Goal: Task Accomplishment & Management: Manage account settings

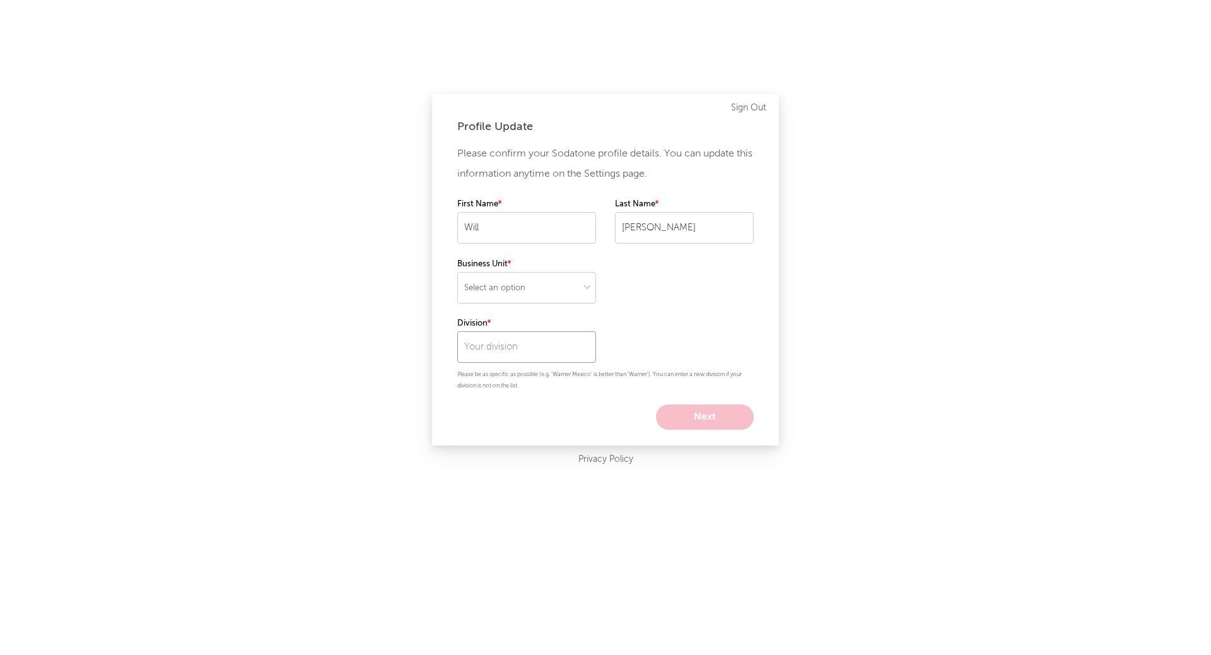
click at [518, 350] on input "text" at bounding box center [526, 347] width 139 height 32
click at [525, 376] on div "Global A&R" at bounding box center [526, 373] width 139 height 21
type input "Global A&R"
click at [699, 496] on div "Profile Update Please confirm your Sodatone profile details. You can update thi…" at bounding box center [605, 327] width 1211 height 655
click at [564, 283] on select "Select an option" at bounding box center [526, 288] width 139 height 32
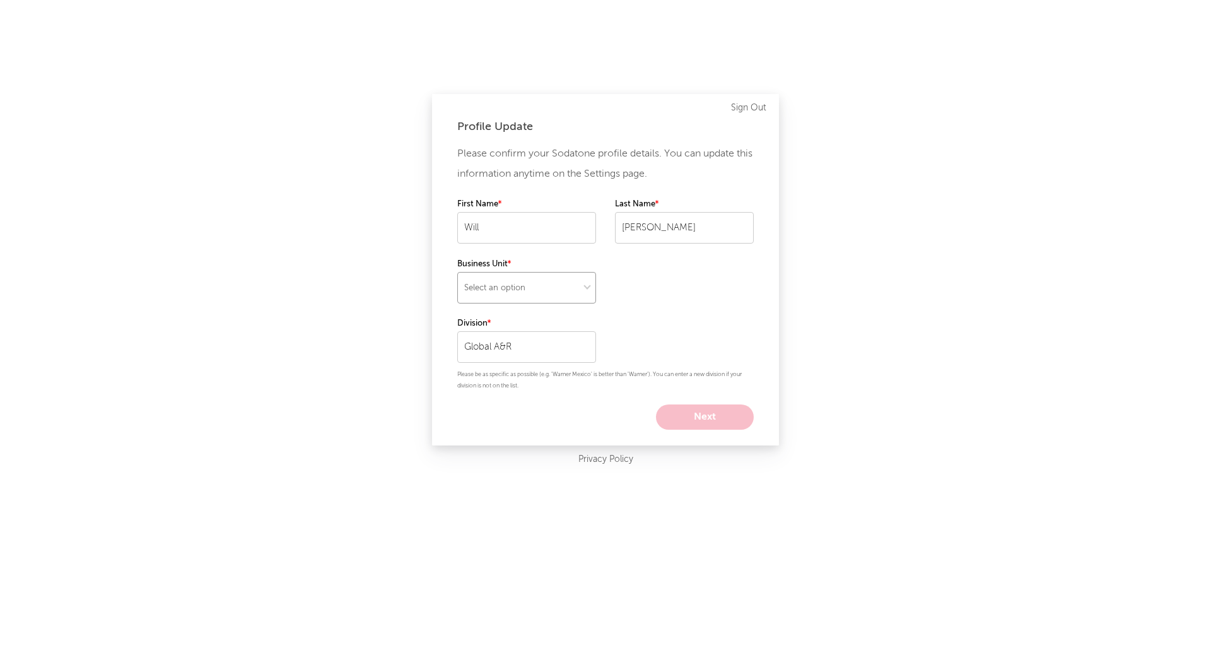
select select "recorded_music"
click at [457, 272] on select "Select an option" at bounding box center [526, 288] width 139 height 32
click at [870, 274] on div "Profile Update Please confirm your Sodatone profile details. You can update thi…" at bounding box center [605, 327] width 1211 height 655
click at [696, 412] on button "Next" at bounding box center [705, 416] width 98 height 25
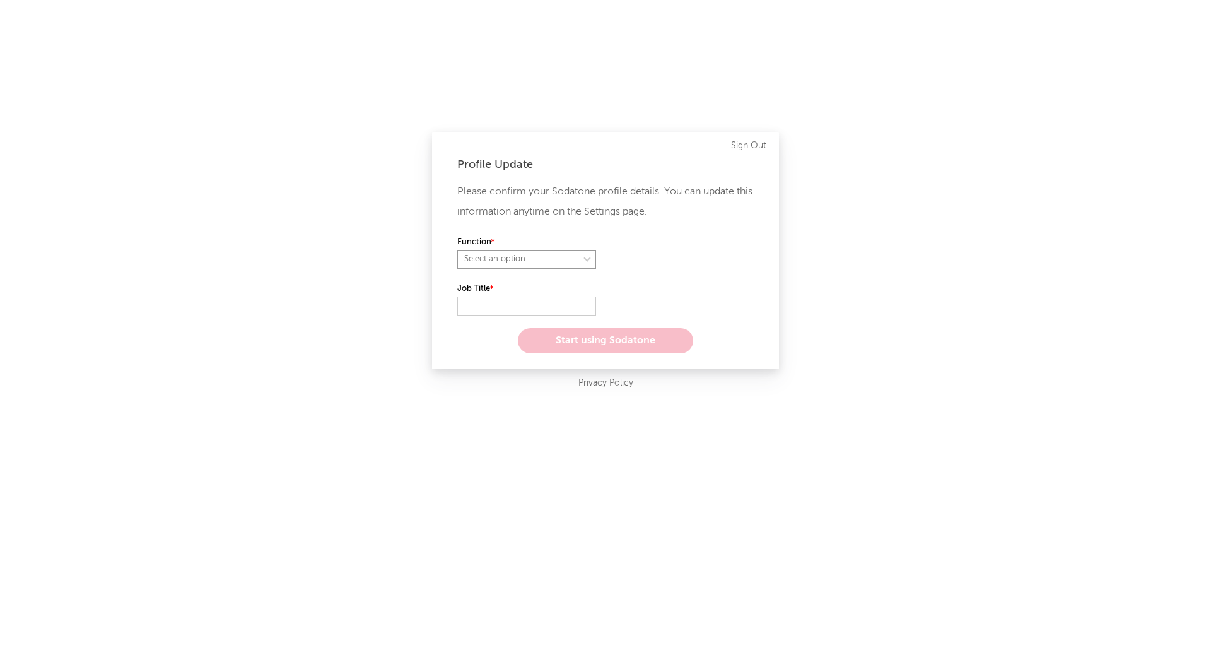
click at [562, 267] on select "Select an option" at bounding box center [526, 259] width 139 height 19
select select "anr"
click at [457, 250] on select "Select an option" at bounding box center [526, 259] width 139 height 19
click at [515, 303] on input "text" at bounding box center [526, 305] width 139 height 19
click at [726, 264] on select "Select an option" at bounding box center [684, 259] width 139 height 19
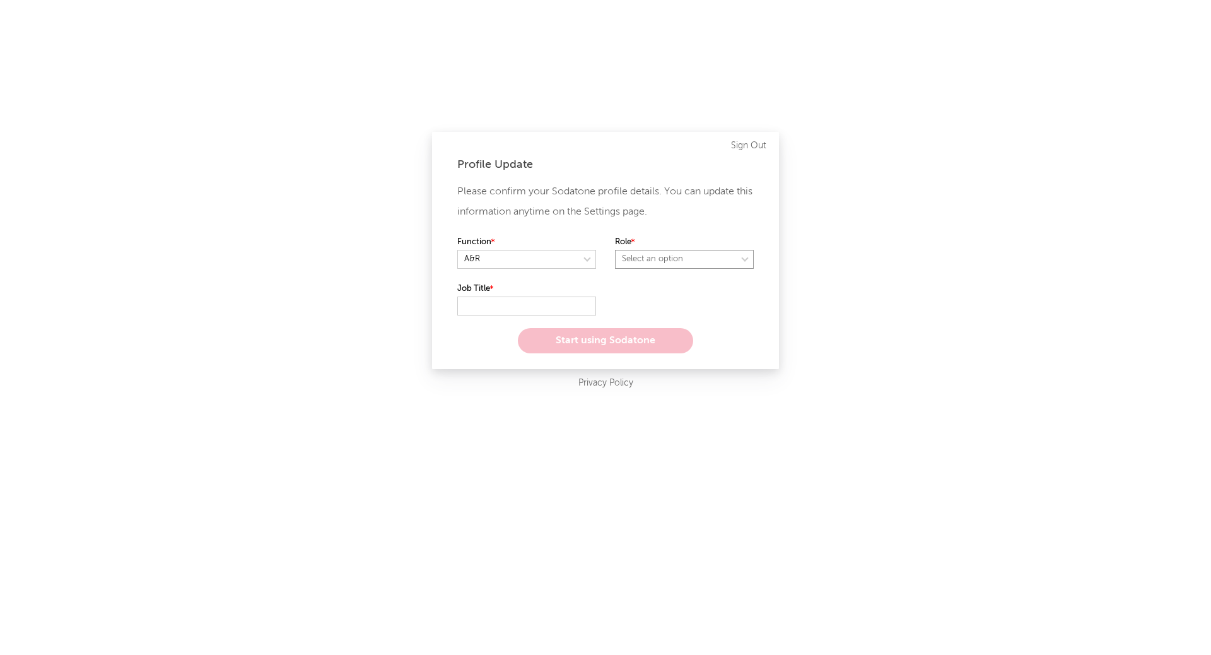
select select "other"
click at [615, 250] on select "Select an option" at bounding box center [684, 259] width 139 height 19
click at [564, 295] on label "Job Title" at bounding box center [526, 288] width 139 height 15
click at [552, 308] on input "text" at bounding box center [526, 305] width 139 height 19
type input "Consultant"
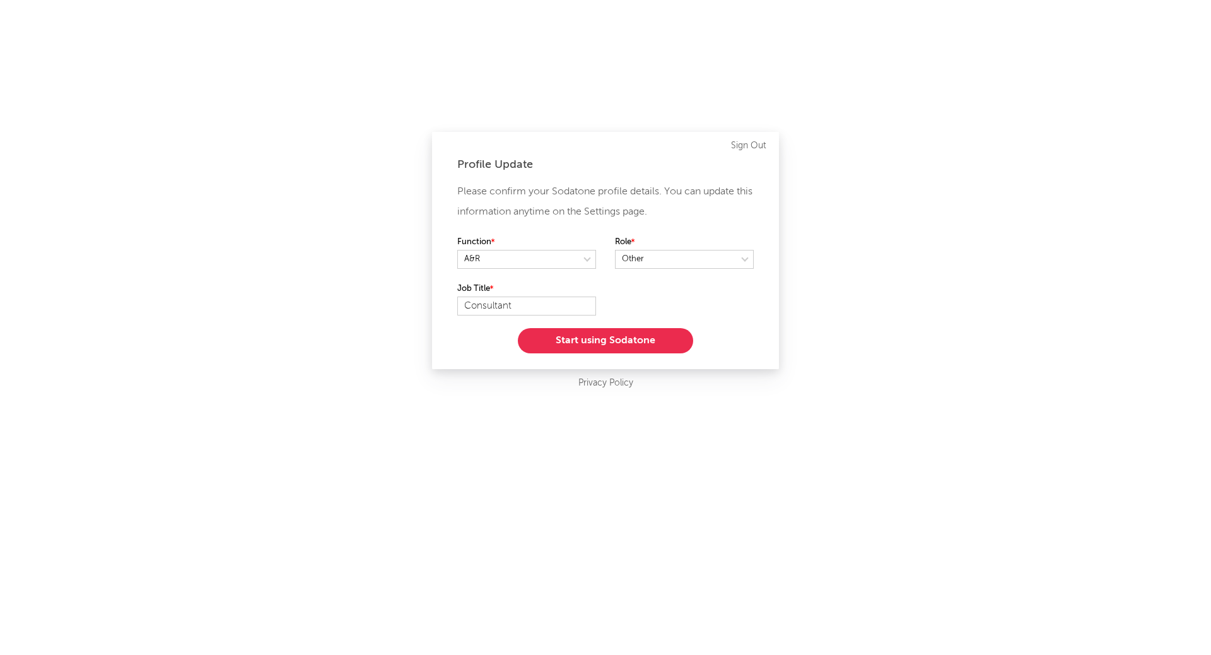
click at [583, 338] on button "Start using Sodatone" at bounding box center [605, 340] width 175 height 25
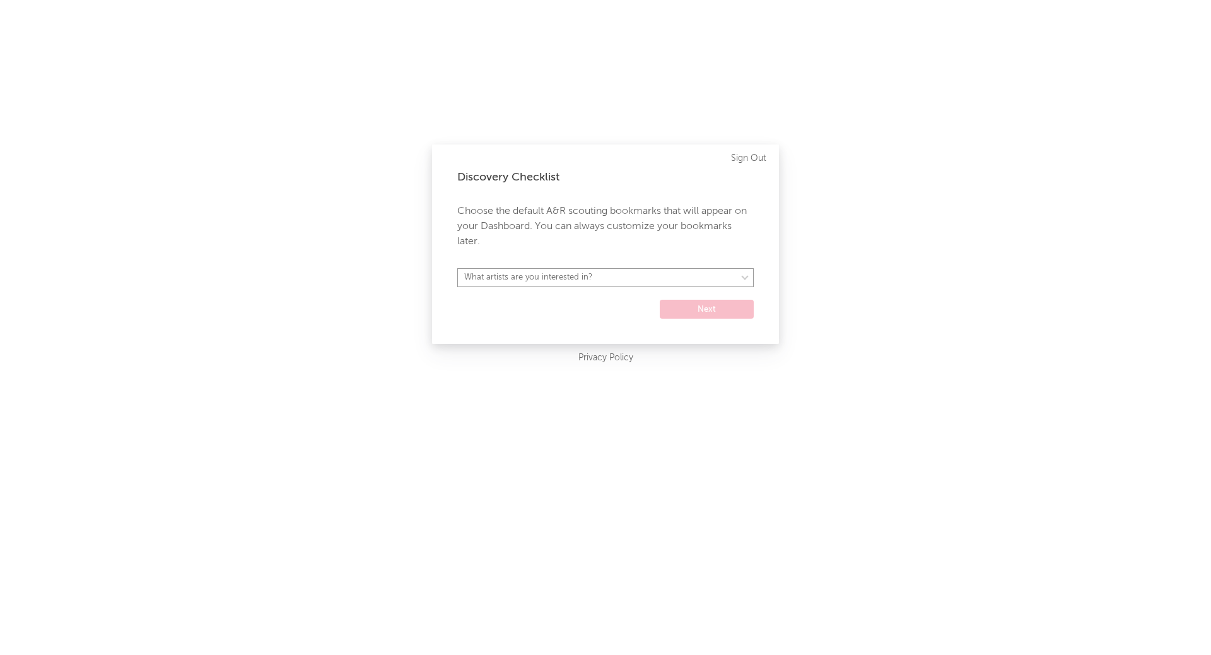
click at [614, 278] on select "What artists are you interested in? Argentina Asia General Australia Austria Be…" at bounding box center [605, 277] width 296 height 19
select select "16"
click at [457, 268] on select "What artists are you interested in? Argentina Asia General Australia Austria Be…" at bounding box center [605, 277] width 296 height 19
click at [884, 322] on div "Discovery Checklist Choose the default A&R scouting bookmarks that will appear …" at bounding box center [605, 327] width 1211 height 655
click at [700, 313] on button "Next" at bounding box center [707, 309] width 94 height 19
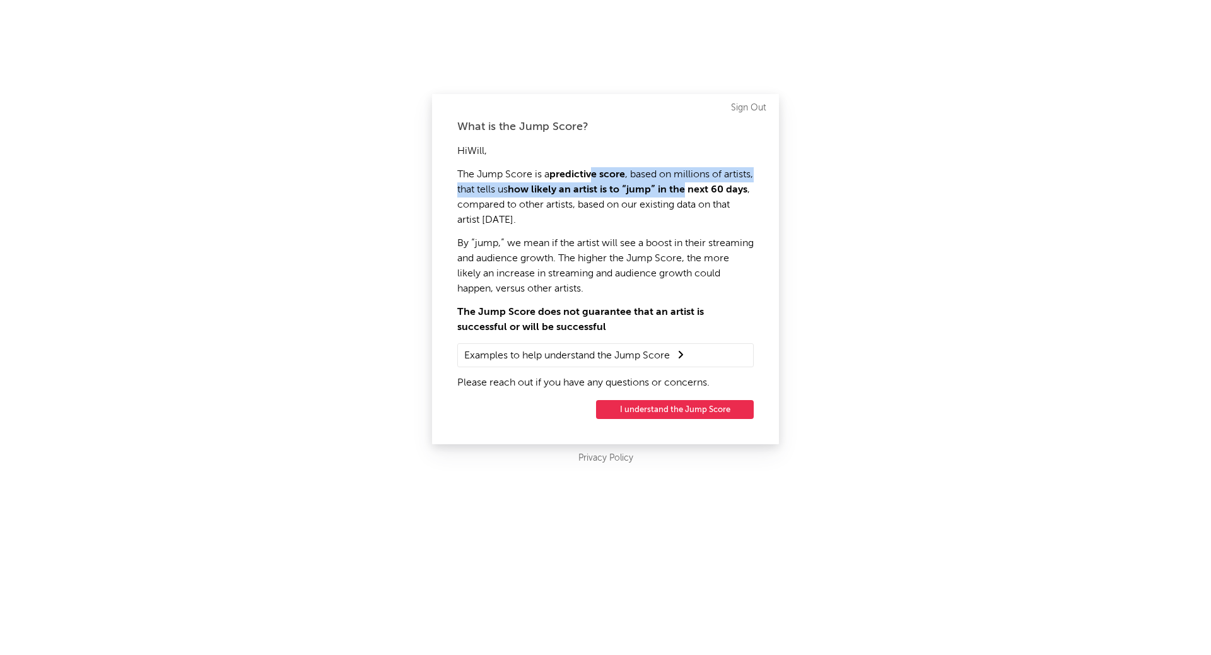
drag, startPoint x: 595, startPoint y: 174, endPoint x: 720, endPoint y: 189, distance: 125.7
click at [720, 189] on p "The Jump Score is a predictive score , based on millions of artists, that tells…" at bounding box center [605, 197] width 296 height 61
click at [726, 186] on strong "how likely an artist is to “jump” in the next 60 days" at bounding box center [628, 190] width 240 height 10
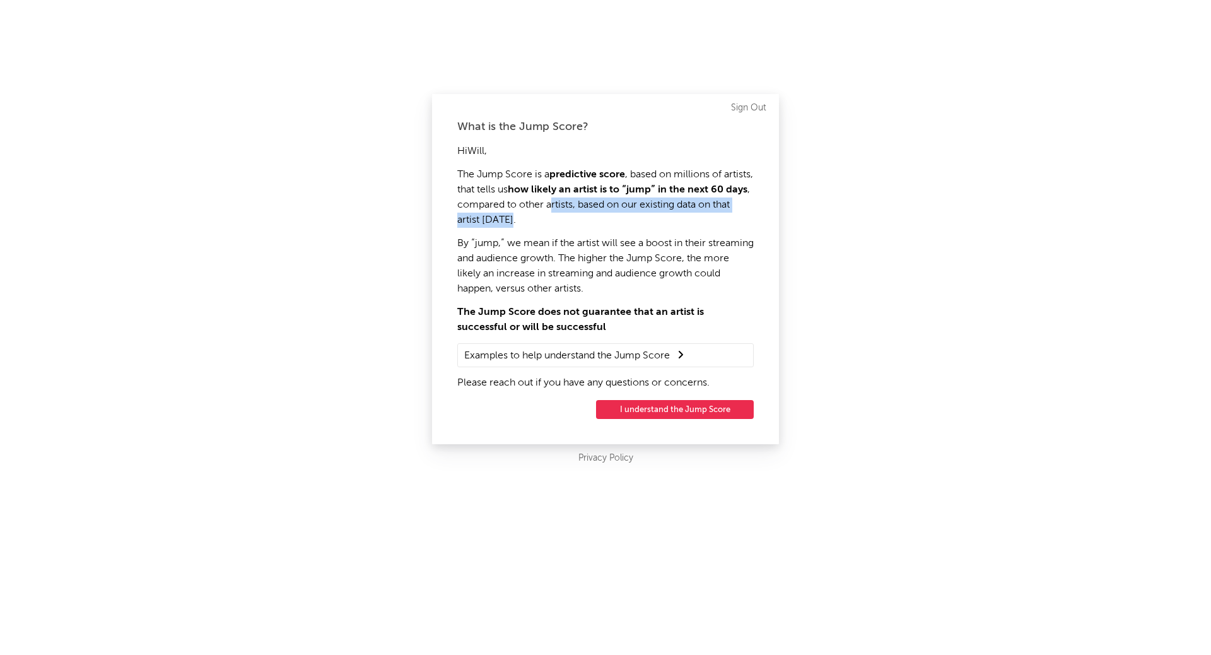
drag, startPoint x: 595, startPoint y: 207, endPoint x: 643, endPoint y: 213, distance: 48.3
click at [643, 213] on p "The Jump Score is a predictive score , based on millions of artists, that tells…" at bounding box center [605, 197] width 296 height 61
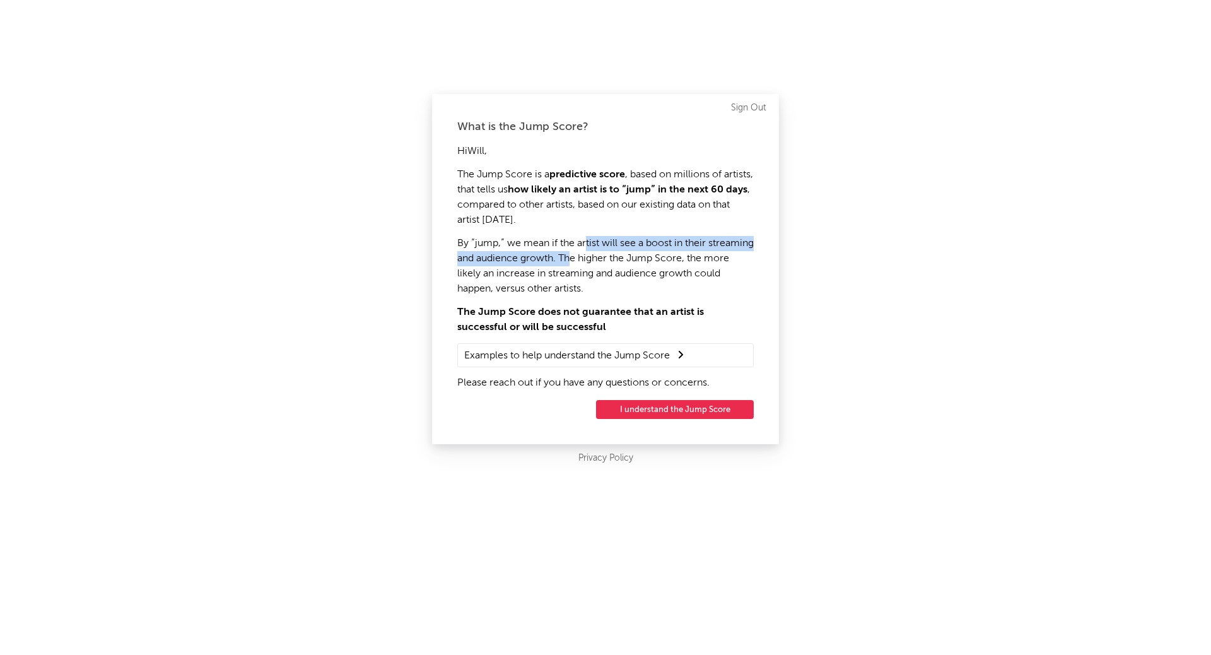
drag, startPoint x: 586, startPoint y: 245, endPoint x: 616, endPoint y: 251, distance: 30.8
click at [617, 252] on p "By “jump,” we mean if the artist will see a boost in their streaming and audien…" at bounding box center [605, 266] width 296 height 61
click at [604, 251] on p "By “jump,” we mean if the artist will see a boost in their streaming and audien…" at bounding box center [605, 266] width 296 height 61
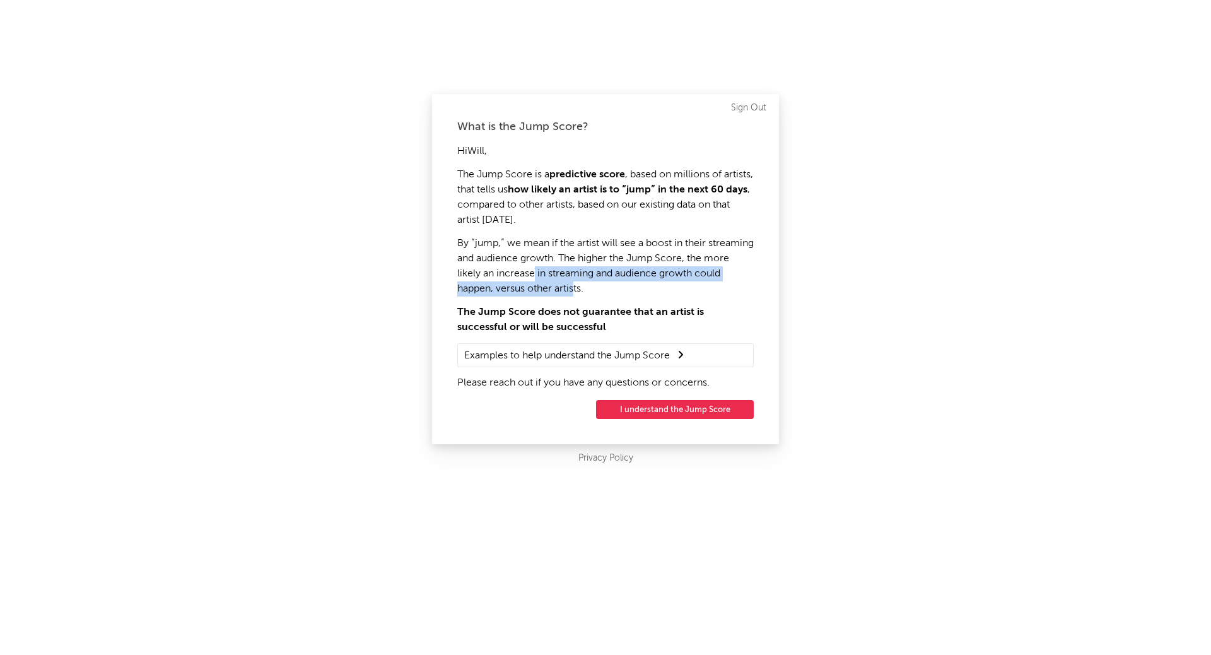
drag, startPoint x: 579, startPoint y: 271, endPoint x: 603, endPoint y: 283, distance: 26.5
click at [603, 283] on p "By “jump,” we mean if the artist will see a boost in their streaming and audien…" at bounding box center [605, 266] width 296 height 61
click at [664, 277] on p "By “jump,” we mean if the artist will see a boost in their streaming and audien…" at bounding box center [605, 266] width 296 height 61
click at [664, 359] on summary "Examples to help understand the Jump Score" at bounding box center [605, 355] width 283 height 16
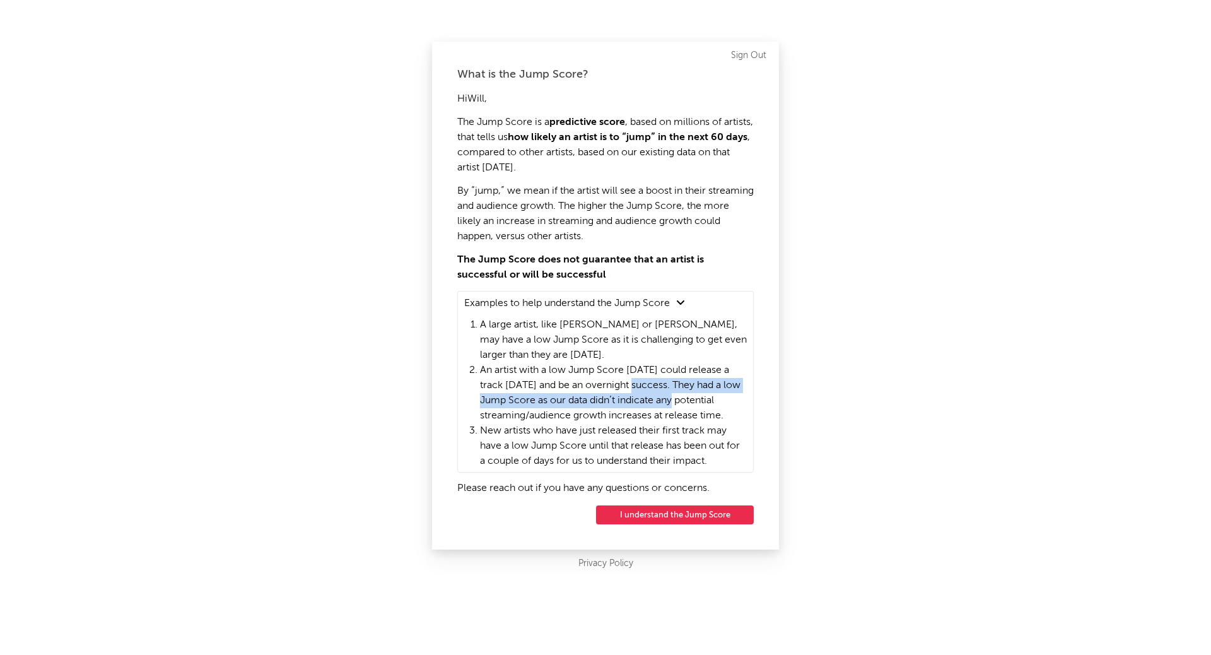
drag, startPoint x: 645, startPoint y: 385, endPoint x: 691, endPoint y: 395, distance: 46.7
click at [691, 395] on li "An artist with a low Jump Score today could release a track tomorrow and be an …" at bounding box center [613, 393] width 267 height 61
click at [686, 374] on li "An artist with a low Jump Score today could release a track tomorrow and be an …" at bounding box center [613, 393] width 267 height 61
click at [682, 305] on summary "Examples to help understand the Jump Score" at bounding box center [605, 303] width 283 height 16
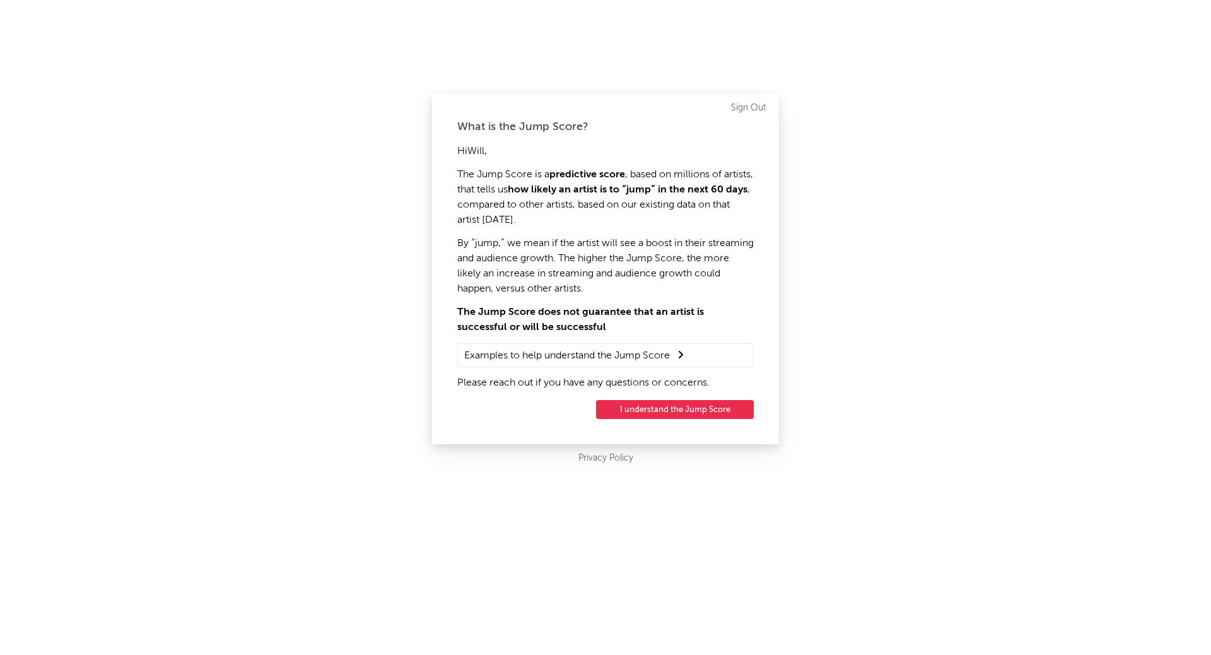
click at [674, 409] on button "I understand the Jump Score" at bounding box center [675, 409] width 158 height 19
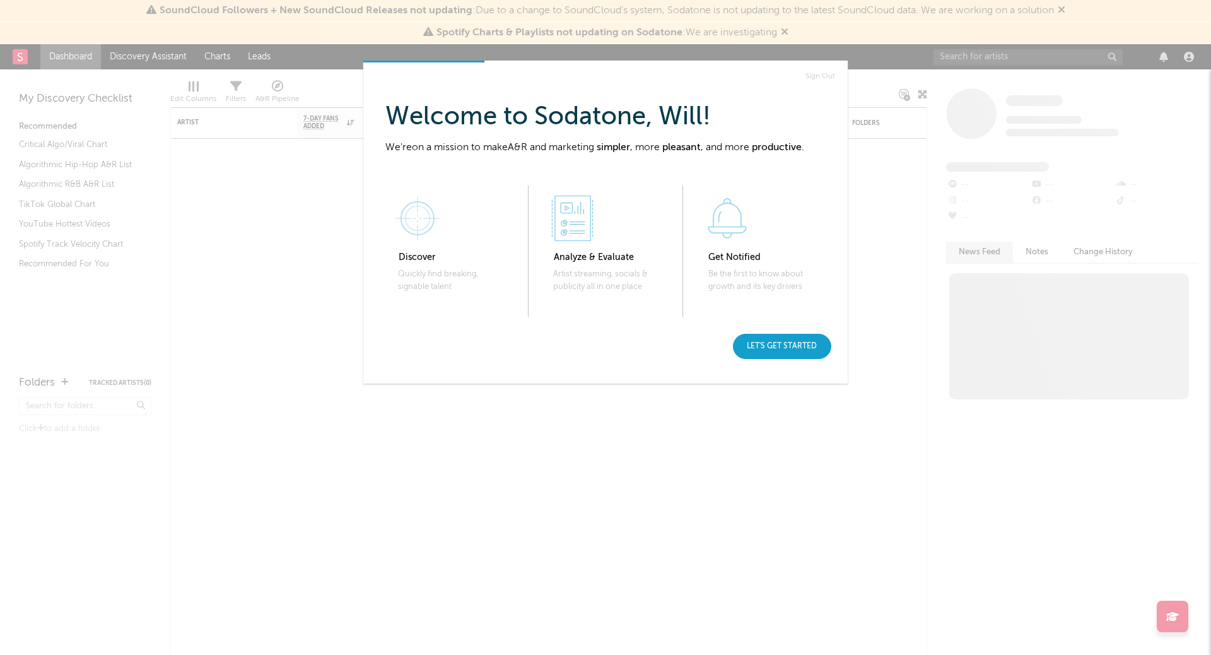
click at [773, 347] on div "Let's get started" at bounding box center [782, 346] width 98 height 25
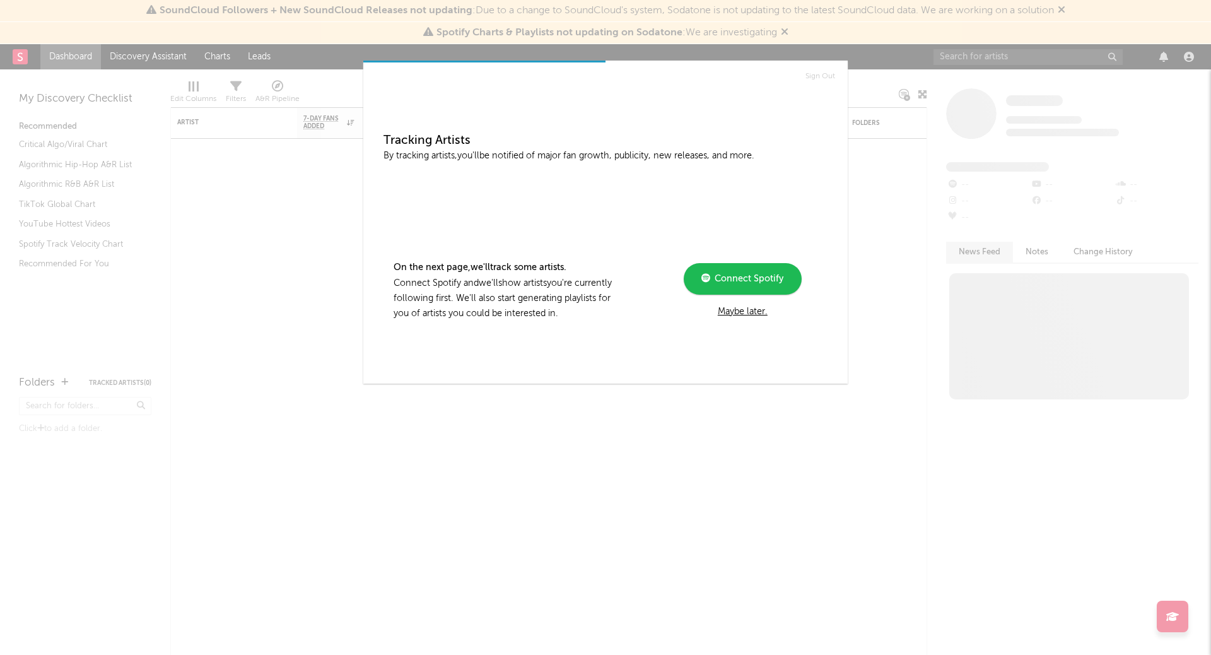
click at [744, 308] on div "Maybe later." at bounding box center [743, 311] width 170 height 15
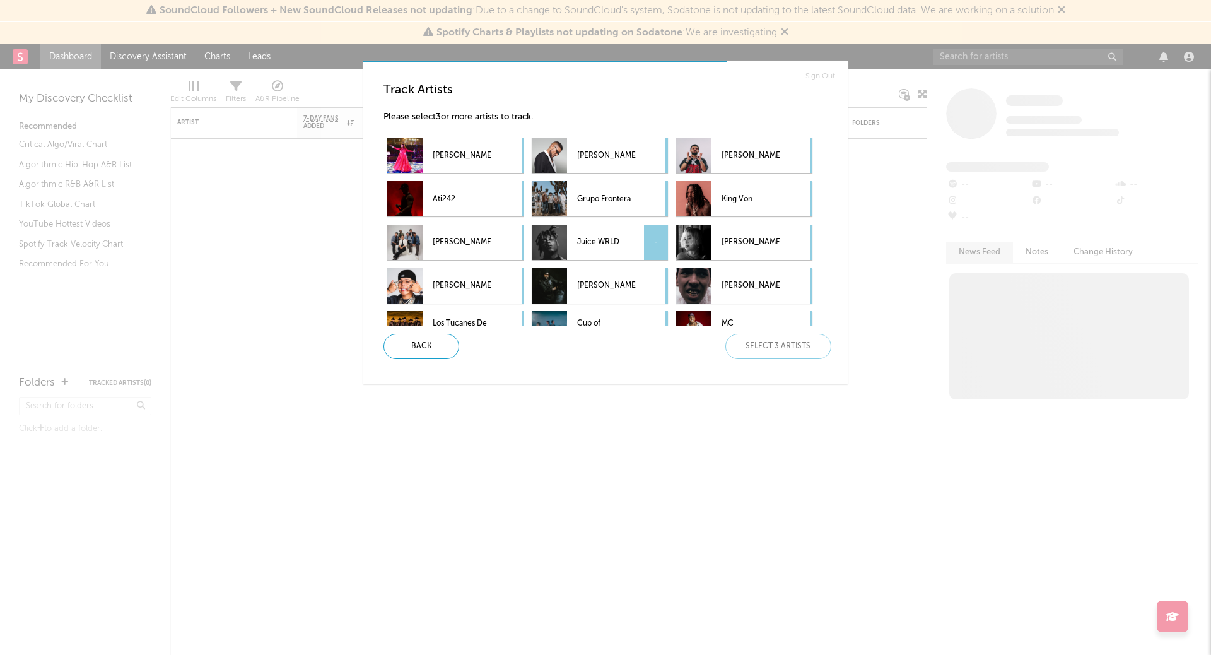
click at [578, 239] on p "Juice WRLD" at bounding box center [606, 242] width 58 height 28
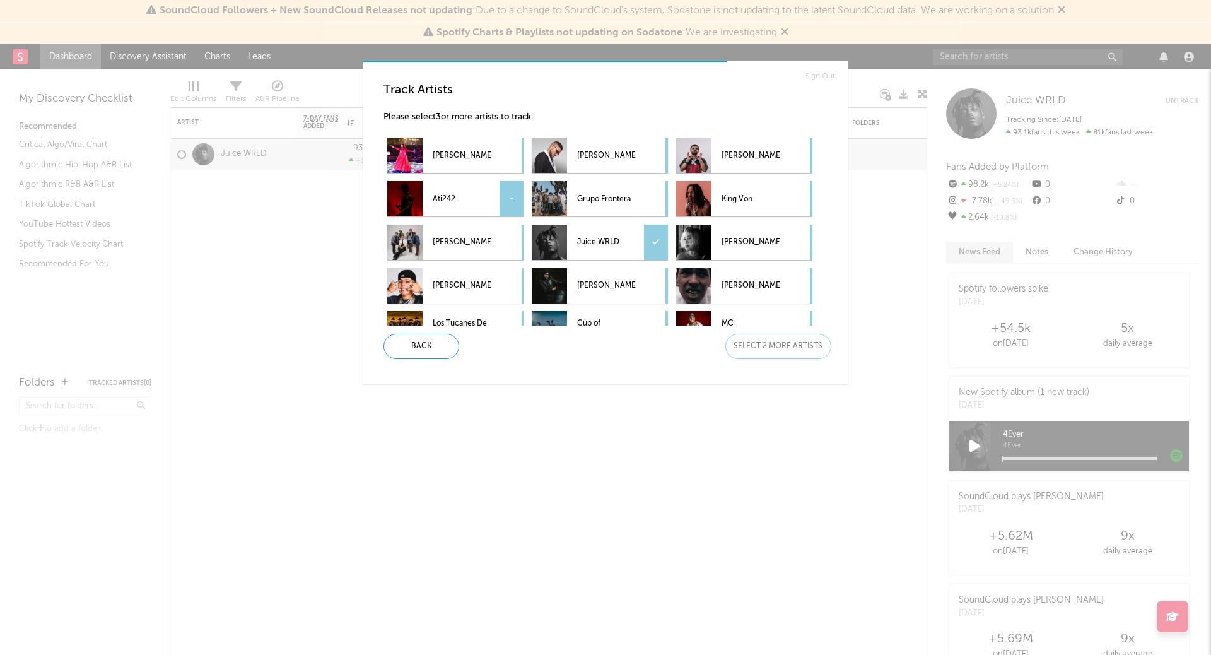
click at [499, 210] on div "-" at bounding box center [511, 198] width 24 height 35
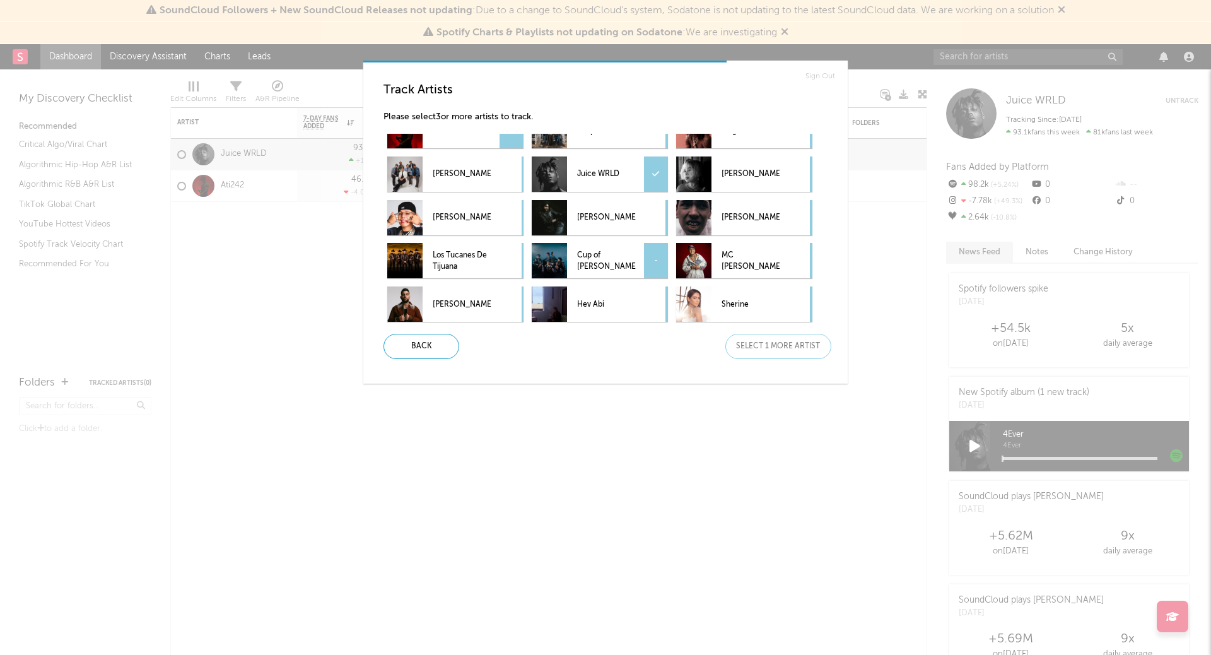
click at [613, 271] on p "Cup of Joe" at bounding box center [606, 261] width 58 height 28
click at [749, 341] on div "Next" at bounding box center [778, 346] width 106 height 25
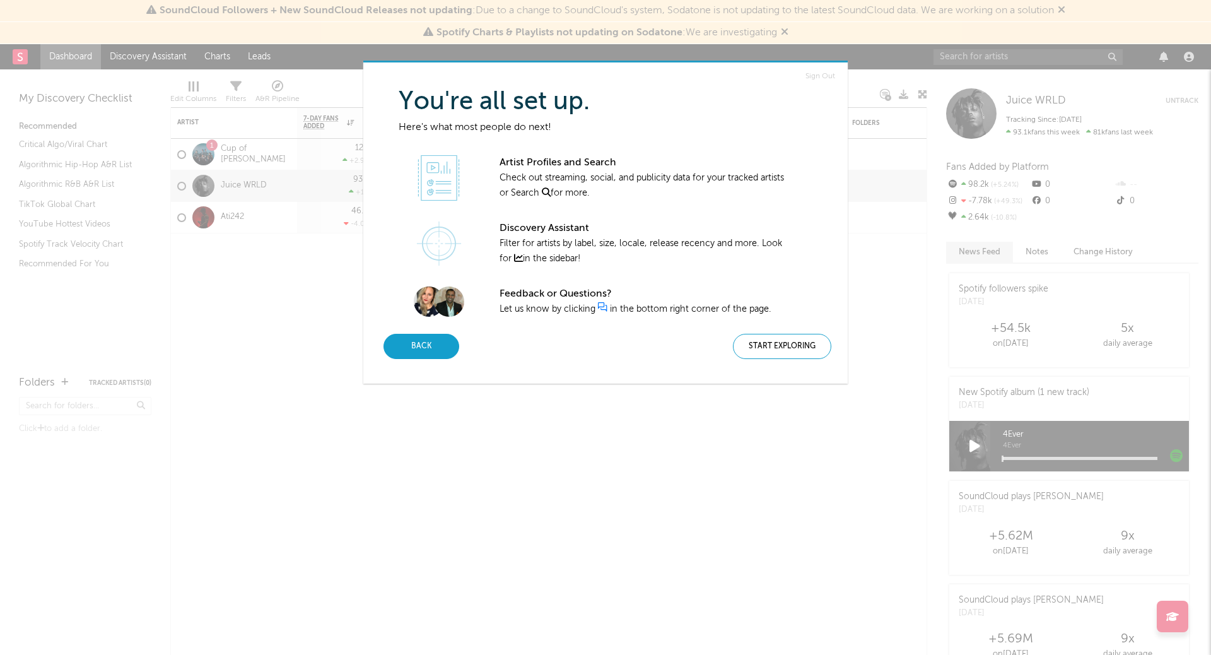
click at [441, 334] on div "Back" at bounding box center [421, 346] width 76 height 25
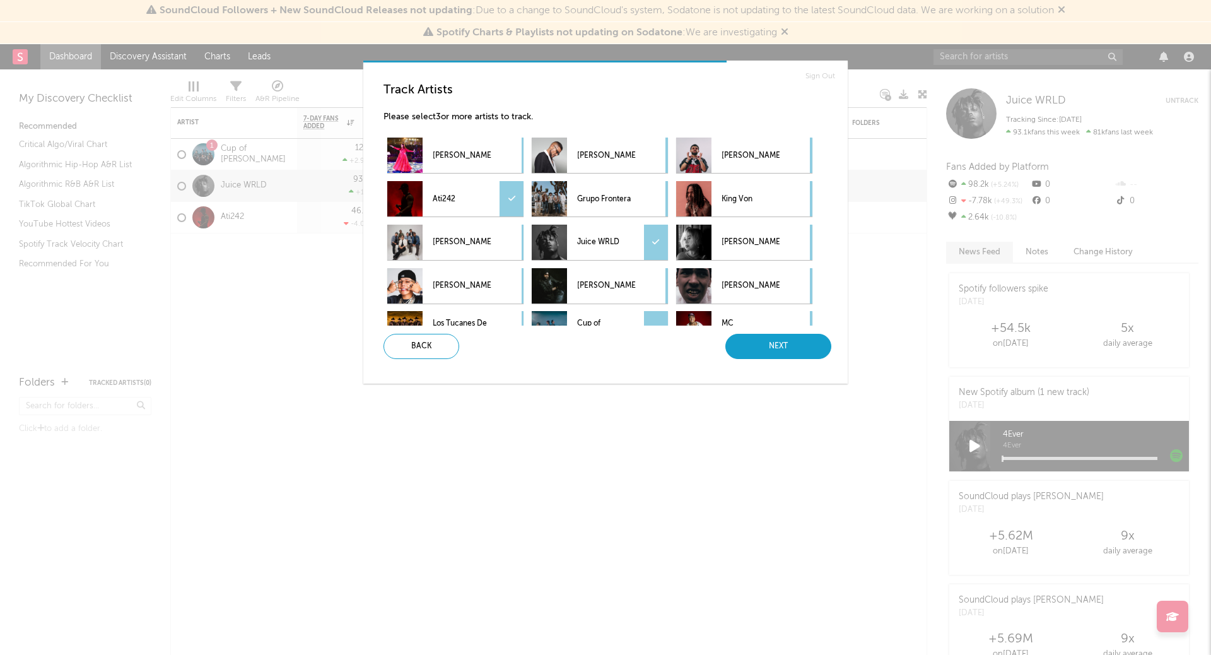
click at [760, 351] on div "Next" at bounding box center [778, 346] width 106 height 25
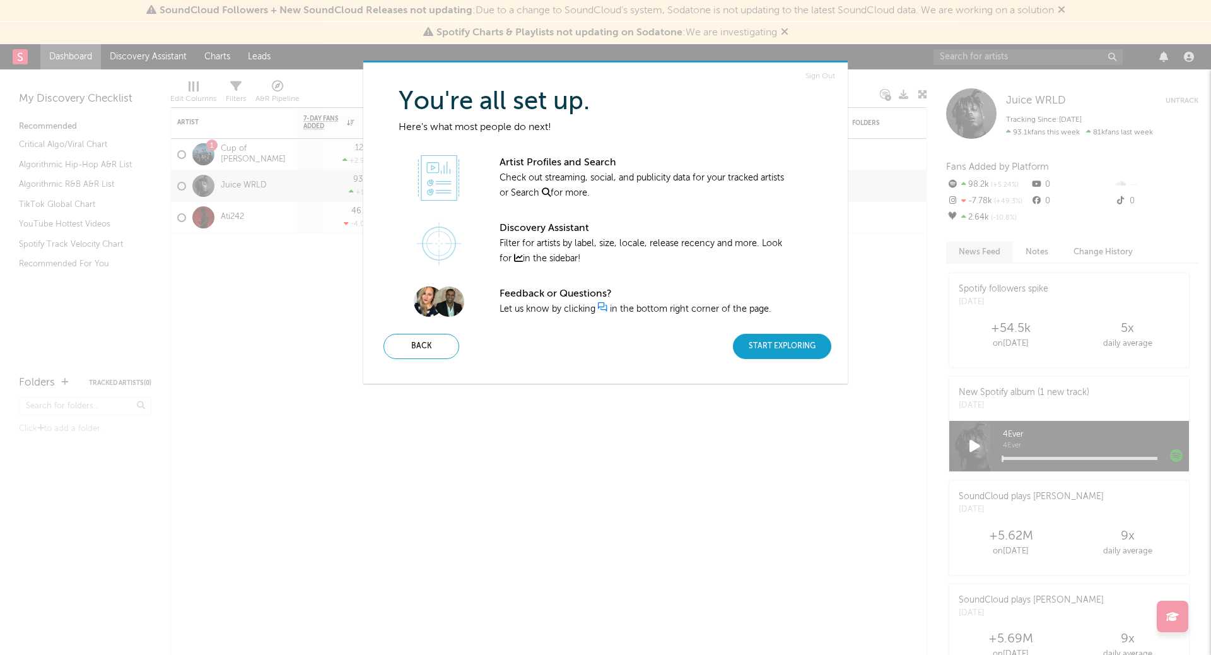
click at [782, 337] on div "Start Exploring" at bounding box center [782, 346] width 98 height 25
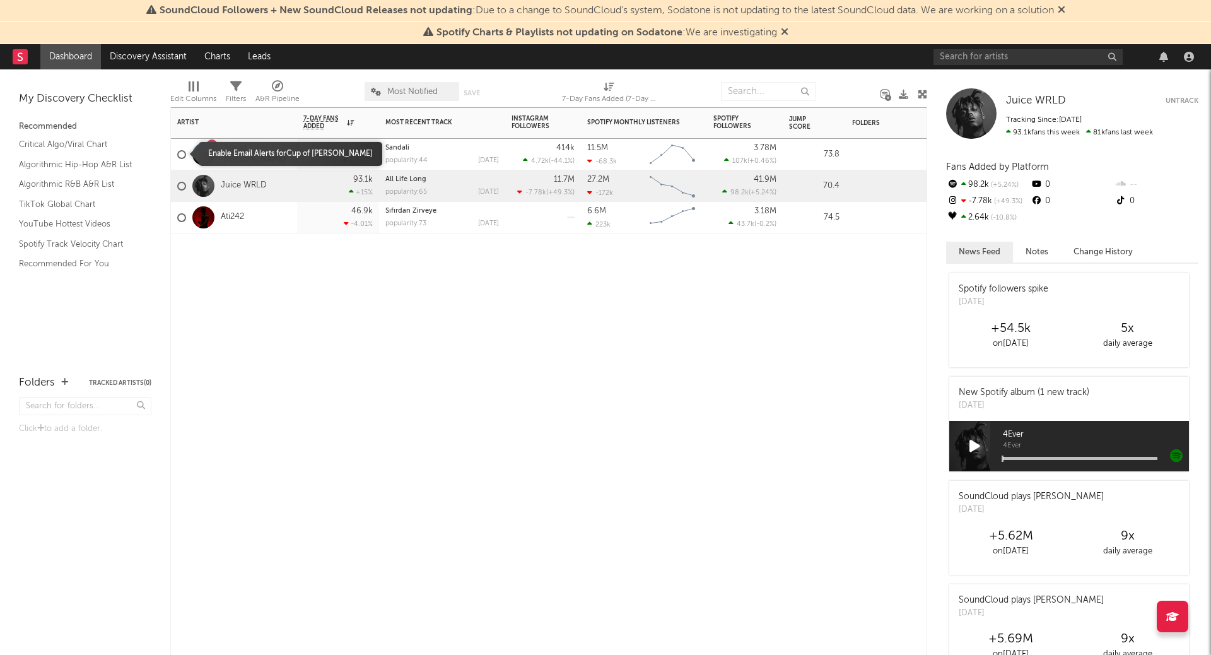
click at [182, 153] on div at bounding box center [181, 154] width 9 height 9
click at [177, 153] on input "checkbox" at bounding box center [177, 154] width 0 height 11
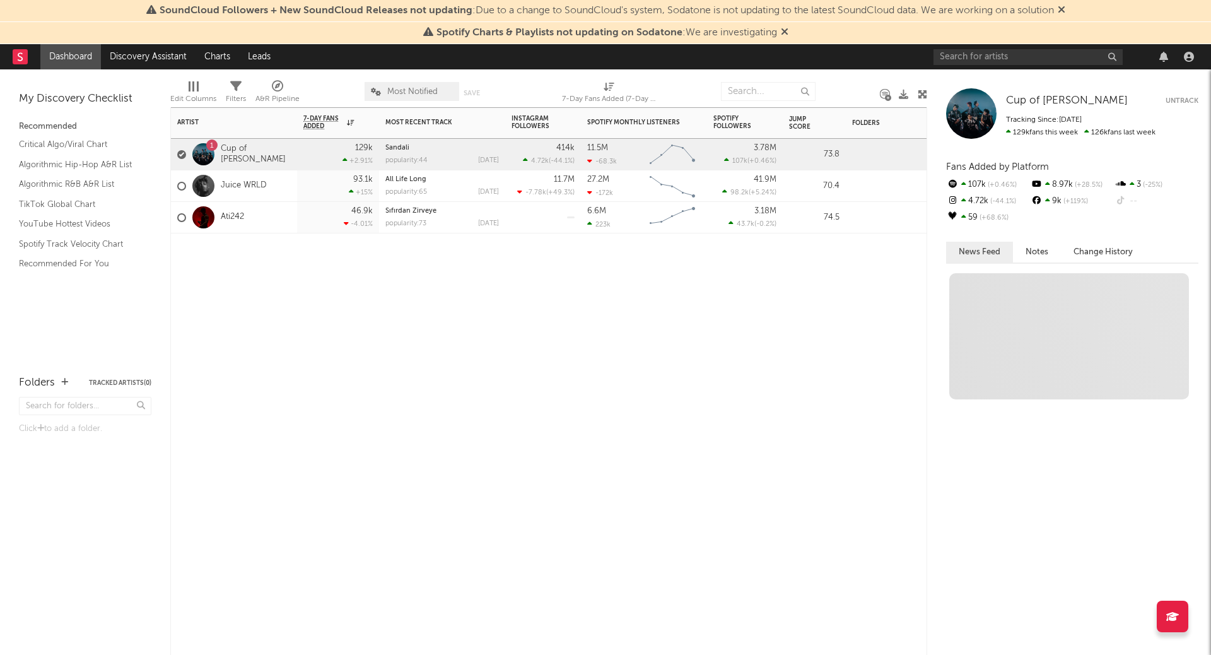
click at [270, 157] on div "1 Cup of Joe" at bounding box center [234, 155] width 126 height 32
click at [210, 146] on div "1" at bounding box center [212, 146] width 4 height 0
click at [337, 156] on div "129k +2.91 %" at bounding box center [337, 154] width 69 height 31
click at [178, 151] on div at bounding box center [181, 154] width 9 height 9
click at [177, 151] on input "checkbox" at bounding box center [177, 154] width 0 height 11
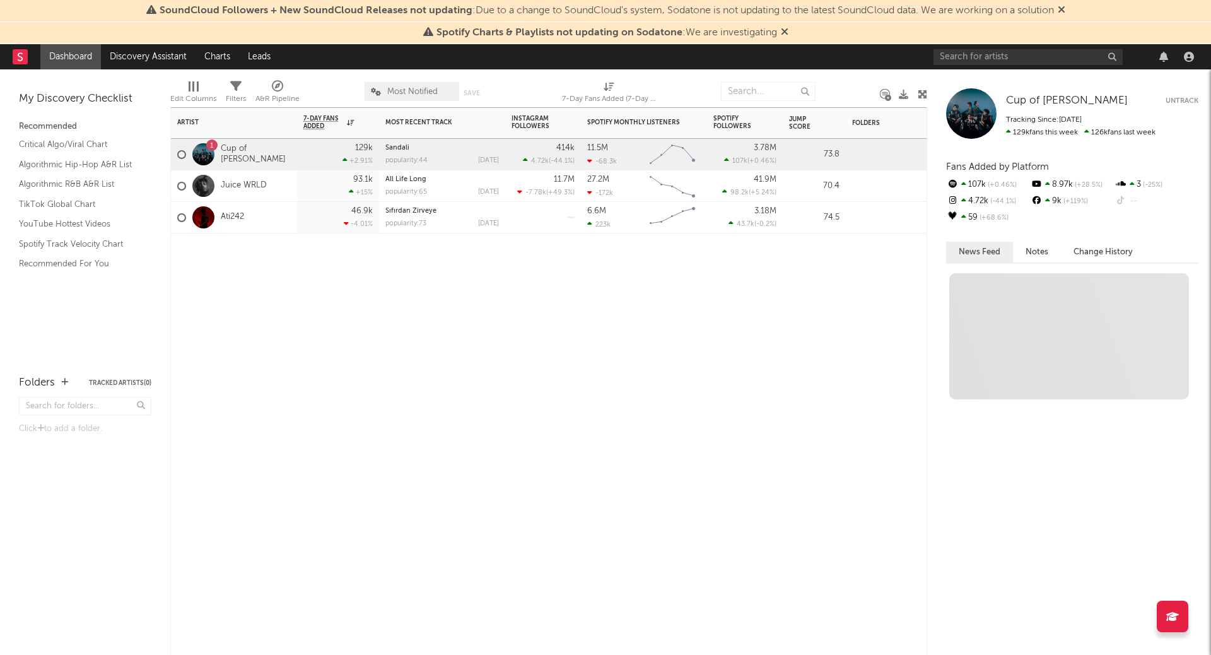
click at [293, 152] on div "1 Cup of Joe" at bounding box center [234, 155] width 126 height 32
click at [305, 174] on div "93.1k +15 %" at bounding box center [337, 185] width 69 height 31
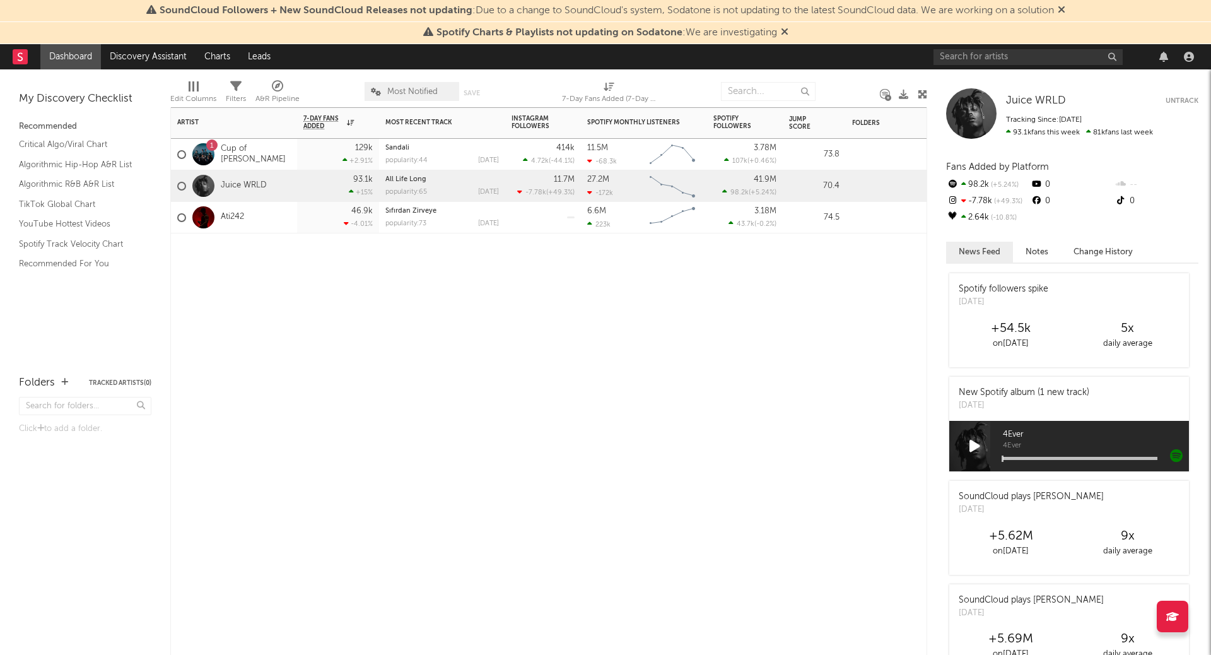
click at [318, 214] on div "46.9k -4.01 %" at bounding box center [337, 217] width 69 height 31
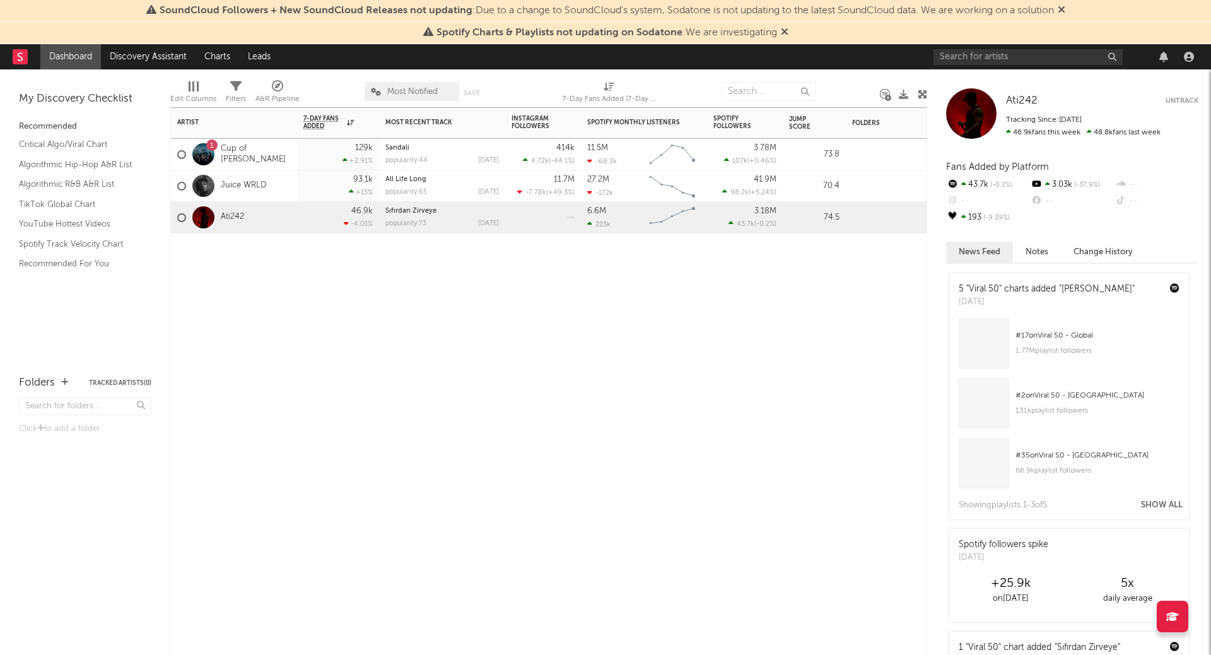
click at [1189, 102] on button "Untrack" at bounding box center [1181, 101] width 33 height 13
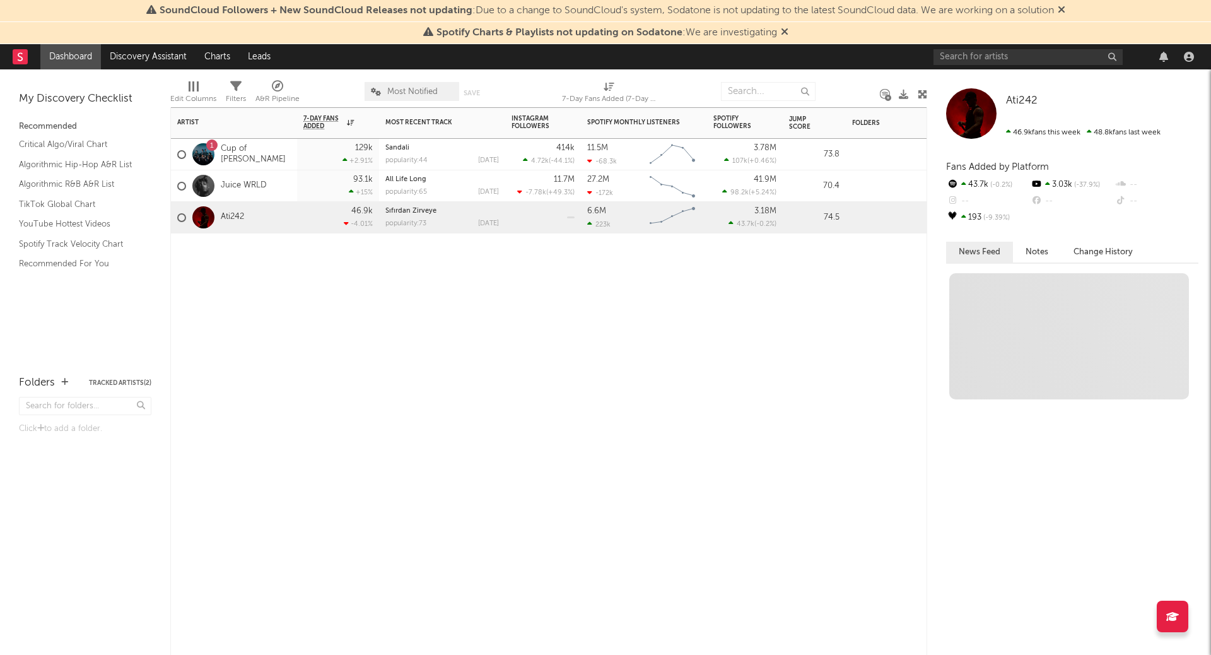
click at [554, 209] on div at bounding box center [542, 217] width 63 height 31
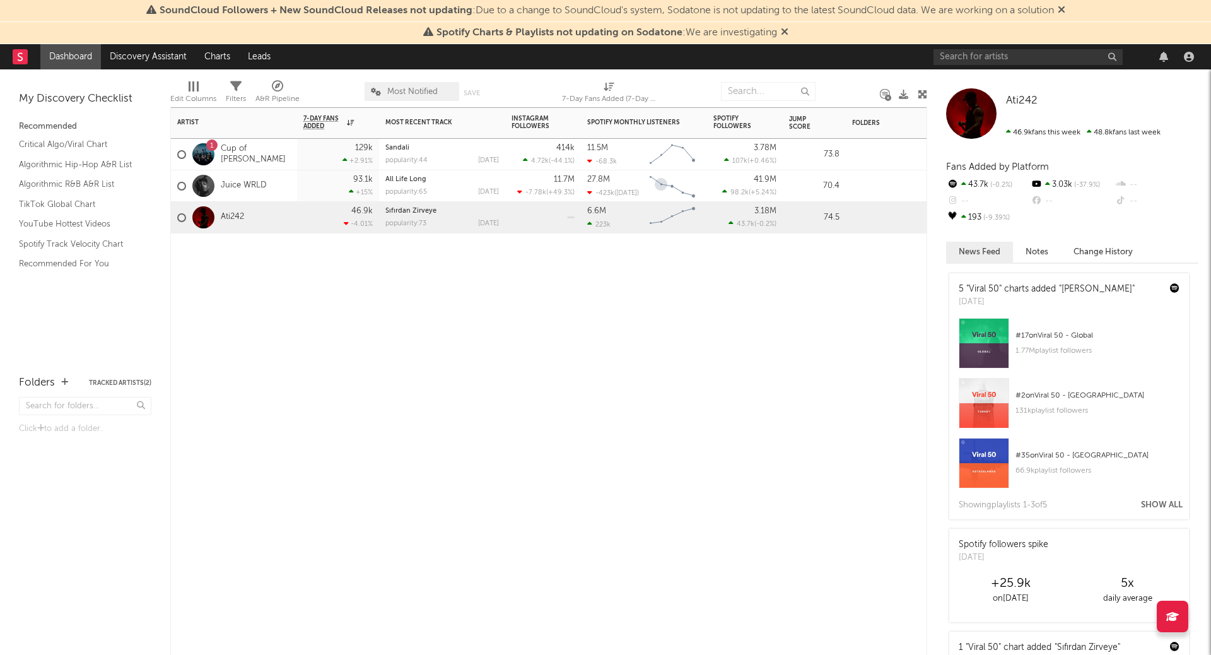
click at [650, 192] on rect "Chart title" at bounding box center [672, 186] width 57 height 32
click at [522, 178] on div "11.7M -7.78k ( +49.3 % )" at bounding box center [542, 185] width 63 height 31
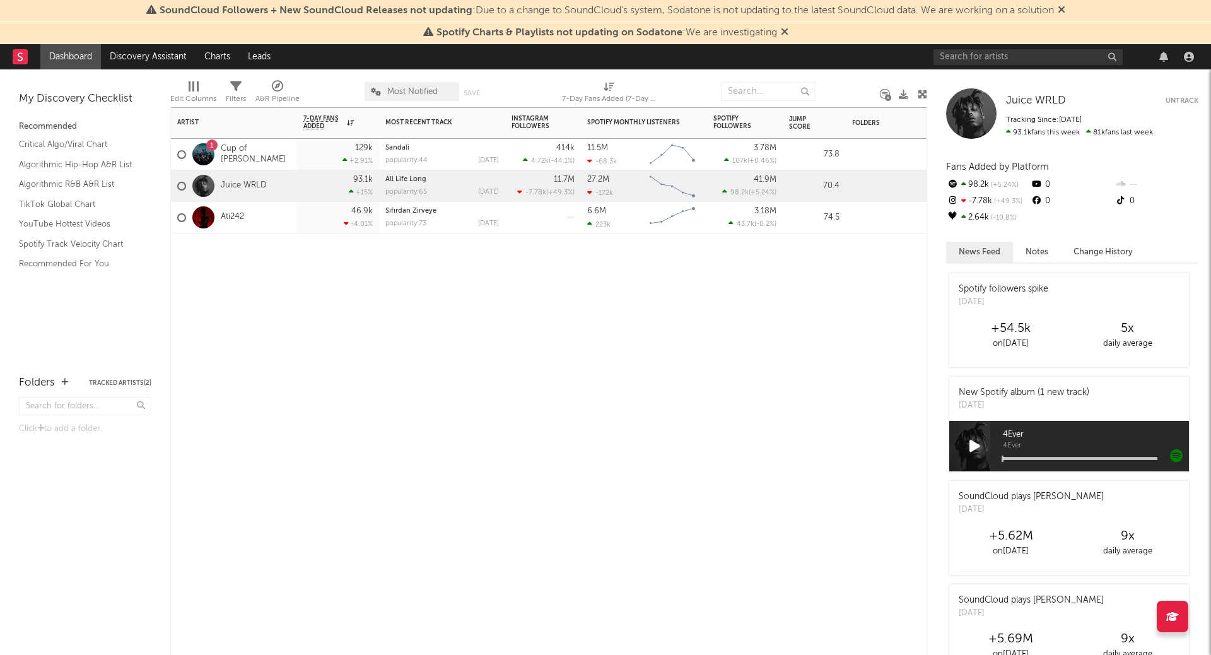
click at [1186, 98] on button "Untrack" at bounding box center [1181, 101] width 33 height 13
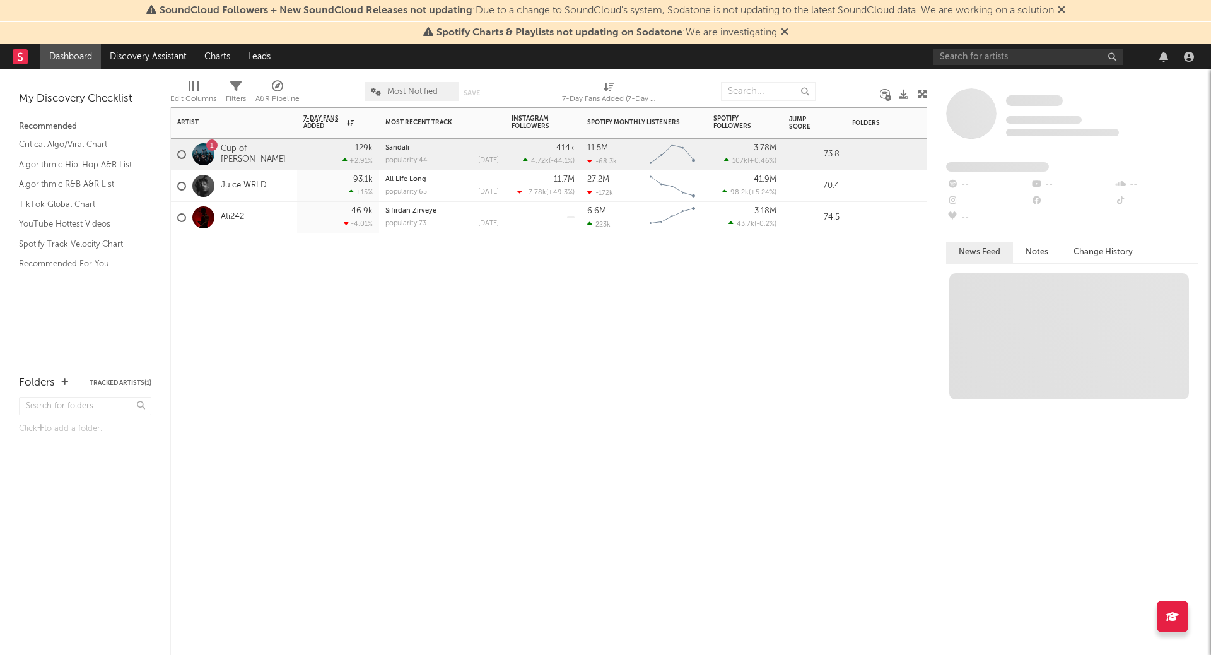
click at [479, 154] on div "Sandali popularity: 44 2025-09-09" at bounding box center [442, 154] width 114 height 31
click at [548, 219] on div at bounding box center [542, 217] width 63 height 31
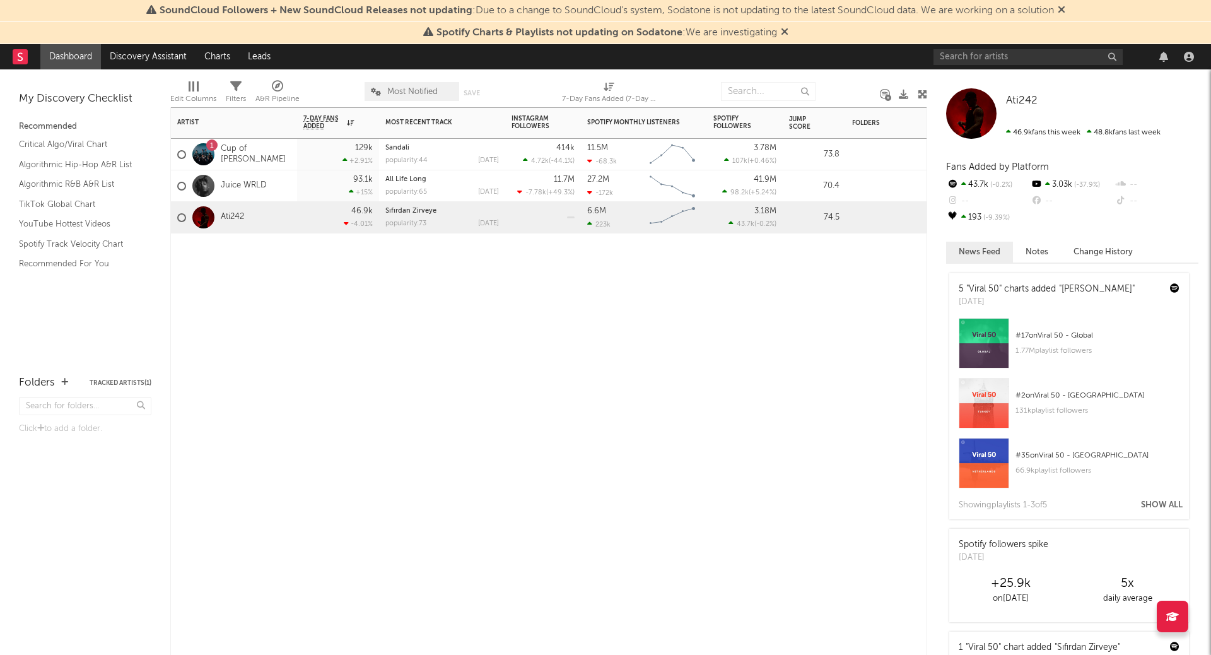
click at [561, 153] on div "414k 4.72k ( -44.1 % )" at bounding box center [542, 154] width 63 height 31
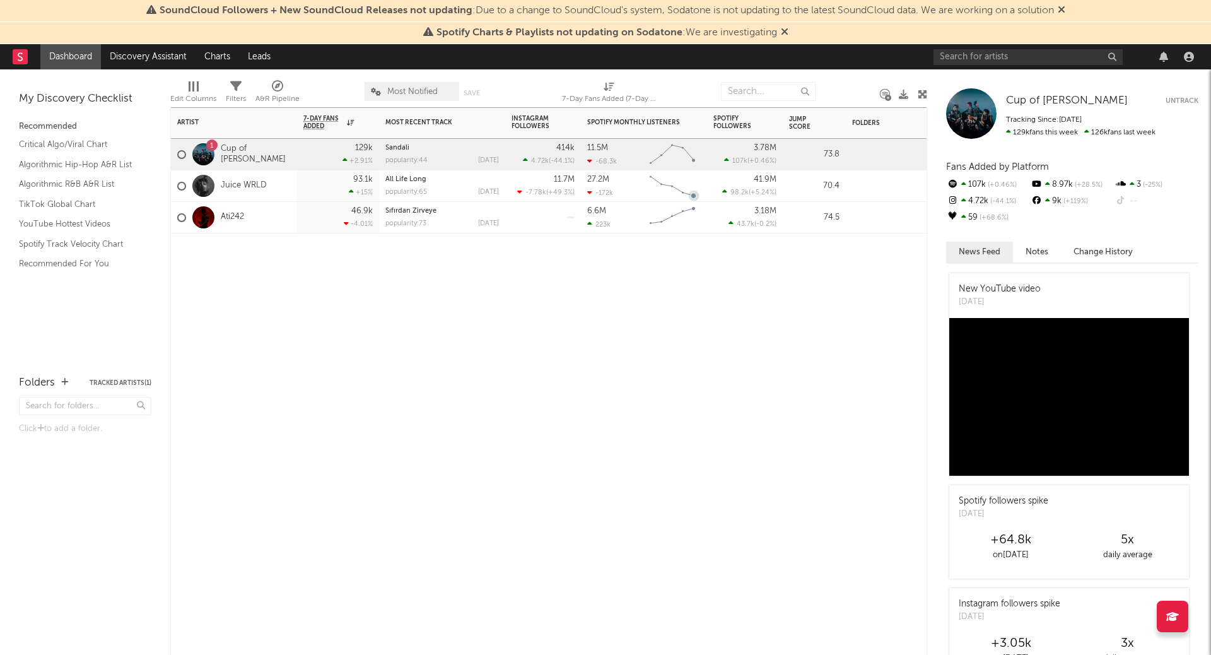
click at [1189, 104] on button "Untrack" at bounding box center [1181, 101] width 33 height 13
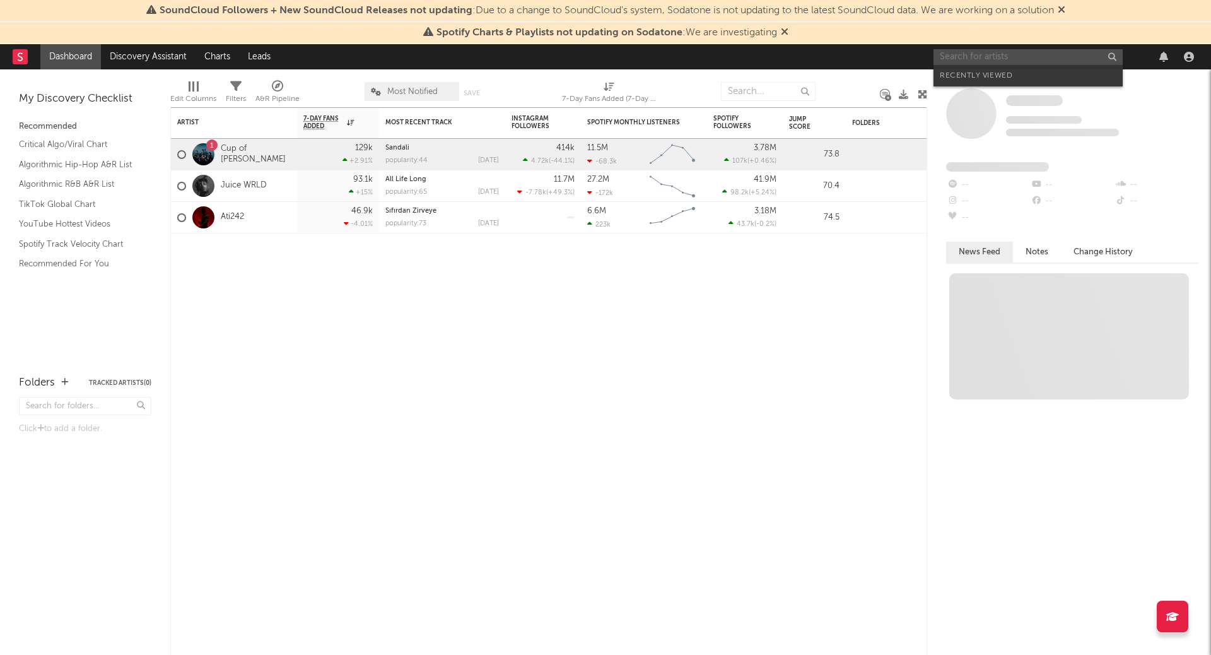
click at [1046, 53] on input "text" at bounding box center [1027, 57] width 189 height 16
click at [1005, 55] on input "xaviersobased" at bounding box center [1027, 57] width 189 height 16
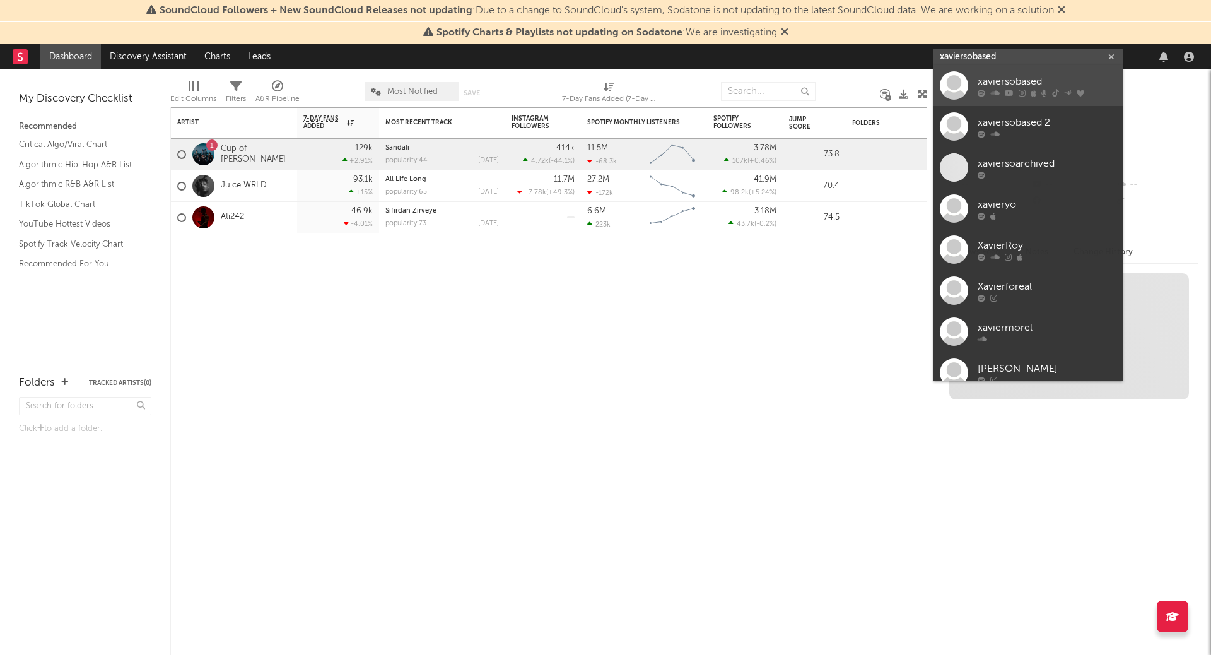
type input "xaviersobased"
click at [1010, 78] on div "xaviersobased" at bounding box center [1046, 81] width 139 height 15
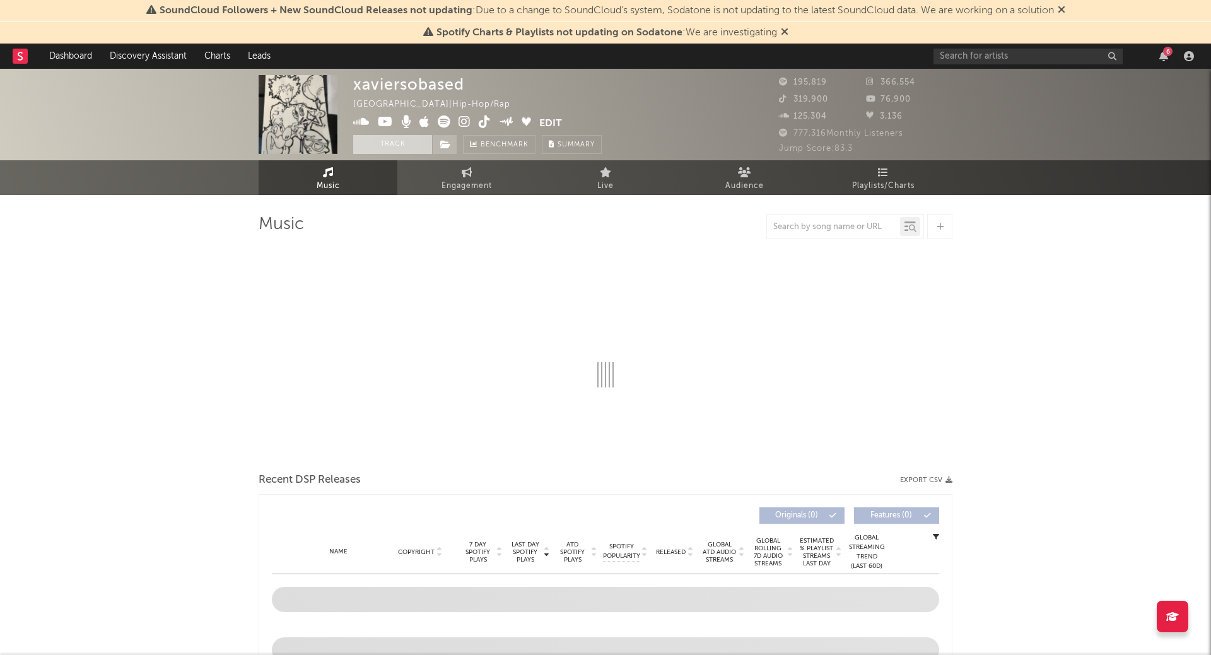
click at [419, 145] on button "Track" at bounding box center [392, 144] width 79 height 19
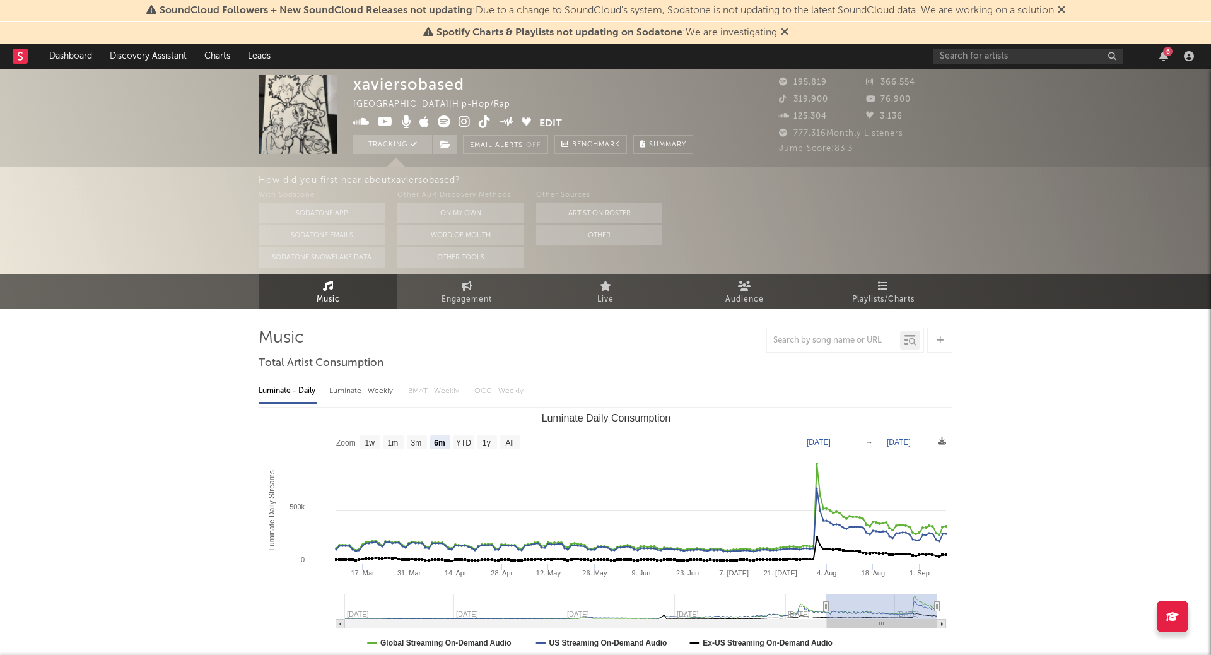
select select "6m"
click at [1004, 59] on input "text" at bounding box center [1027, 57] width 189 height 16
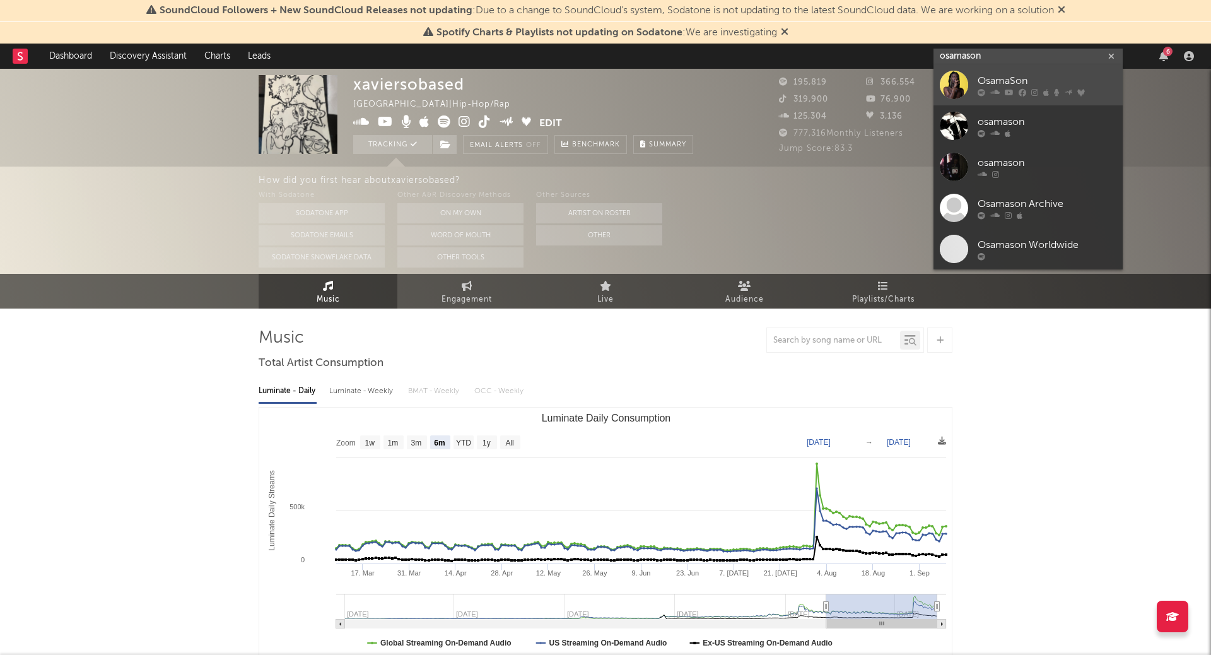
type input "osamason"
click at [989, 79] on div "OsamaSon" at bounding box center [1046, 81] width 139 height 15
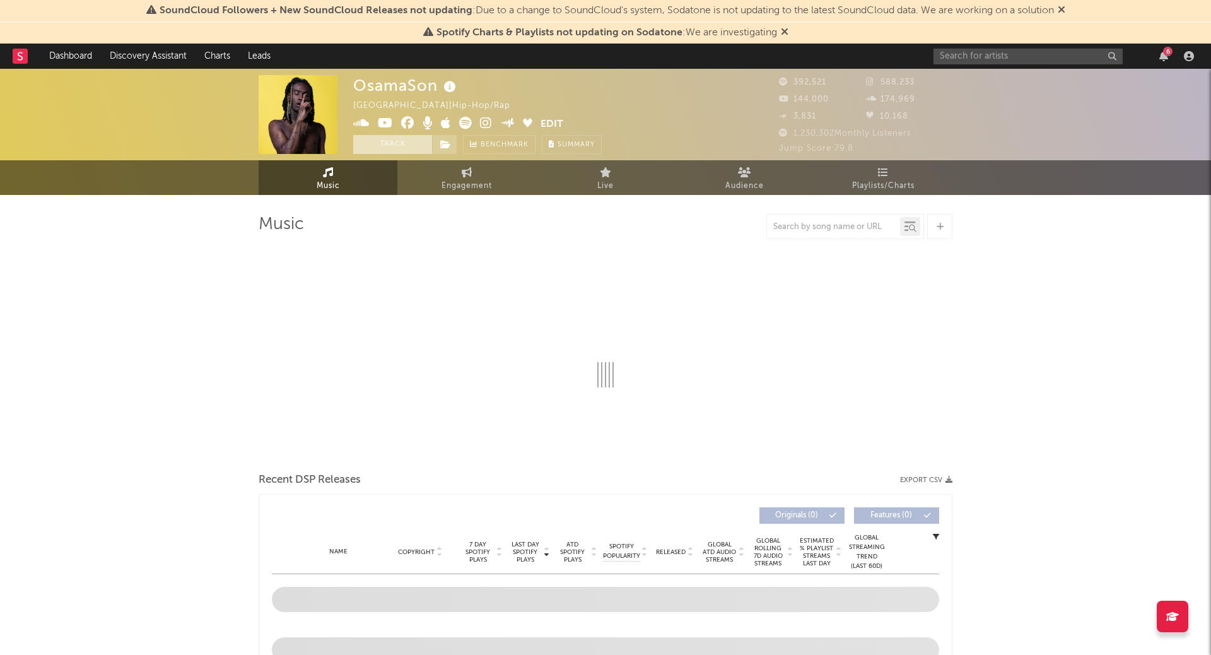
click at [404, 145] on button "Track" at bounding box center [392, 144] width 79 height 19
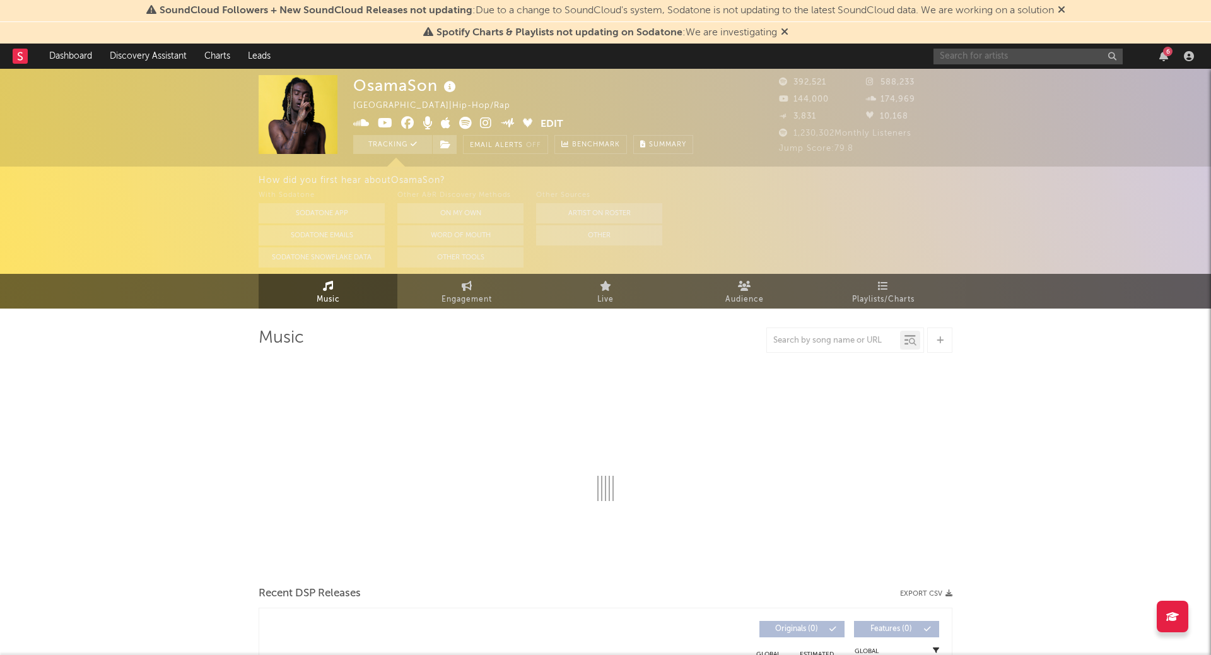
click at [1069, 61] on input "text" at bounding box center [1027, 57] width 189 height 16
type input "s"
select select "6m"
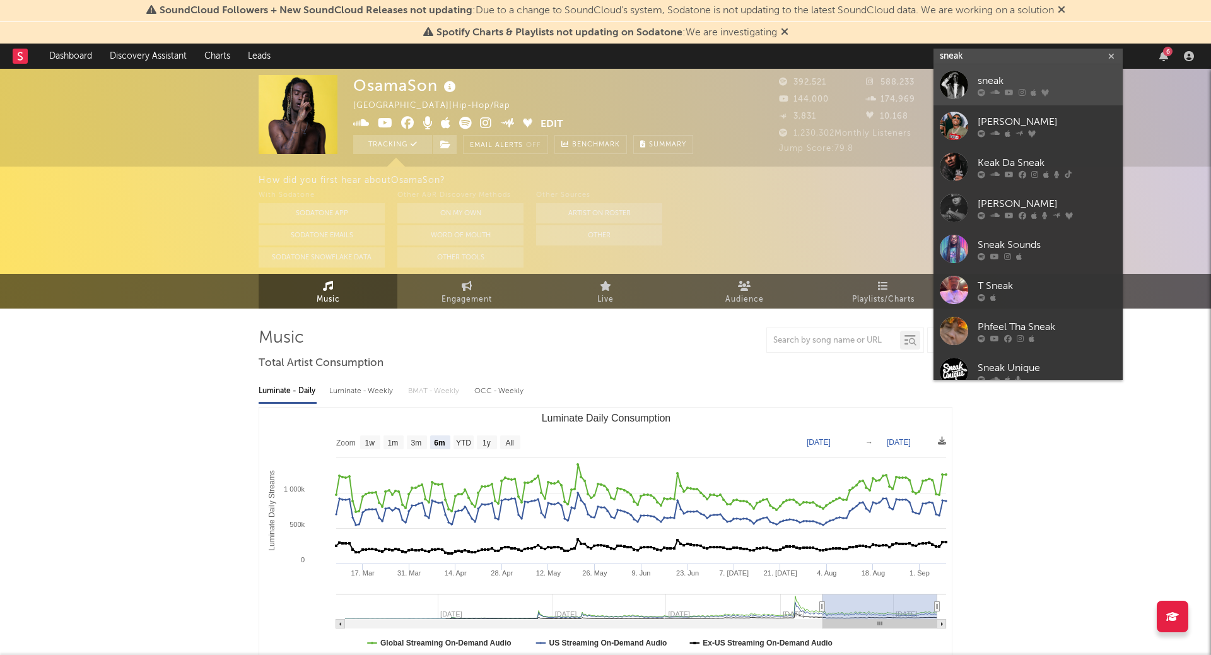
type input "sneak"
click at [1005, 79] on div "sneak" at bounding box center [1046, 81] width 139 height 15
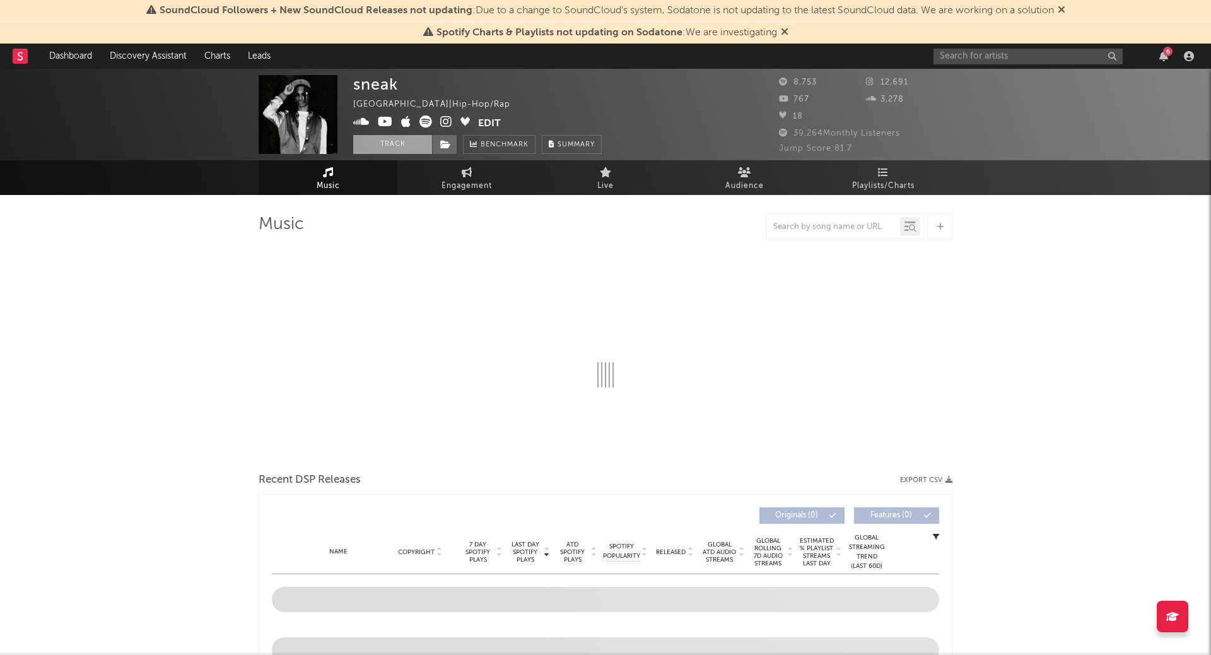
select select "1w"
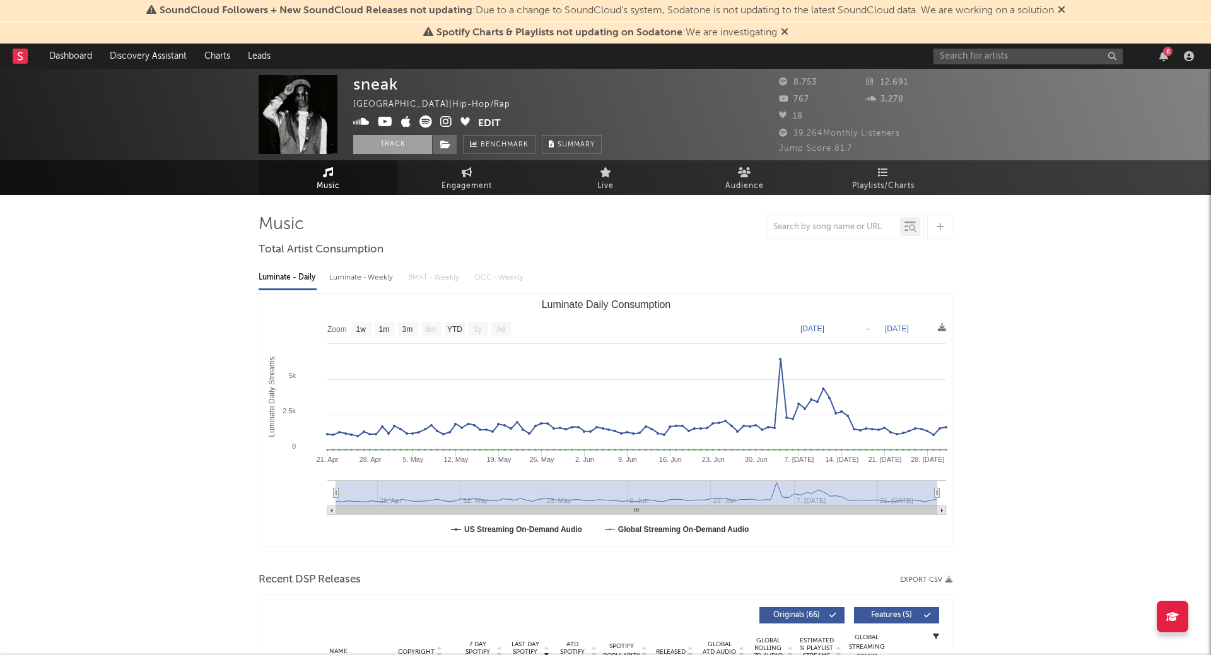
click at [397, 145] on button "Track" at bounding box center [392, 144] width 79 height 19
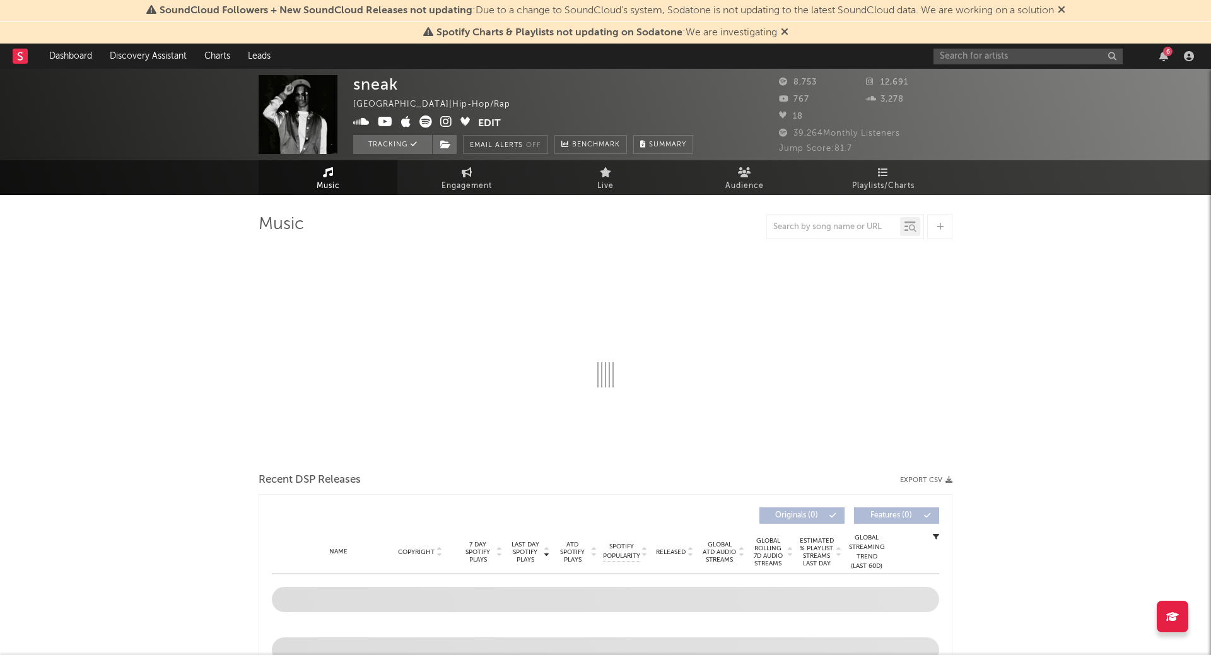
select select "1w"
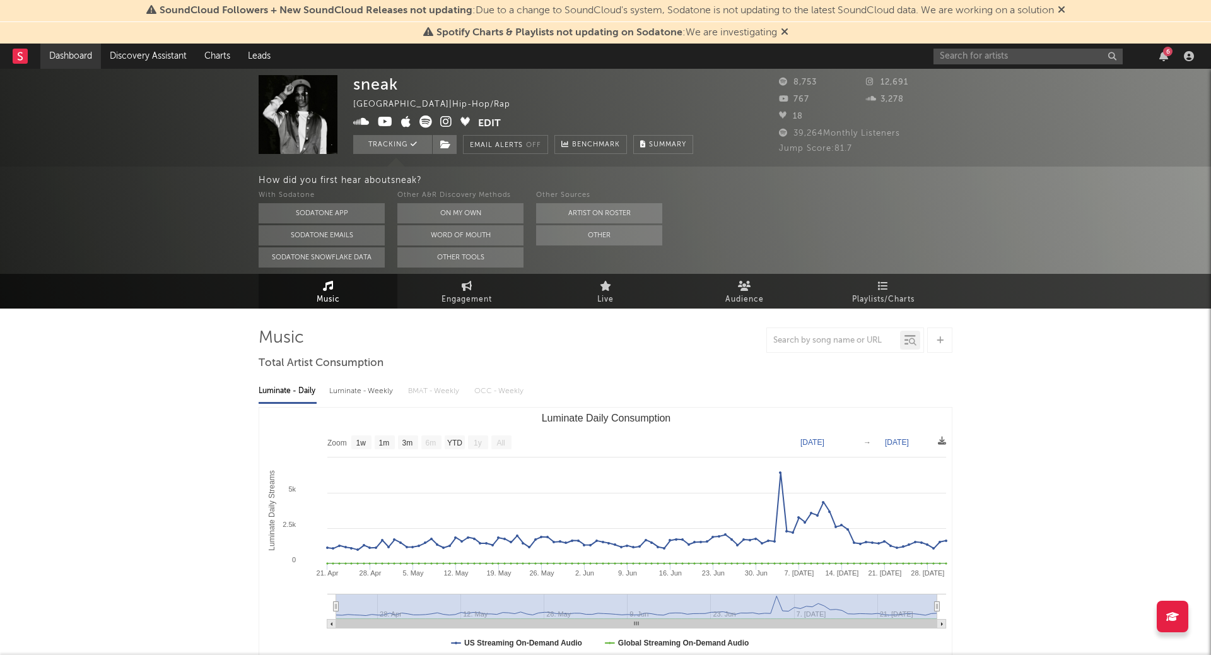
click at [62, 58] on link "Dashboard" at bounding box center [70, 56] width 61 height 25
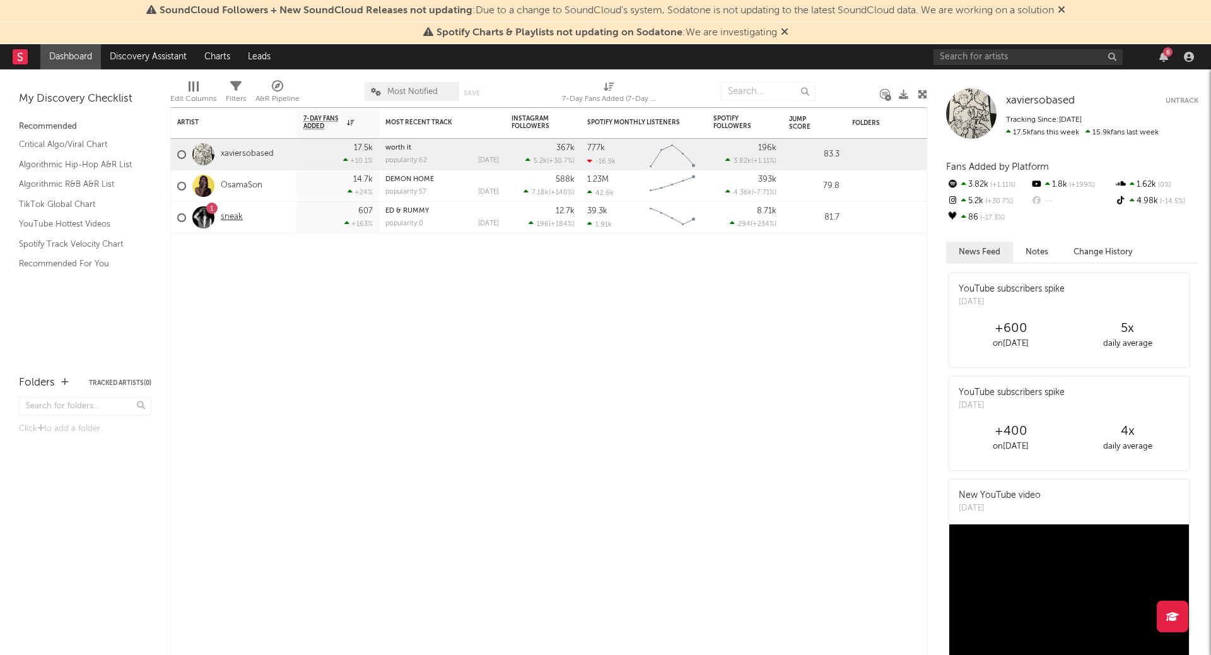
click at [226, 221] on link "sneak" at bounding box center [232, 217] width 22 height 11
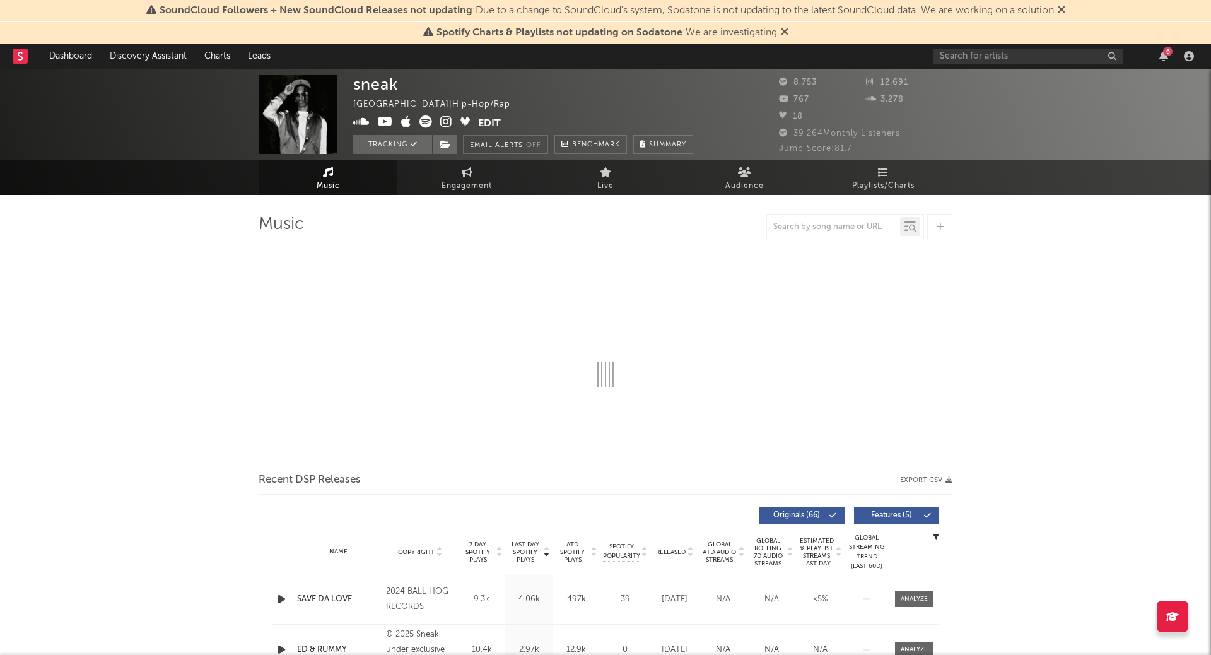
select select "1w"
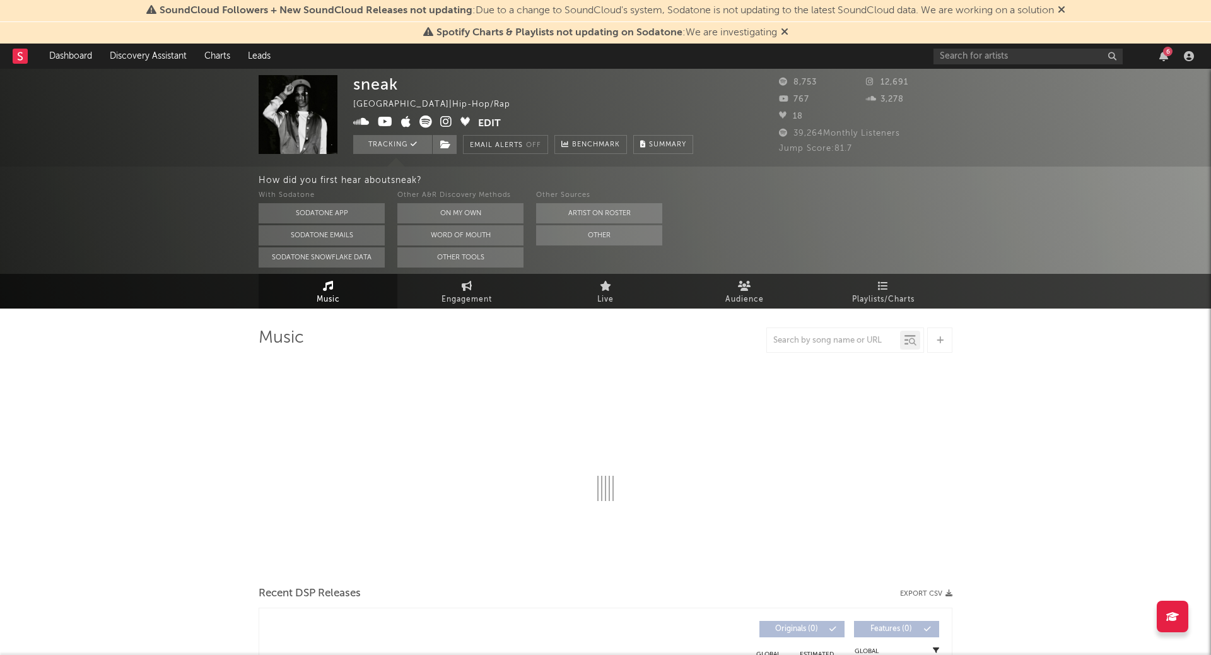
select select "1w"
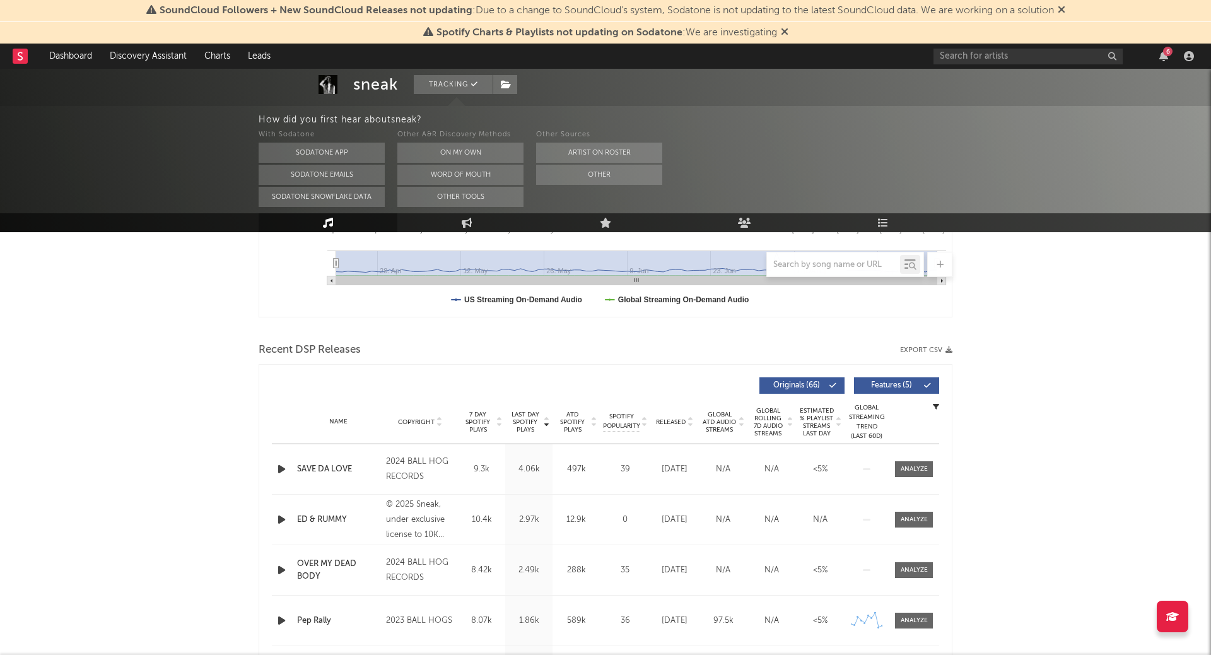
scroll to position [391, 0]
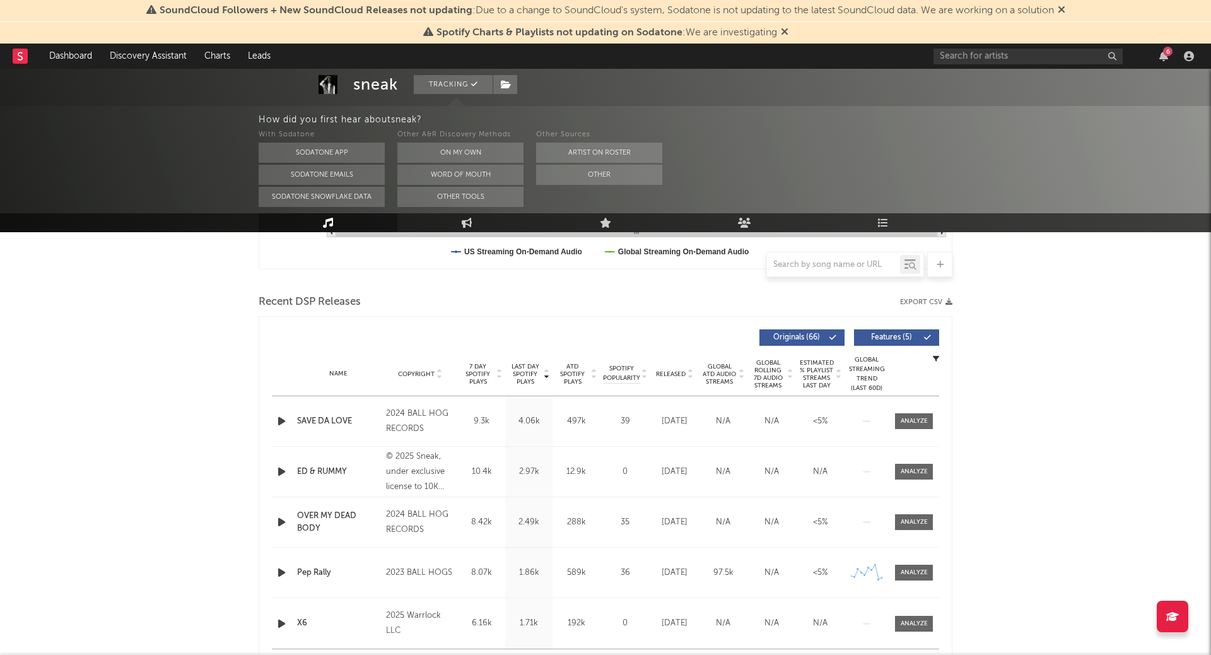
click at [500, 378] on icon at bounding box center [499, 376] width 6 height 5
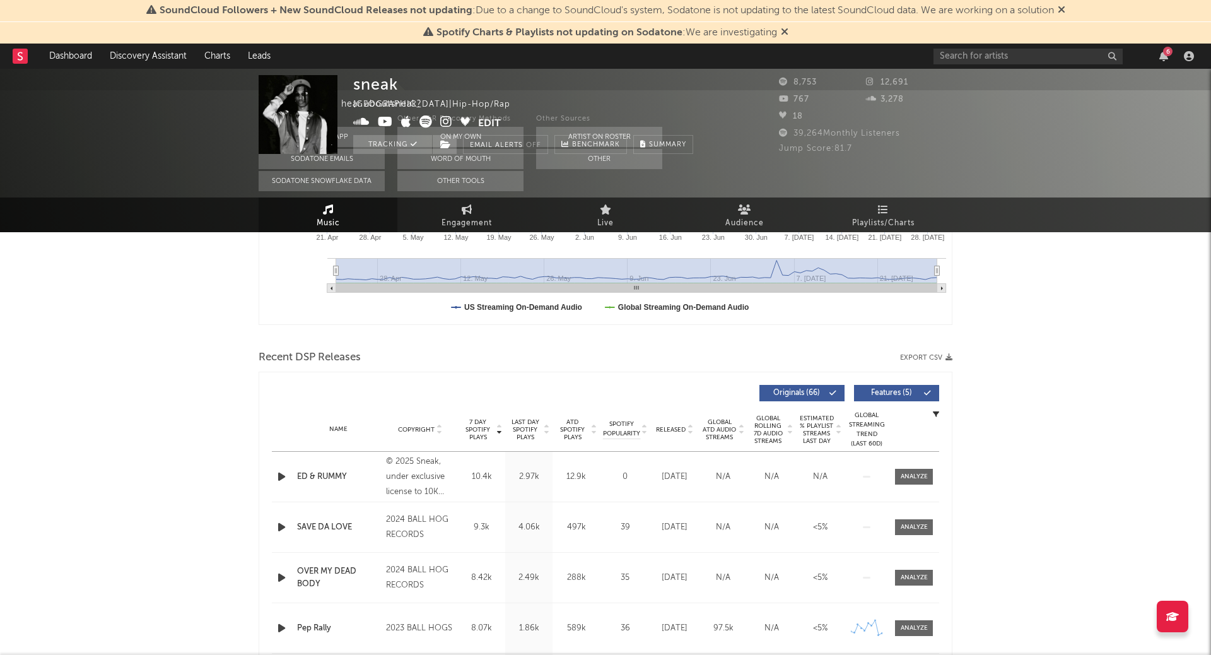
scroll to position [0, 0]
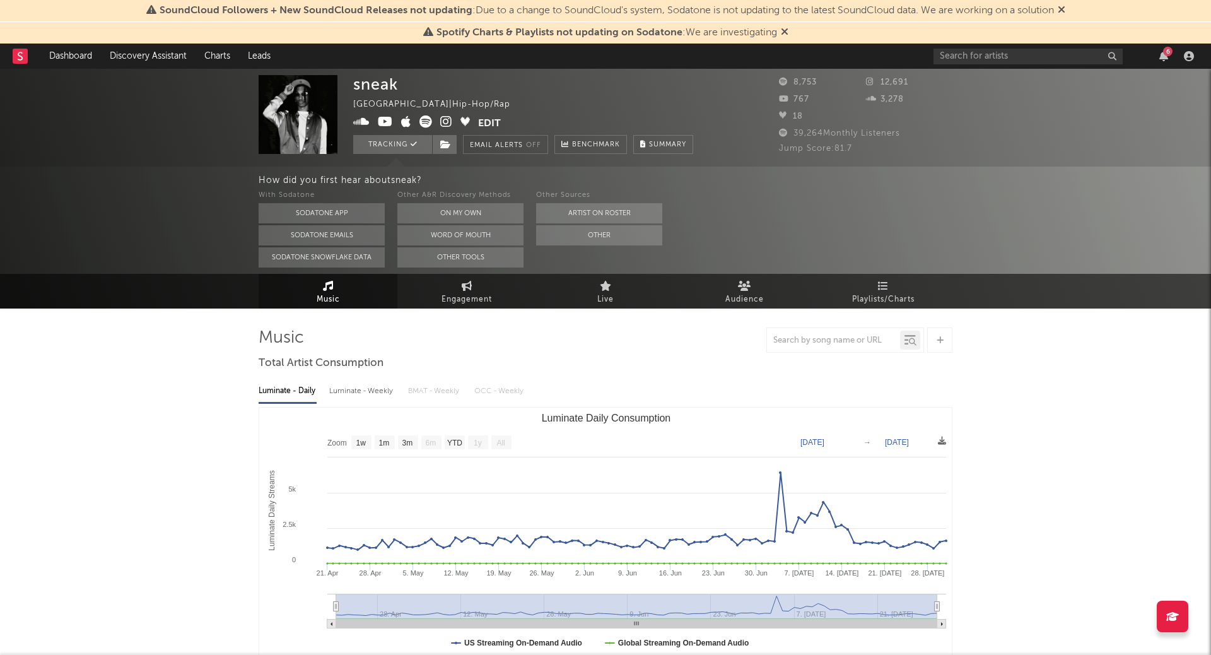
click at [363, 387] on div "Luminate - Weekly" at bounding box center [362, 390] width 66 height 21
select select "6m"
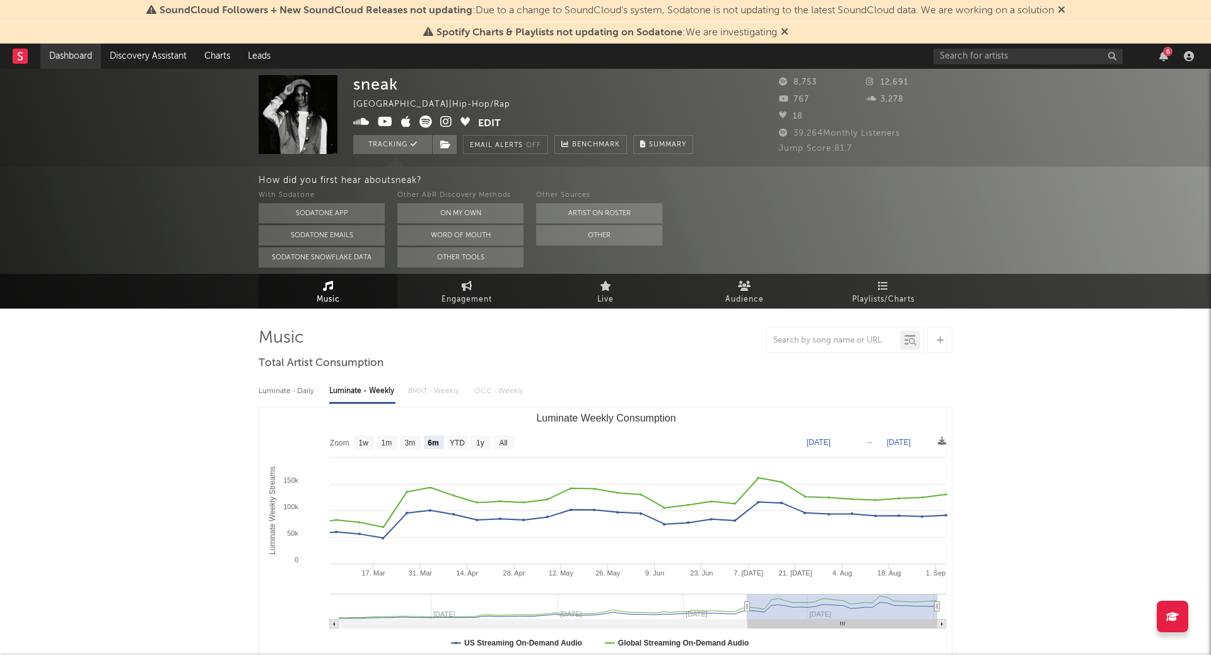
click at [69, 56] on link "Dashboard" at bounding box center [70, 56] width 61 height 25
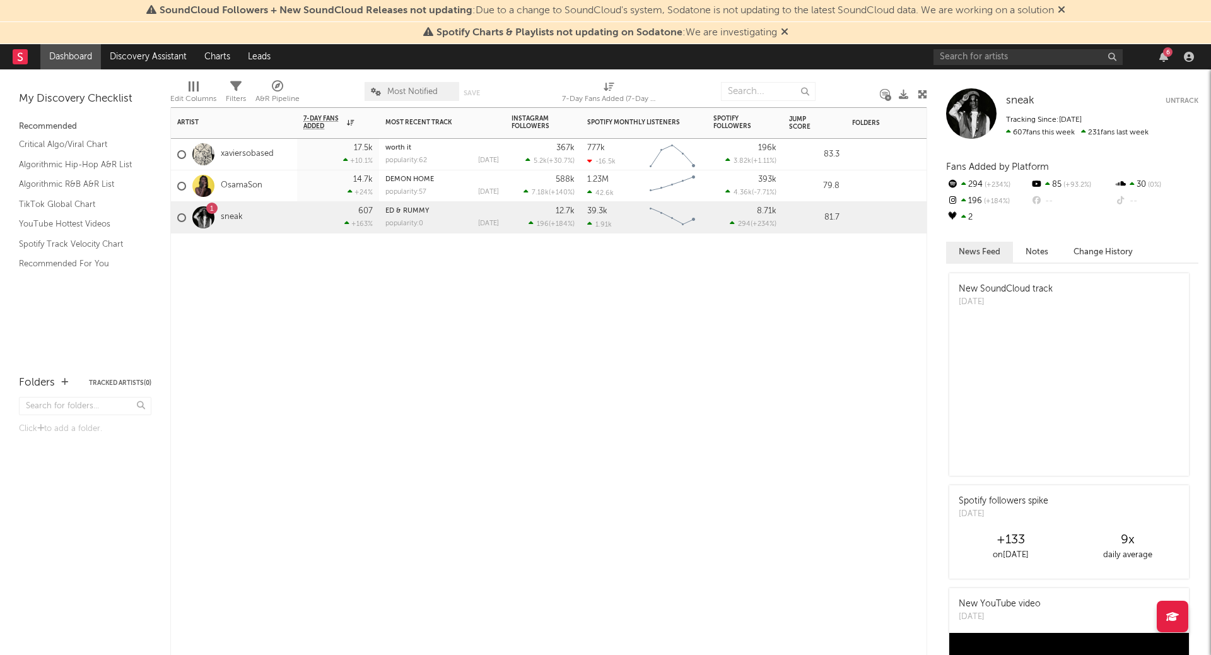
click at [391, 297] on div "Artist Notifications 7-Day Fans Added WoW % Change Most Recent Track Popularity…" at bounding box center [548, 380] width 757 height 547
click at [286, 91] on div "A&R Pipeline" at bounding box center [277, 98] width 44 height 15
click at [878, 399] on div "Artist Notifications 7-Day Fans Added WoW % Change Most Recent Track Popularity…" at bounding box center [548, 380] width 757 height 547
click at [275, 92] on div "A&R Pipeline" at bounding box center [277, 98] width 44 height 15
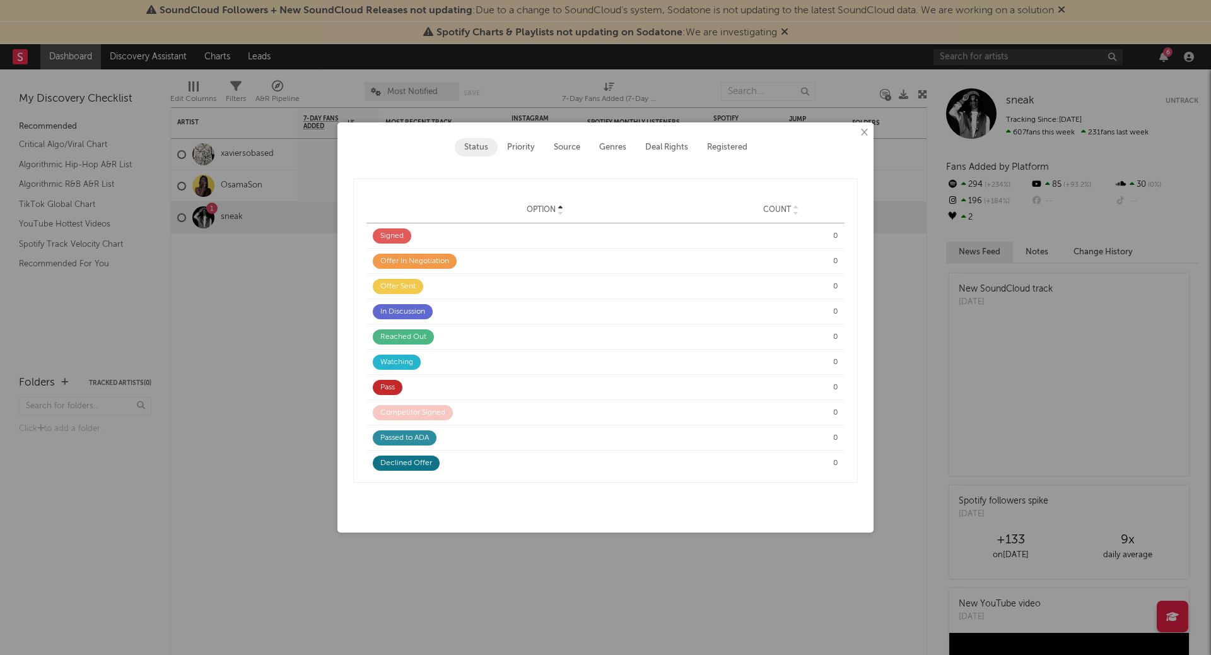
click at [516, 150] on button "Priority" at bounding box center [521, 147] width 47 height 18
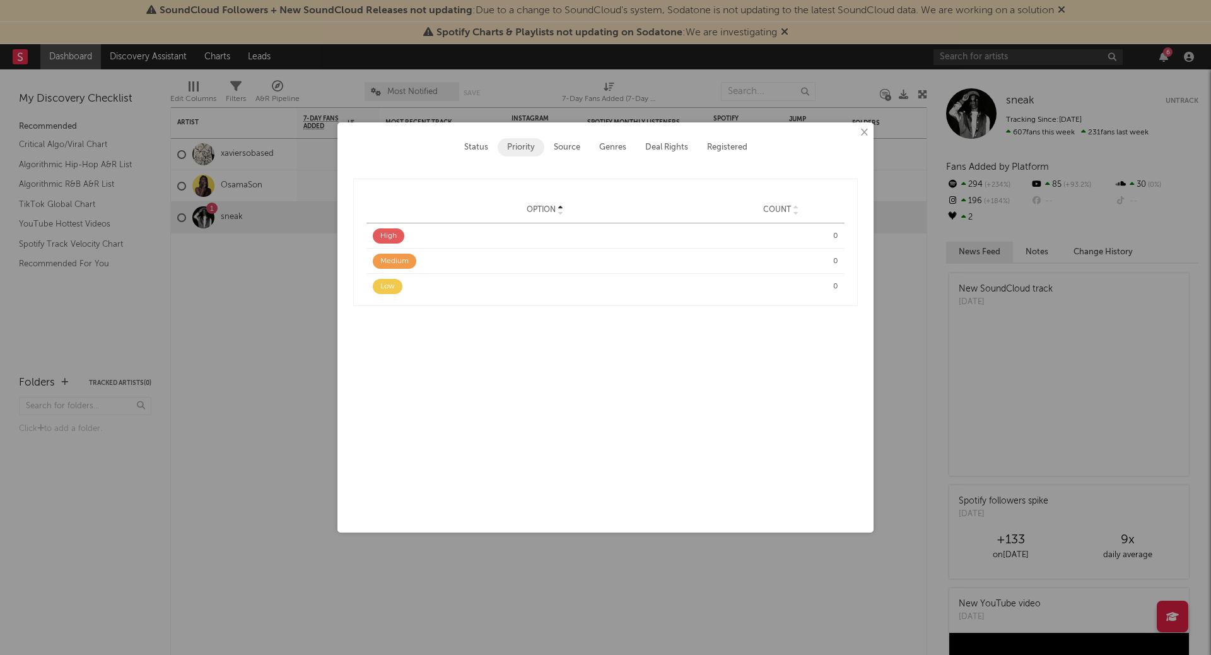
click at [578, 149] on button "Source" at bounding box center [566, 147] width 45 height 18
click at [492, 149] on button "Status" at bounding box center [476, 147] width 43 height 18
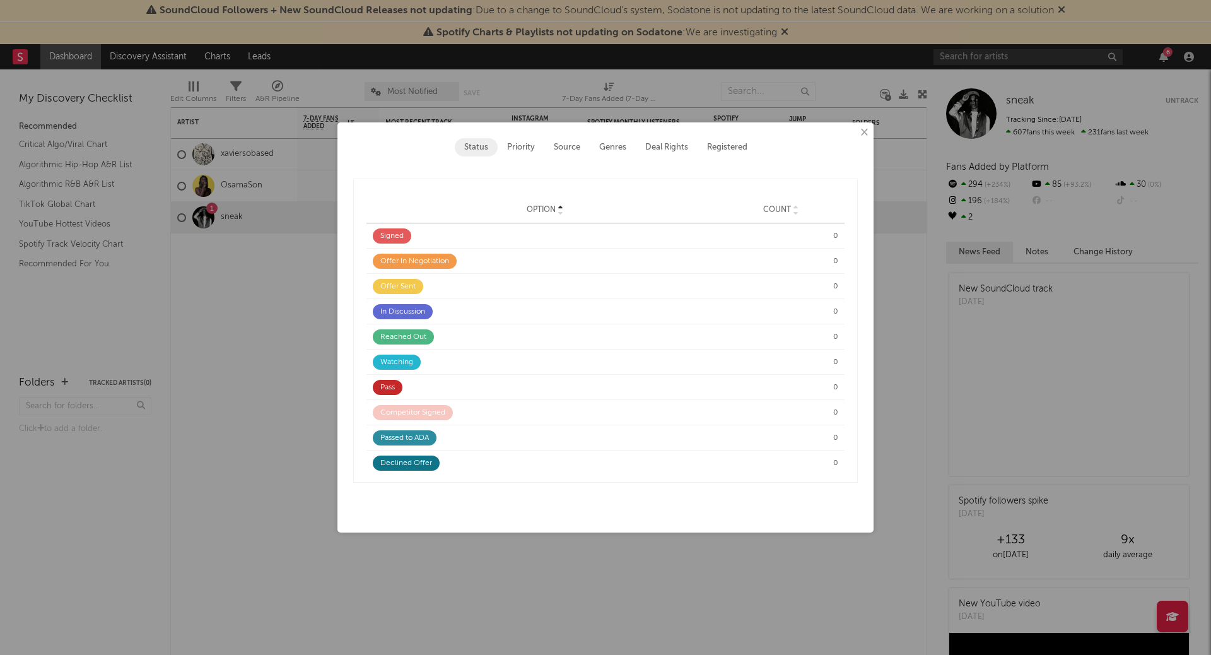
click at [387, 233] on div "Signed" at bounding box center [392, 235] width 38 height 15
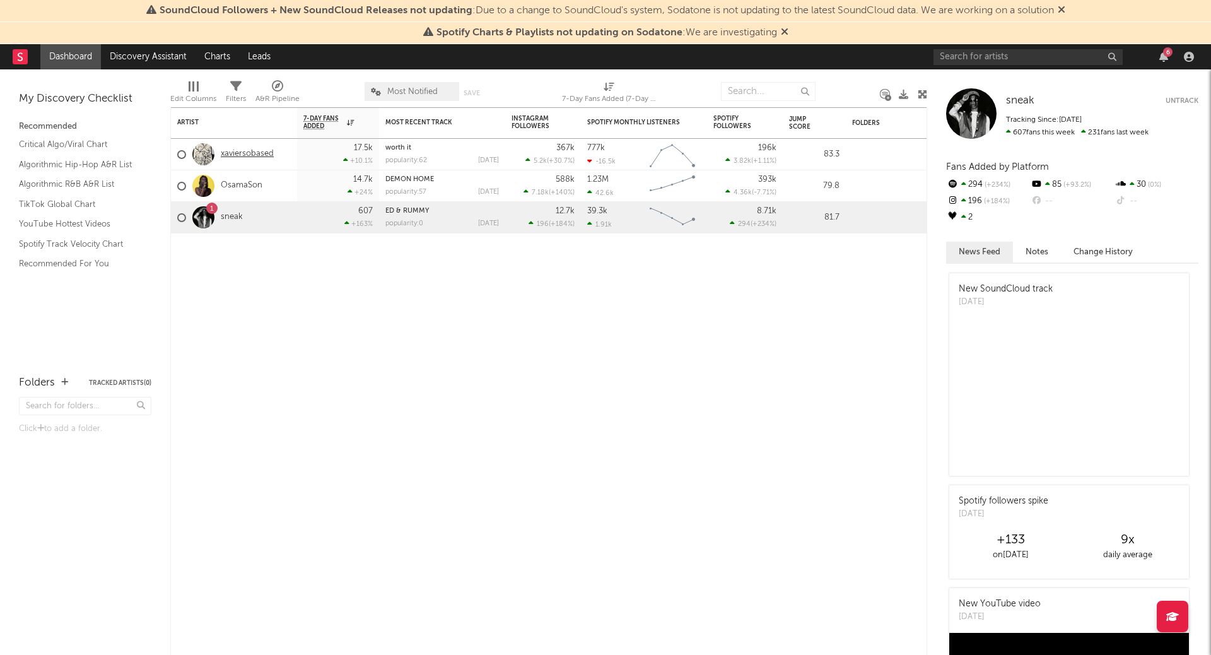
click at [250, 153] on link "xaviersobased" at bounding box center [247, 154] width 53 height 11
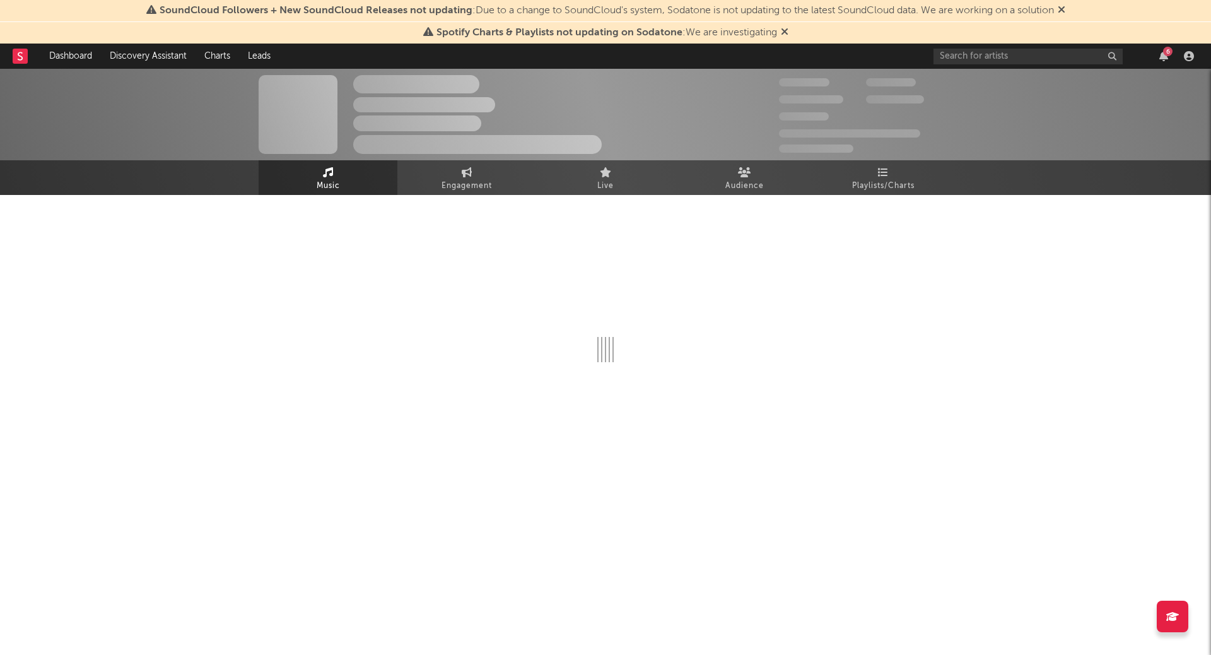
select select "6m"
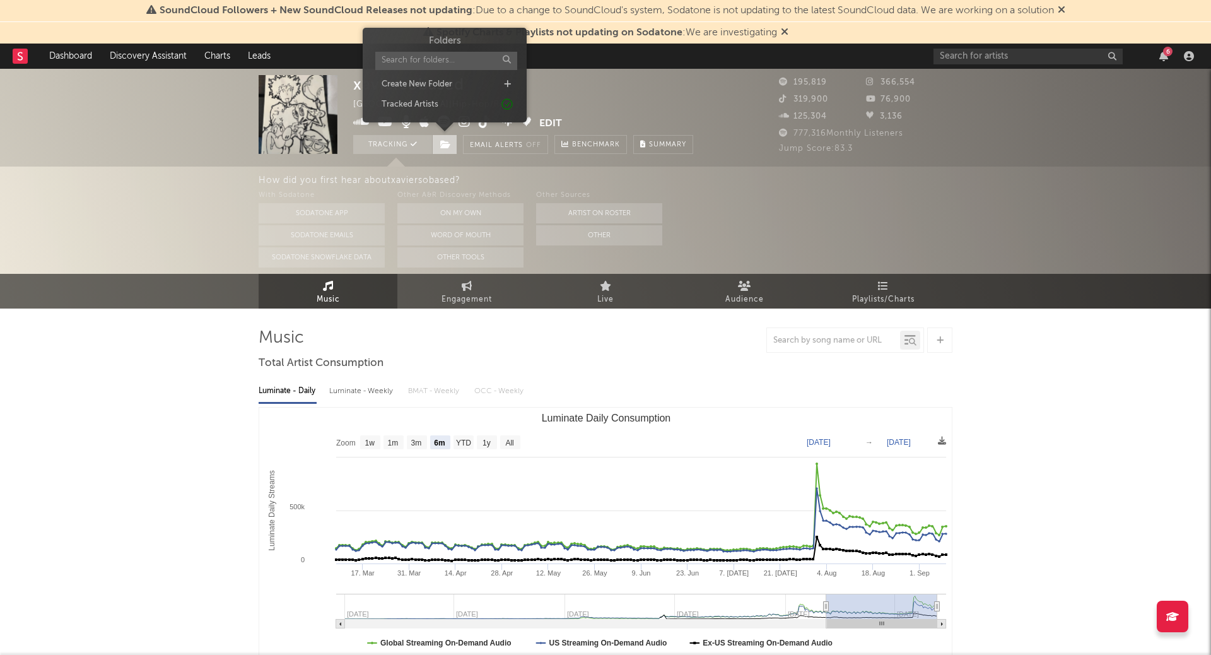
click at [445, 146] on icon at bounding box center [445, 144] width 11 height 9
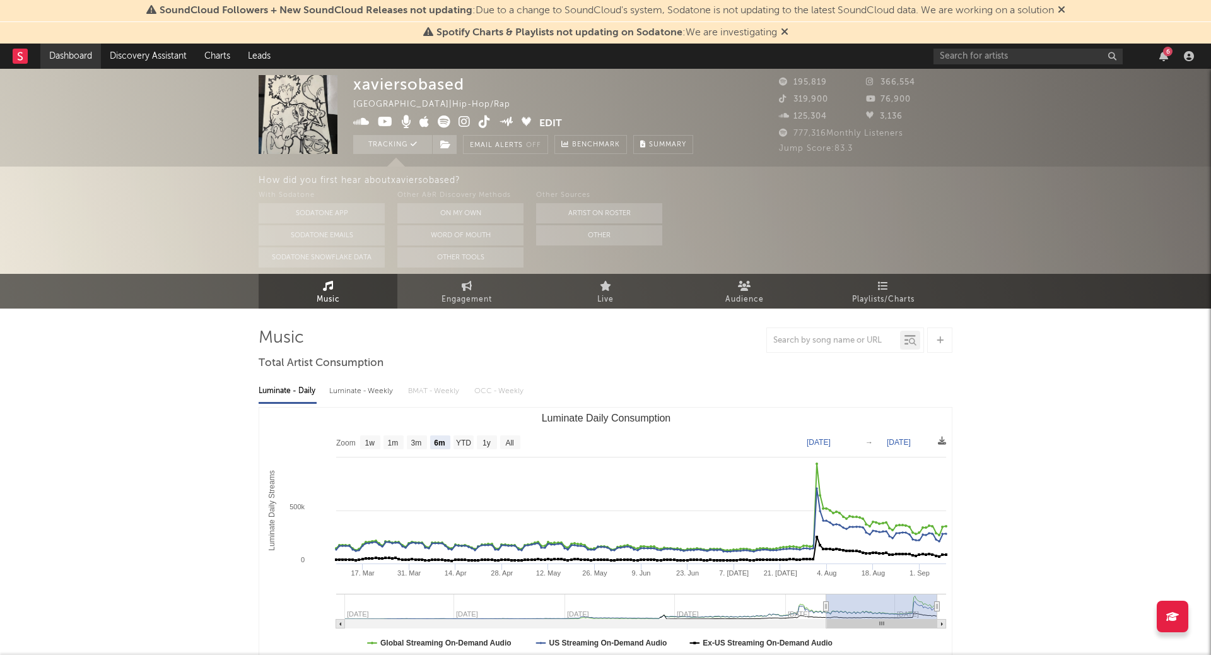
click at [67, 61] on link "Dashboard" at bounding box center [70, 56] width 61 height 25
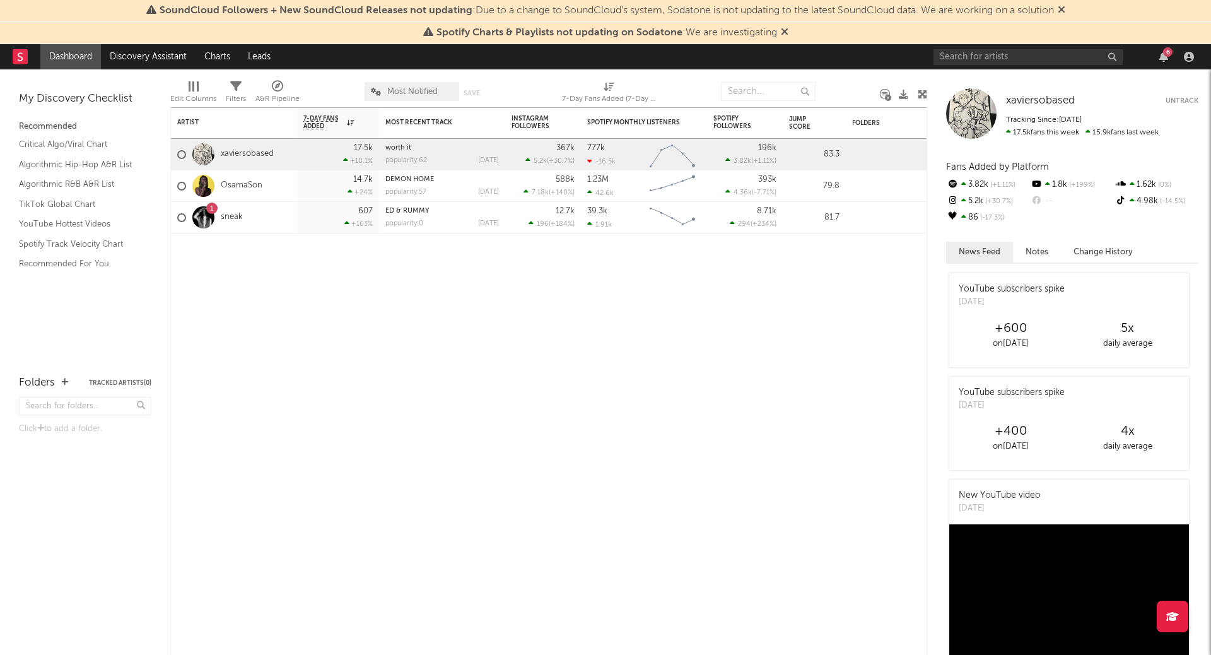
click at [281, 77] on div "A&R Pipeline" at bounding box center [277, 94] width 44 height 37
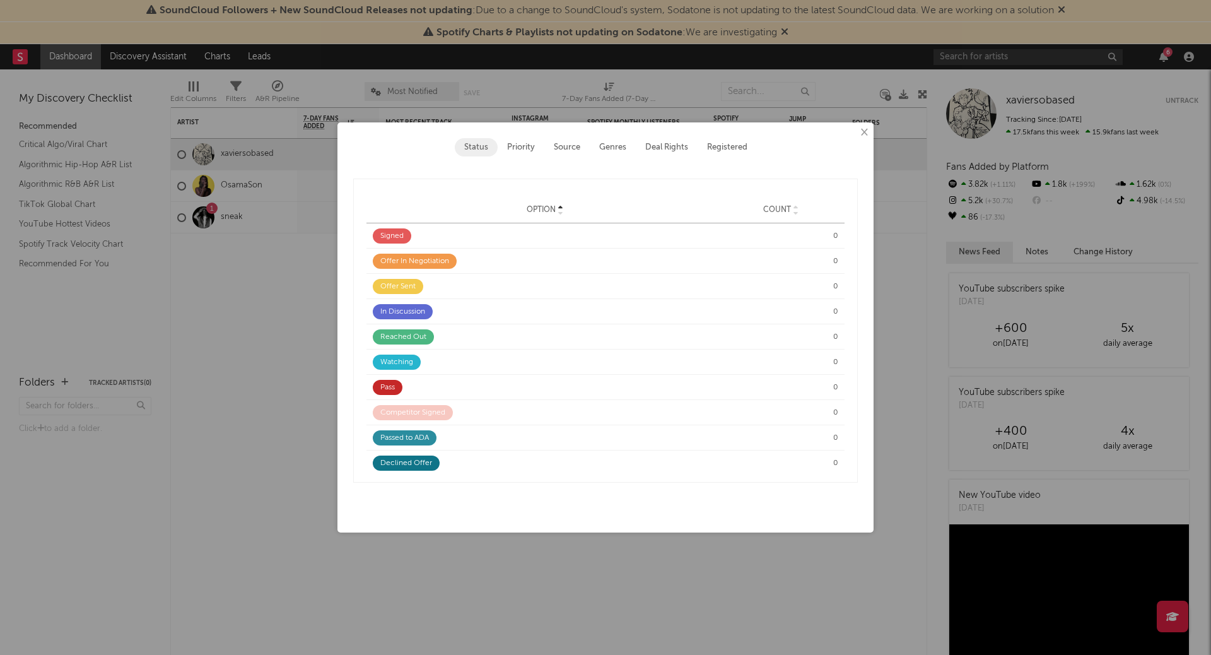
click at [393, 235] on div "Signed" at bounding box center [392, 235] width 38 height 15
click at [554, 209] on span "Option" at bounding box center [541, 210] width 29 height 9
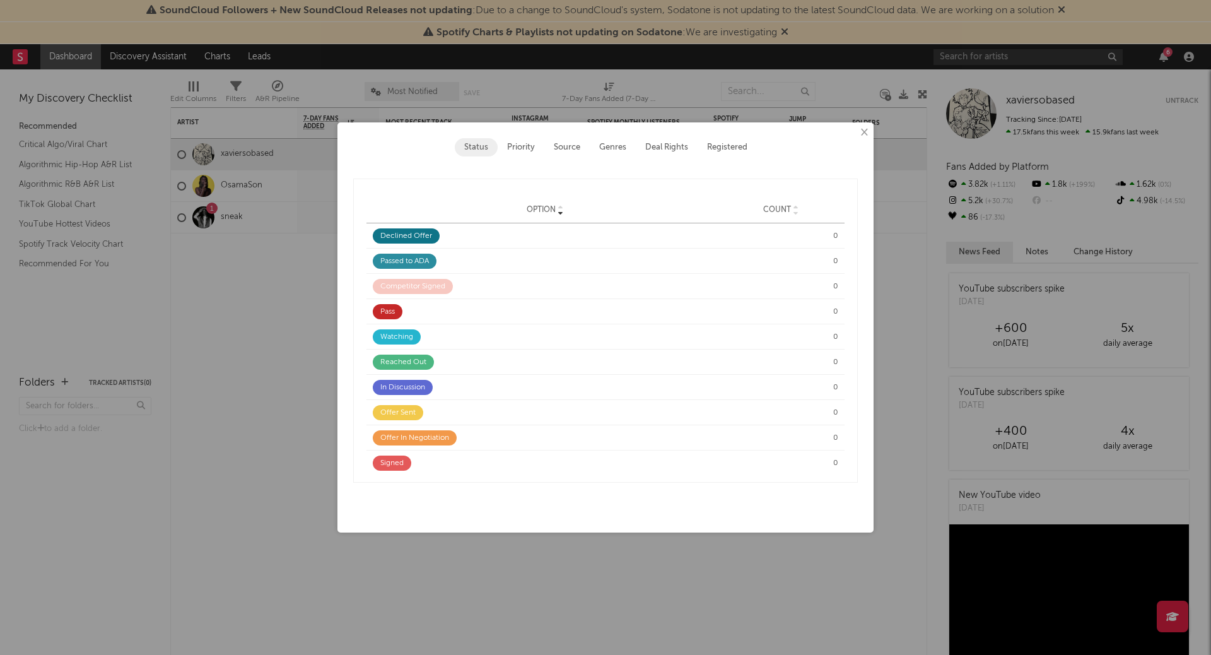
click at [524, 144] on button "Priority" at bounding box center [521, 147] width 47 height 18
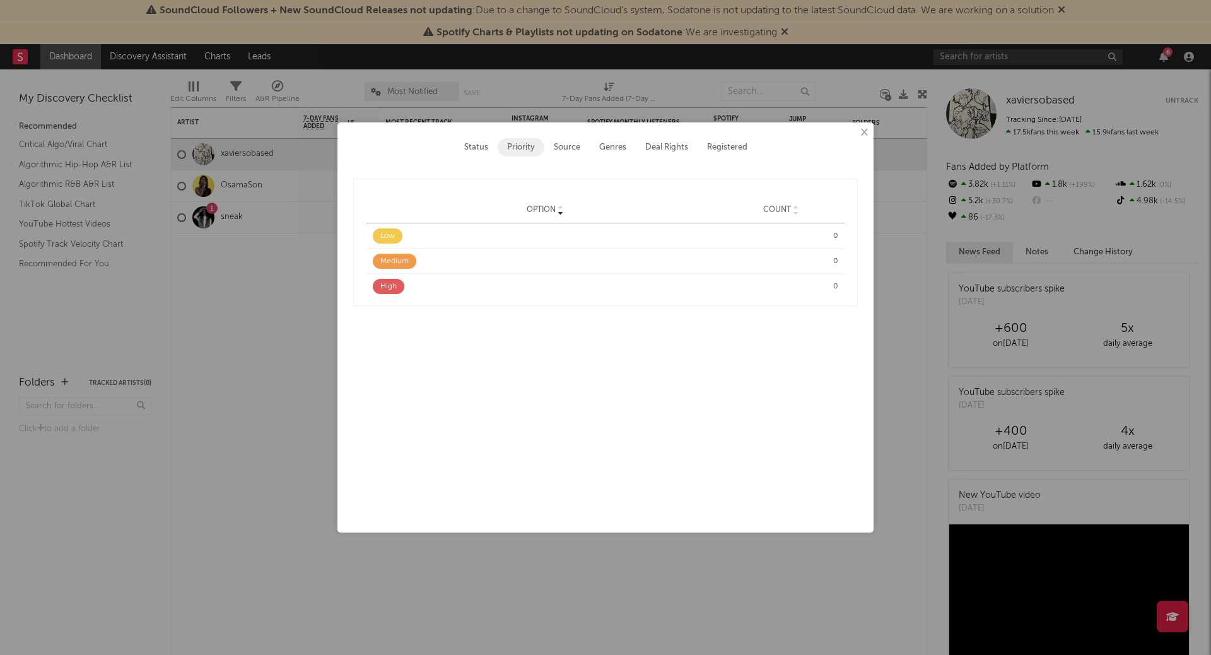
click at [476, 148] on button "Status" at bounding box center [476, 147] width 43 height 18
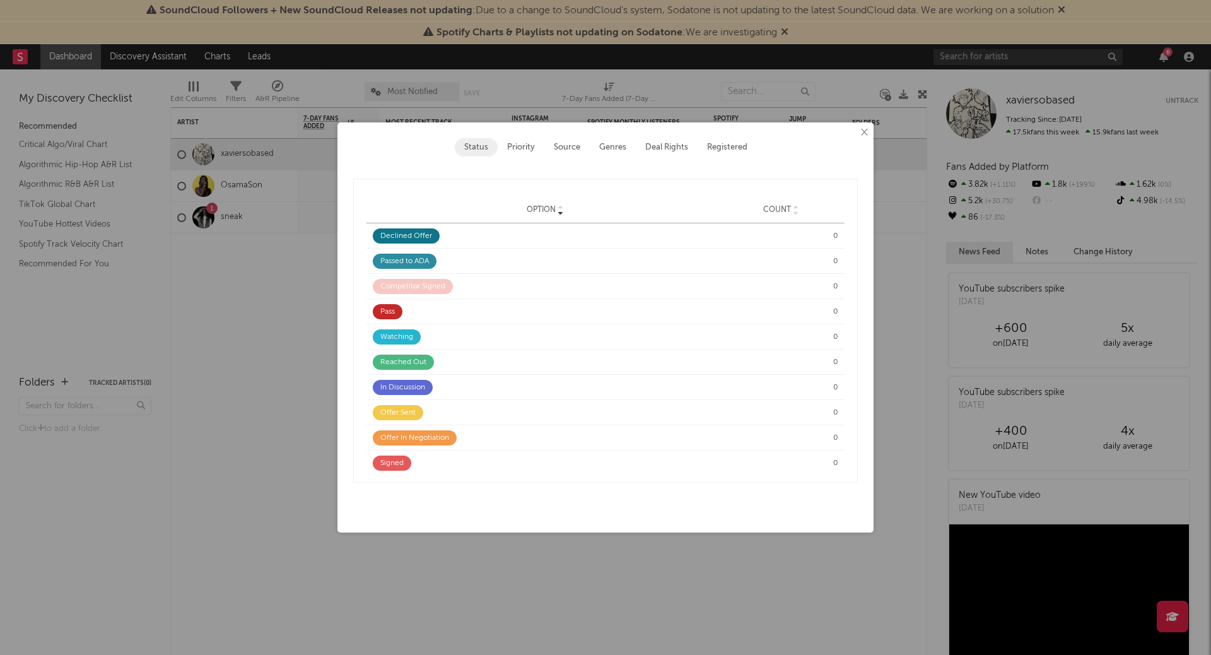
click at [872, 142] on div "× Status Priority Source Genres Deal Rights Registered Option Option Count Opti…" at bounding box center [605, 327] width 536 height 410
click at [861, 143] on div "× Status Priority Source Genres Deal Rights Registered Option Option Count Opti…" at bounding box center [605, 327] width 536 height 410
click at [863, 134] on button "×" at bounding box center [863, 132] width 14 height 14
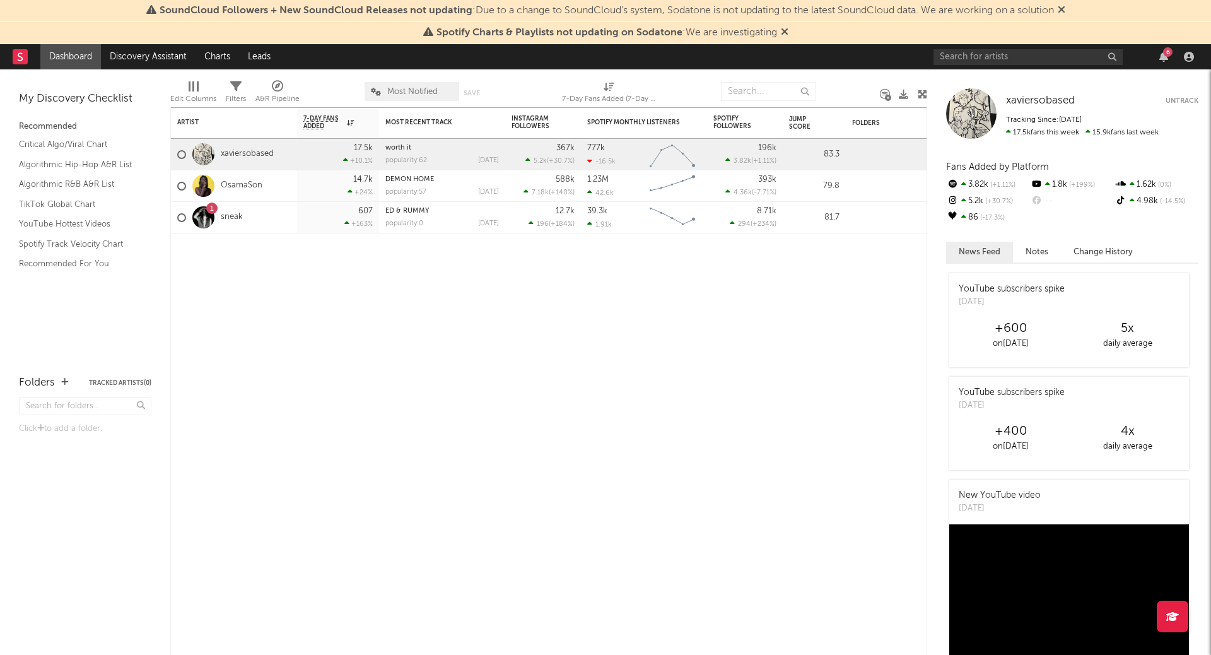
click at [1032, 248] on button "Notes" at bounding box center [1037, 252] width 48 height 21
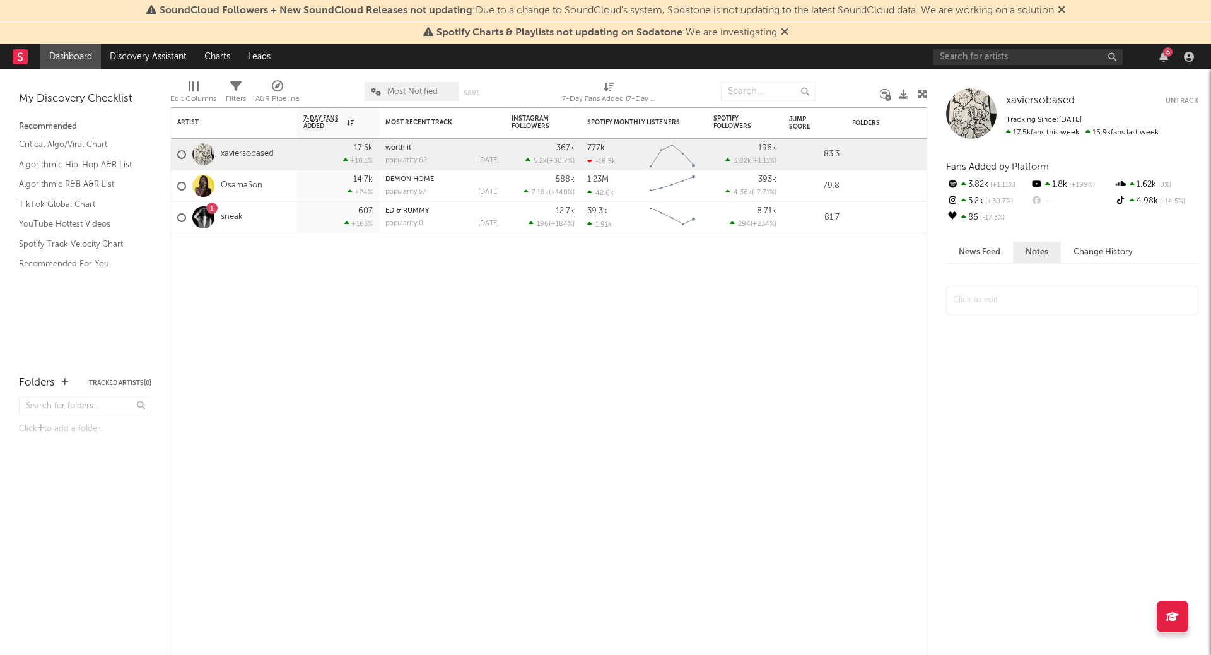
click at [1114, 251] on button "Change History" at bounding box center [1103, 252] width 85 height 21
click at [1046, 254] on button "Notes" at bounding box center [1037, 252] width 48 height 21
click at [1045, 279] on span at bounding box center [1072, 312] width 252 height 67
click at [1039, 297] on div at bounding box center [1072, 300] width 252 height 29
click at [886, 377] on div "Artist Notifications 7-Day Fans Added WoW % Change Most Recent Track Popularity…" at bounding box center [548, 380] width 757 height 547
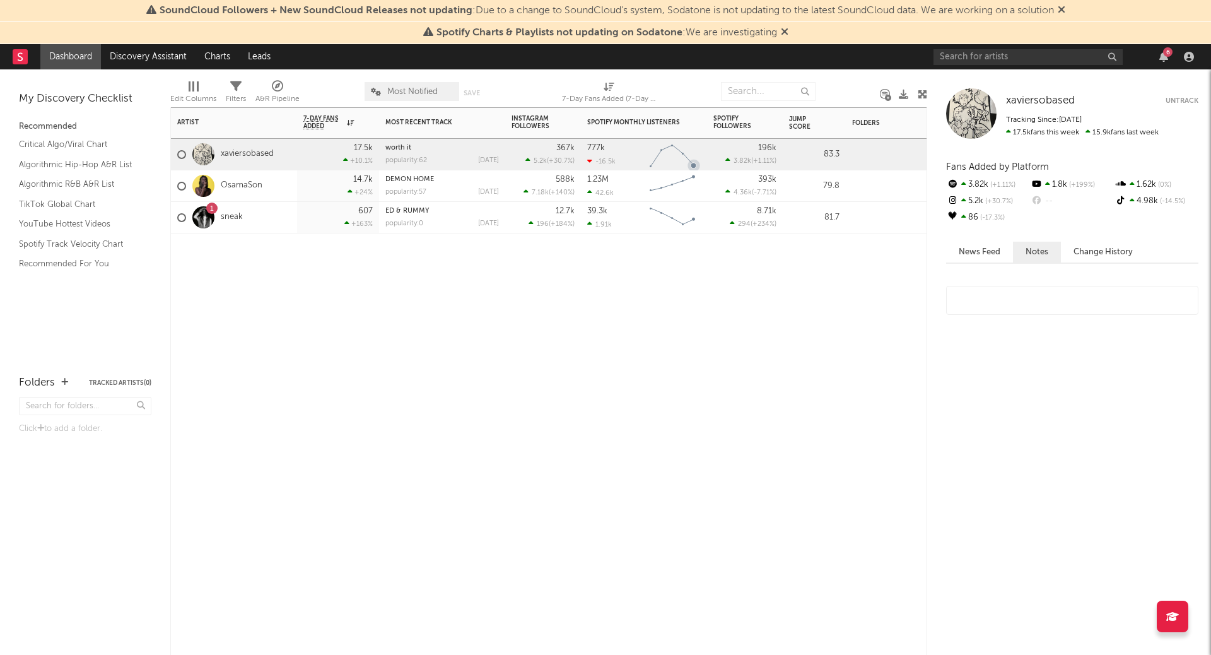
click at [489, 179] on div "DEMON HOME" at bounding box center [442, 179] width 114 height 7
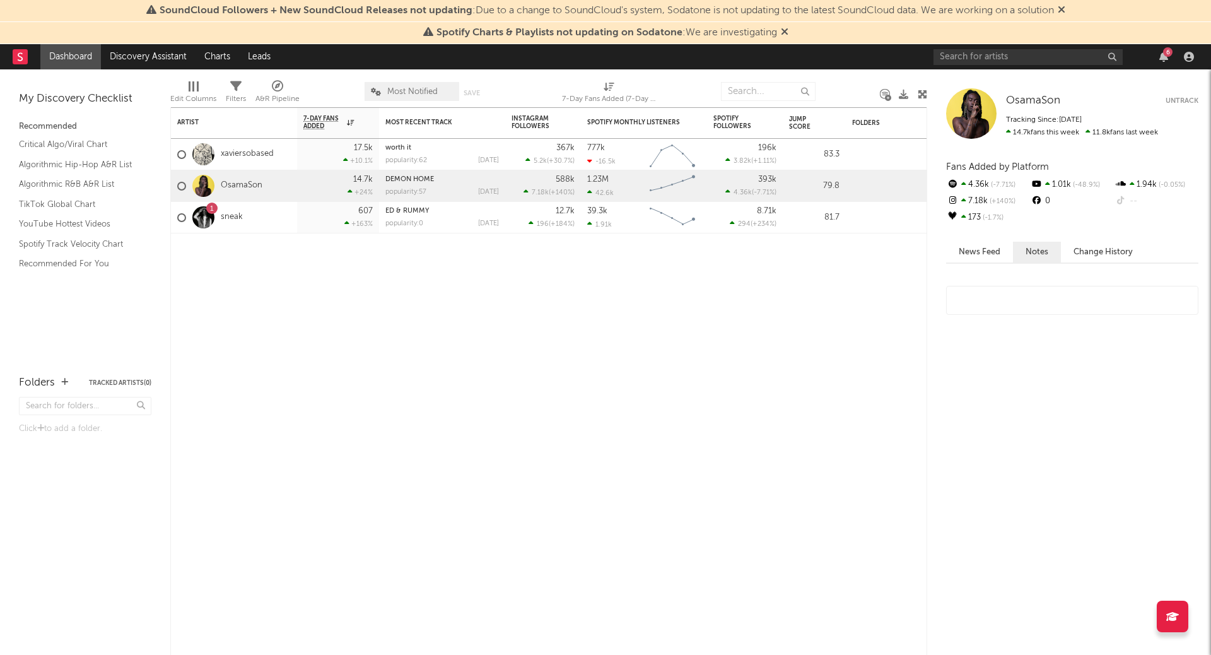
click at [978, 252] on button "News Feed" at bounding box center [979, 252] width 67 height 21
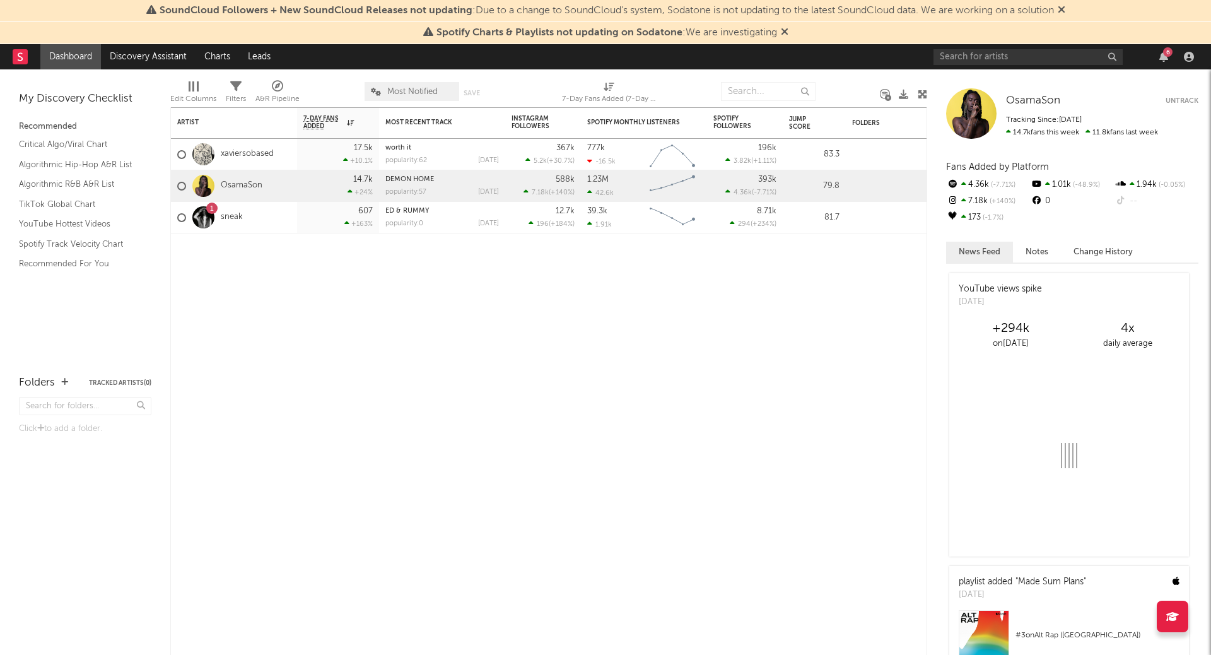
click at [1042, 252] on button "Notes" at bounding box center [1037, 252] width 48 height 21
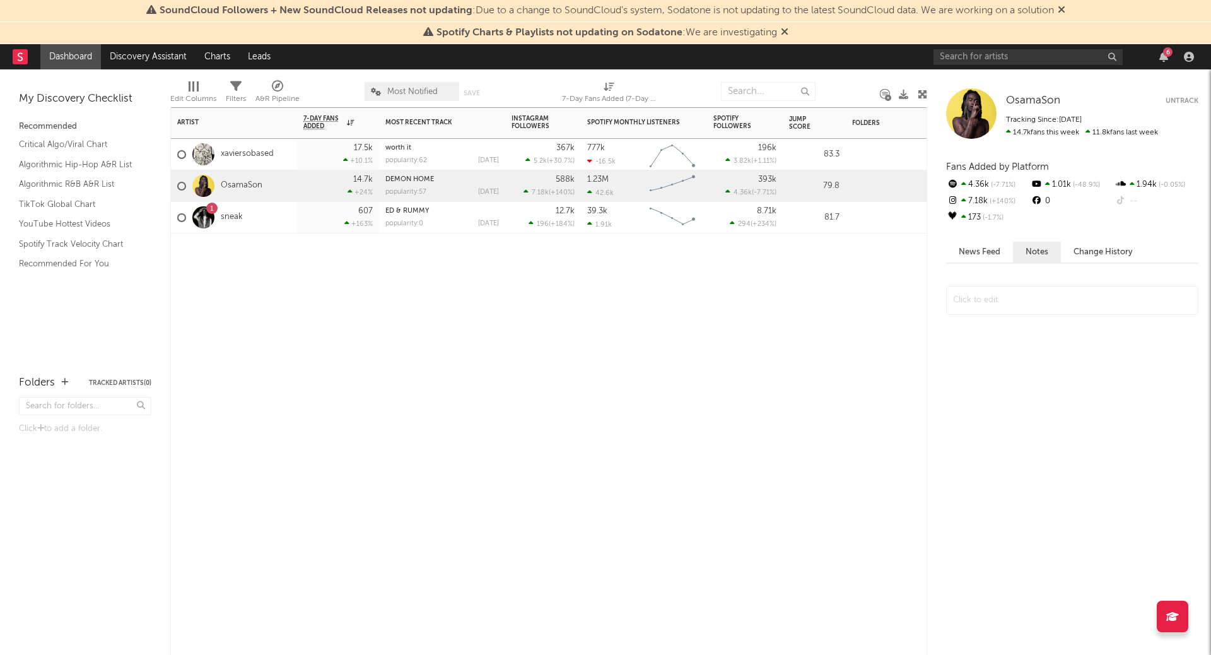
click at [270, 214] on div "1 sneak" at bounding box center [234, 218] width 126 height 32
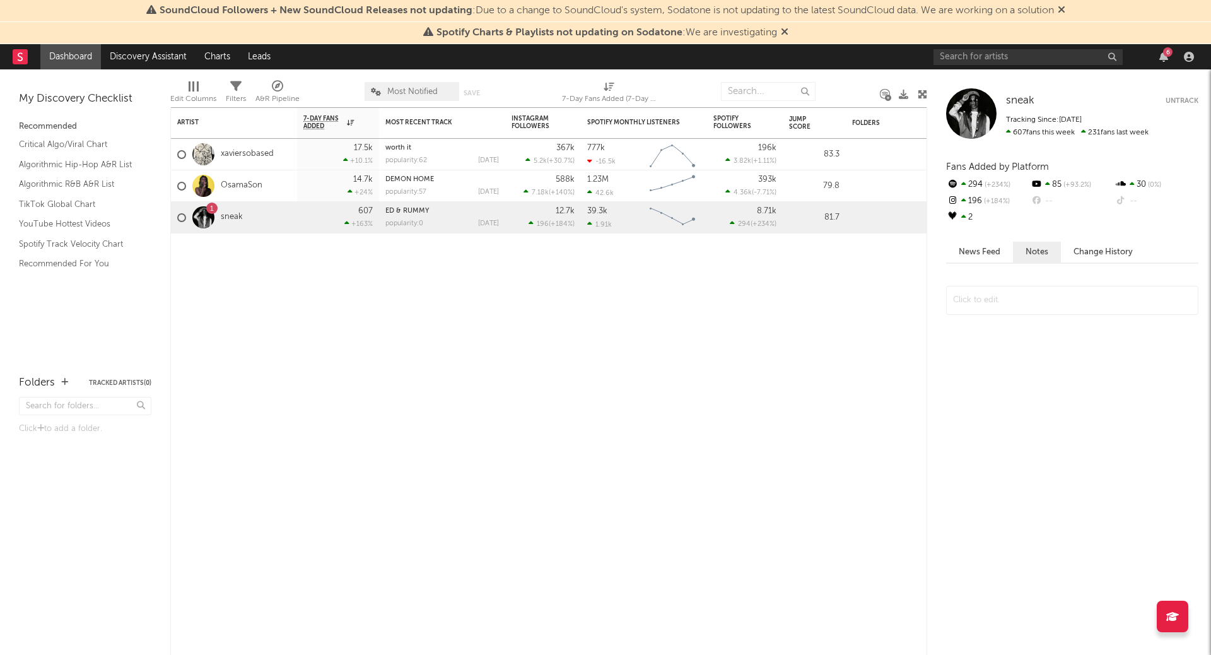
click at [990, 242] on button "News Feed" at bounding box center [979, 252] width 67 height 21
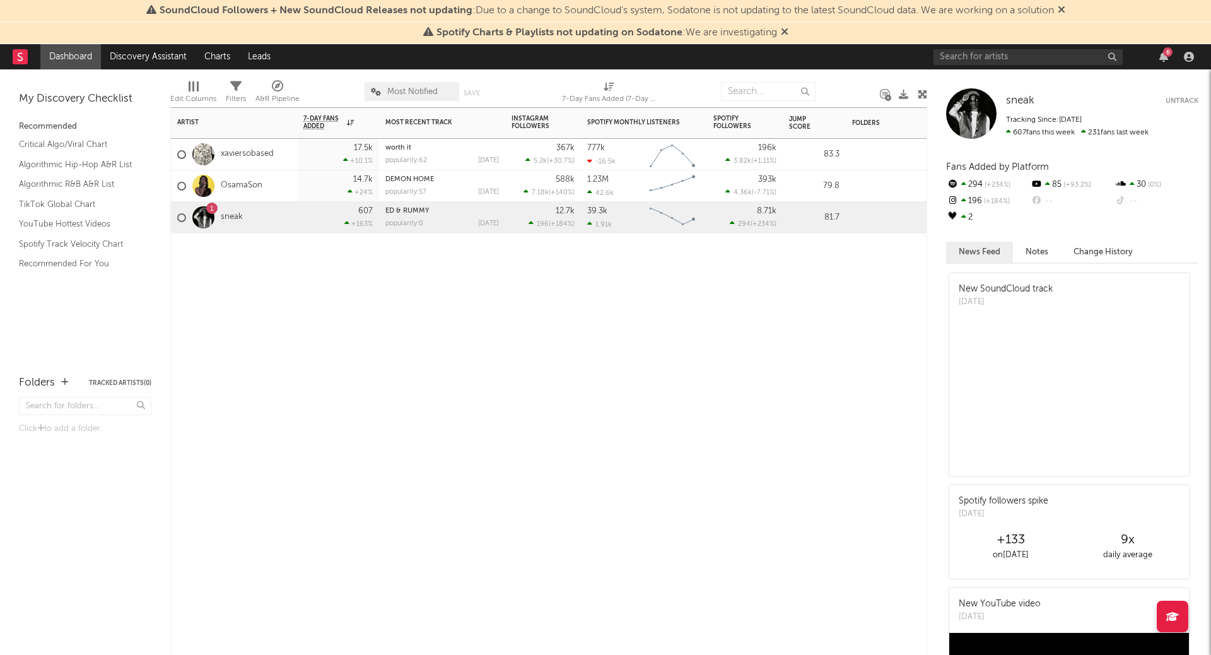
click at [555, 347] on div "Artist Notifications 7-Day Fans Added WoW % Change Most Recent Track Popularity…" at bounding box center [548, 380] width 757 height 547
click at [750, 350] on div "Artist Notifications 7-Day Fans Added WoW % Change Most Recent Track Popularity…" at bounding box center [548, 380] width 757 height 547
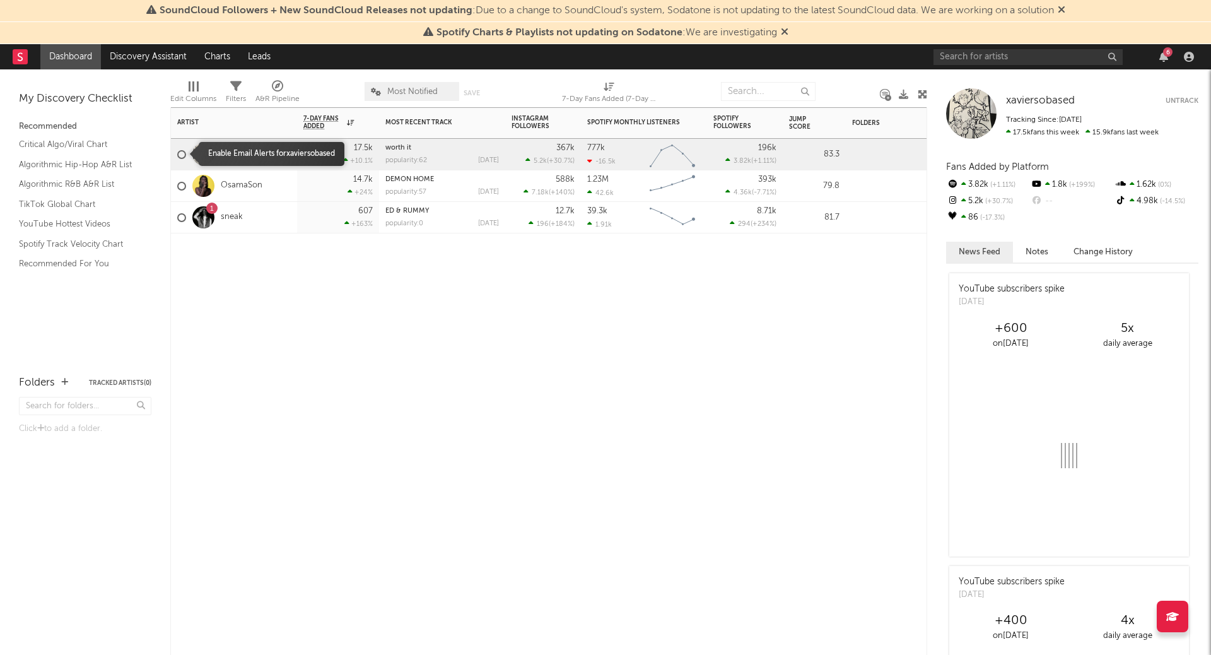
click at [182, 153] on div at bounding box center [181, 154] width 9 height 9
click at [177, 153] on input "checkbox" at bounding box center [177, 154] width 0 height 11
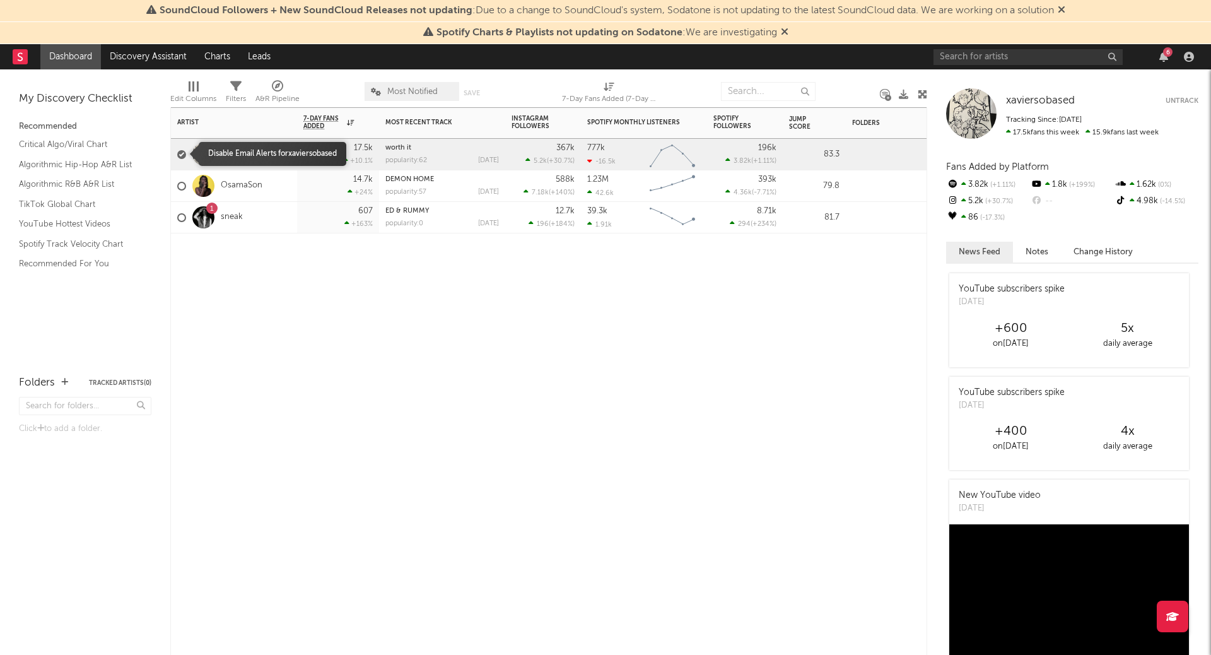
click at [181, 152] on div at bounding box center [181, 154] width 9 height 9
click at [177, 152] on input "checkbox" at bounding box center [177, 154] width 0 height 11
click at [470, 352] on div "Artist Notifications 7-Day Fans Added WoW % Change Most Recent Track Popularity…" at bounding box center [548, 380] width 757 height 547
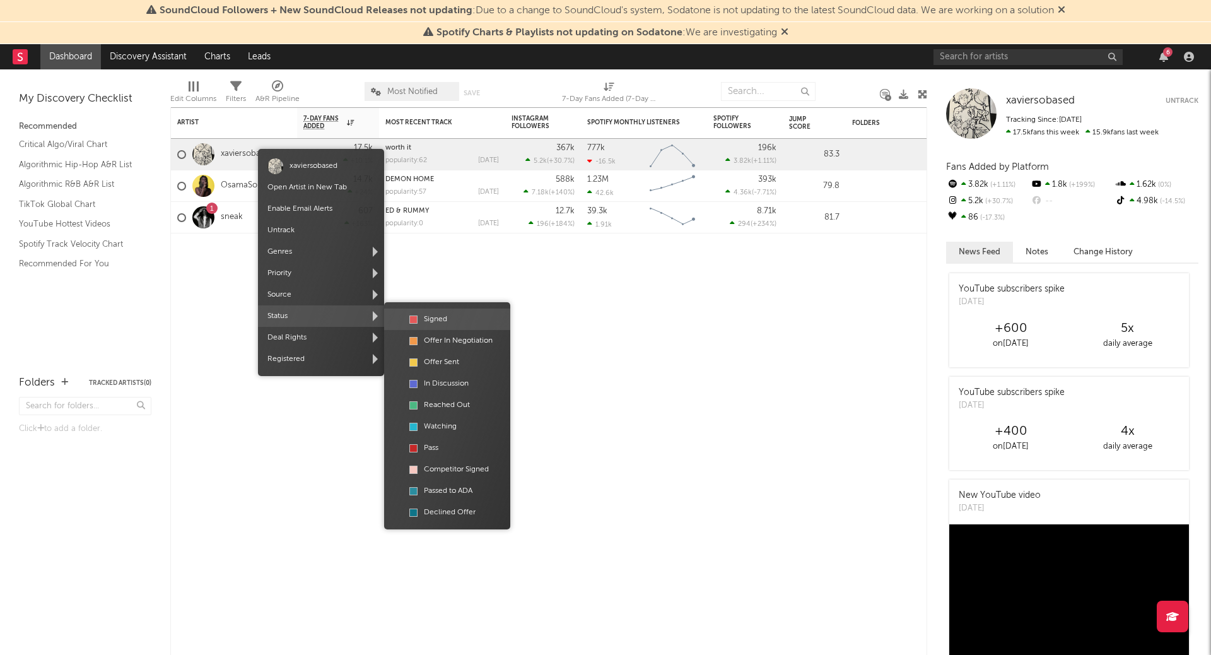
click at [443, 314] on div "Signed" at bounding box center [447, 319] width 107 height 15
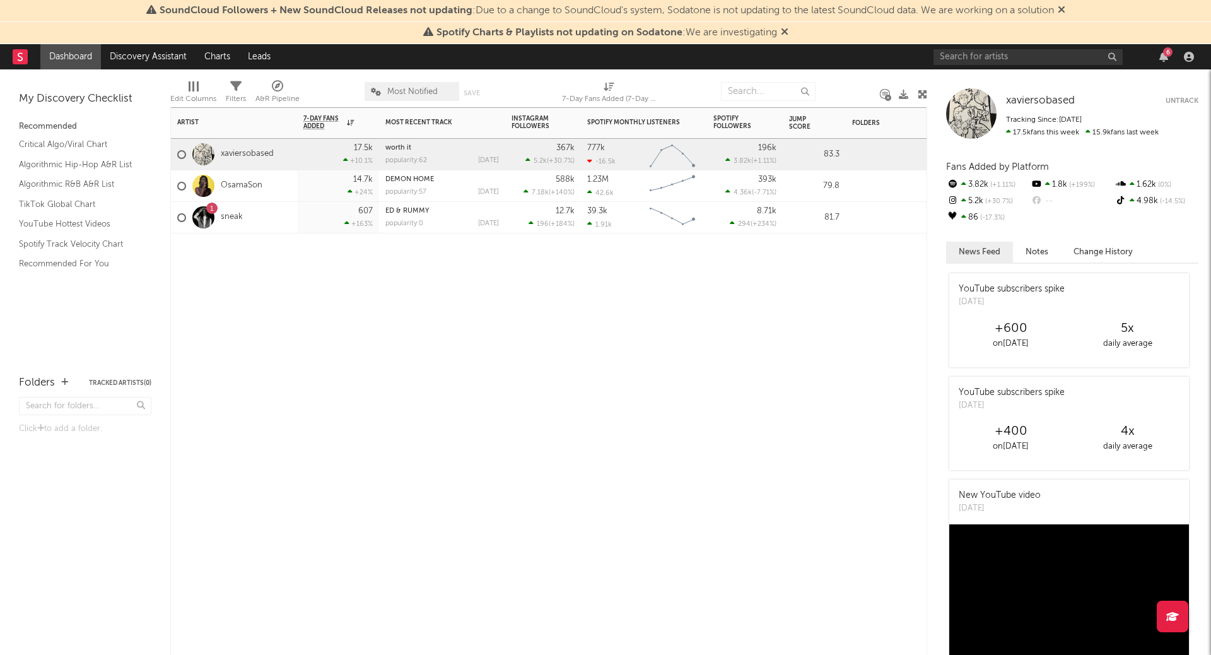
click at [556, 265] on div at bounding box center [543, 252] width 76 height 38
click at [300, 176] on div "14.7k +24 %" at bounding box center [338, 186] width 82 height 32
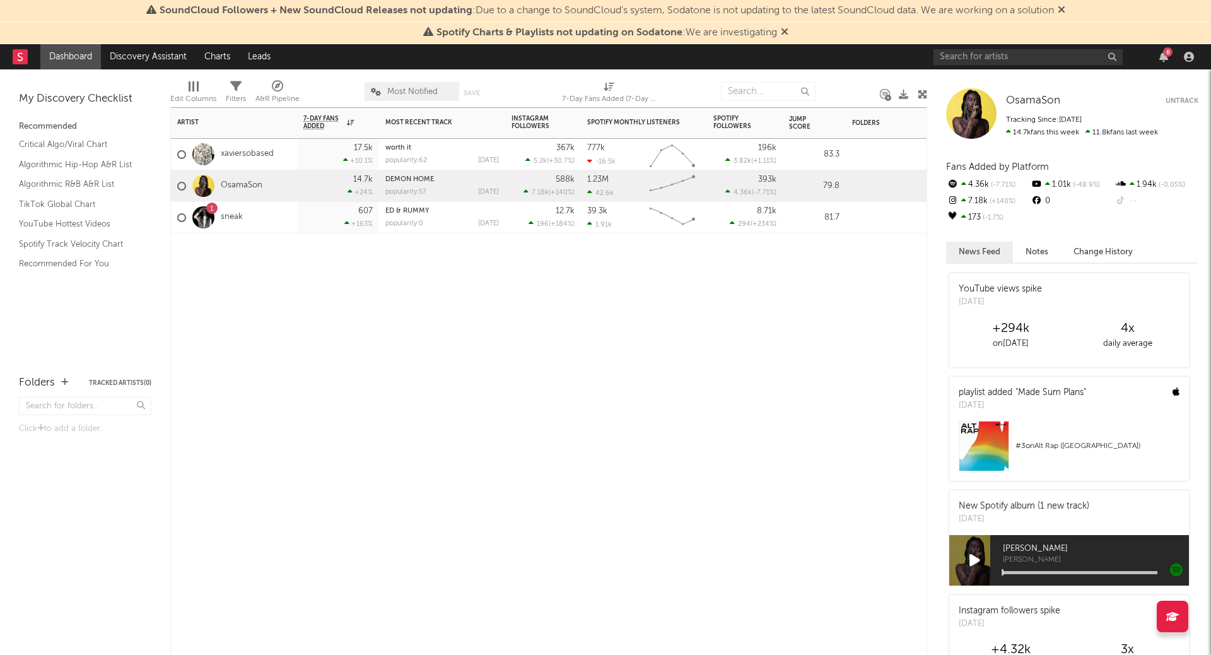
click at [300, 178] on div "14.7k +24 %" at bounding box center [338, 186] width 82 height 32
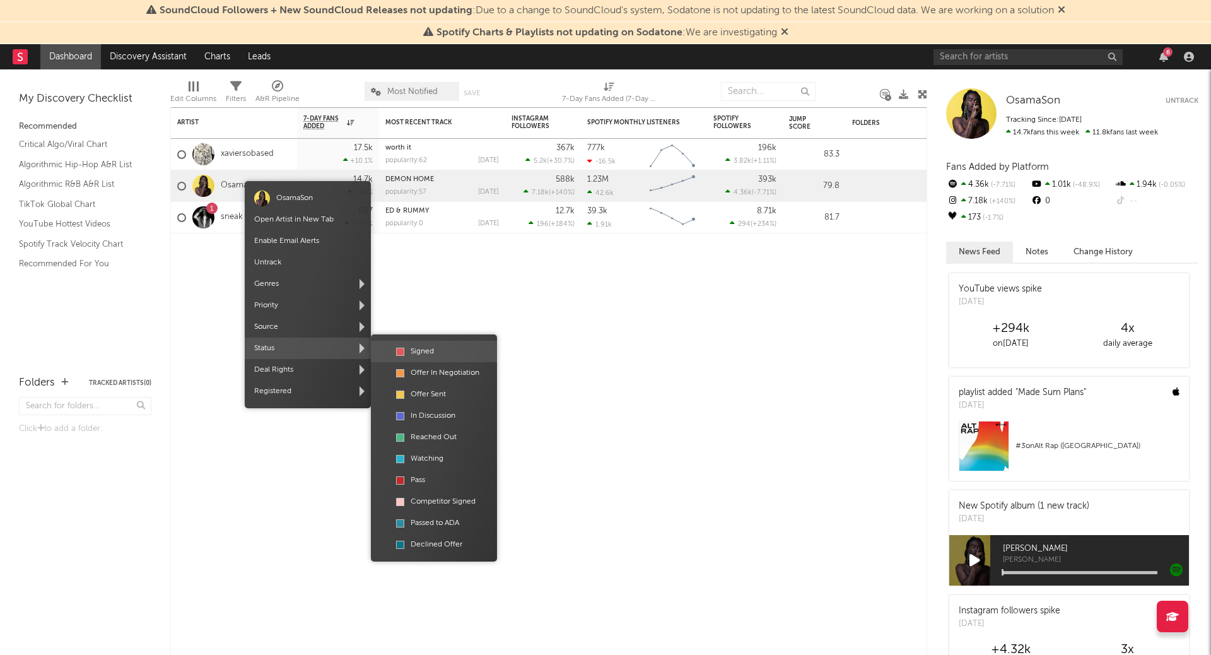
click at [401, 354] on div at bounding box center [400, 351] width 8 height 8
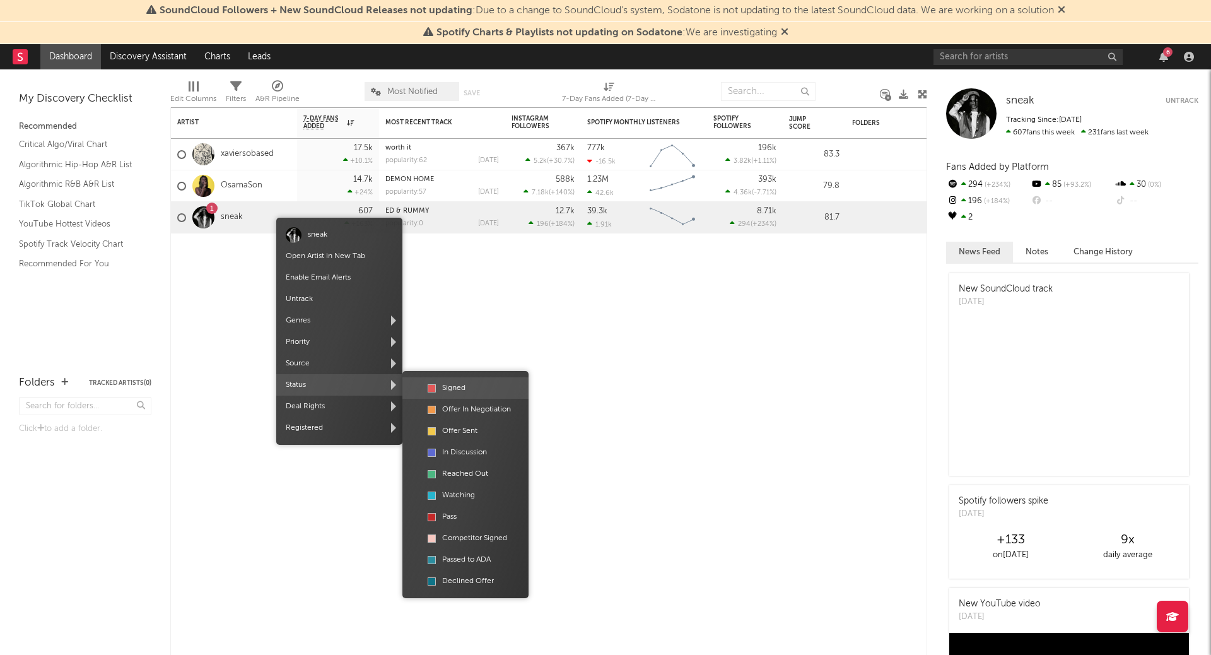
click at [456, 392] on div "Signed" at bounding box center [465, 387] width 107 height 15
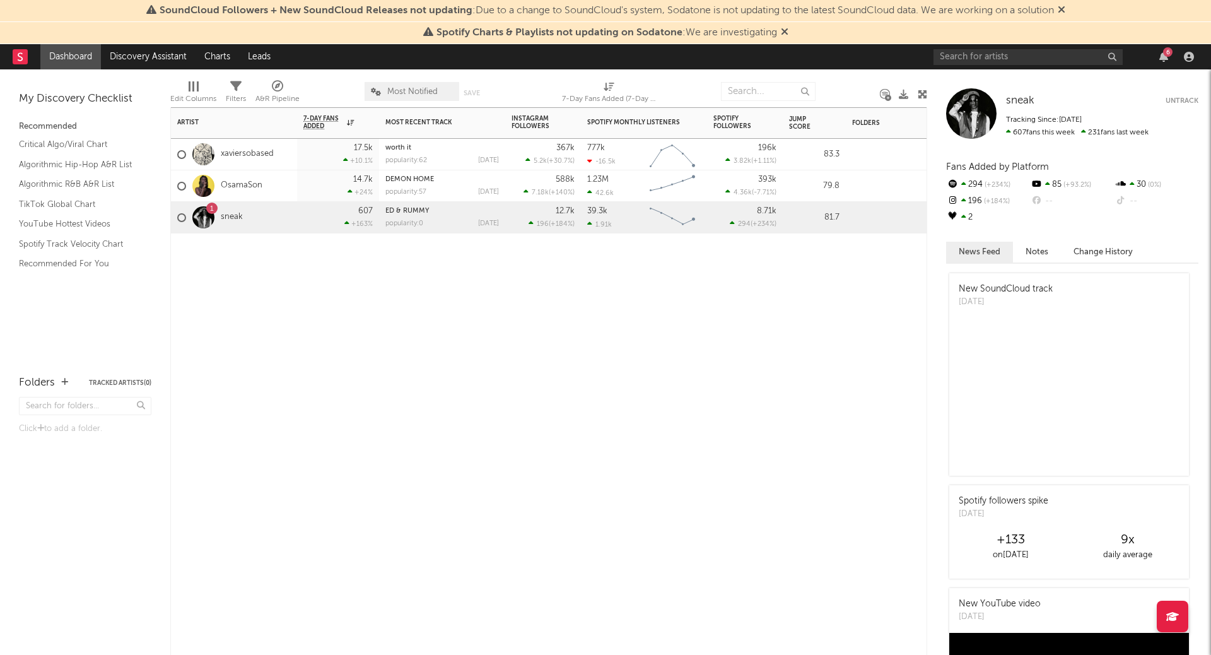
click at [587, 332] on div "Artist Notifications 7-Day Fans Added WoW % Change Most Recent Track Popularity…" at bounding box center [548, 380] width 757 height 547
click at [276, 90] on icon at bounding box center [277, 86] width 11 height 11
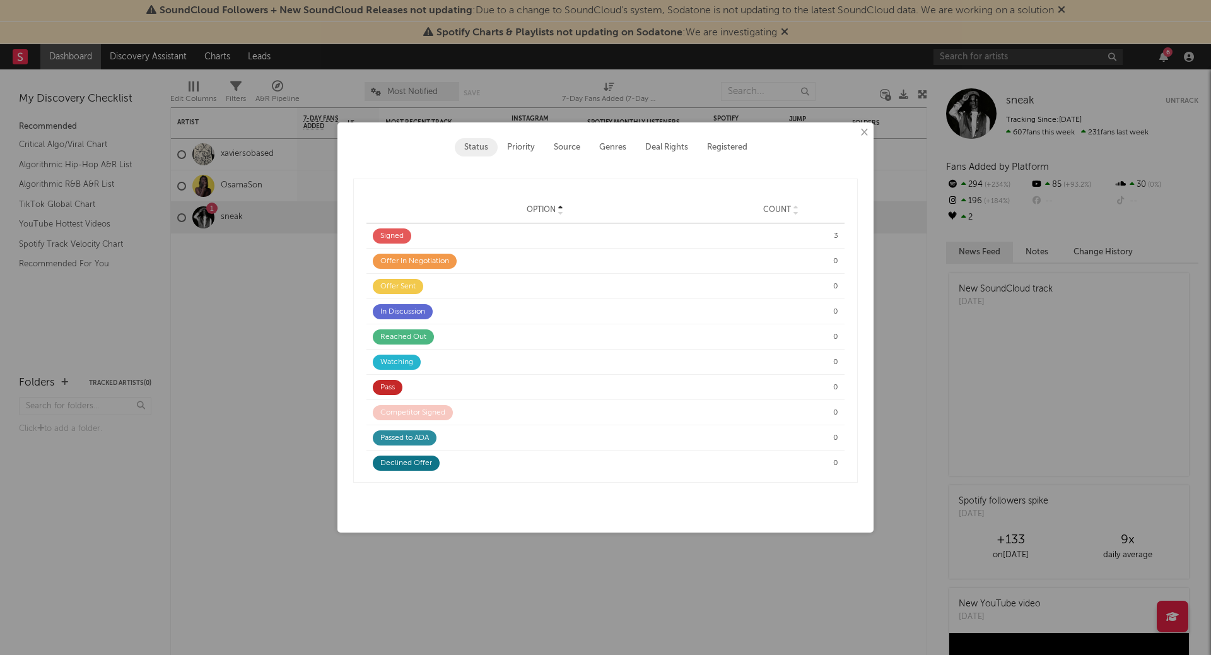
click at [397, 236] on div "Signed" at bounding box center [392, 235] width 38 height 15
click at [563, 213] on div "Option" at bounding box center [545, 210] width 344 height 9
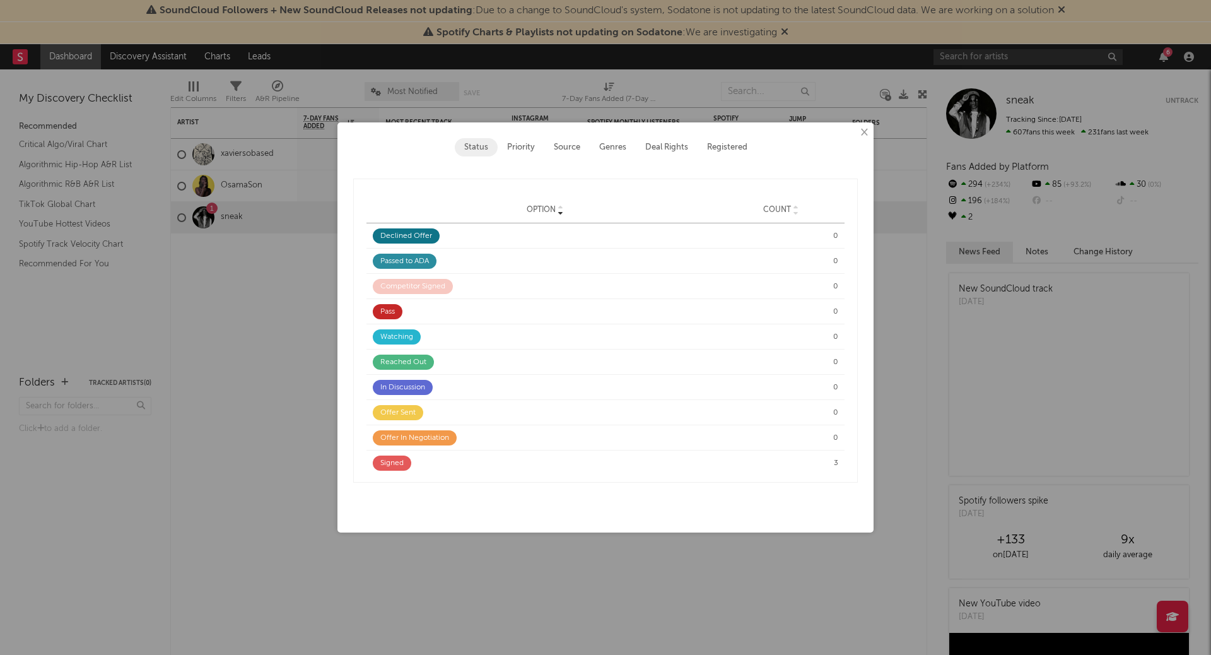
click at [560, 206] on icon at bounding box center [560, 208] width 6 height 5
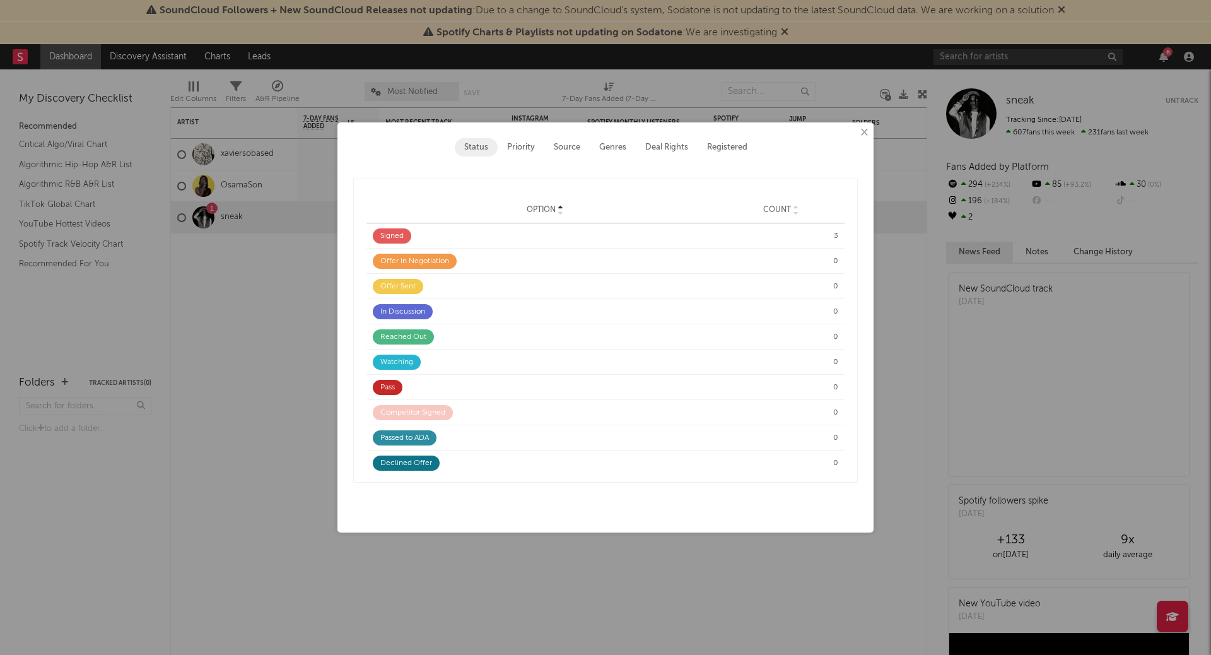
click at [389, 235] on div "Signed" at bounding box center [392, 235] width 38 height 15
click at [834, 232] on div "3" at bounding box center [780, 235] width 115 height 11
click at [399, 231] on div "Signed" at bounding box center [392, 235] width 38 height 15
click at [578, 248] on div "Option Offer In Negotiation Count 0" at bounding box center [605, 260] width 478 height 25
click at [865, 136] on button "×" at bounding box center [863, 132] width 14 height 14
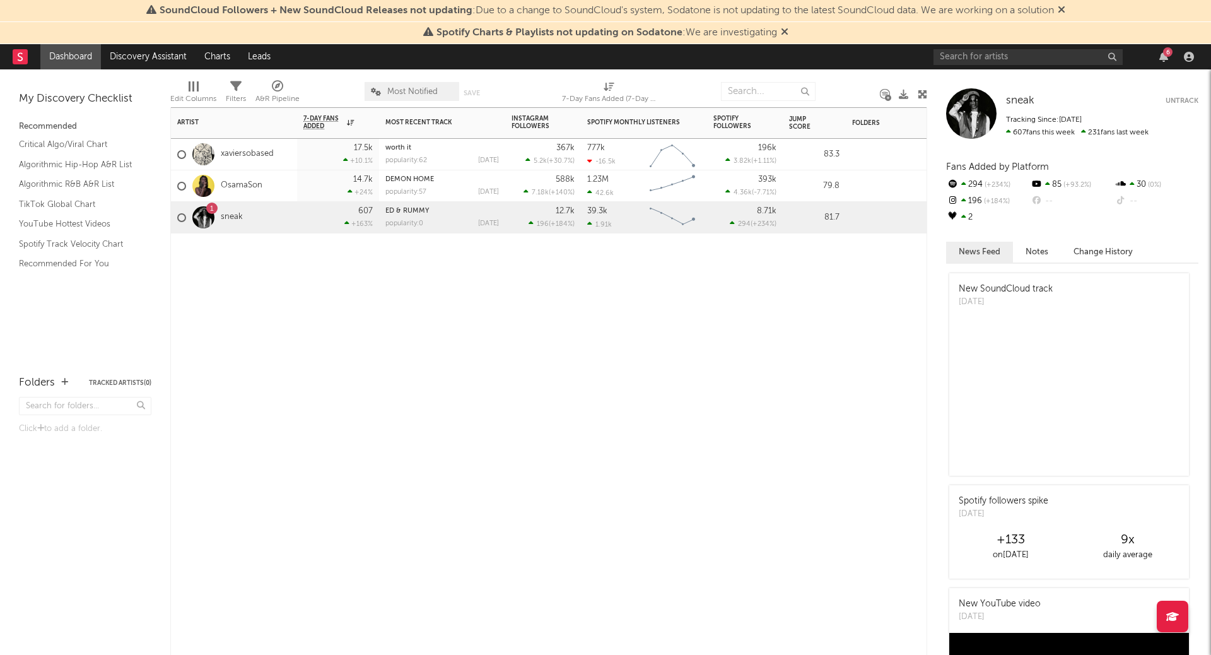
click at [549, 359] on div "Artist Notifications 7-Day Fans Added WoW % Change Most Recent Track Popularity…" at bounding box center [548, 380] width 757 height 547
click at [921, 93] on icon at bounding box center [922, 94] width 9 height 9
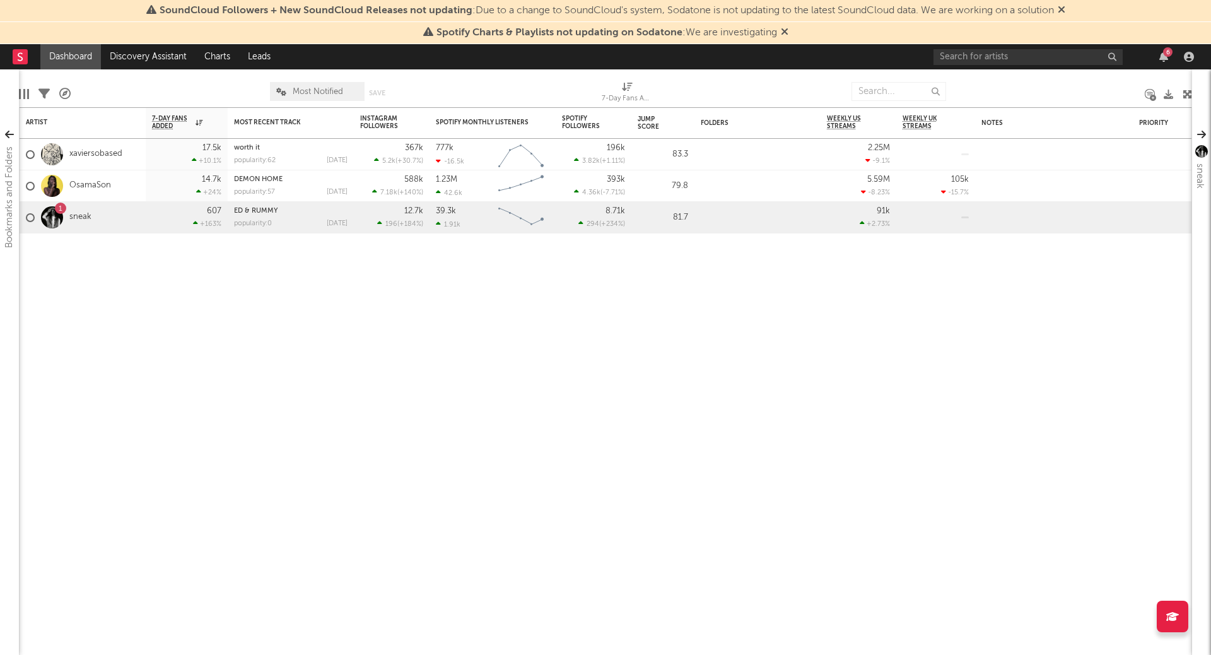
click at [1184, 92] on icon at bounding box center [1186, 94] width 9 height 9
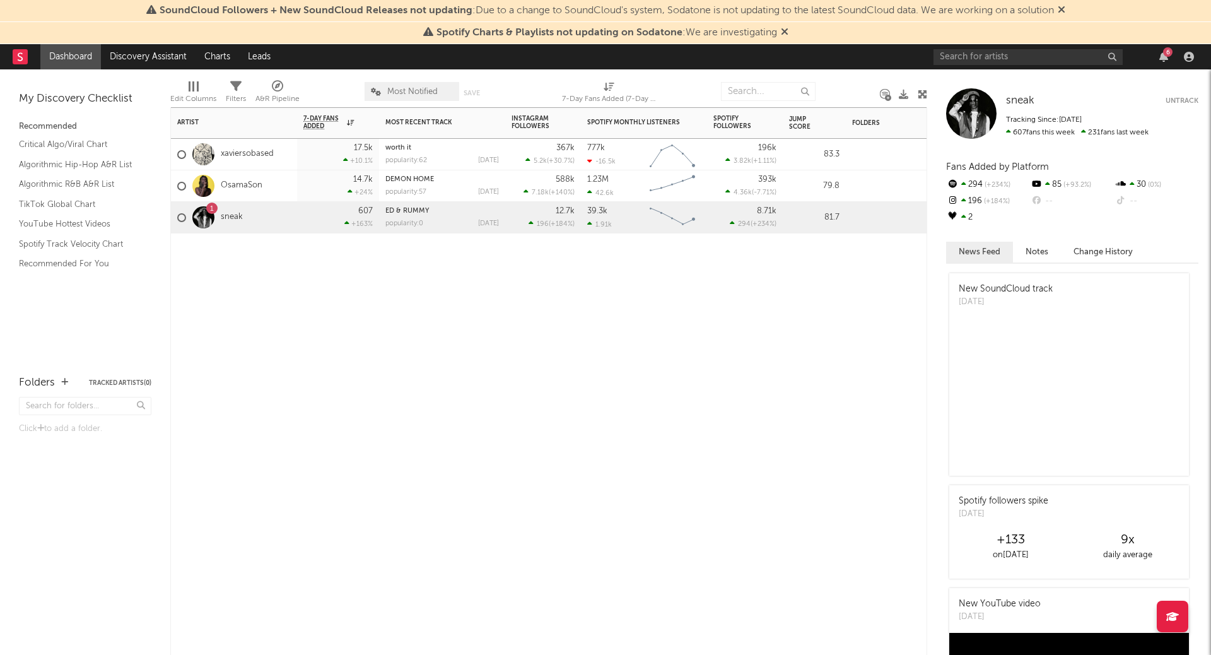
click at [597, 391] on div "Artist Notifications 7-Day Fans Added WoW % Change Most Recent Track Popularity…" at bounding box center [548, 380] width 757 height 547
click at [739, 399] on div "Artist Notifications 7-Day Fans Added WoW % Change Most Recent Track Popularity…" at bounding box center [548, 380] width 757 height 547
click at [1004, 59] on input "text" at bounding box center [1027, 57] width 189 height 16
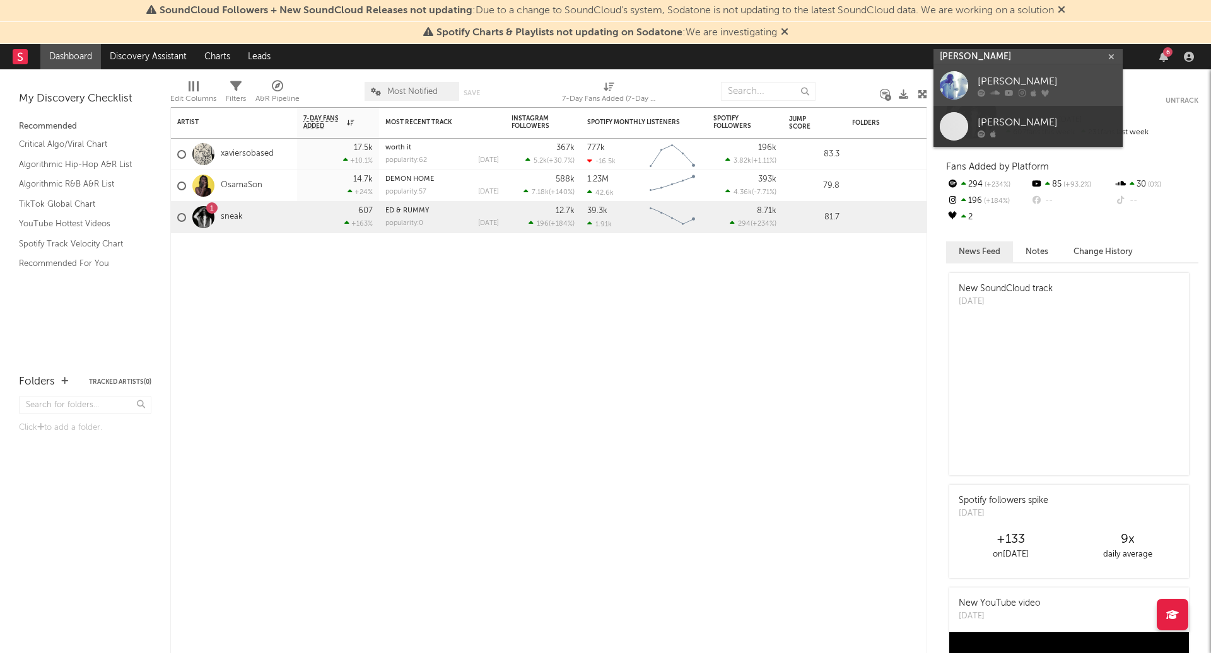
type input "lucy bedr"
click at [1035, 79] on div "[PERSON_NAME]" at bounding box center [1046, 81] width 139 height 15
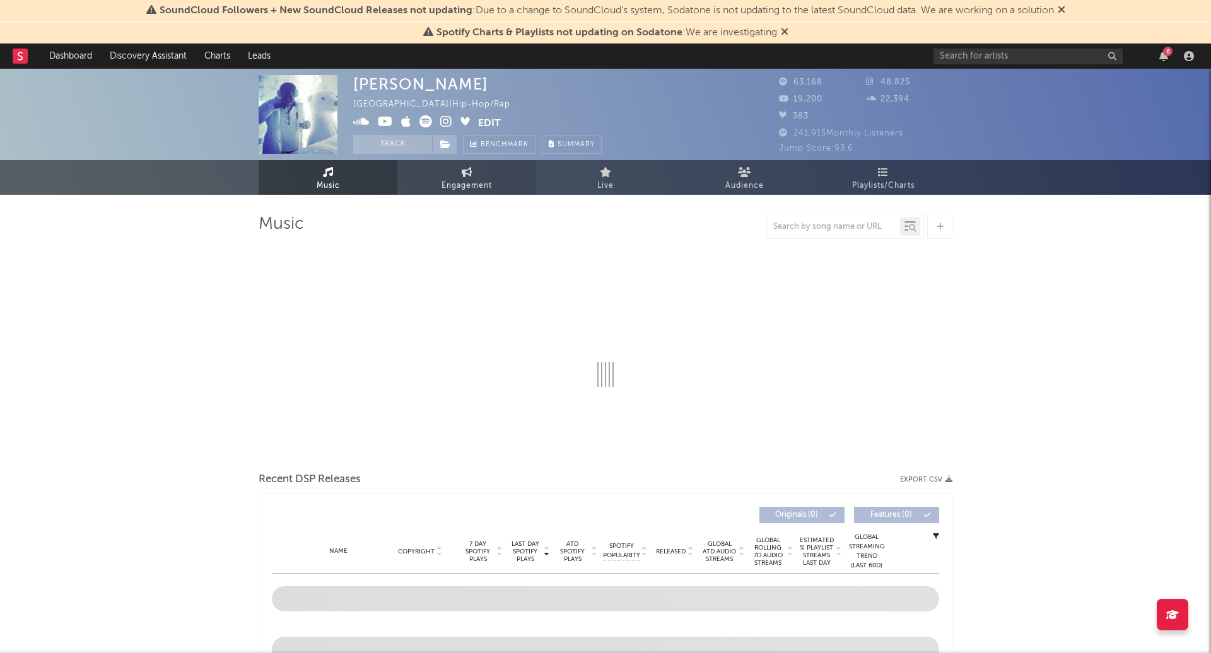
select select "6m"
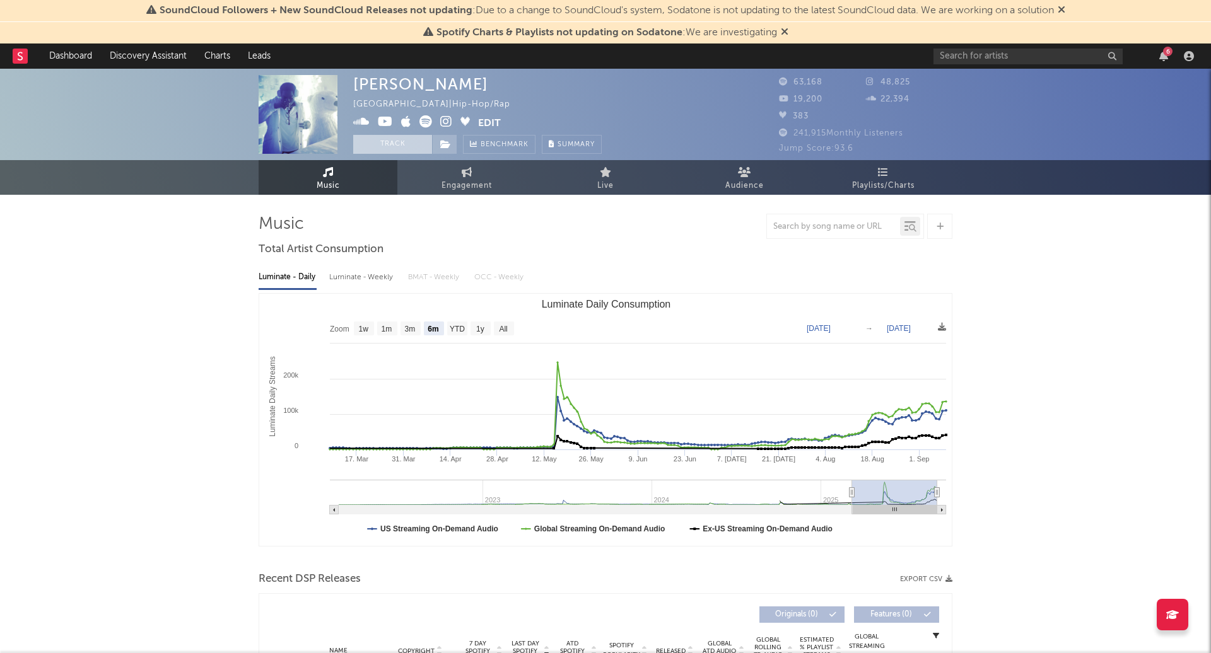
select select "6m"
click at [380, 146] on button "Track" at bounding box center [392, 144] width 79 height 19
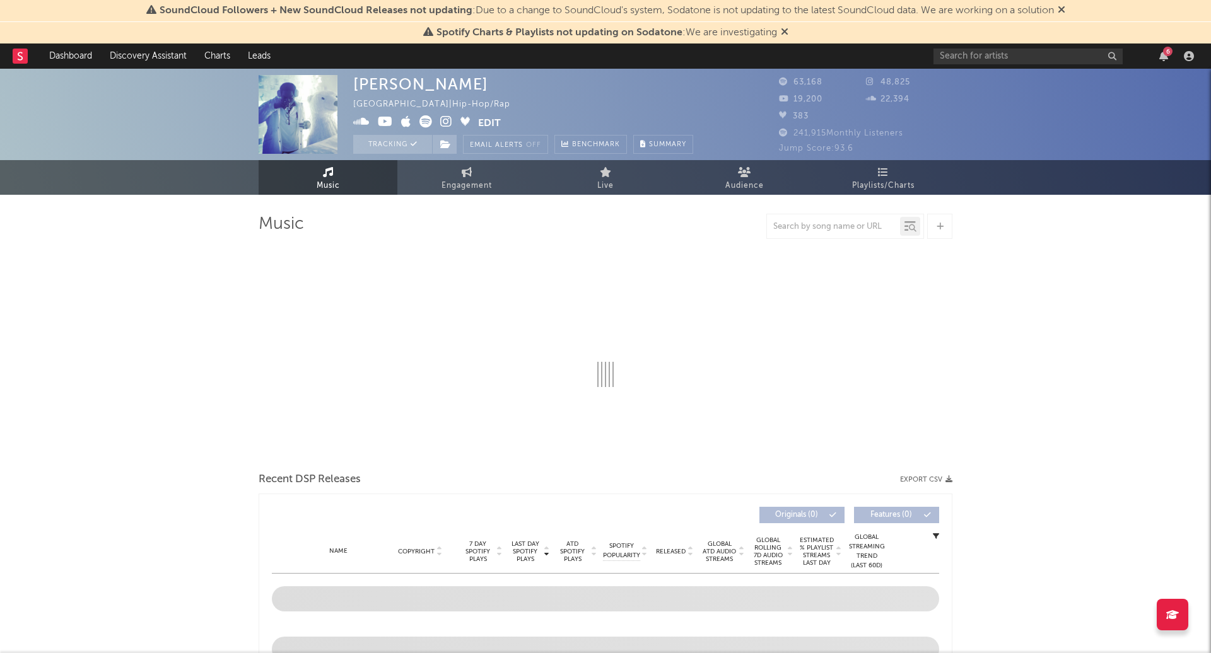
select select "6m"
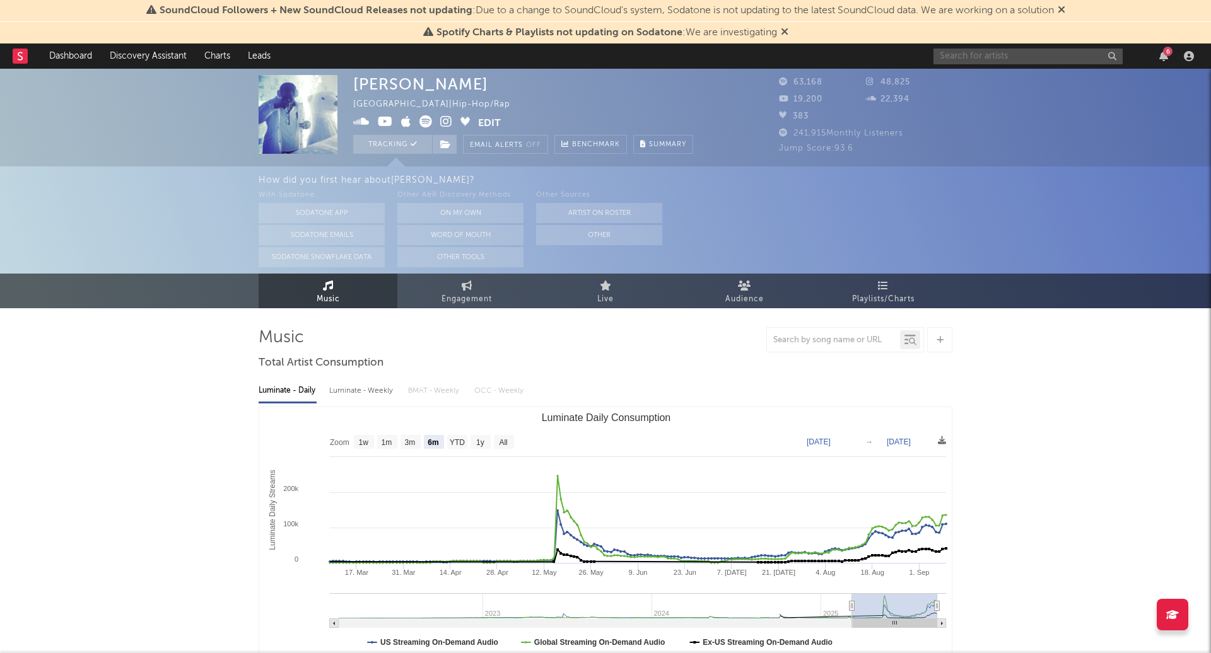
click at [998, 56] on input "text" at bounding box center [1027, 57] width 189 height 16
type input "peezy"
click at [969, 66] on div "peezy 6" at bounding box center [1065, 56] width 265 height 25
click at [969, 58] on input "peezy" at bounding box center [1027, 57] width 189 height 16
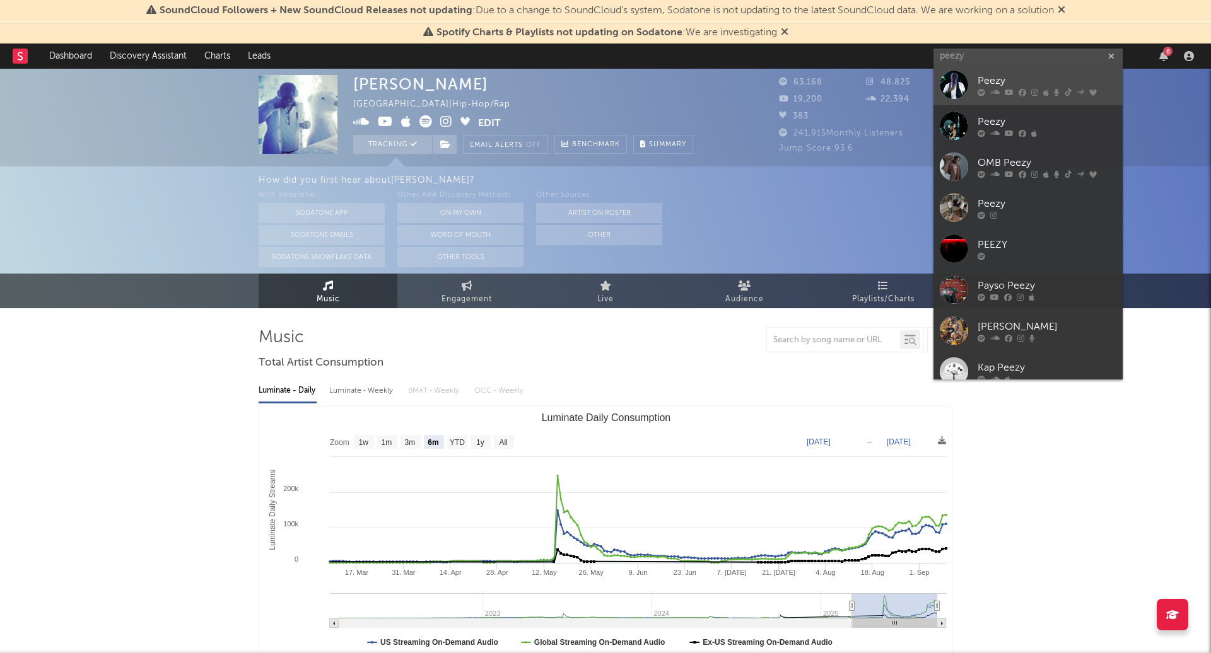
click at [982, 81] on div "Peezy" at bounding box center [1046, 81] width 139 height 15
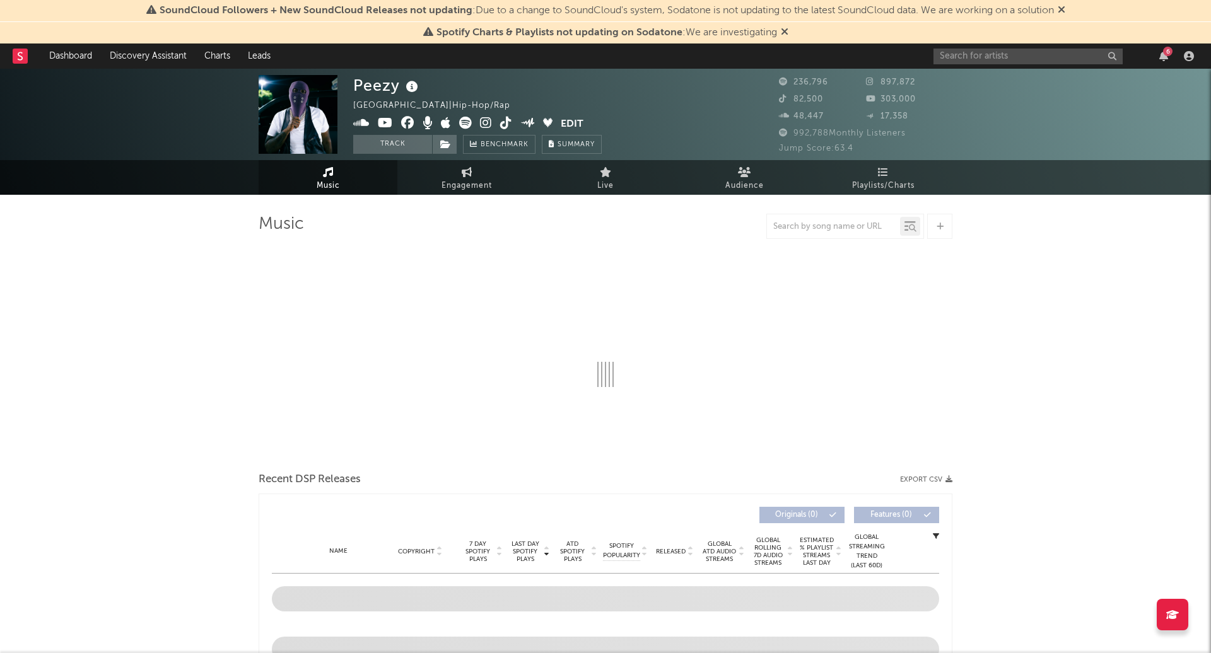
select select "6m"
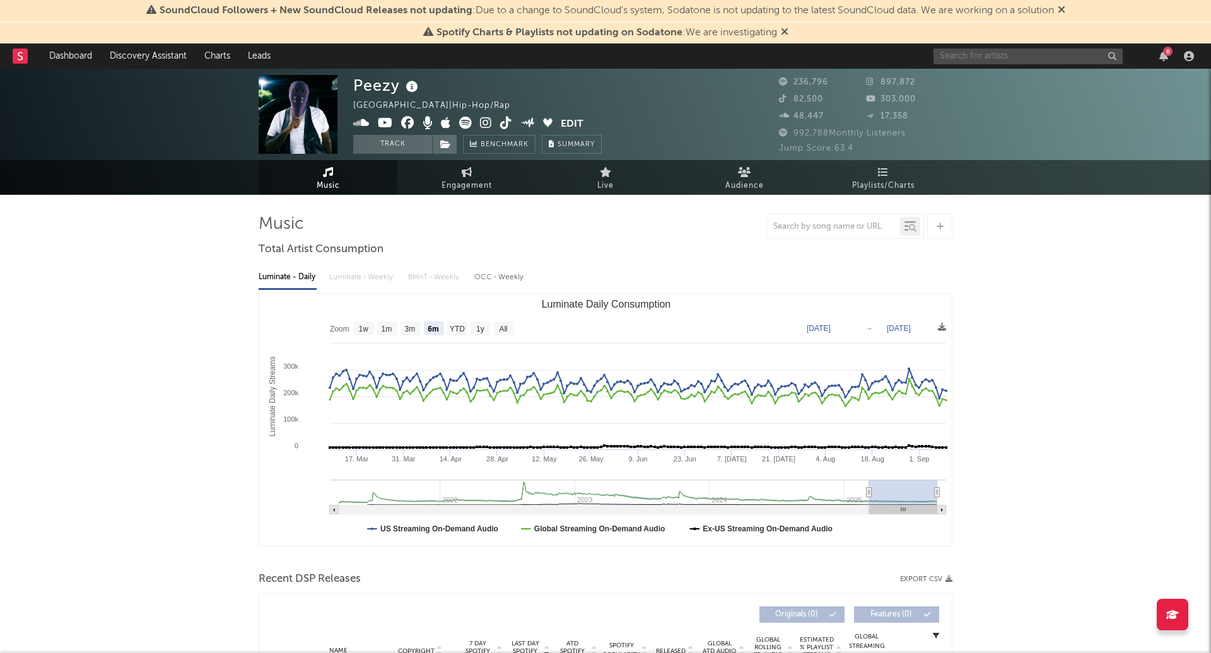
click at [971, 52] on input "text" at bounding box center [1027, 57] width 189 height 16
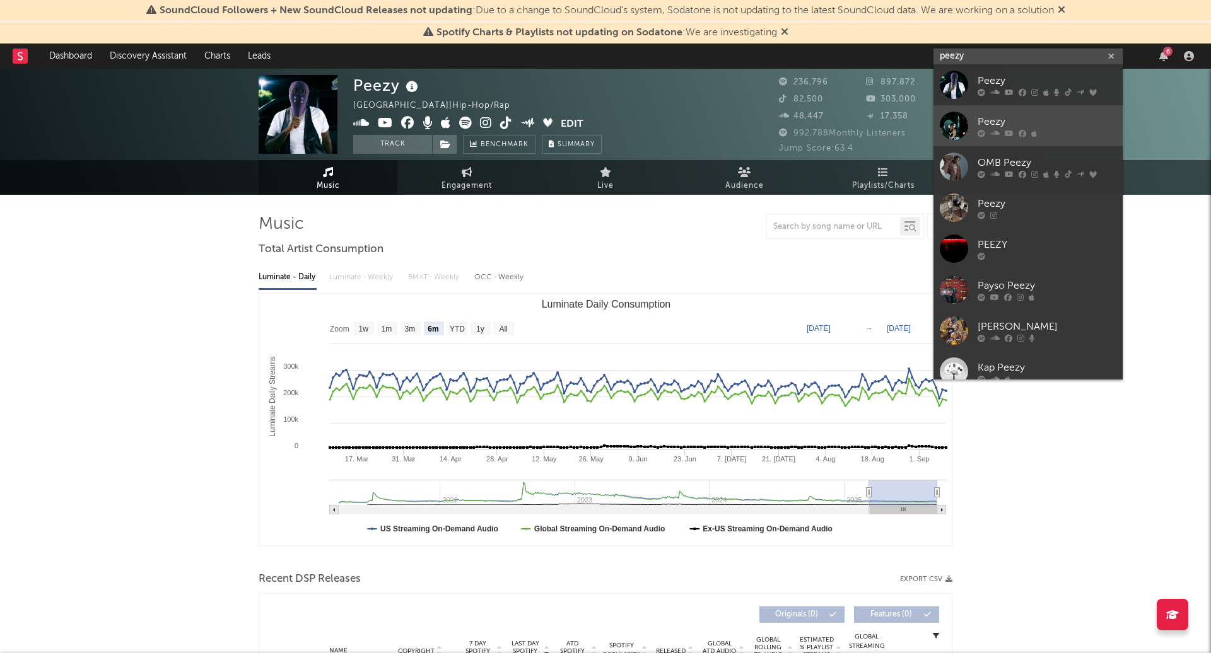
type input "peezy"
click at [994, 114] on link "Peezy" at bounding box center [1027, 125] width 189 height 41
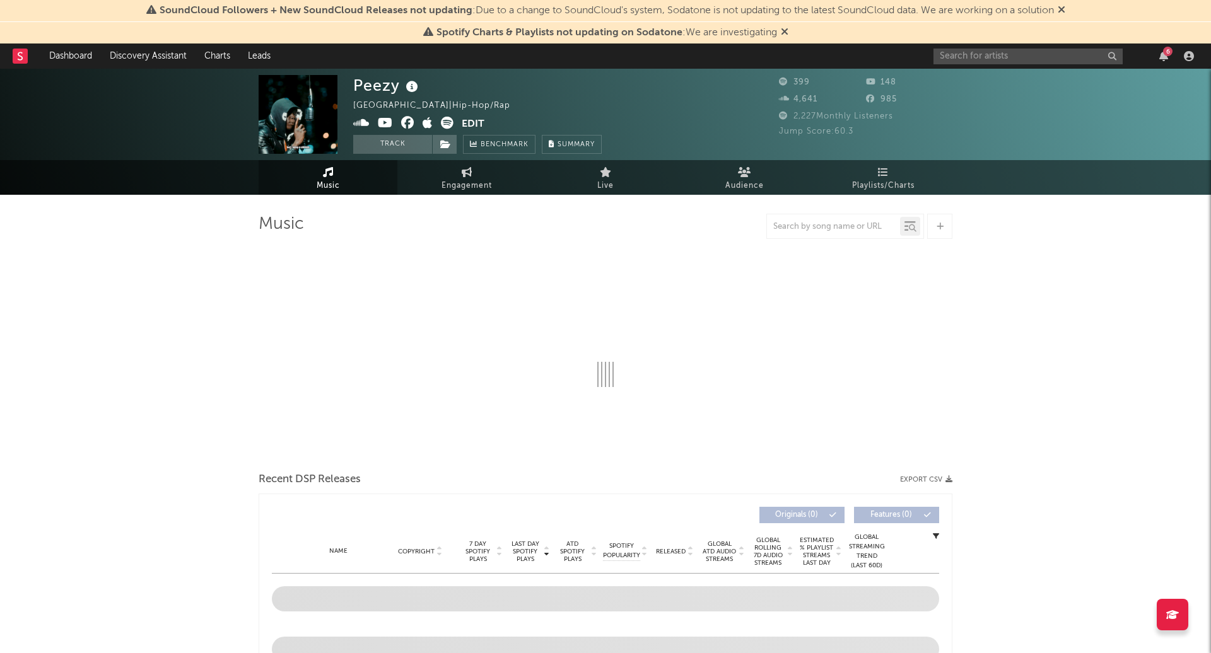
select select "1w"
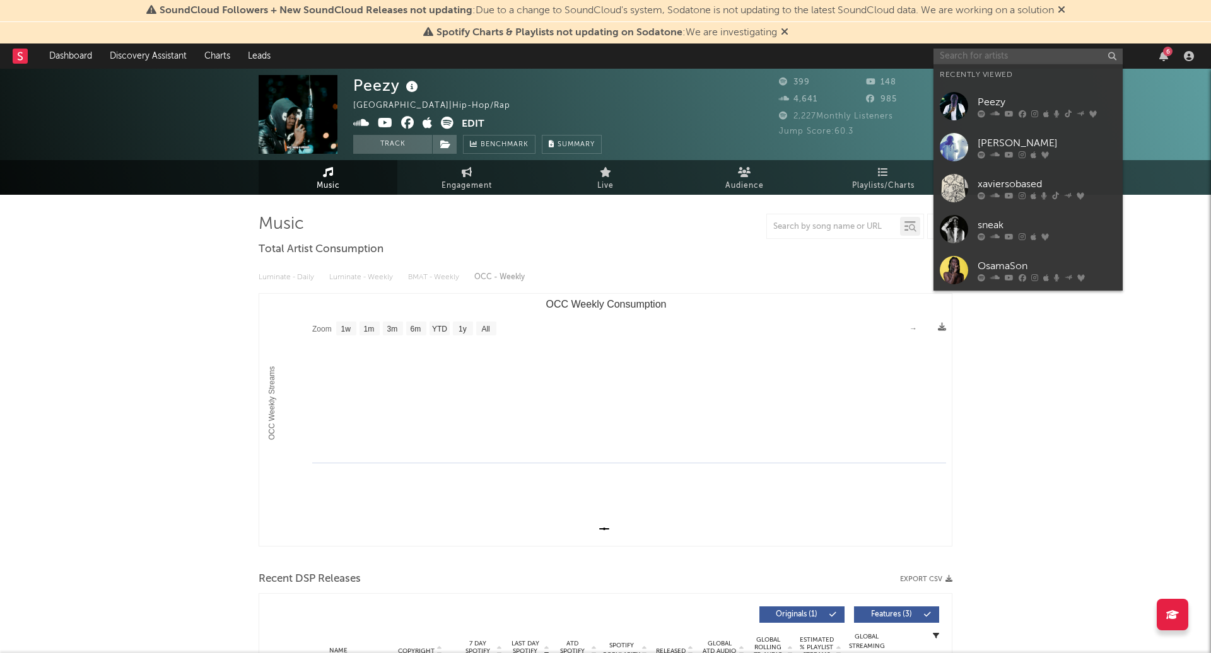
click at [966, 49] on input "text" at bounding box center [1027, 57] width 189 height 16
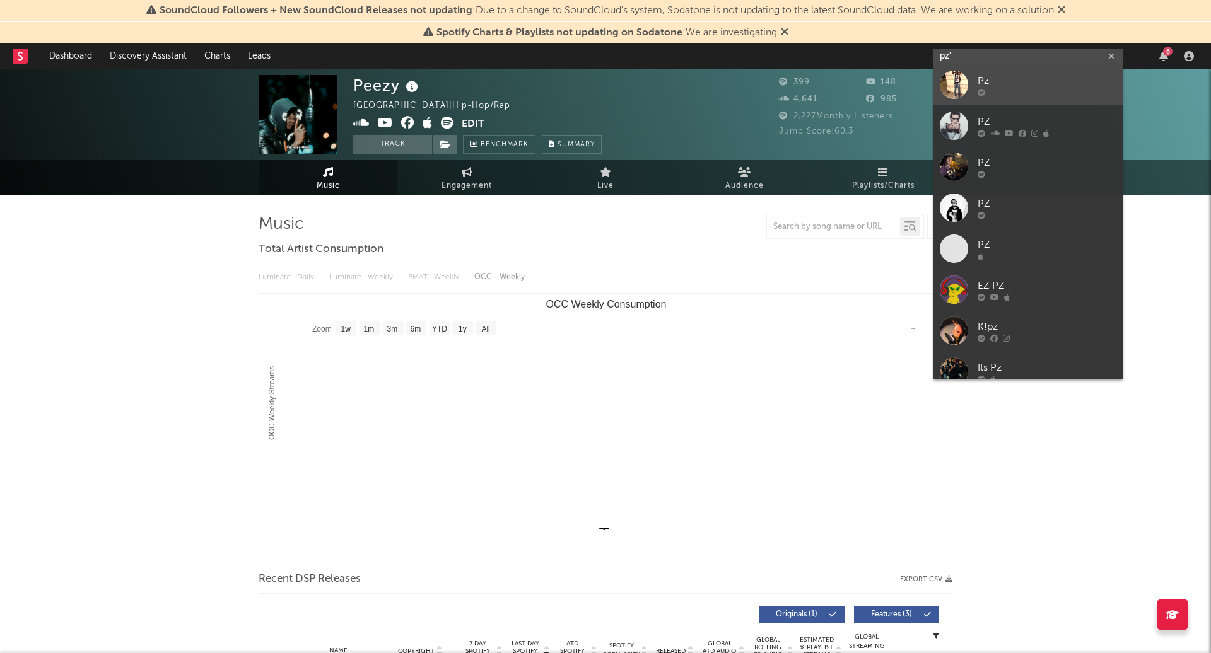
type input "pz'"
click at [1015, 73] on link "Pz'" at bounding box center [1027, 84] width 189 height 41
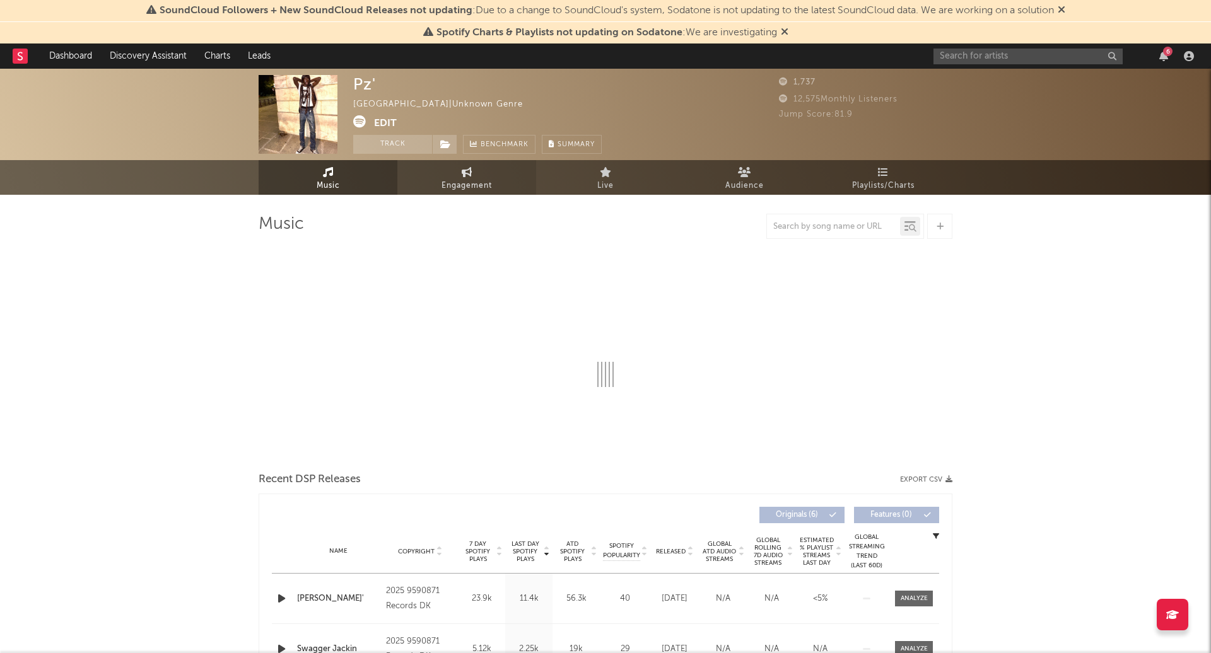
select select "1w"
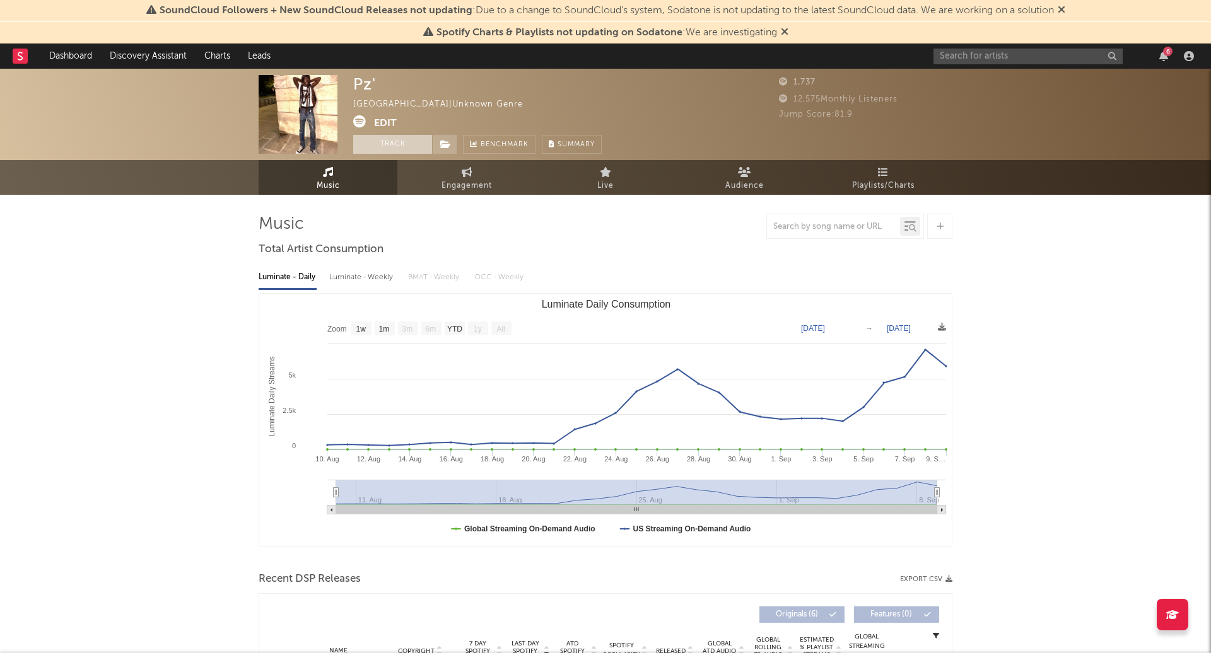
click at [395, 148] on button "Track" at bounding box center [392, 144] width 79 height 19
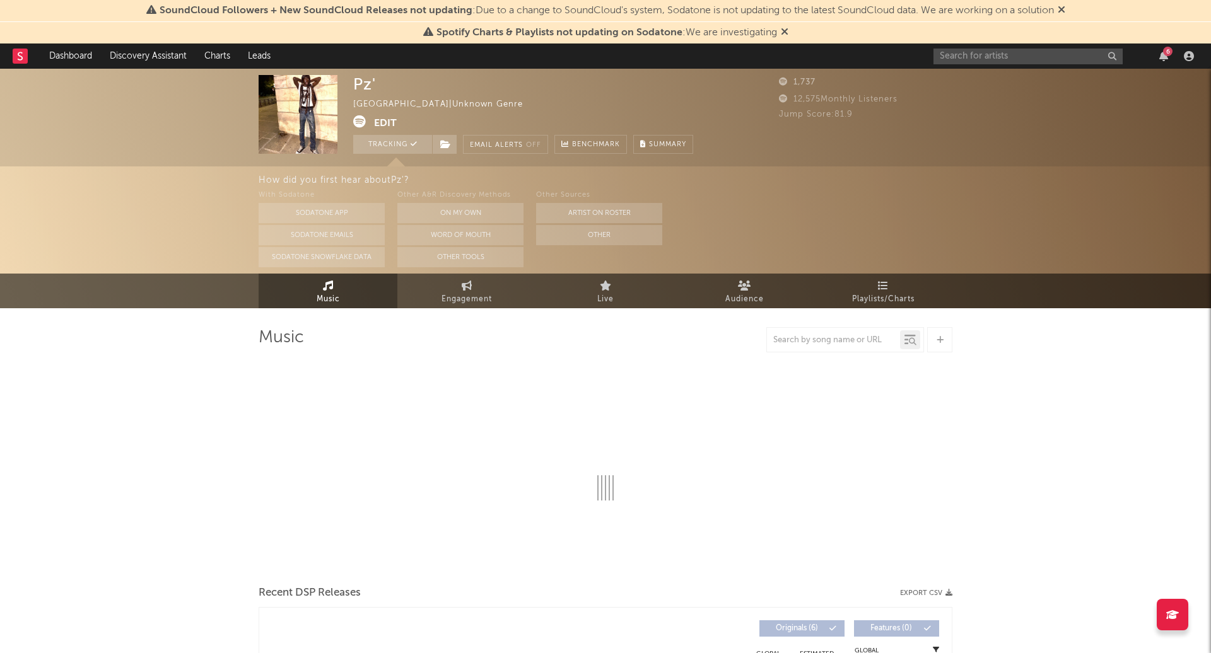
click at [968, 66] on div "6" at bounding box center [1065, 56] width 265 height 25
select select "1w"
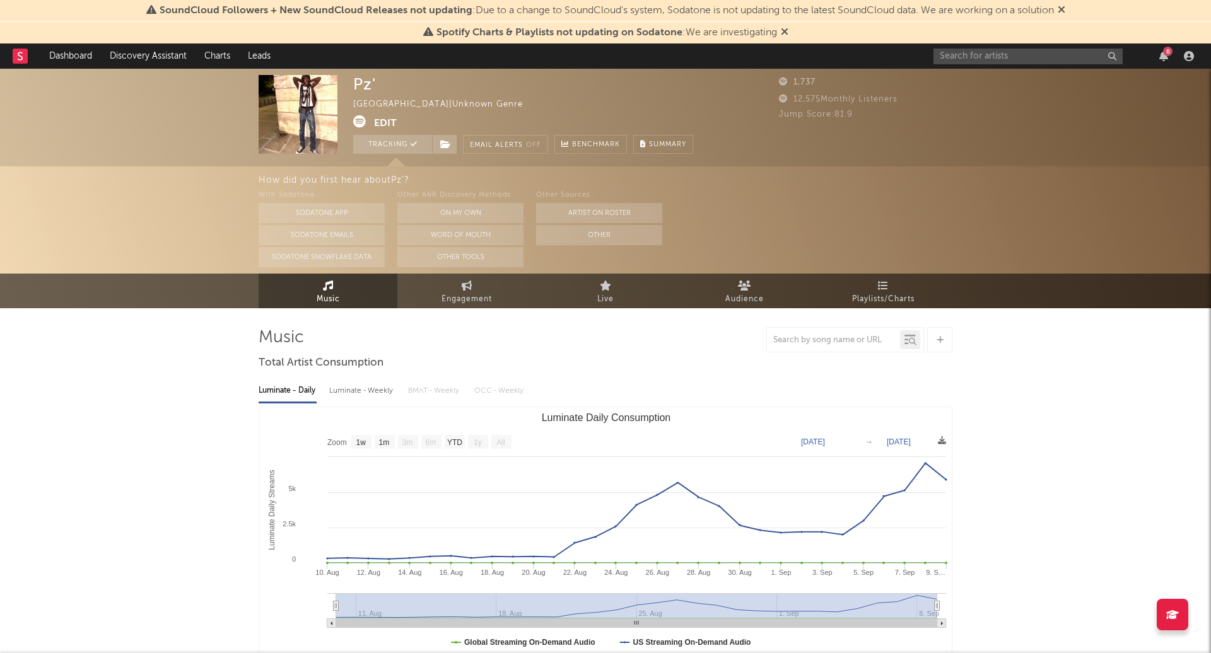
click at [967, 64] on div "6" at bounding box center [1065, 56] width 265 height 25
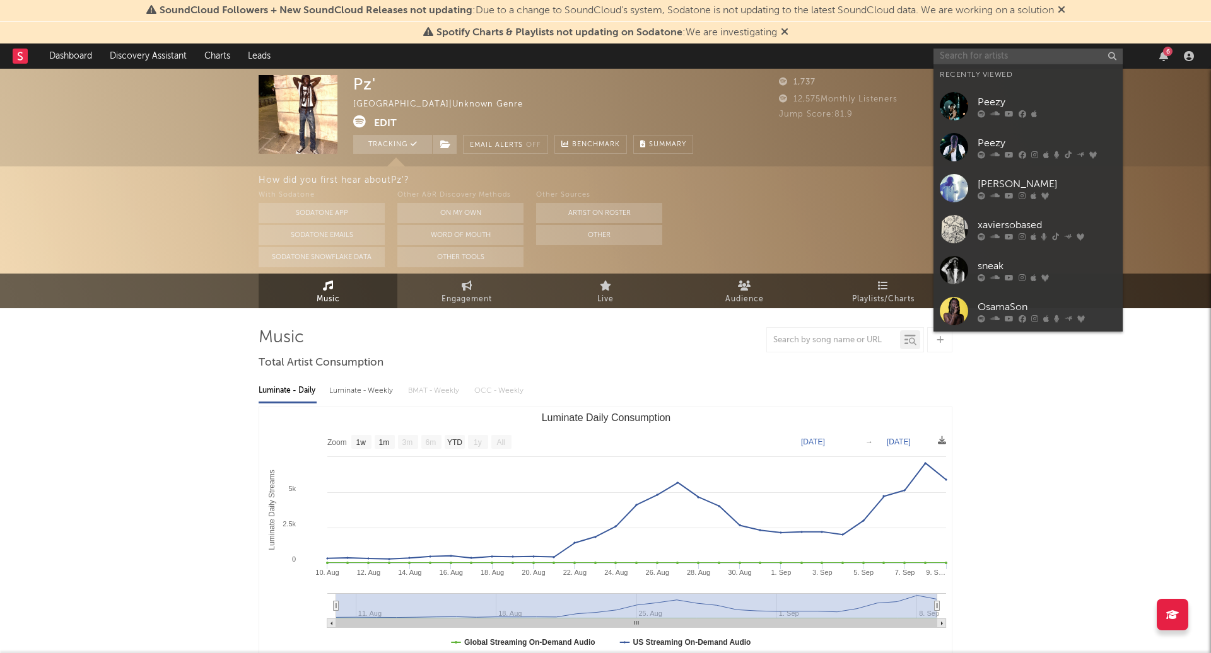
click at [964, 62] on input "text" at bounding box center [1027, 57] width 189 height 16
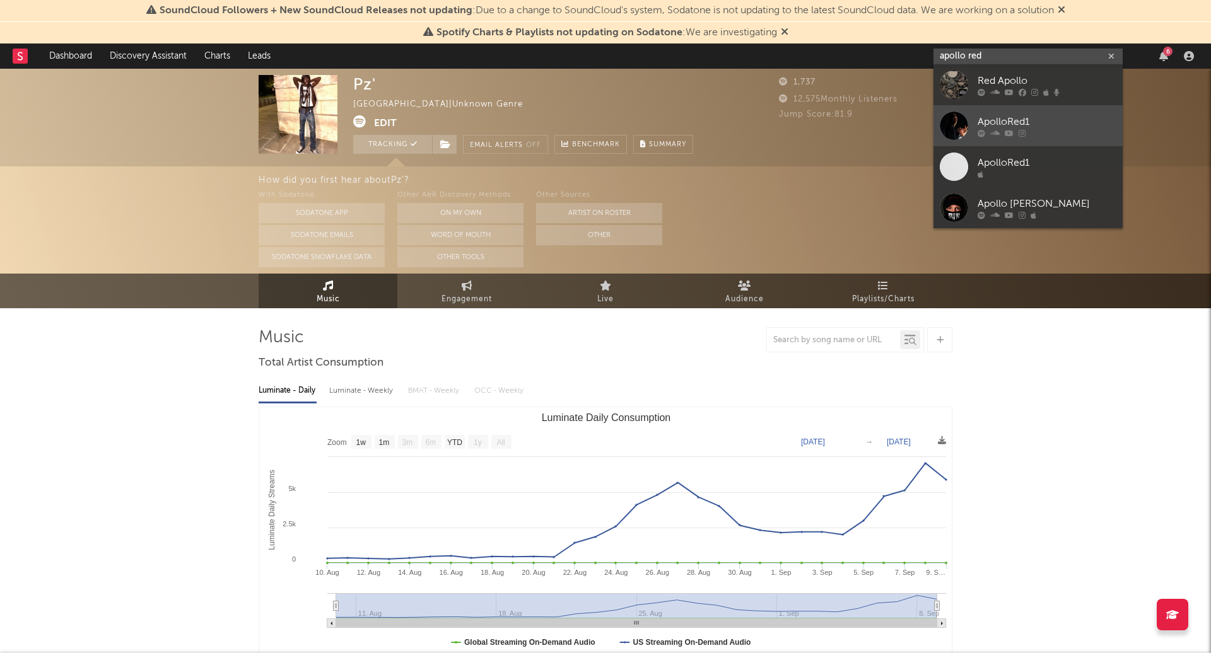
type input "apollo red"
click at [1013, 112] on link "ApolloRed1" at bounding box center [1027, 125] width 189 height 41
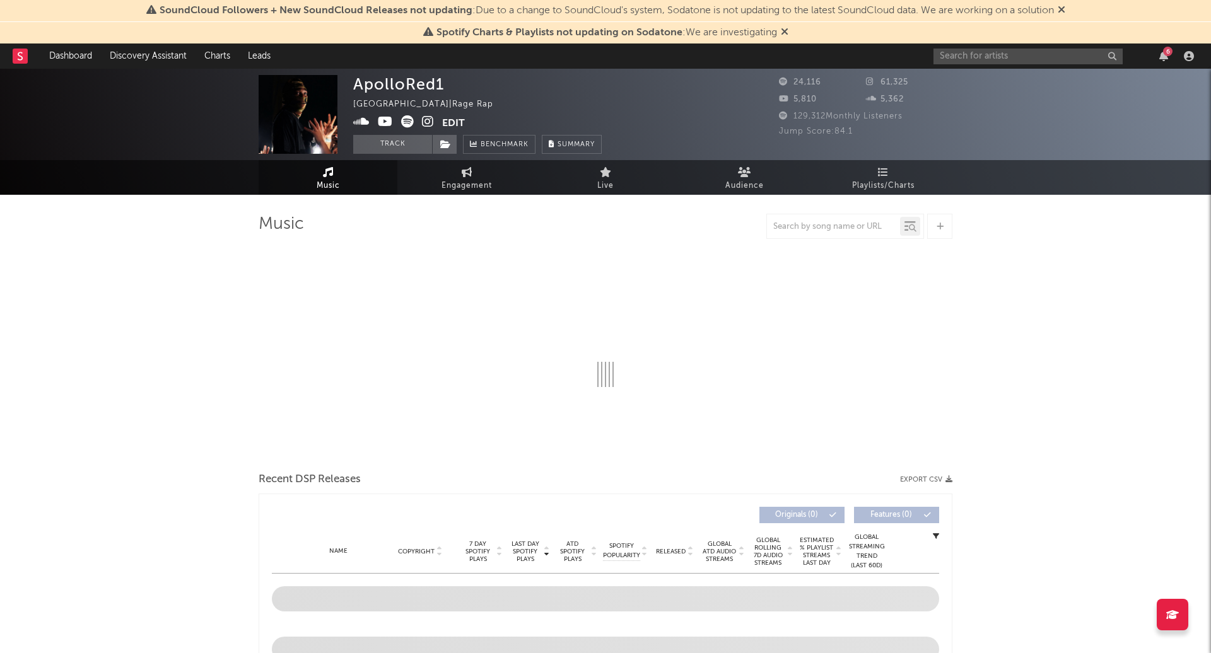
select select "6m"
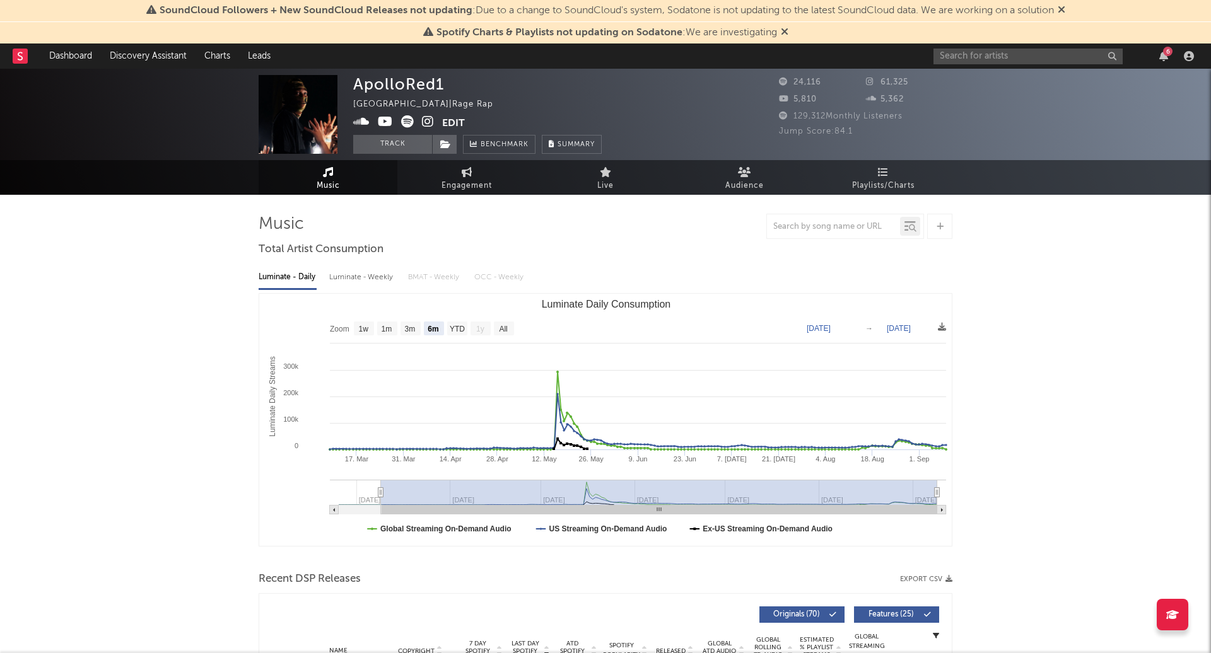
click at [426, 123] on icon at bounding box center [428, 121] width 12 height 13
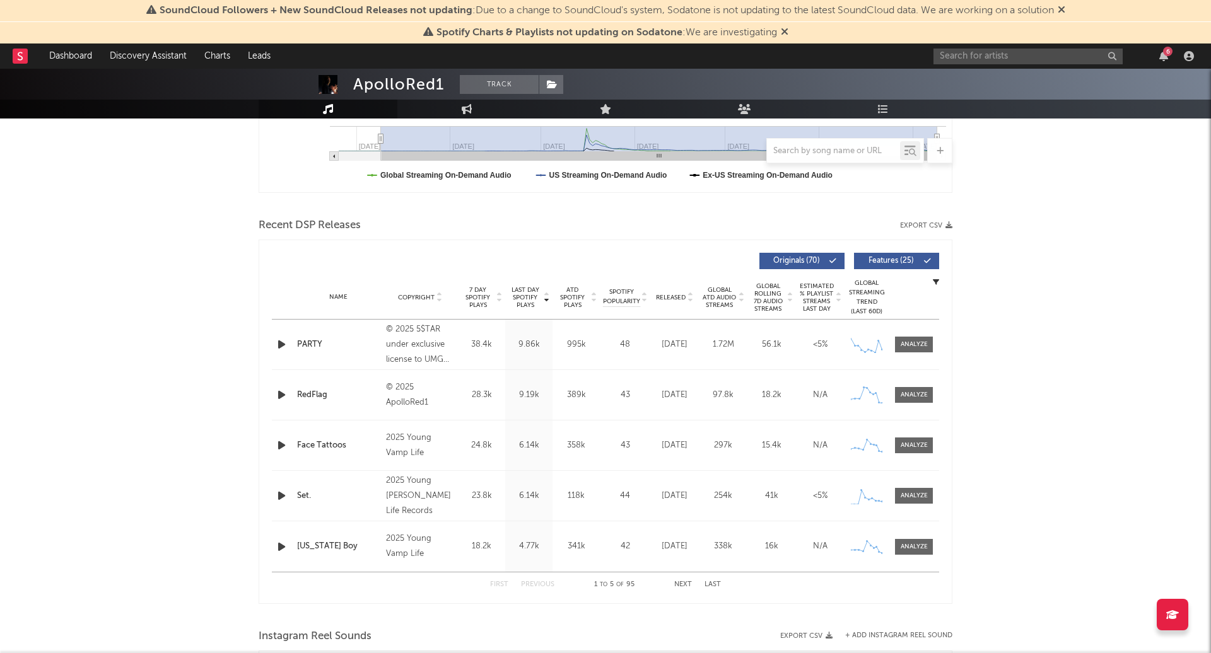
scroll to position [356, 0]
click at [685, 295] on span "Released" at bounding box center [671, 296] width 30 height 8
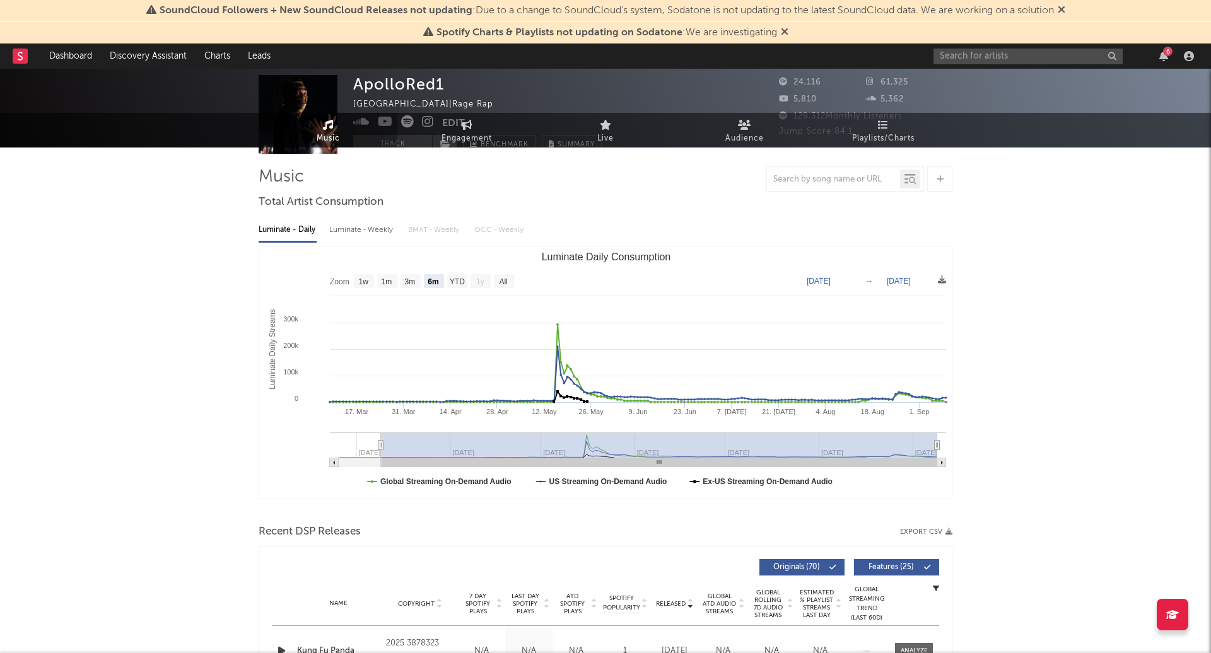
scroll to position [0, 0]
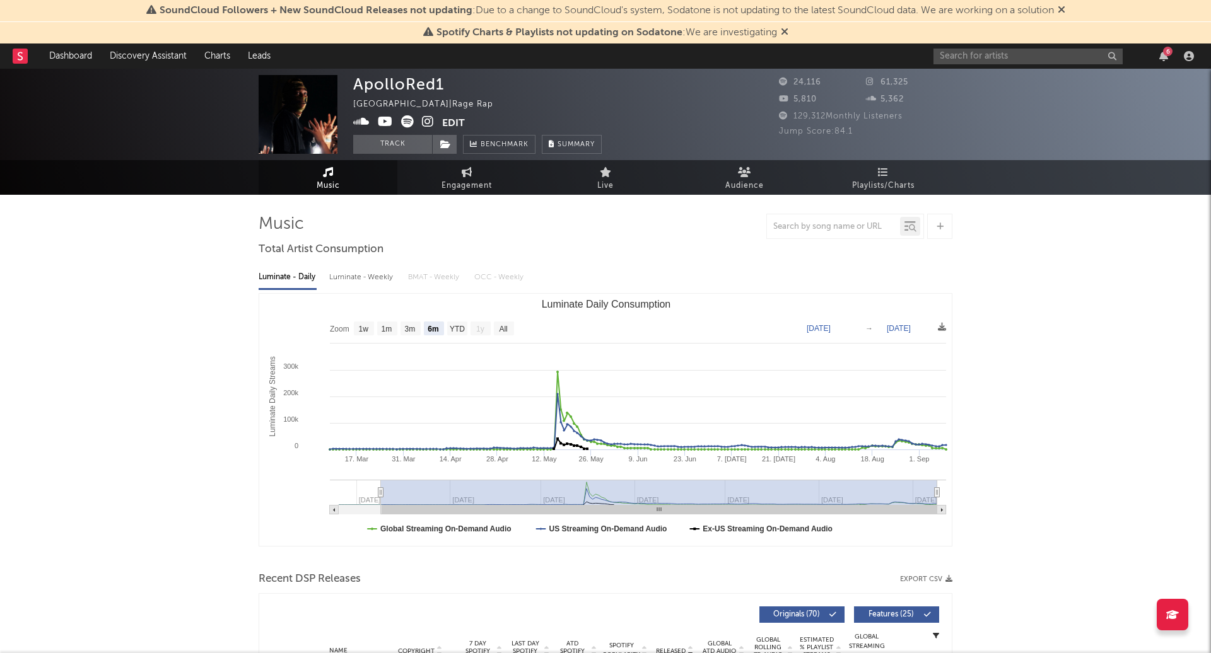
click at [361, 172] on link "Music" at bounding box center [328, 177] width 139 height 35
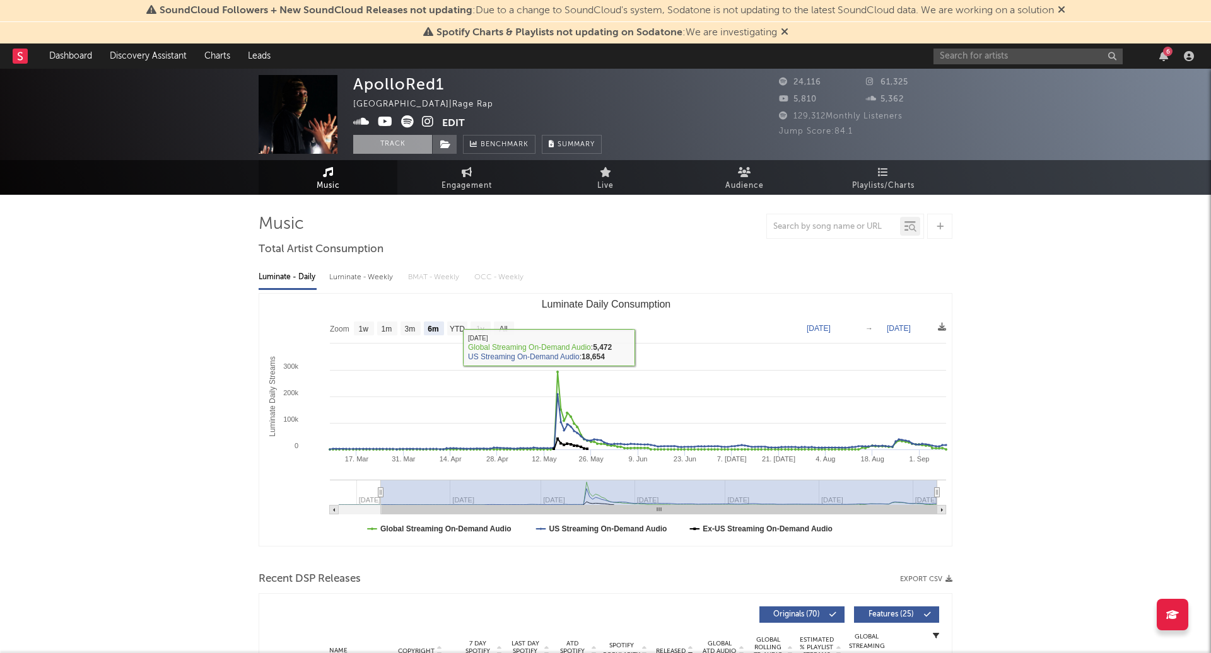
click at [399, 146] on button "Track" at bounding box center [392, 144] width 79 height 19
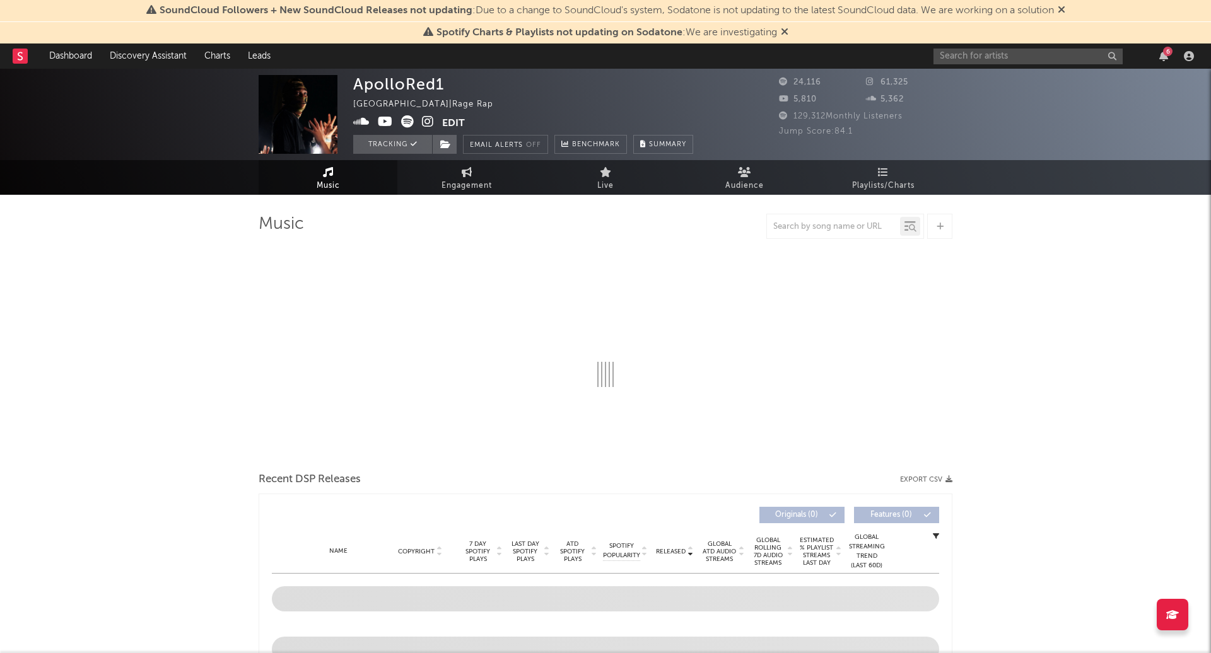
click at [1018, 64] on div "6" at bounding box center [1065, 56] width 265 height 25
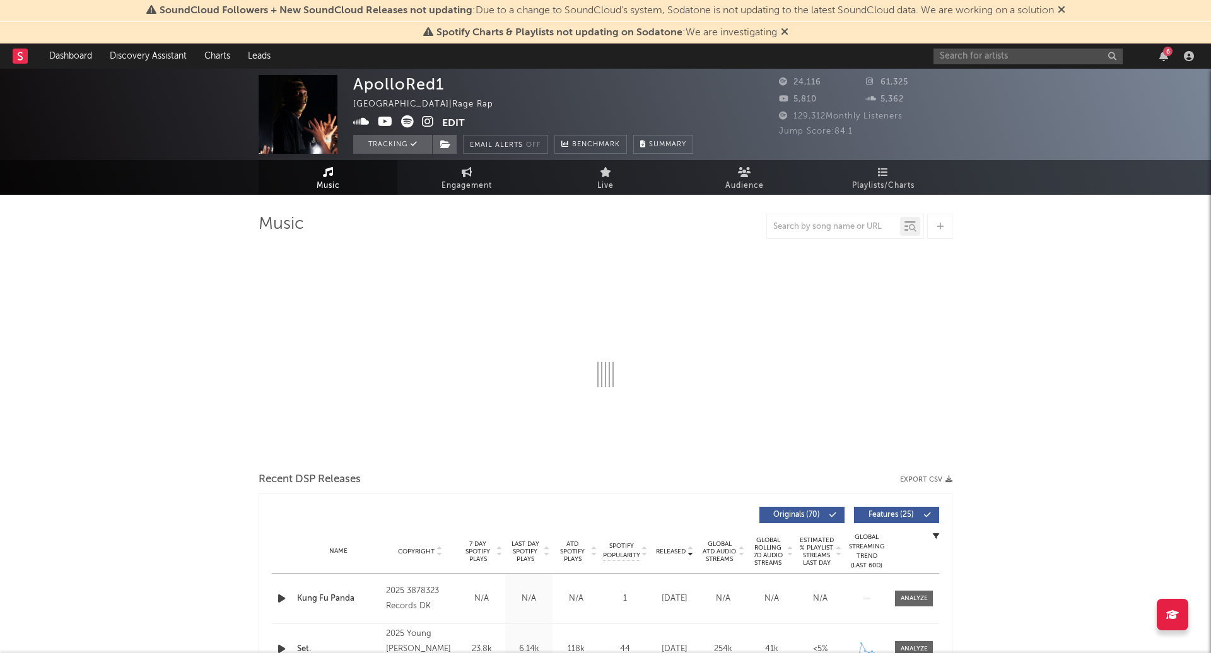
select select "6m"
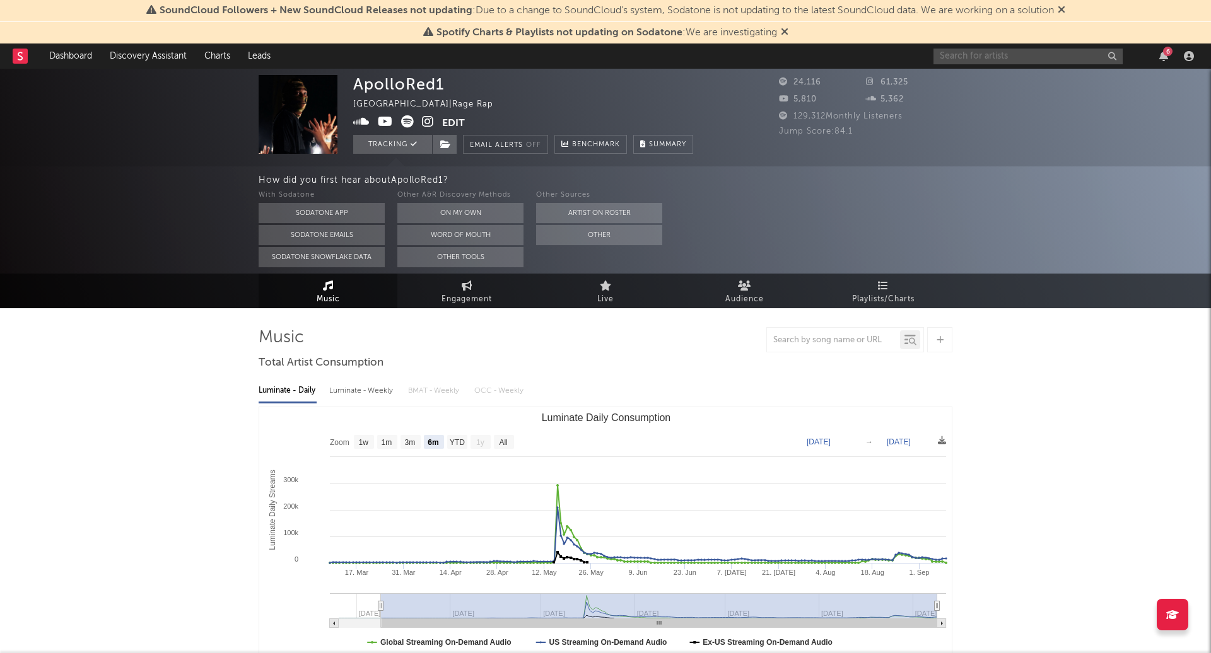
click at [1006, 51] on input "text" at bounding box center [1027, 57] width 189 height 16
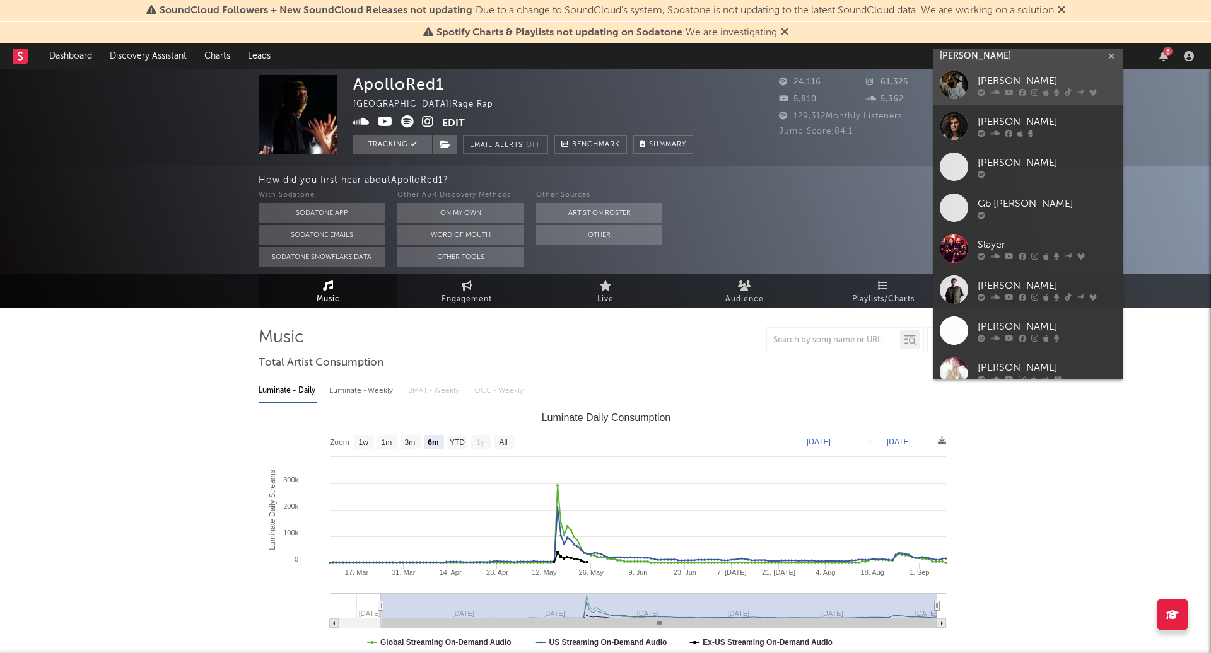
type input "slayter"
click at [984, 74] on div "[PERSON_NAME]" at bounding box center [1046, 81] width 139 height 15
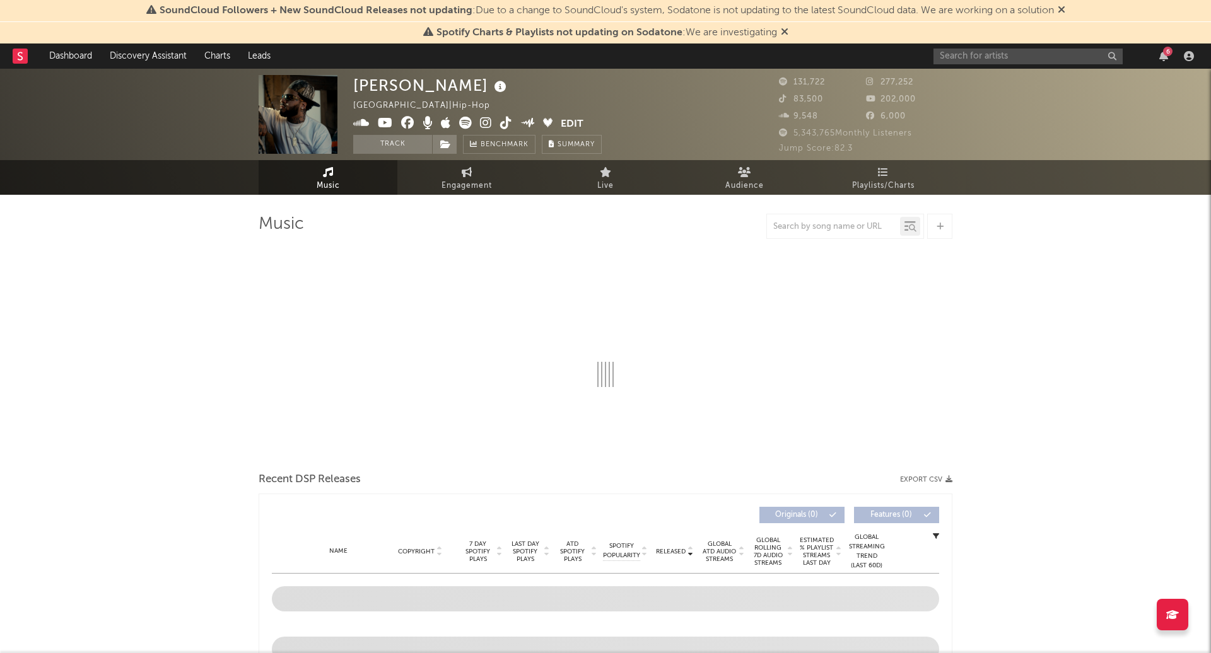
select select "6m"
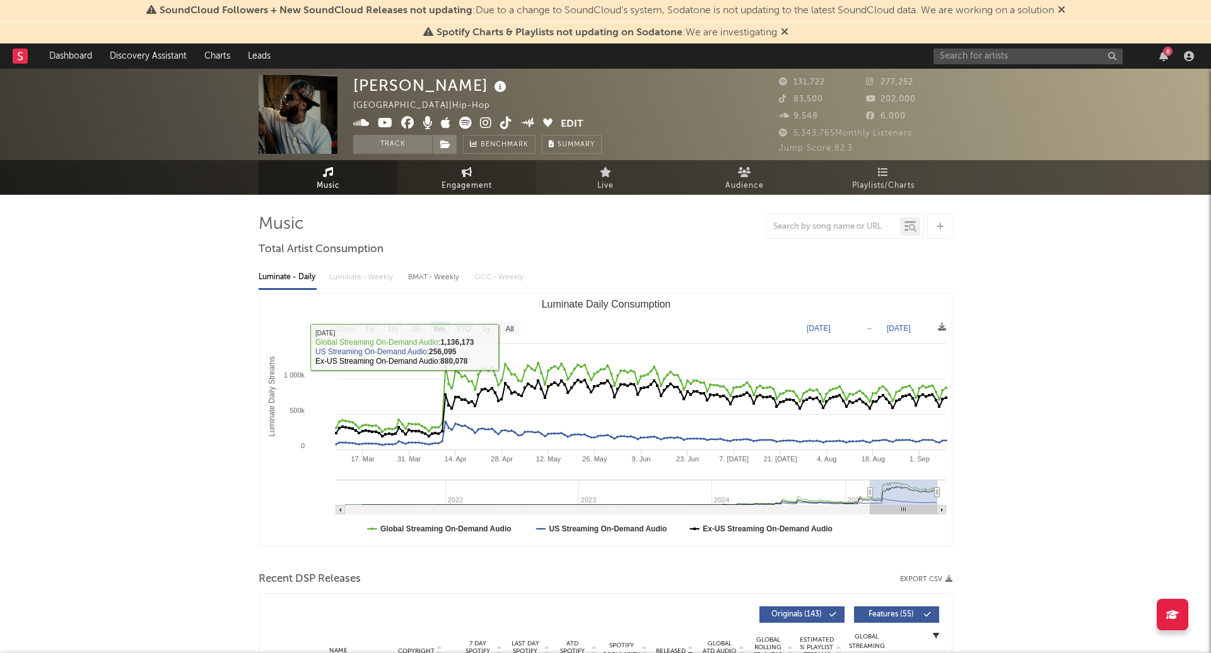
click at [464, 189] on span "Engagement" at bounding box center [466, 185] width 50 height 15
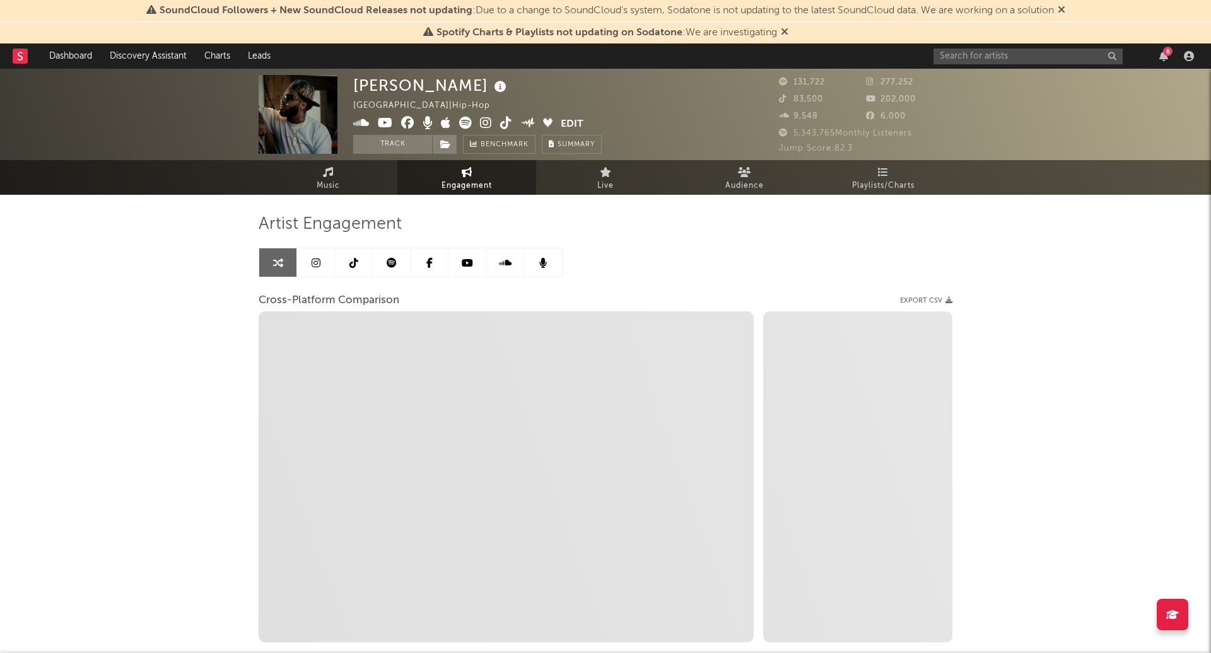
select select "1w"
click at [380, 182] on link "Music" at bounding box center [328, 177] width 139 height 35
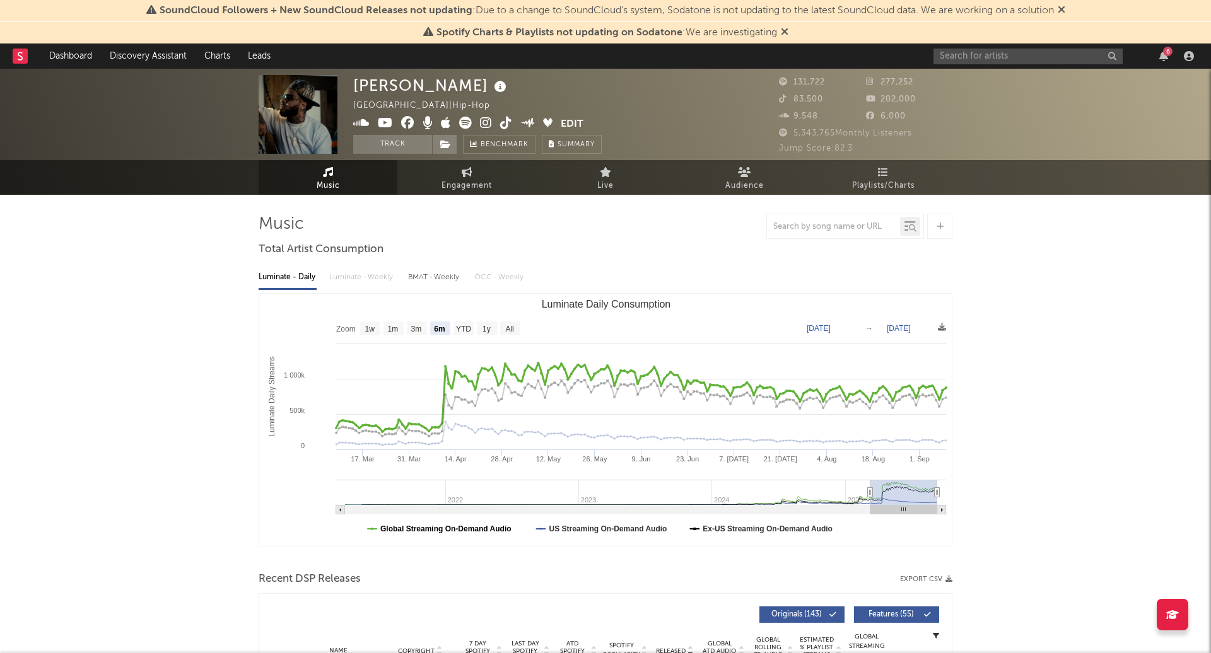
click at [499, 526] on text "Global Streaming On-Demand Audio" at bounding box center [445, 529] width 131 height 9
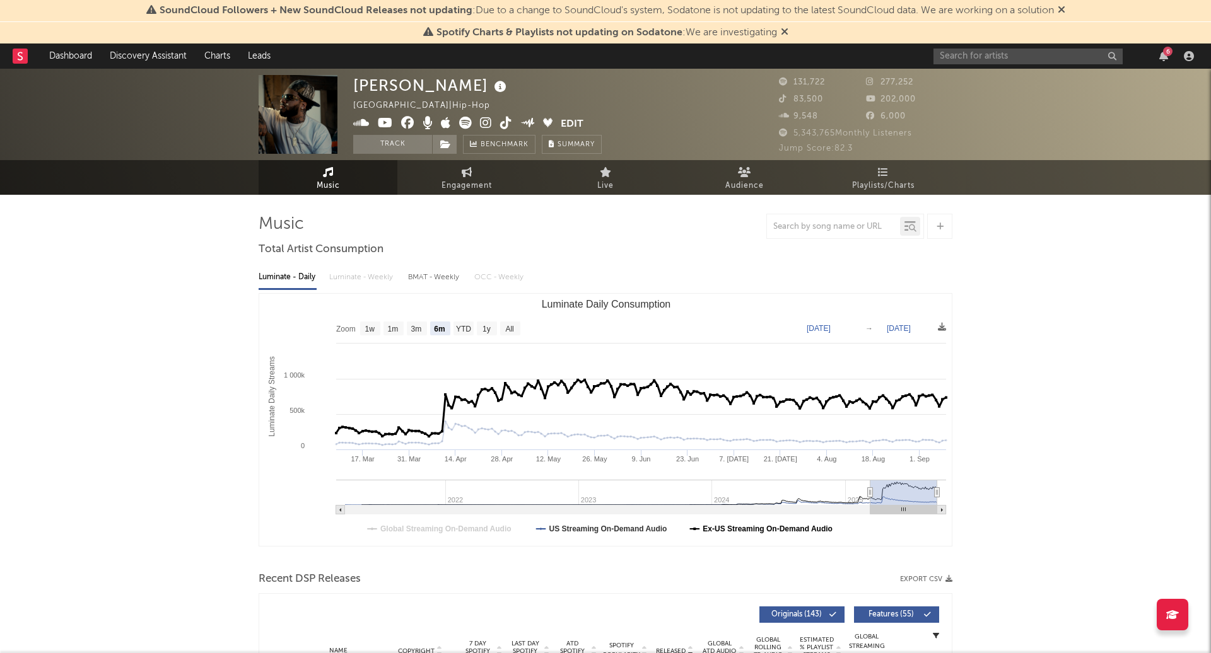
click at [779, 531] on text "Ex-US Streaming On-Demand Audio" at bounding box center [768, 529] width 130 height 9
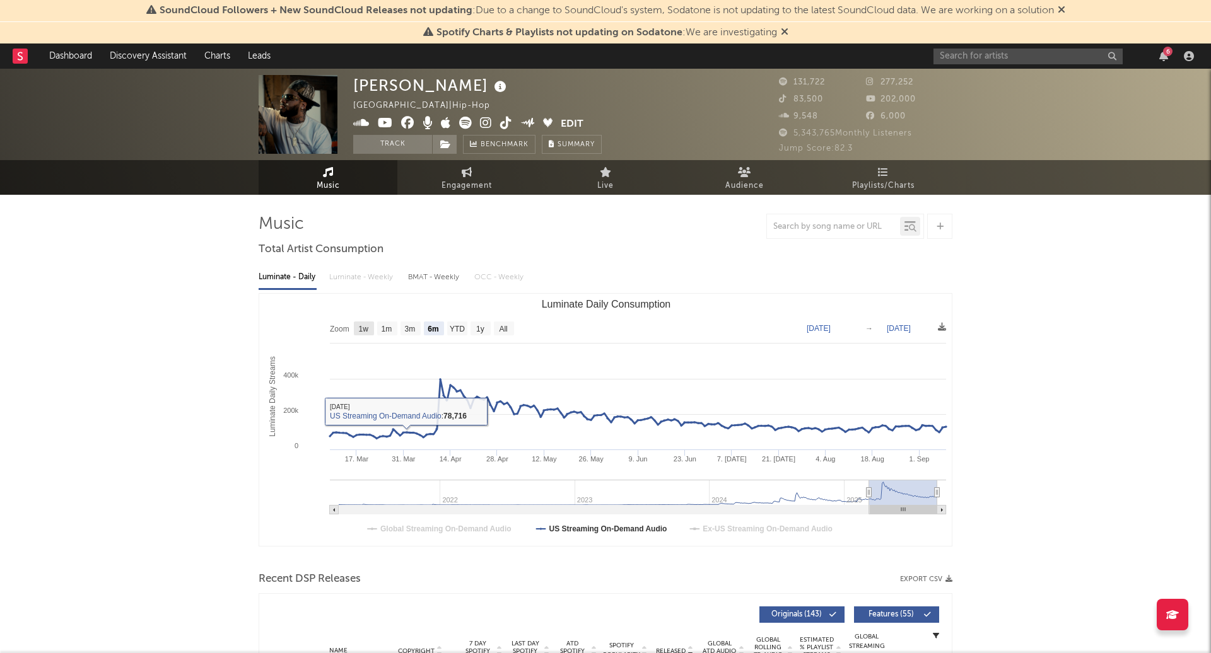
click at [359, 329] on text "1w" at bounding box center [364, 329] width 10 height 9
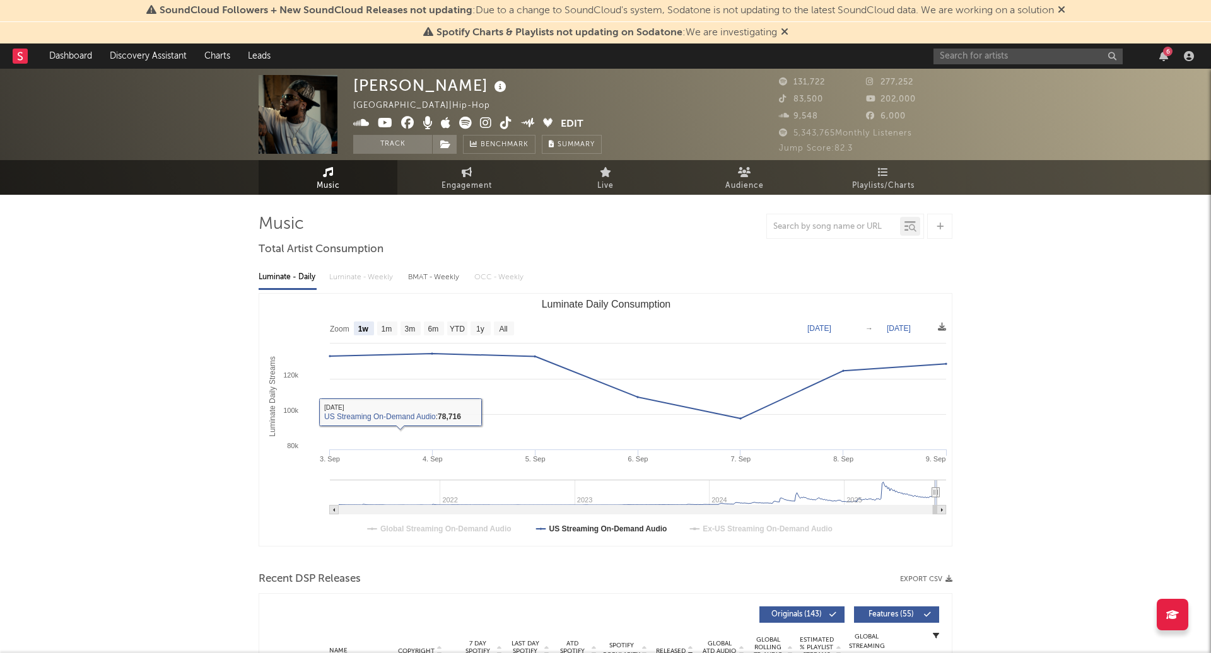
select select "1w"
type input "2025-09-03"
click at [1008, 65] on div "6" at bounding box center [1065, 56] width 265 height 25
click at [1001, 59] on input "text" at bounding box center [1027, 57] width 189 height 16
click at [965, 55] on input "ntg" at bounding box center [1027, 57] width 189 height 16
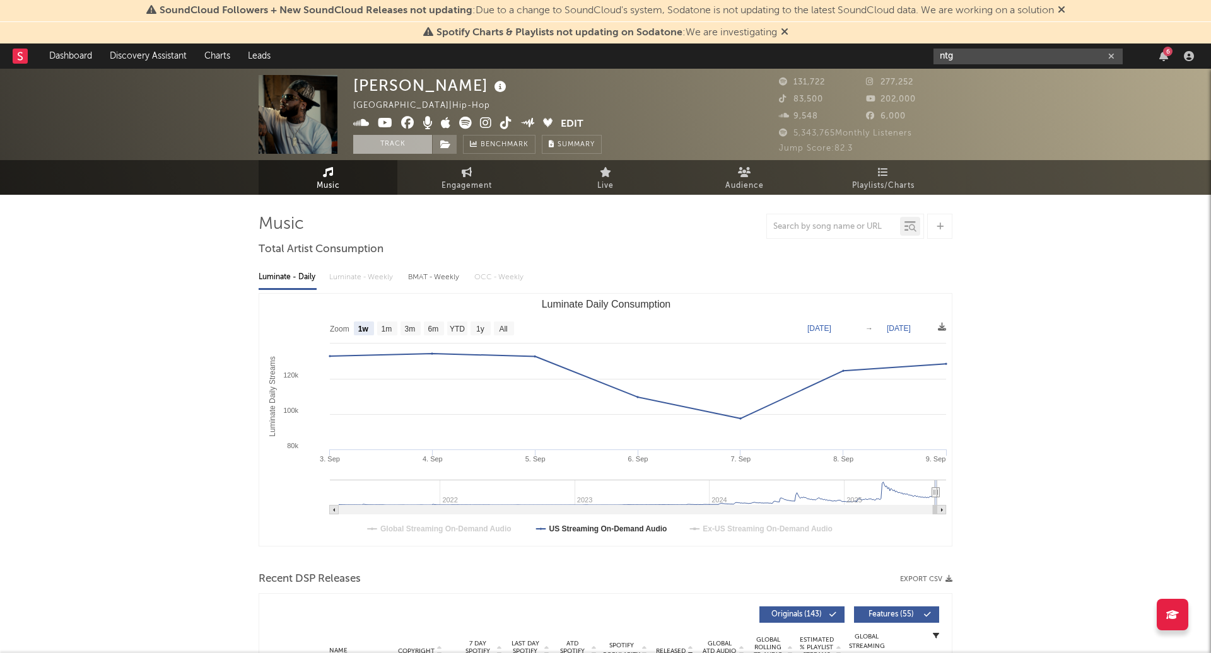
type input "ntg"
click at [405, 148] on button "Track" at bounding box center [392, 144] width 79 height 19
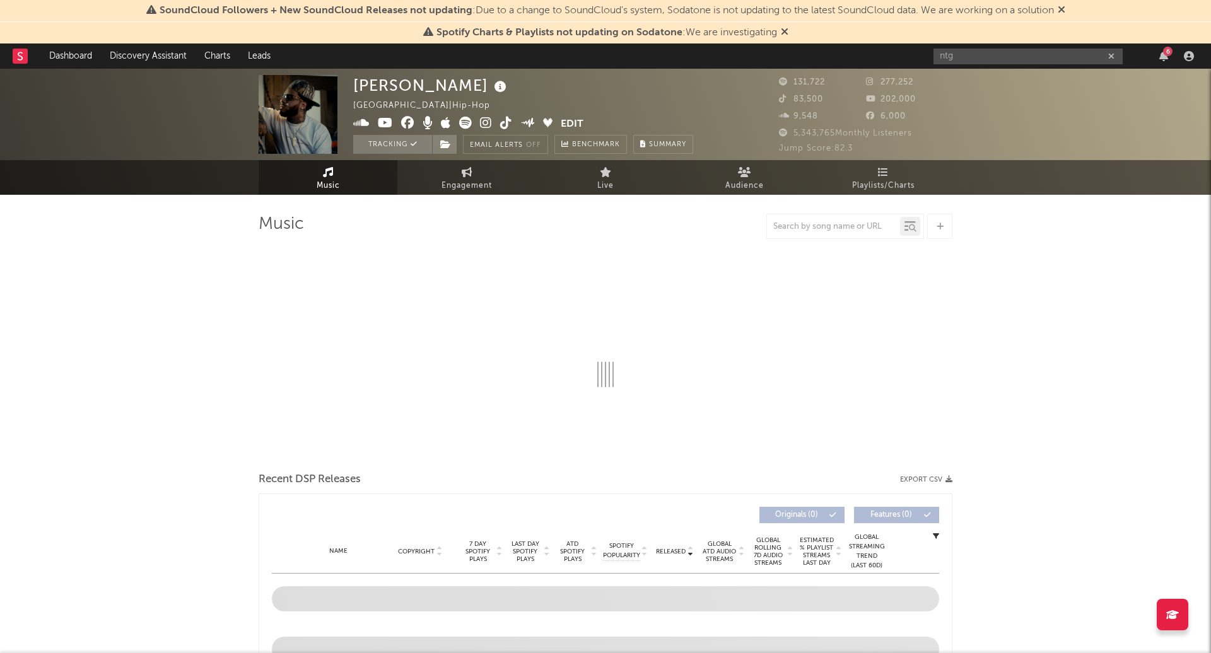
select select "6m"
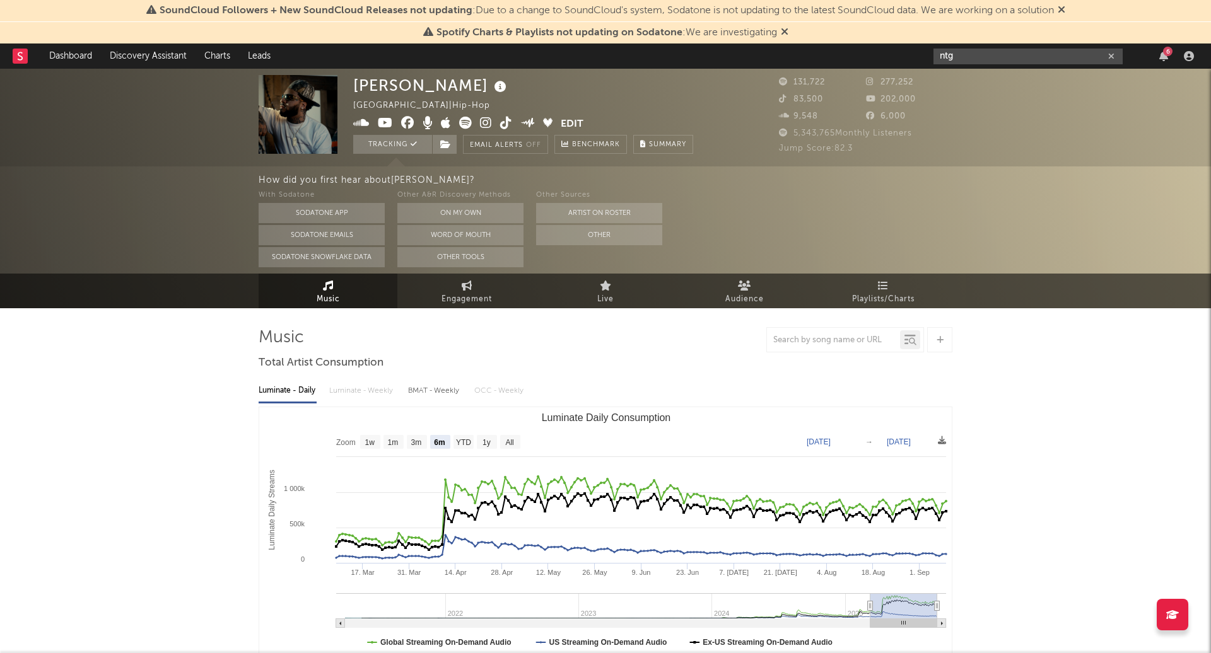
click at [979, 61] on input "ntg" at bounding box center [1027, 57] width 189 height 16
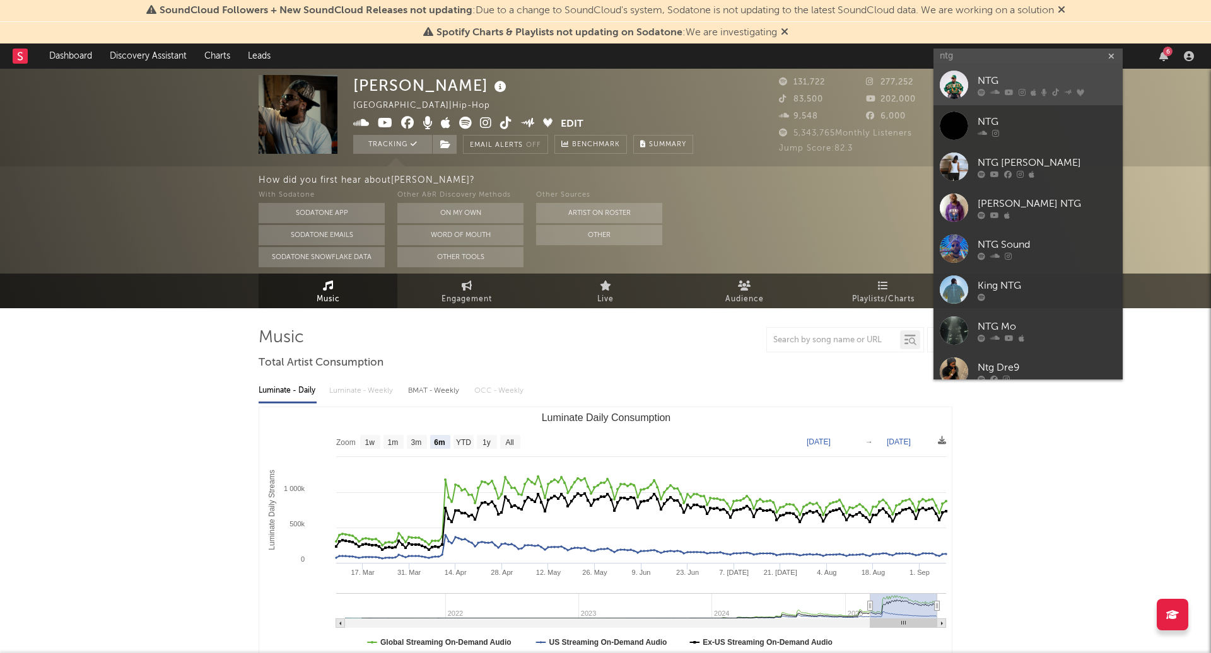
click at [979, 79] on div "NTG" at bounding box center [1046, 81] width 139 height 15
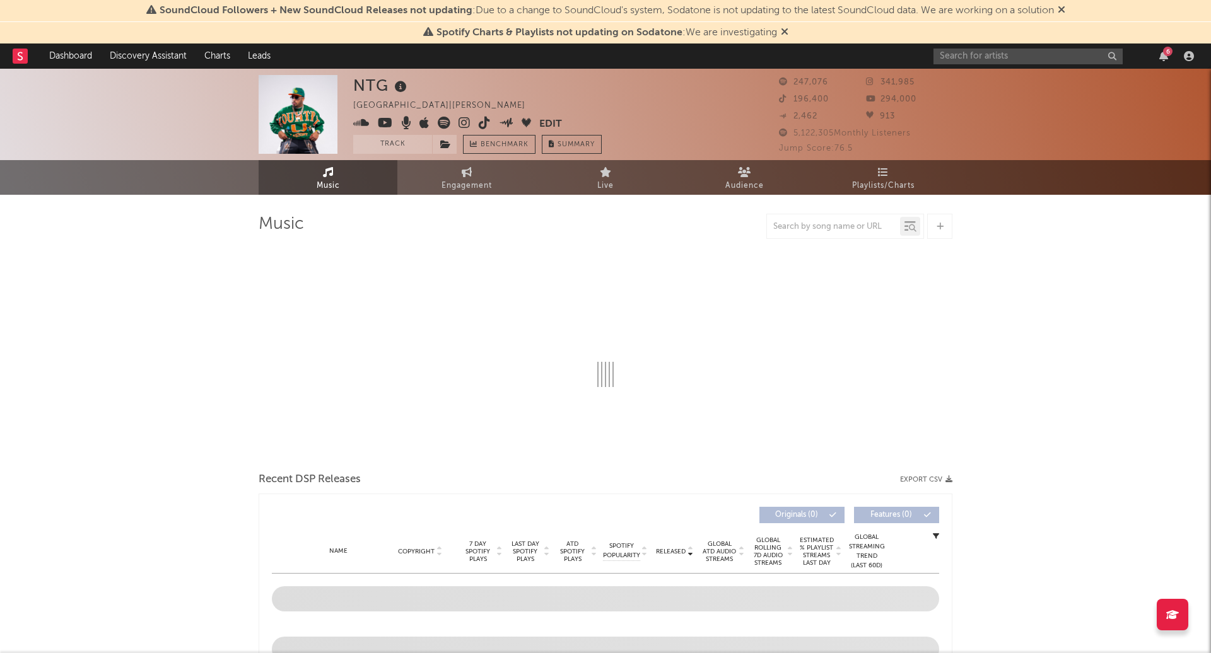
select select "6m"
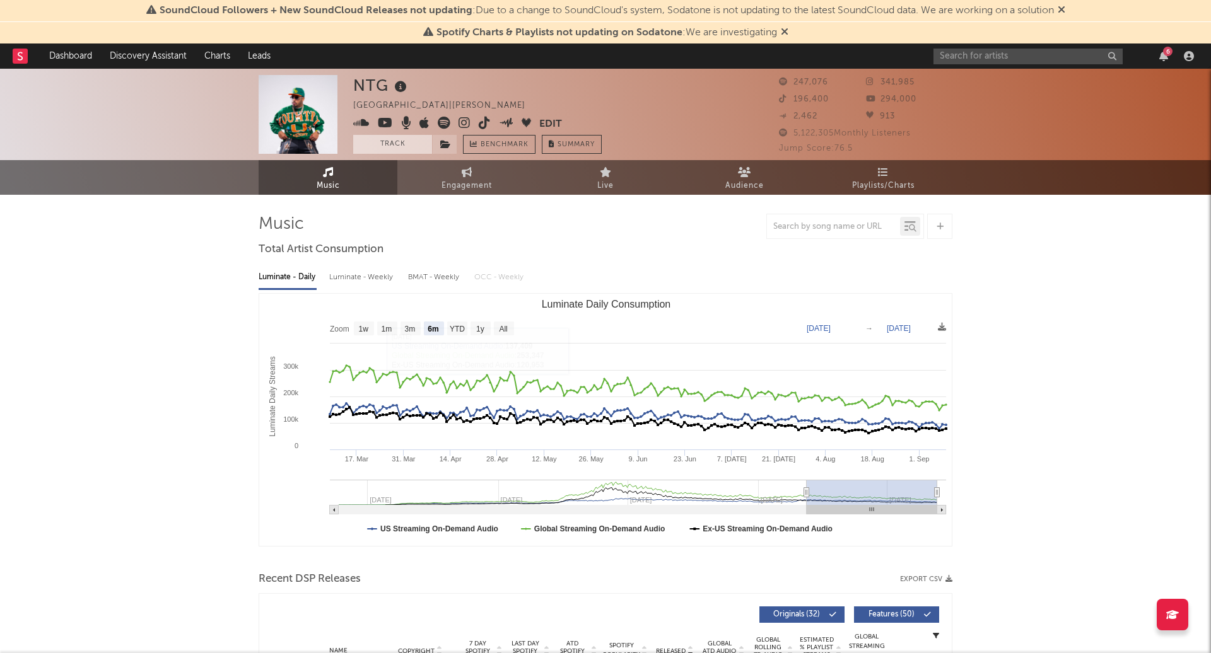
click at [397, 140] on button "Track" at bounding box center [392, 144] width 79 height 19
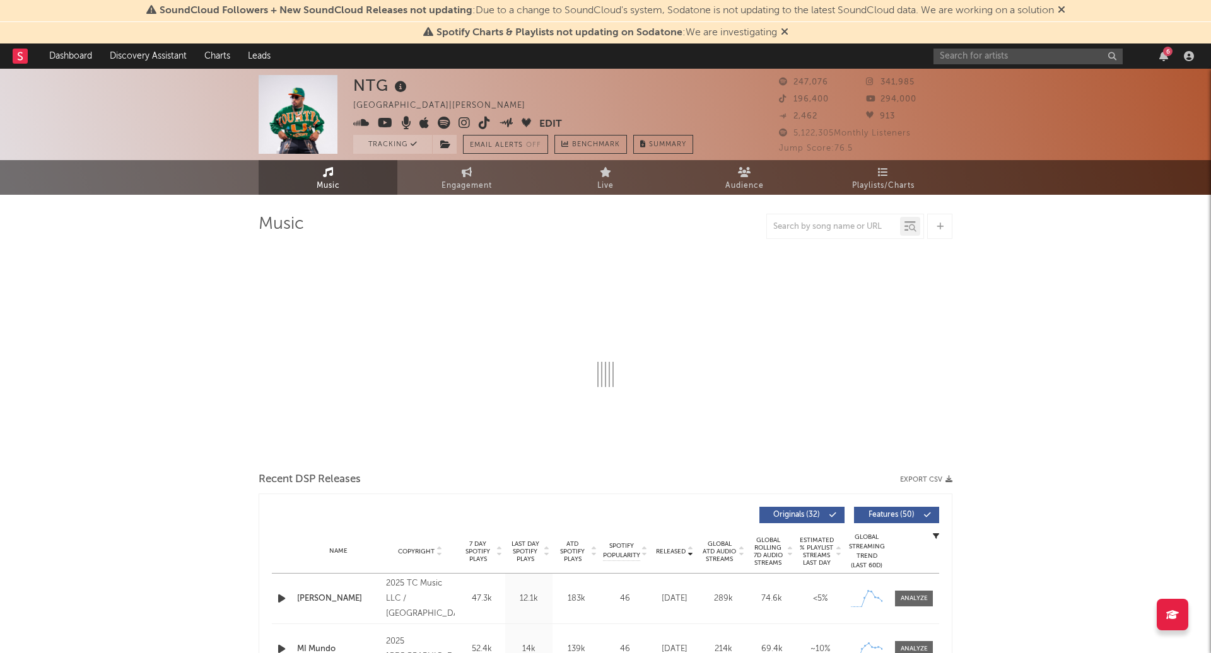
select select "6m"
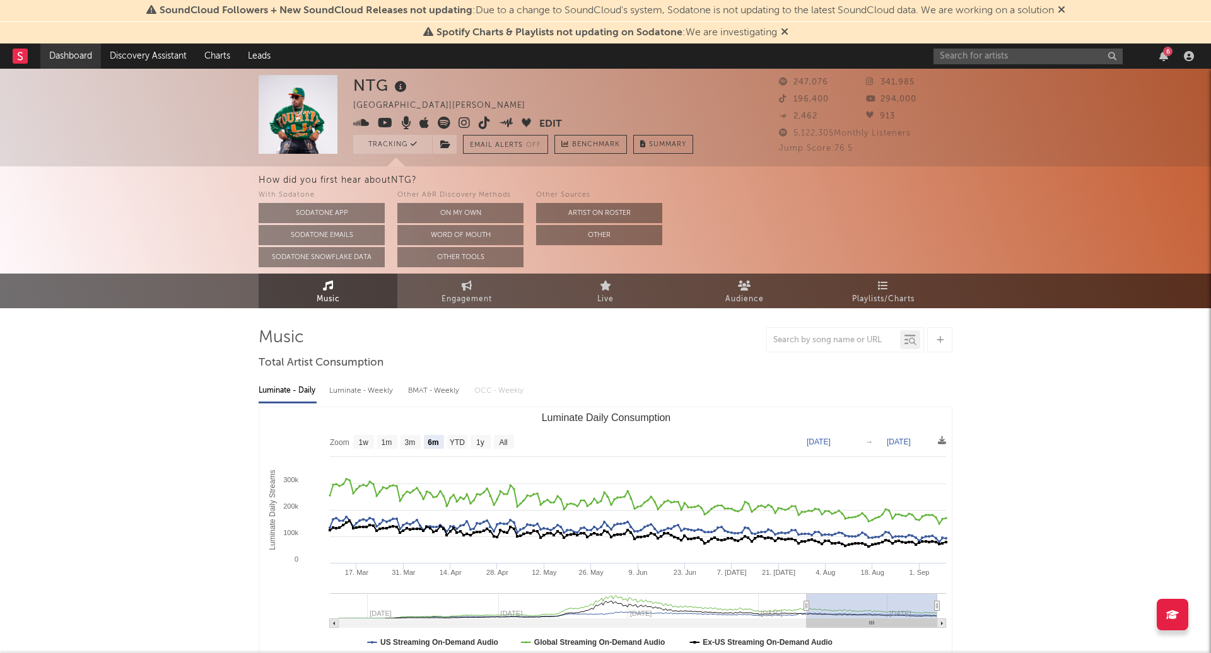
click at [81, 57] on link "Dashboard" at bounding box center [70, 56] width 61 height 25
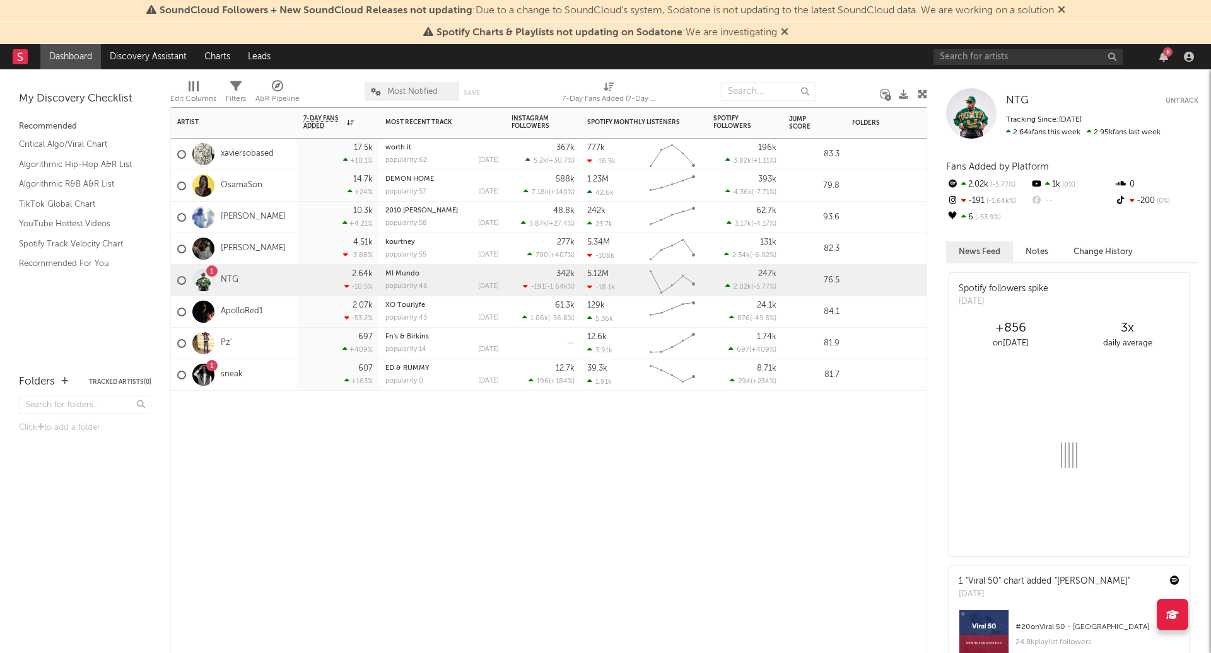
click at [502, 434] on div "Artist Notifications 7-Day Fans Added WoW % Change Most Recent Track Popularity…" at bounding box center [548, 380] width 757 height 546
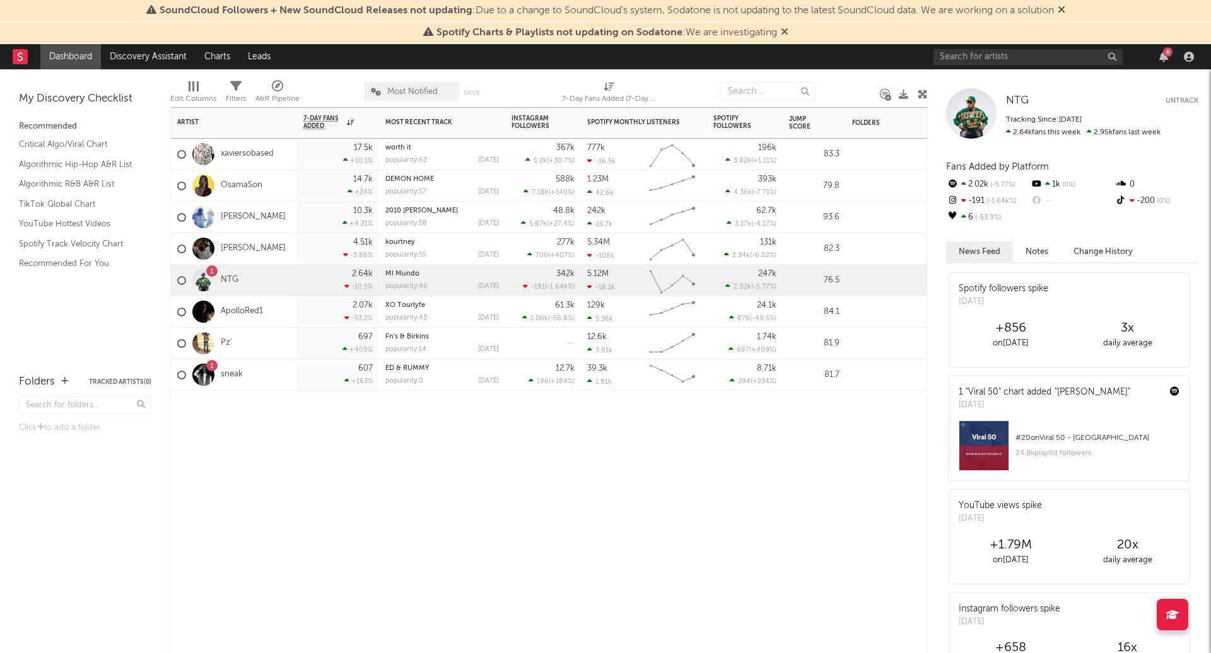
click at [277, 334] on div "Pz'" at bounding box center [234, 344] width 126 height 32
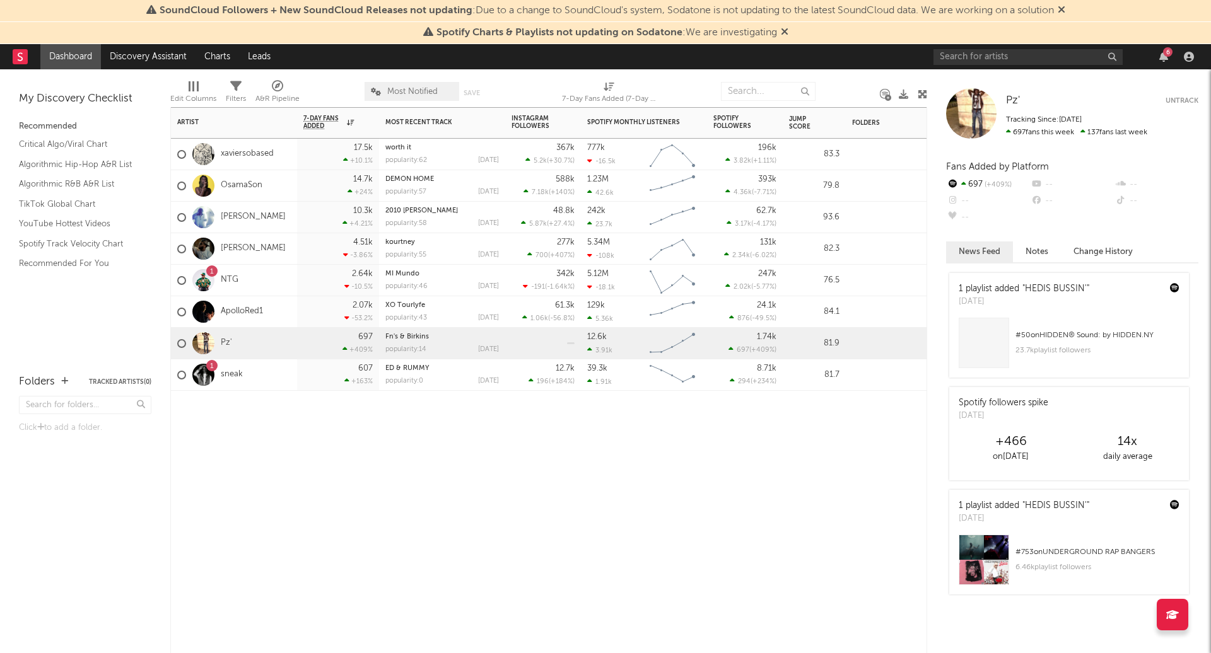
click at [265, 304] on div "ApolloRed1" at bounding box center [234, 312] width 126 height 32
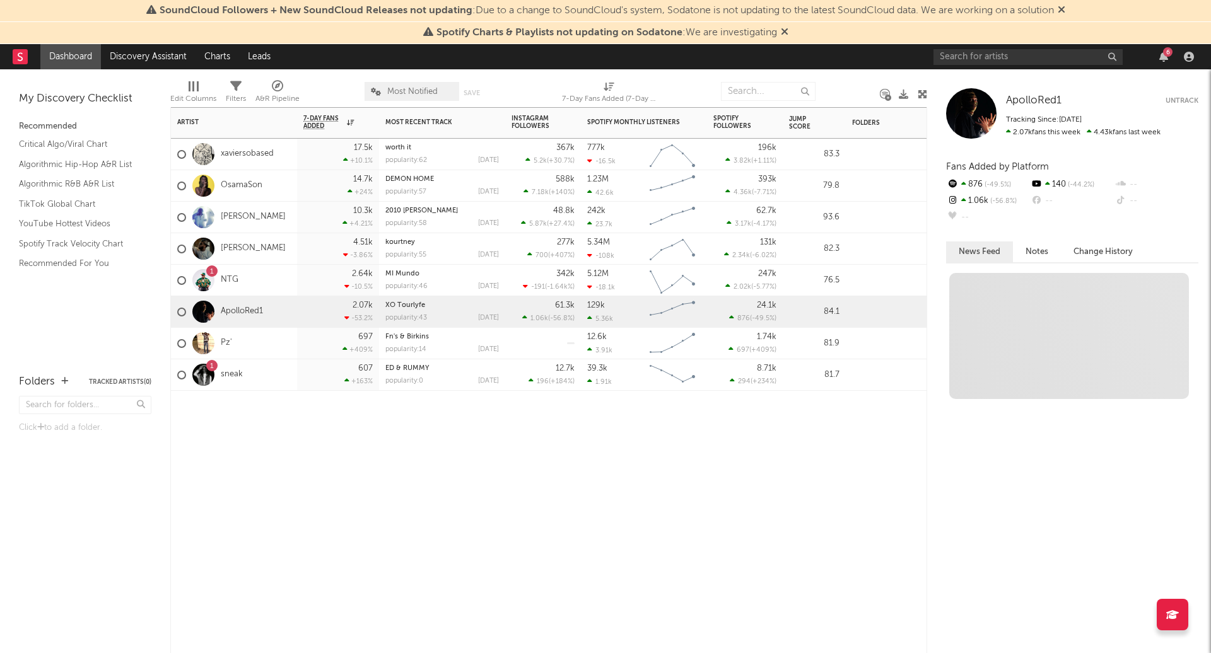
click at [261, 277] on div "1 NTG" at bounding box center [234, 281] width 126 height 32
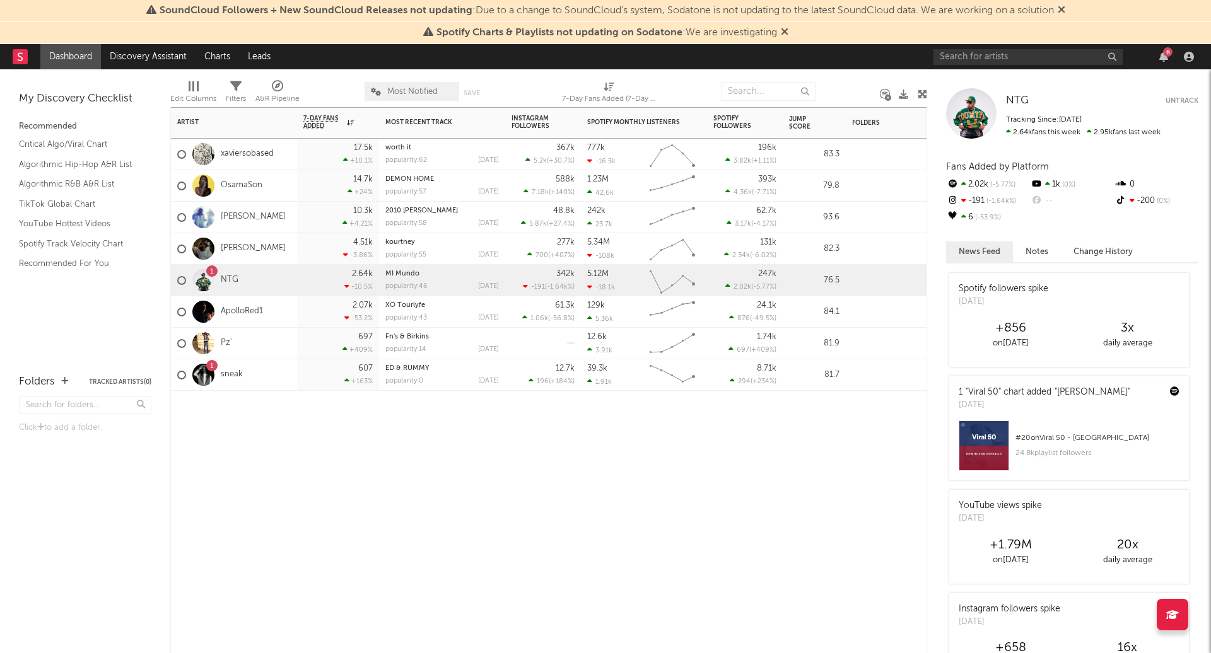
click at [258, 255] on div "[PERSON_NAME]" at bounding box center [234, 249] width 126 height 32
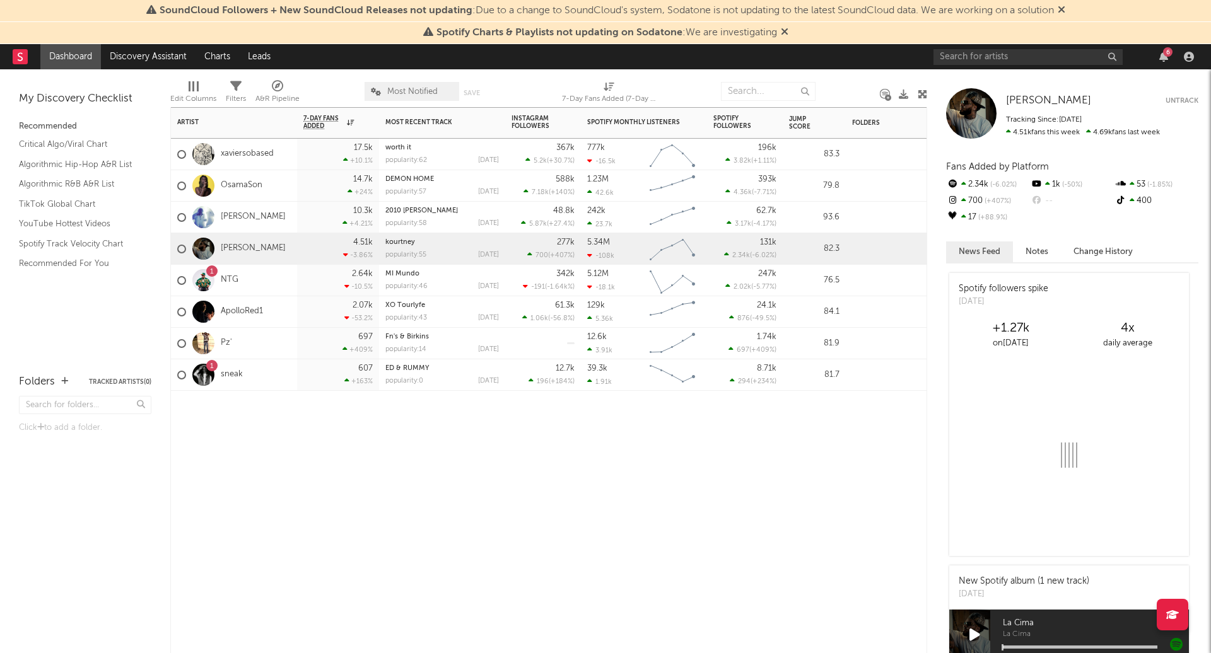
click at [256, 209] on div "[PERSON_NAME]" at bounding box center [231, 217] width 108 height 37
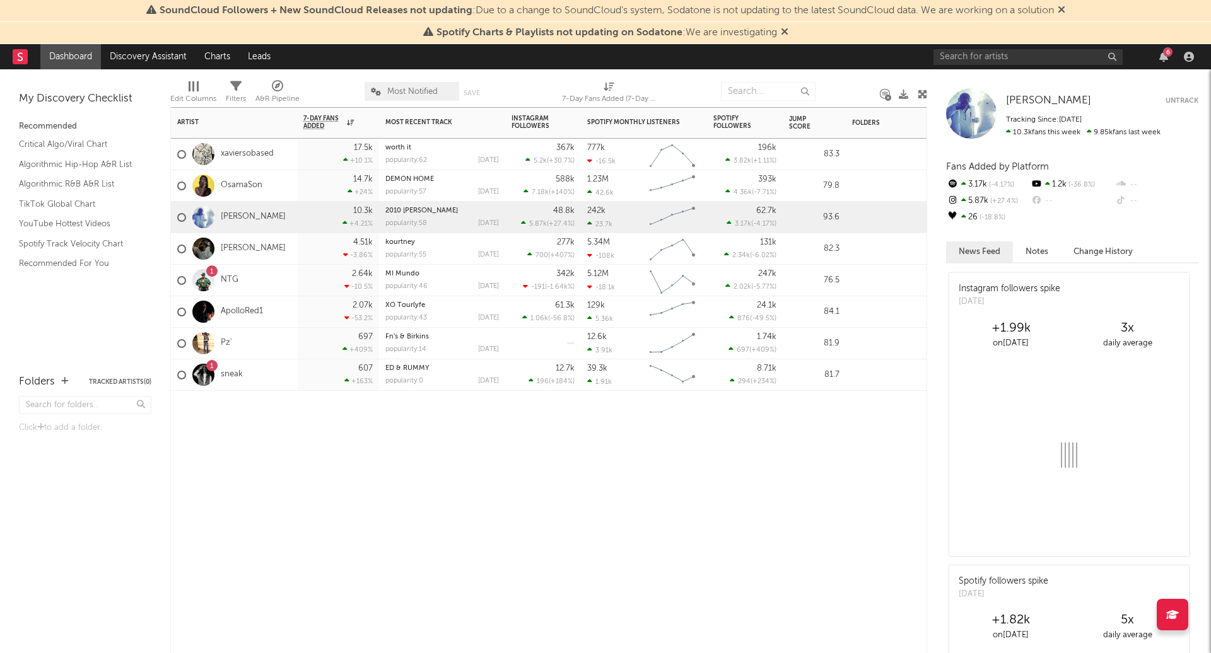
click at [266, 226] on div "[PERSON_NAME]" at bounding box center [231, 217] width 108 height 37
click at [267, 248] on div "[PERSON_NAME]" at bounding box center [234, 249] width 126 height 32
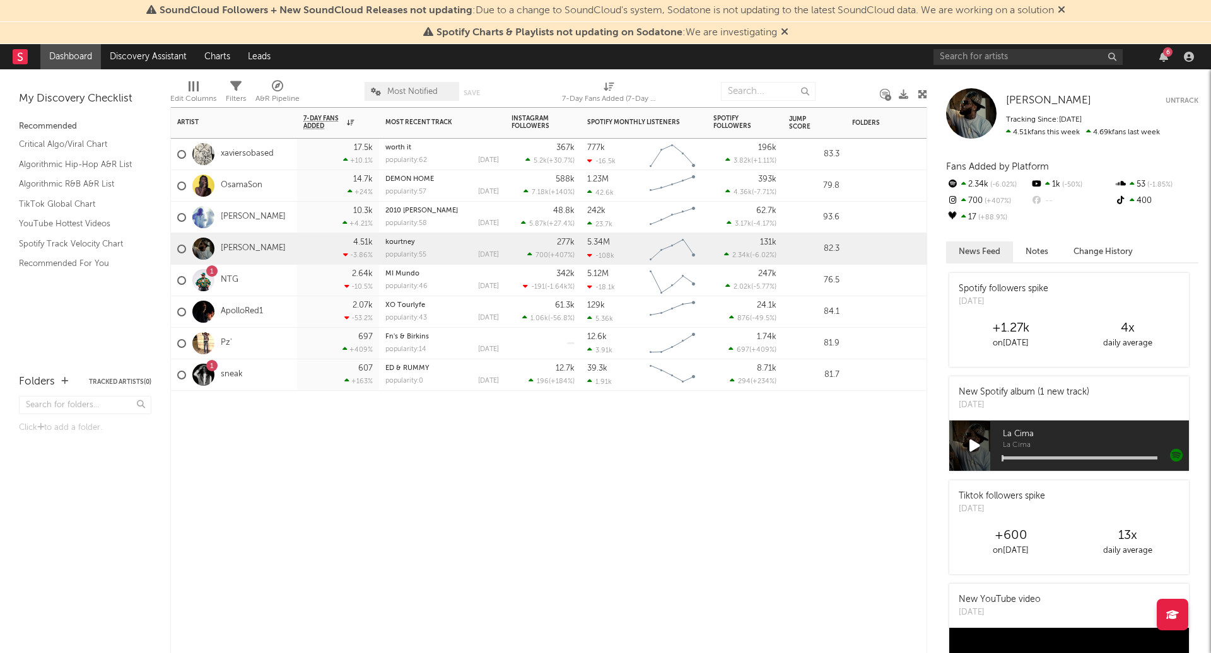
click at [264, 283] on div "1 NTG" at bounding box center [234, 281] width 126 height 32
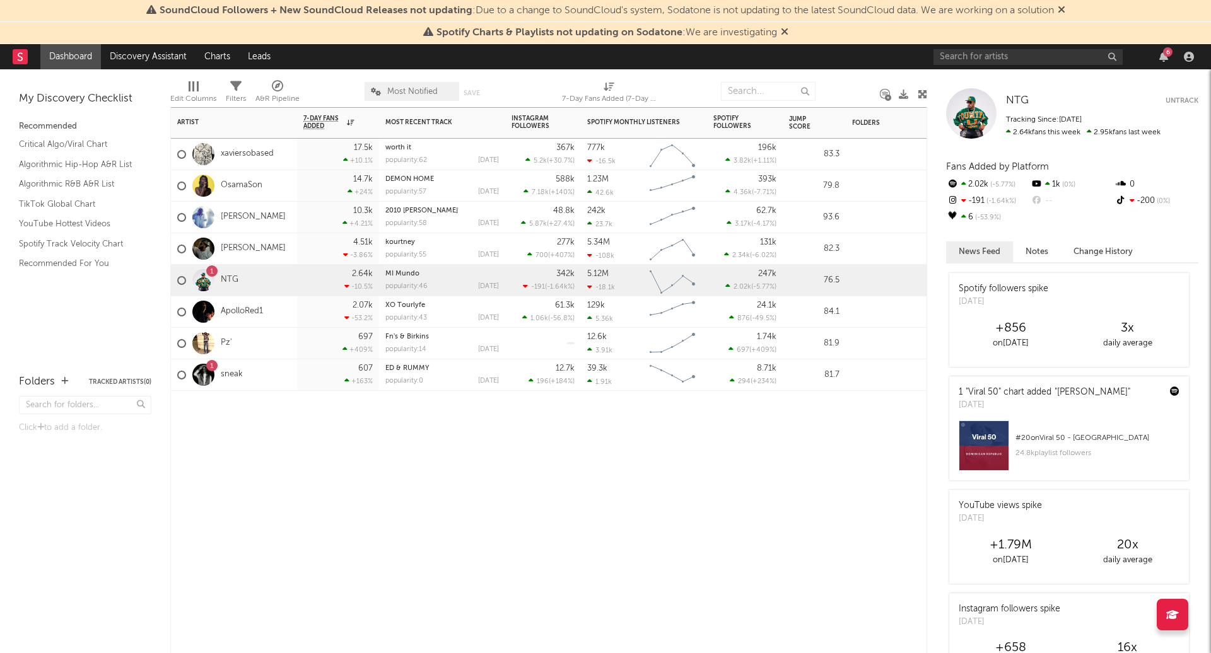
click at [266, 327] on div "ApolloRed1" at bounding box center [234, 312] width 126 height 32
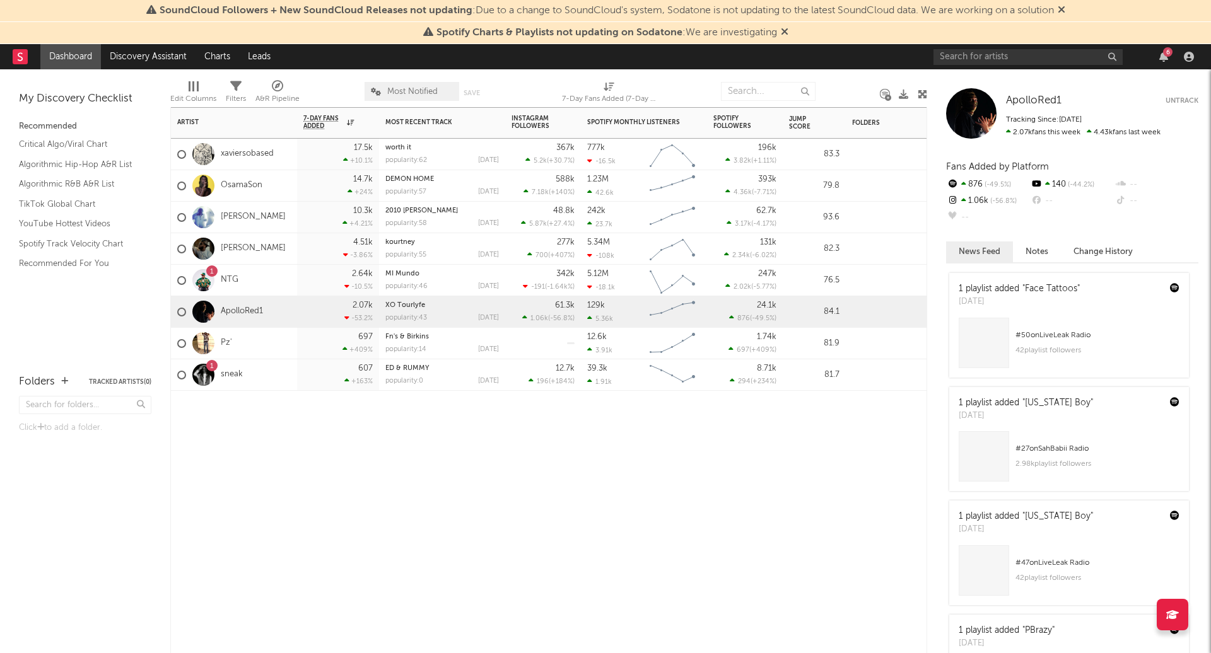
click at [268, 351] on div "Pz'" at bounding box center [234, 344] width 126 height 32
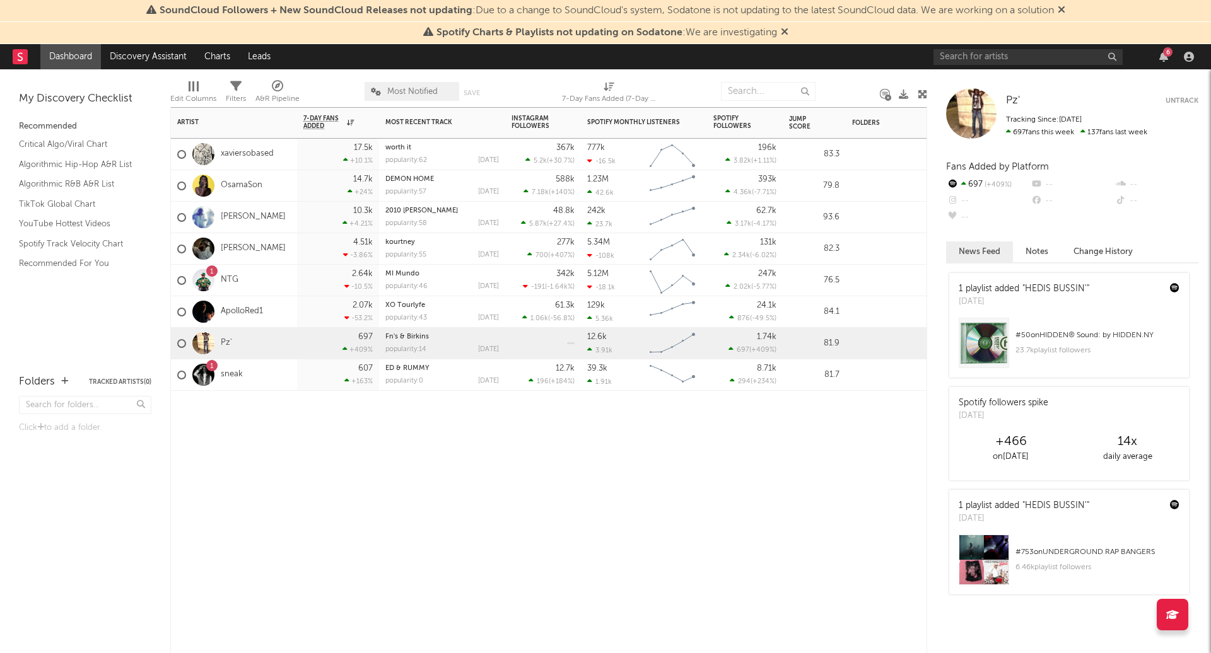
click at [320, 443] on div "Artist Notifications 7-Day Fans Added WoW % Change Most Recent Track Popularity…" at bounding box center [548, 380] width 757 height 546
click at [636, 141] on div "7d Change" at bounding box center [634, 145] width 95 height 8
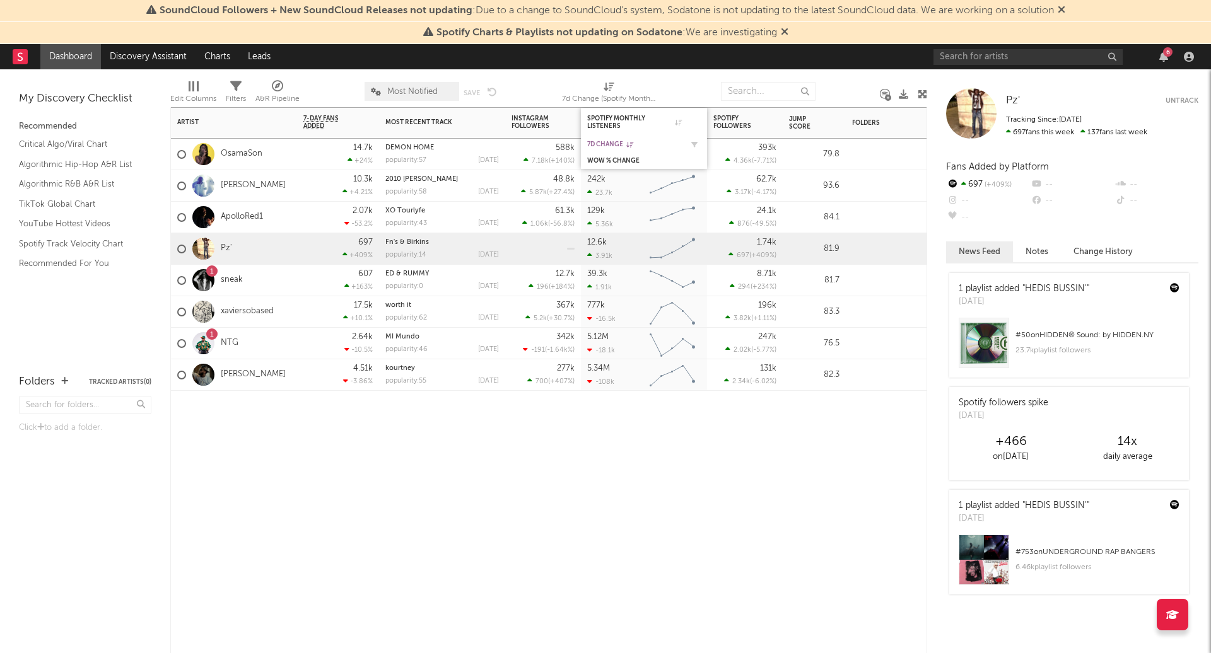
click at [605, 141] on div "7d Change" at bounding box center [634, 145] width 95 height 8
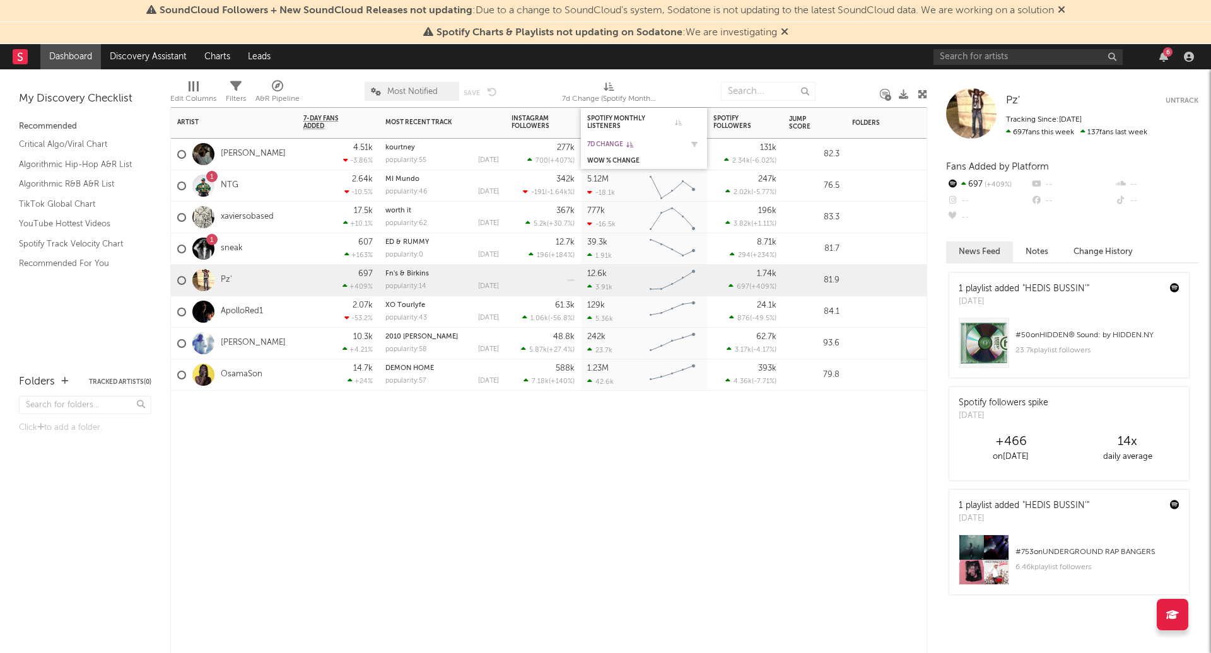
click at [614, 141] on div "7d Change" at bounding box center [634, 145] width 95 height 8
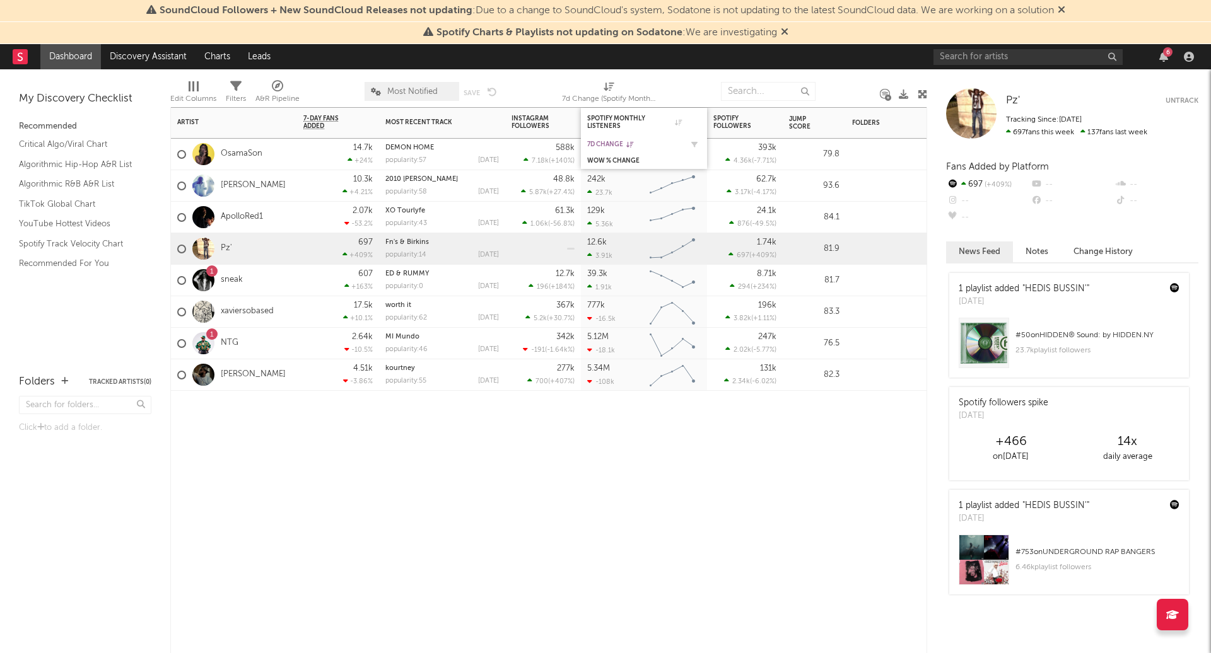
click at [615, 146] on div "7d Change" at bounding box center [634, 145] width 95 height 8
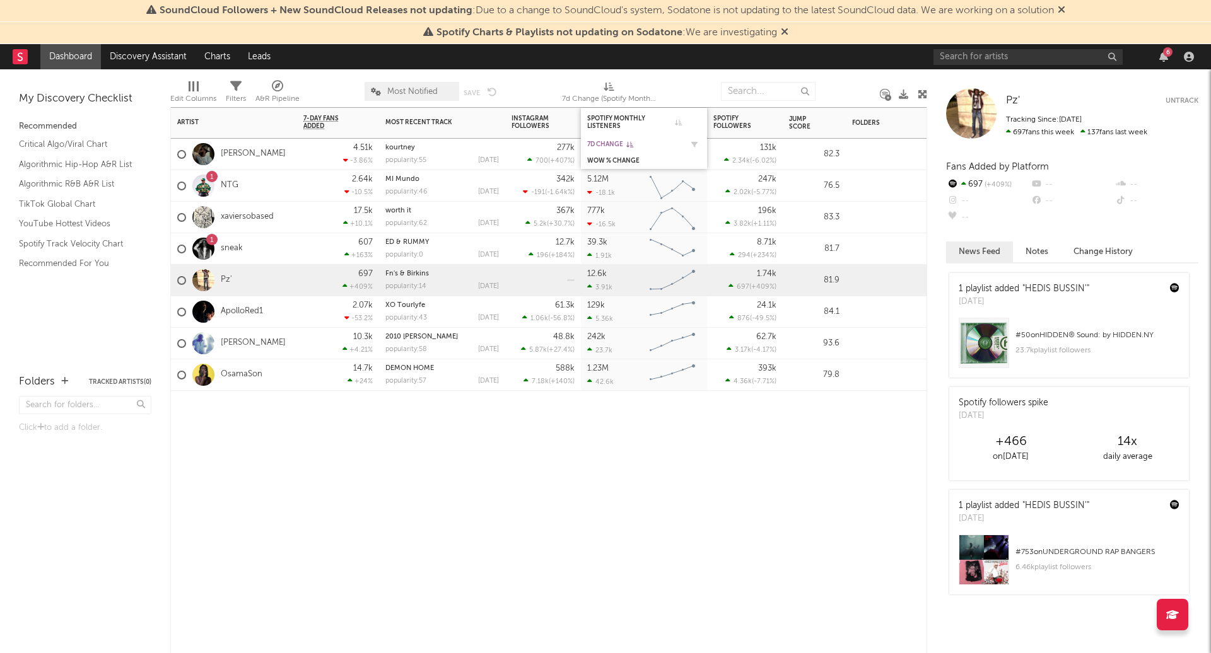
click at [617, 141] on div "7d Change" at bounding box center [634, 145] width 95 height 8
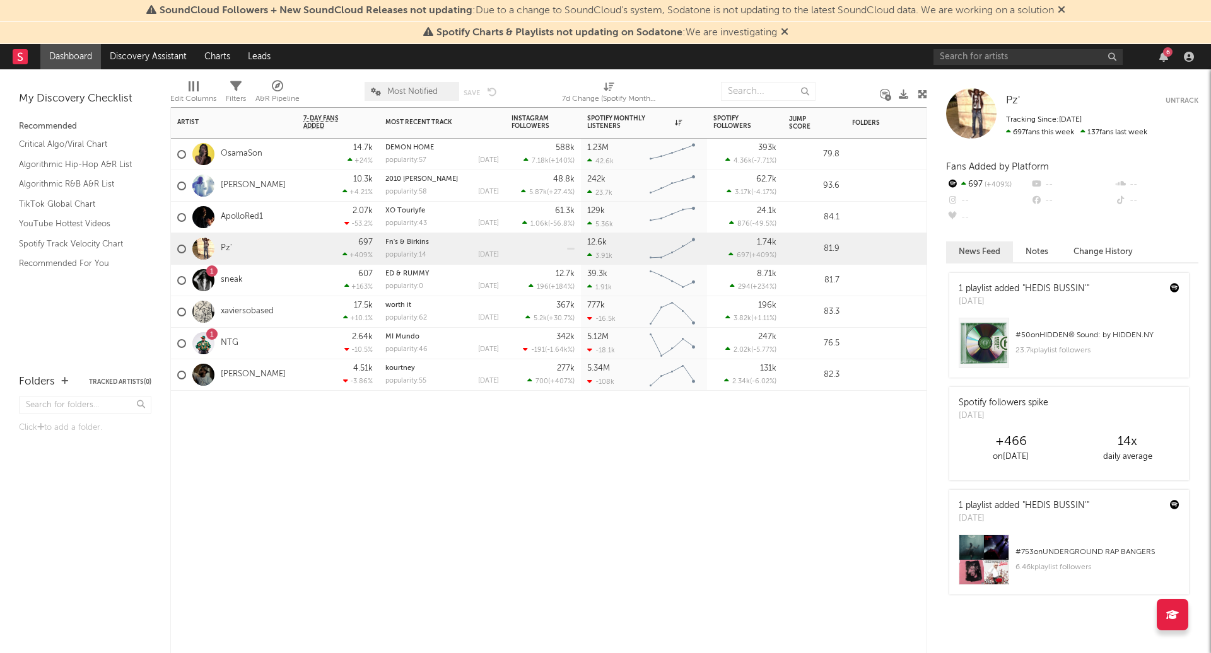
click at [757, 464] on div "Artist Notifications 7-Day Fans Added WoW % Change Most Recent Track Popularity…" at bounding box center [548, 380] width 757 height 546
click at [667, 525] on div "Artist Notifications 7-Day Fans Added WoW % Change Most Recent Track Popularity…" at bounding box center [548, 380] width 757 height 546
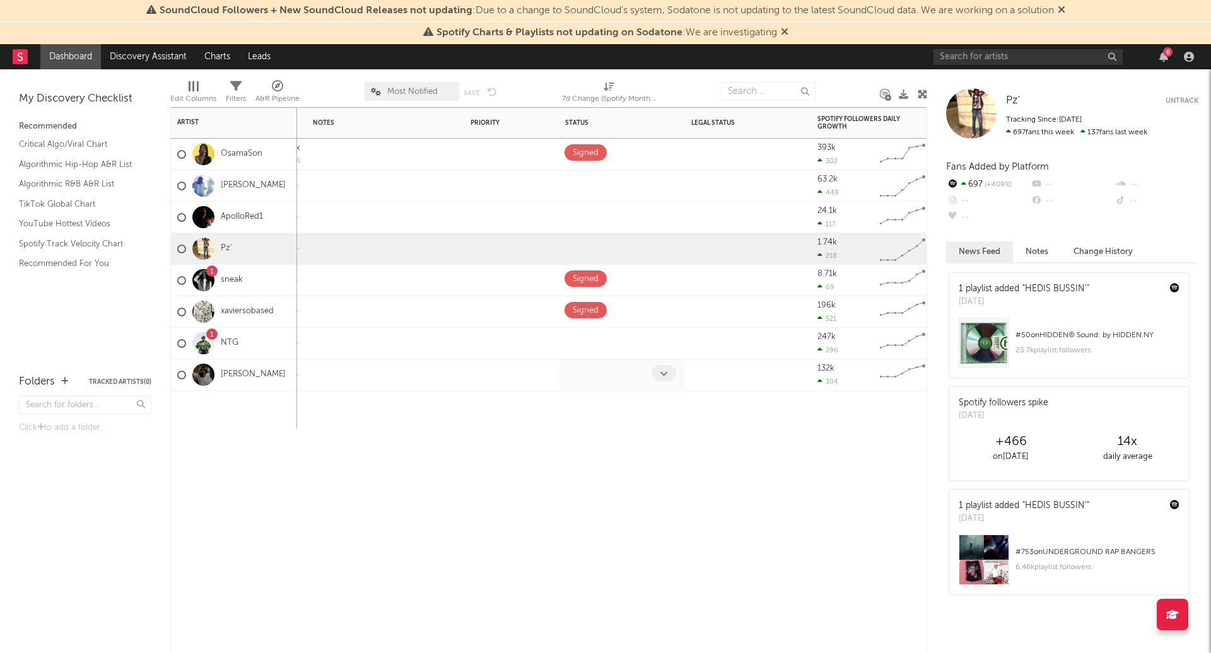
click at [661, 373] on icon at bounding box center [664, 374] width 8 height 8
click at [658, 186] on span at bounding box center [663, 184] width 25 height 16
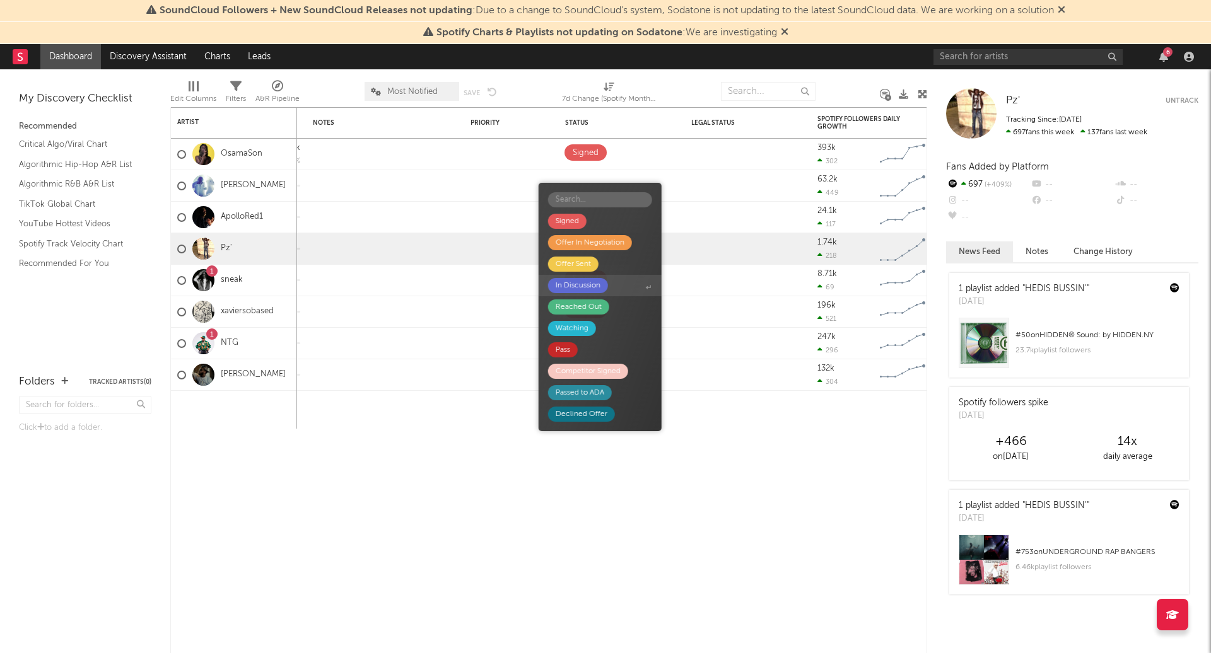
click at [575, 289] on div "In Discussion" at bounding box center [578, 285] width 45 height 15
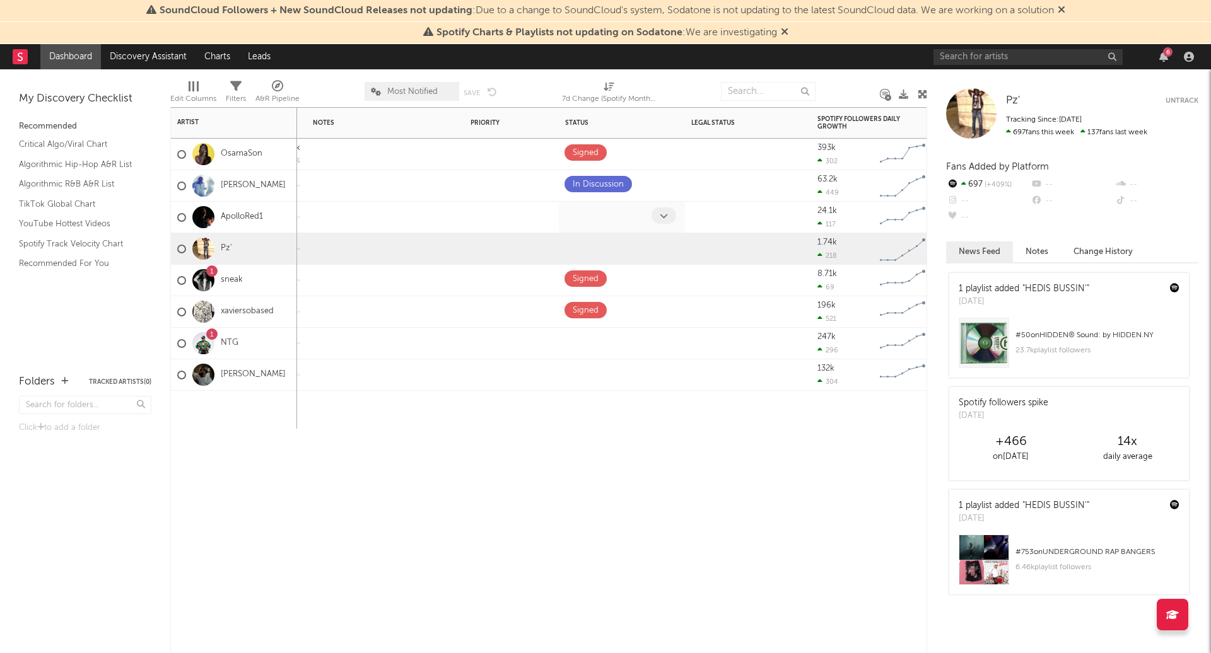
click at [656, 213] on span at bounding box center [663, 215] width 25 height 16
click at [654, 336] on span at bounding box center [663, 342] width 25 height 16
click at [750, 472] on div "Spotify Followers 7d Change WoW % Change Jump Score Folders Weekly US Streams W…" at bounding box center [548, 380] width 757 height 546
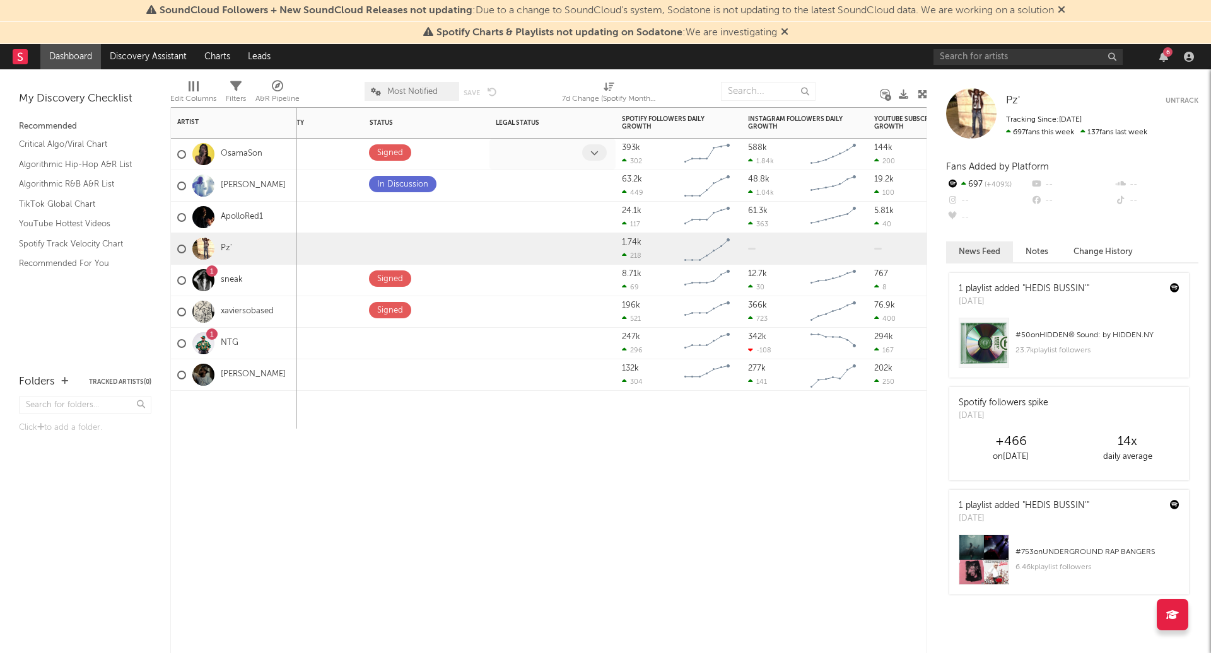
click at [595, 146] on span at bounding box center [594, 152] width 25 height 16
click at [545, 518] on div "Jump Score Folders Weekly US Streams WoW % Change Weekly UK Streams WoW % Chang…" at bounding box center [548, 380] width 757 height 546
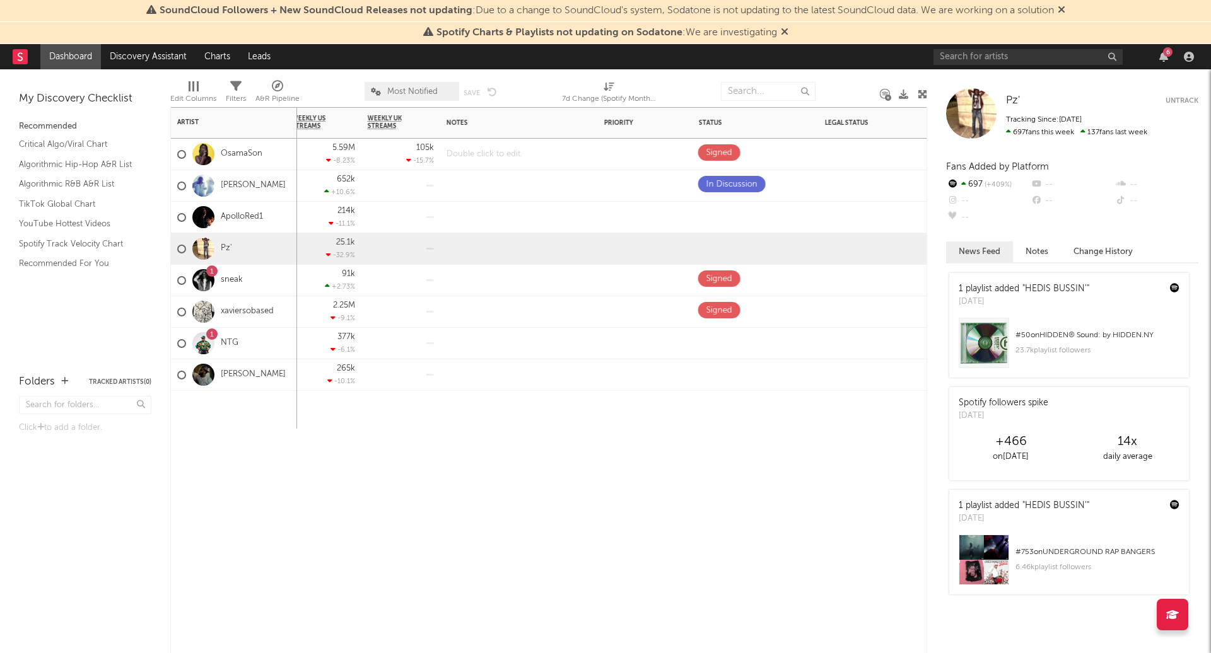
click at [481, 150] on div at bounding box center [519, 154] width 158 height 31
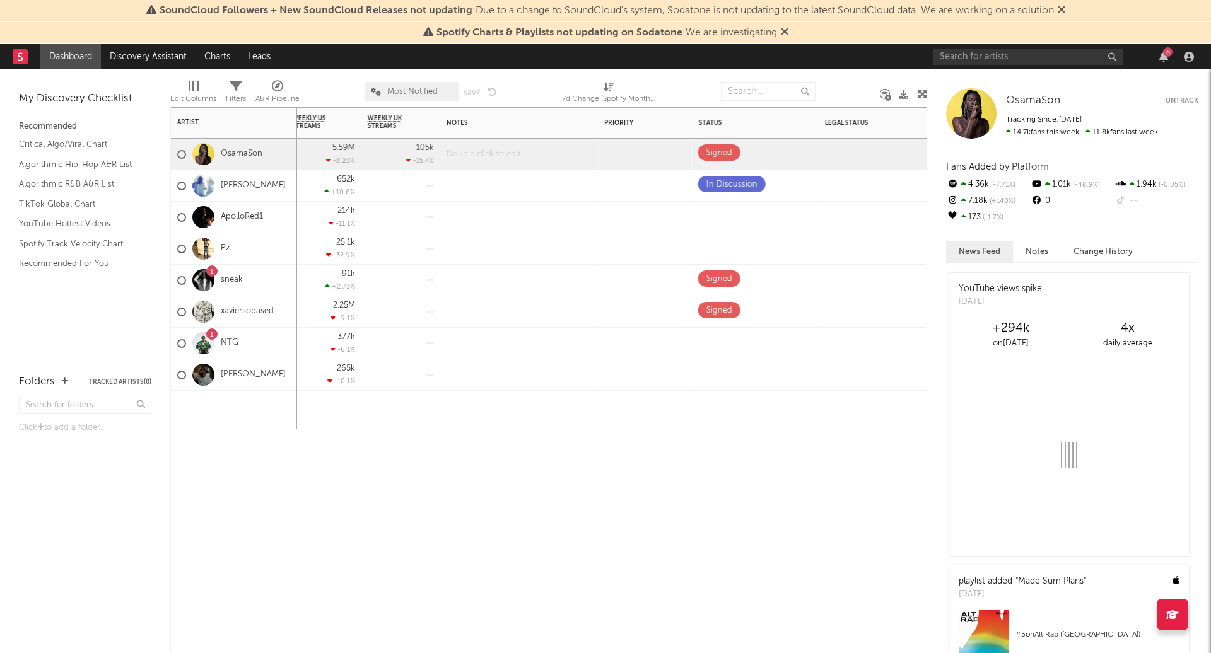
click at [481, 150] on div at bounding box center [519, 154] width 158 height 31
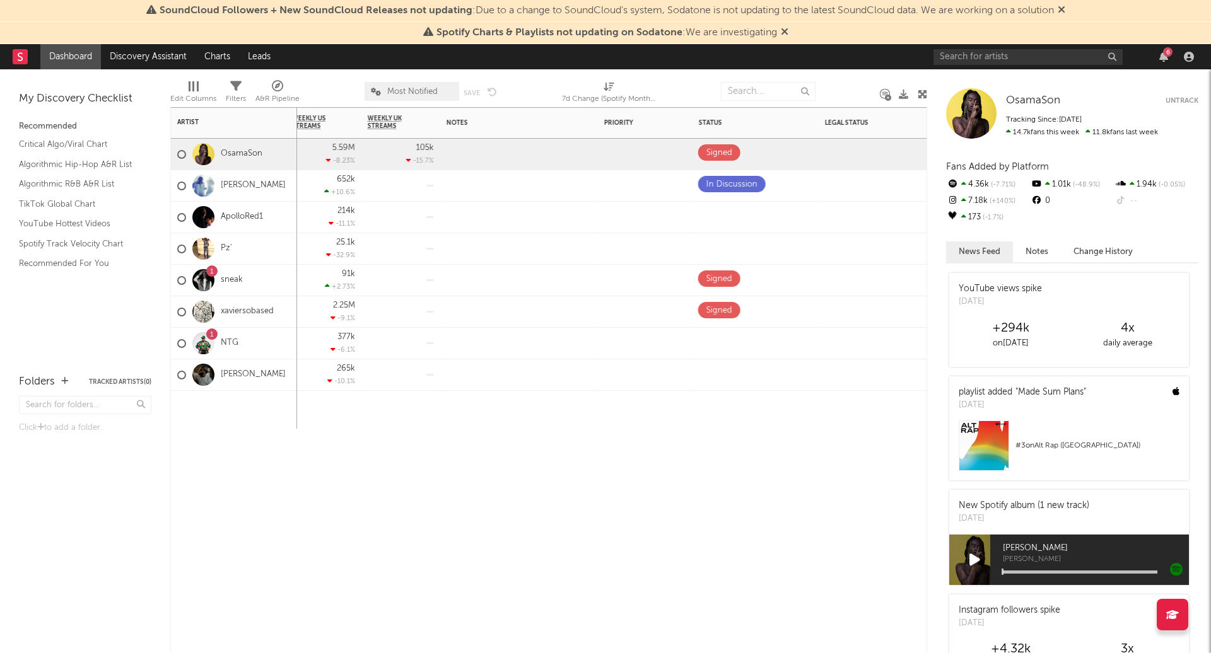
click at [534, 494] on div "Spotify Monthly Listeners 7d Change WoW % Change Spotify Followers 7d Change Wo…" at bounding box center [548, 380] width 757 height 546
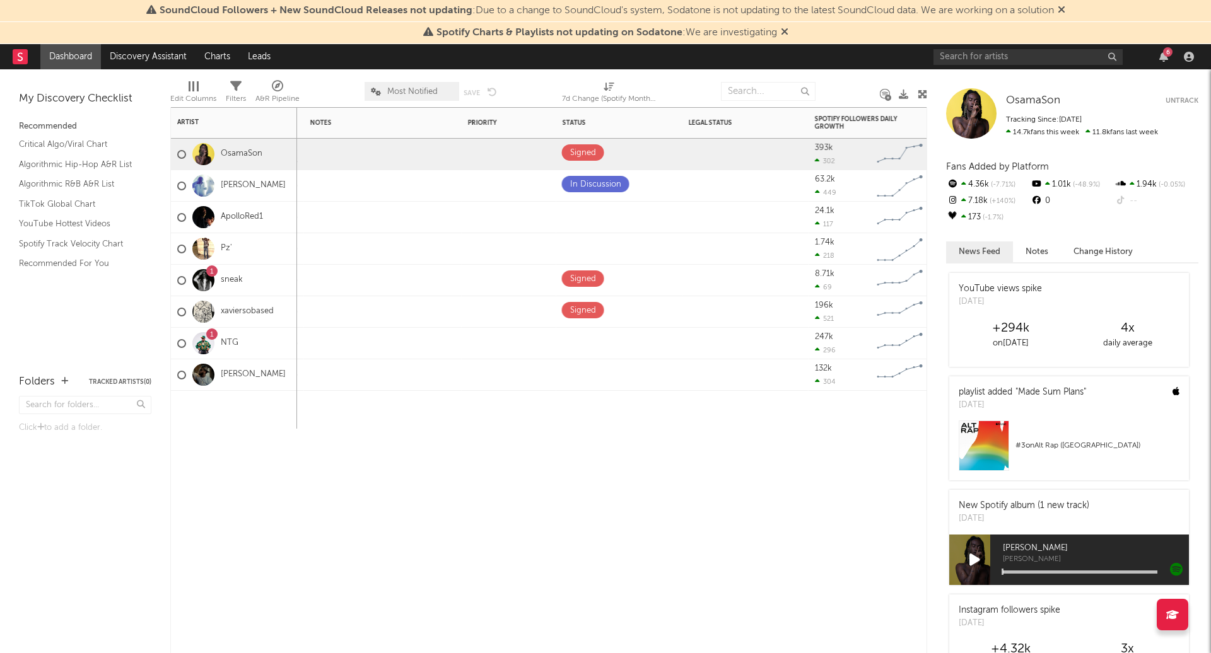
click at [825, 454] on div "Instagram Followers 7d Change WoW % Change Spotify Monthly Listeners 7d Change …" at bounding box center [548, 380] width 757 height 546
click at [664, 184] on span at bounding box center [659, 184] width 25 height 16
click at [792, 518] on div "Instagram Followers 7d Change WoW % Change Spotify Monthly Listeners 7d Change …" at bounding box center [548, 380] width 757 height 546
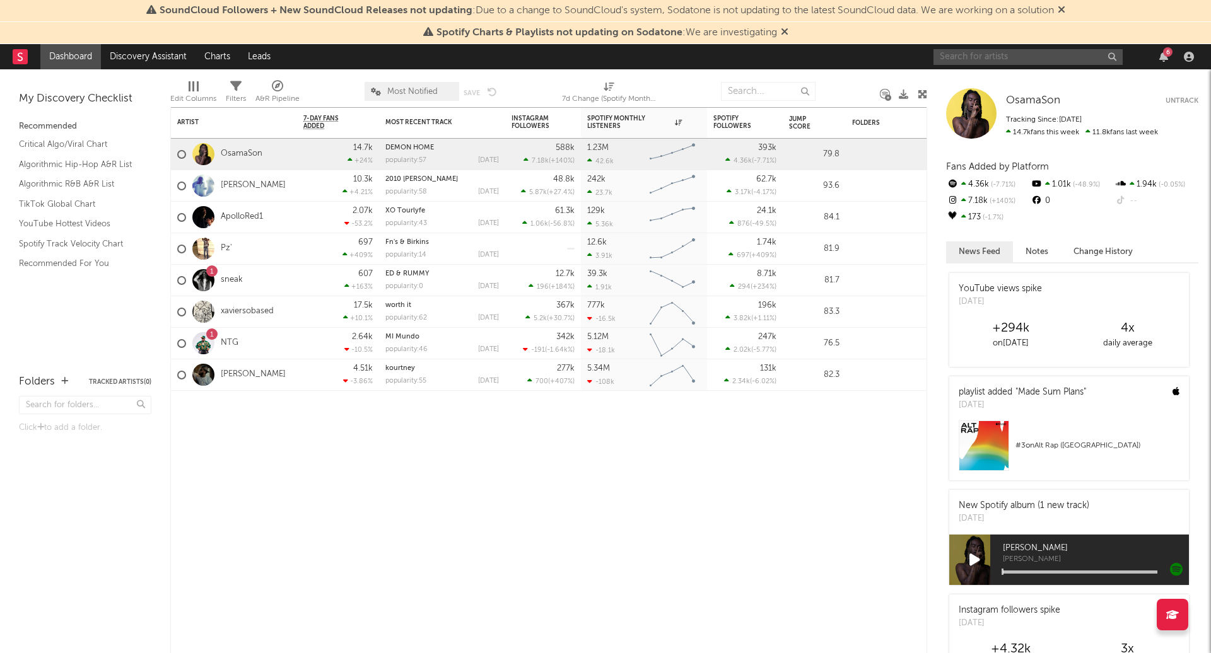
click at [1012, 52] on input "text" at bounding box center [1027, 57] width 189 height 16
type input "mikebrokeasf"
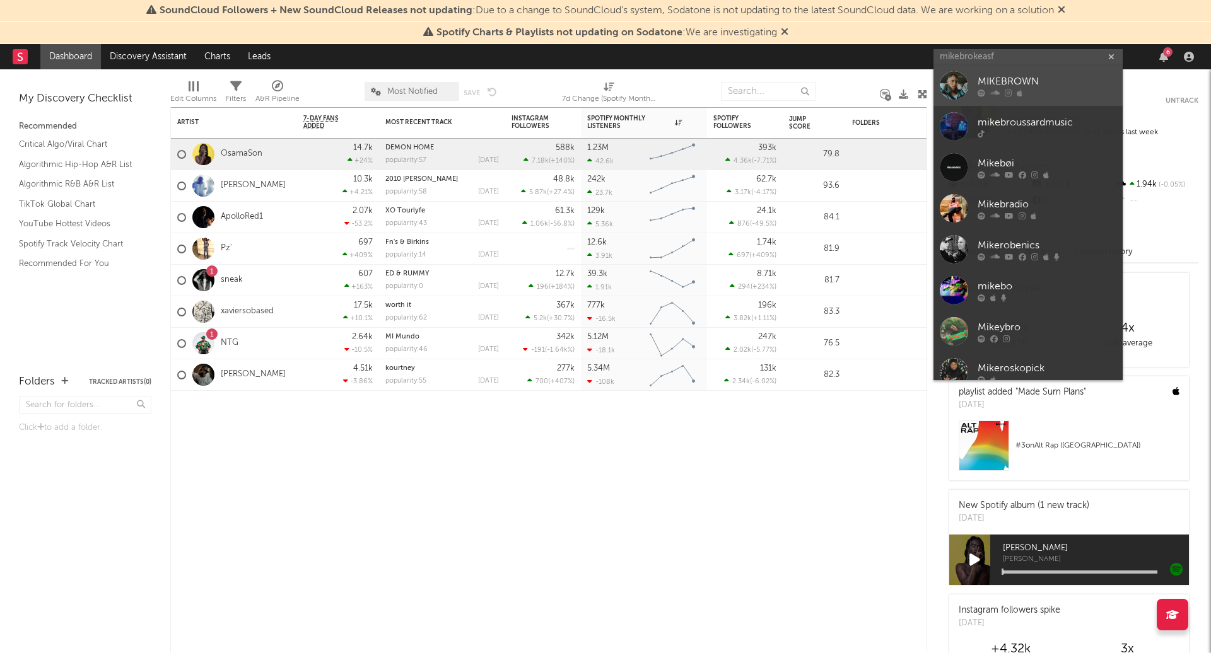
click at [1012, 75] on div "MIKEBROWN" at bounding box center [1046, 81] width 139 height 15
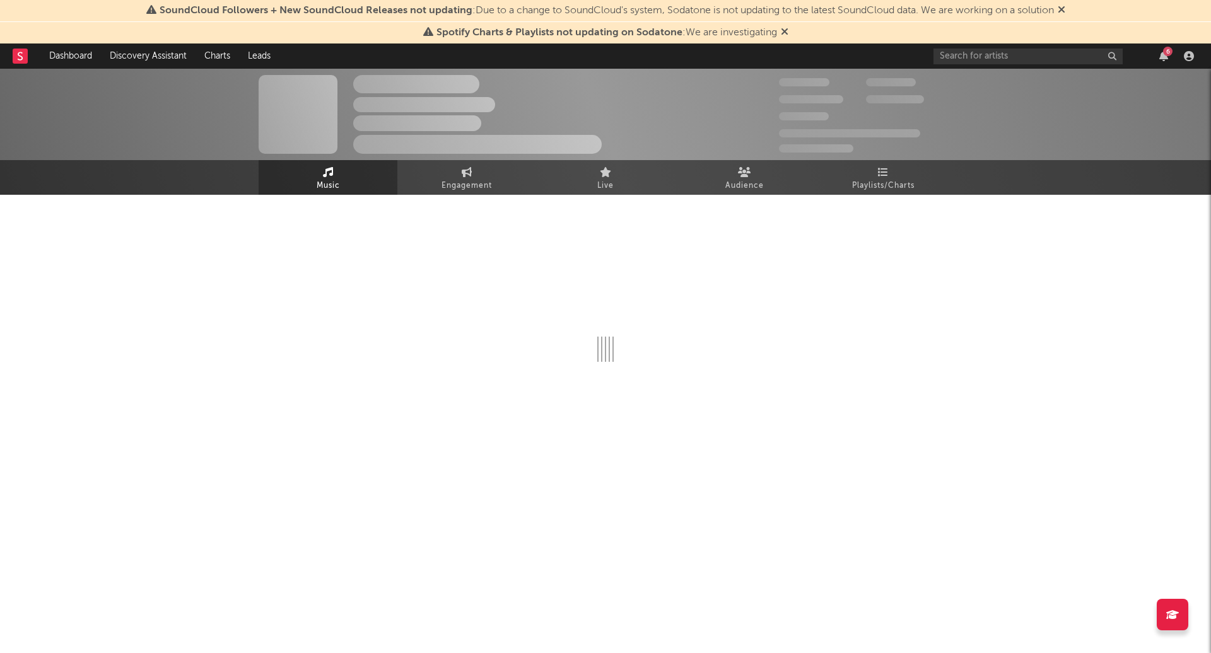
select select "1w"
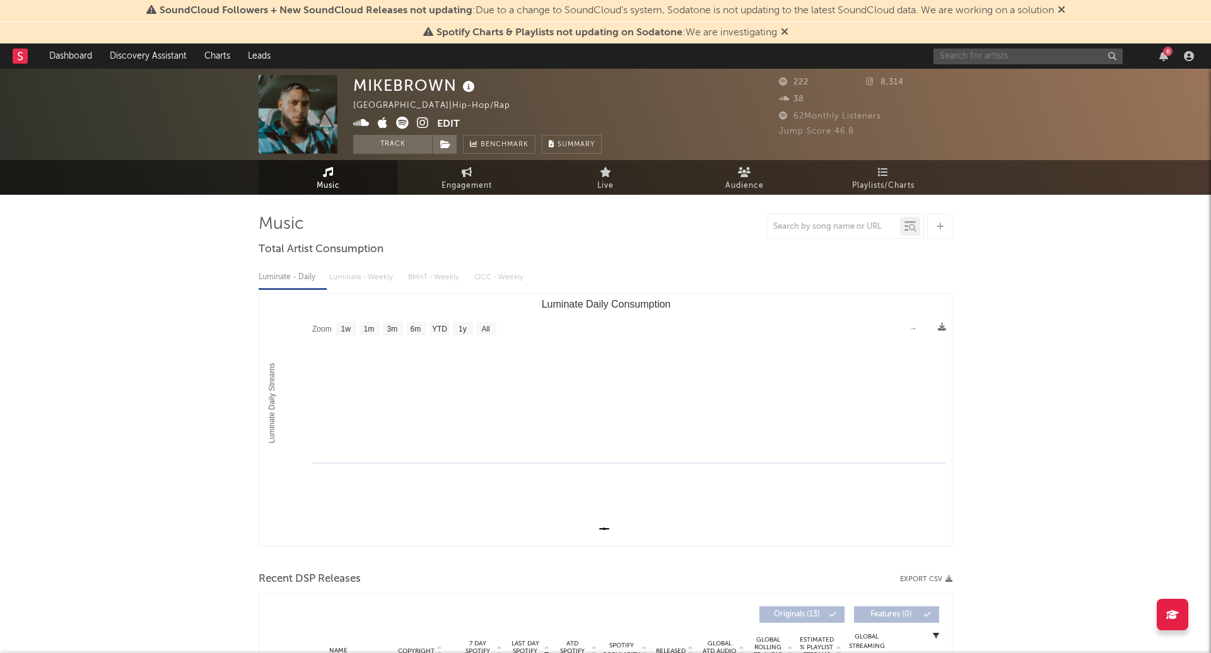
click at [1047, 62] on input "text" at bounding box center [1027, 57] width 189 height 16
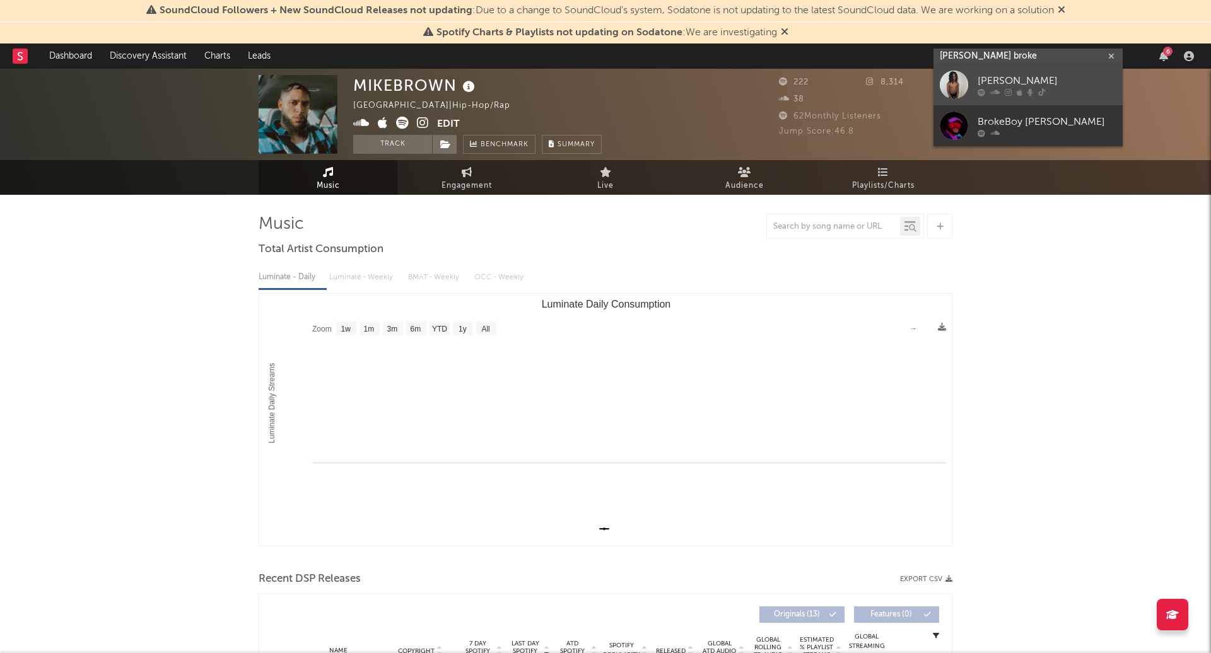
type input "mike broke"
click at [1032, 83] on div "[PERSON_NAME]" at bounding box center [1046, 81] width 139 height 15
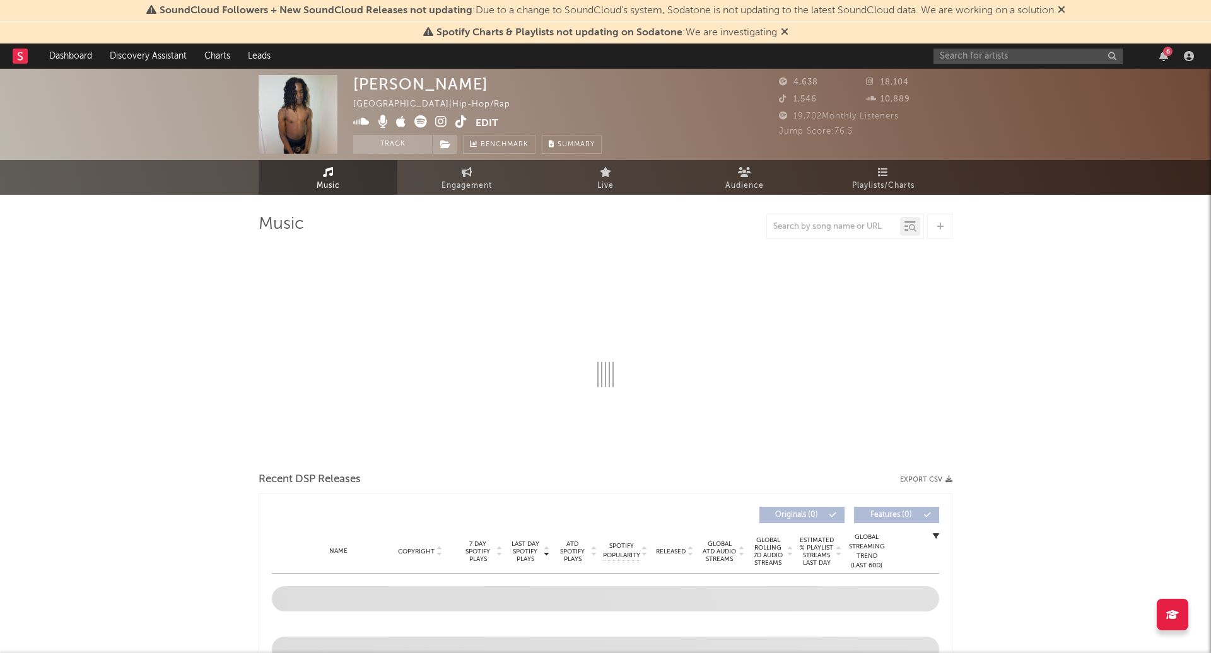
select select "6m"
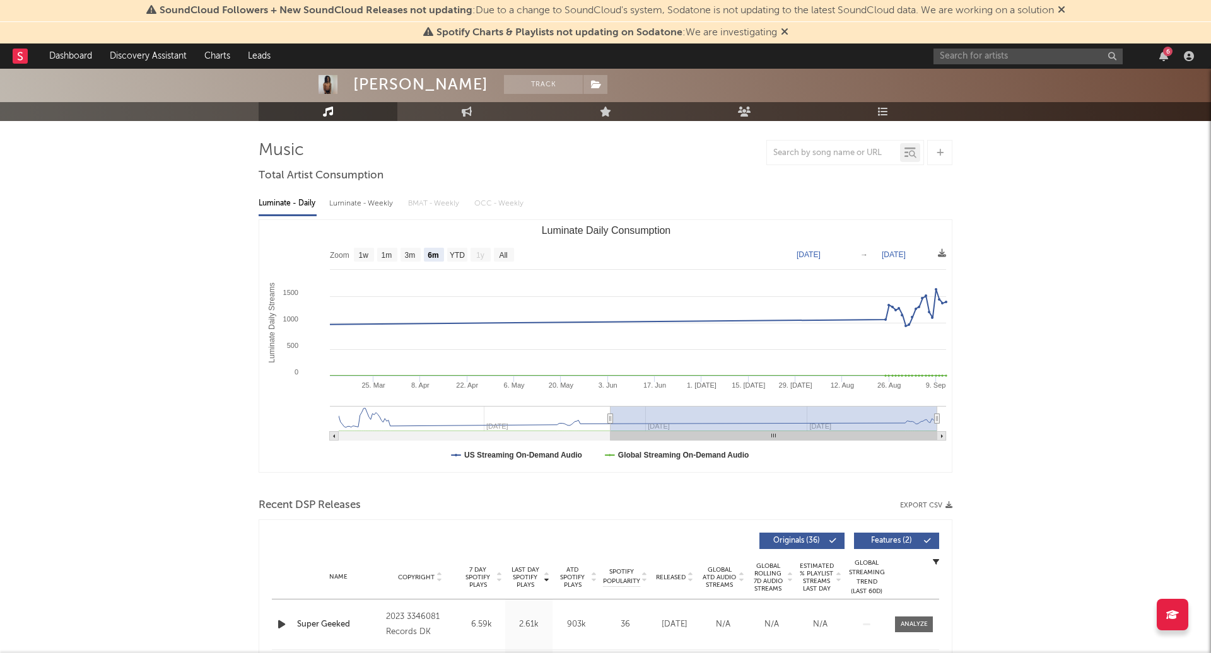
scroll to position [77, 0]
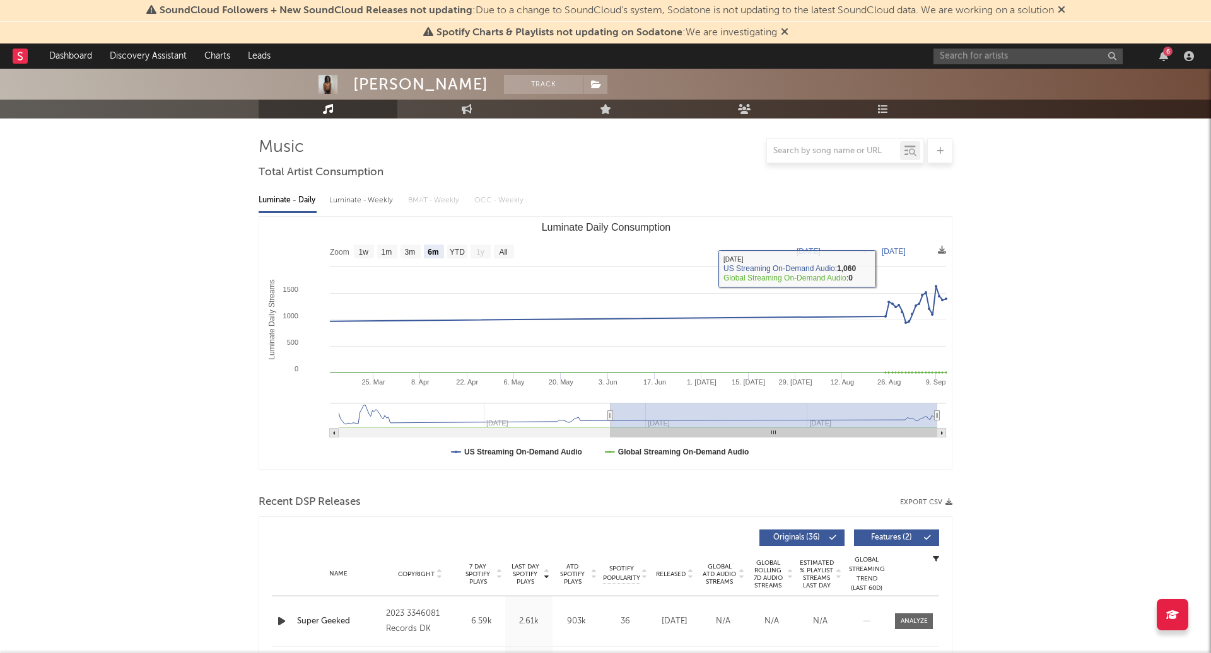
click at [367, 201] on div "Luminate - Weekly" at bounding box center [362, 200] width 66 height 21
select select "6m"
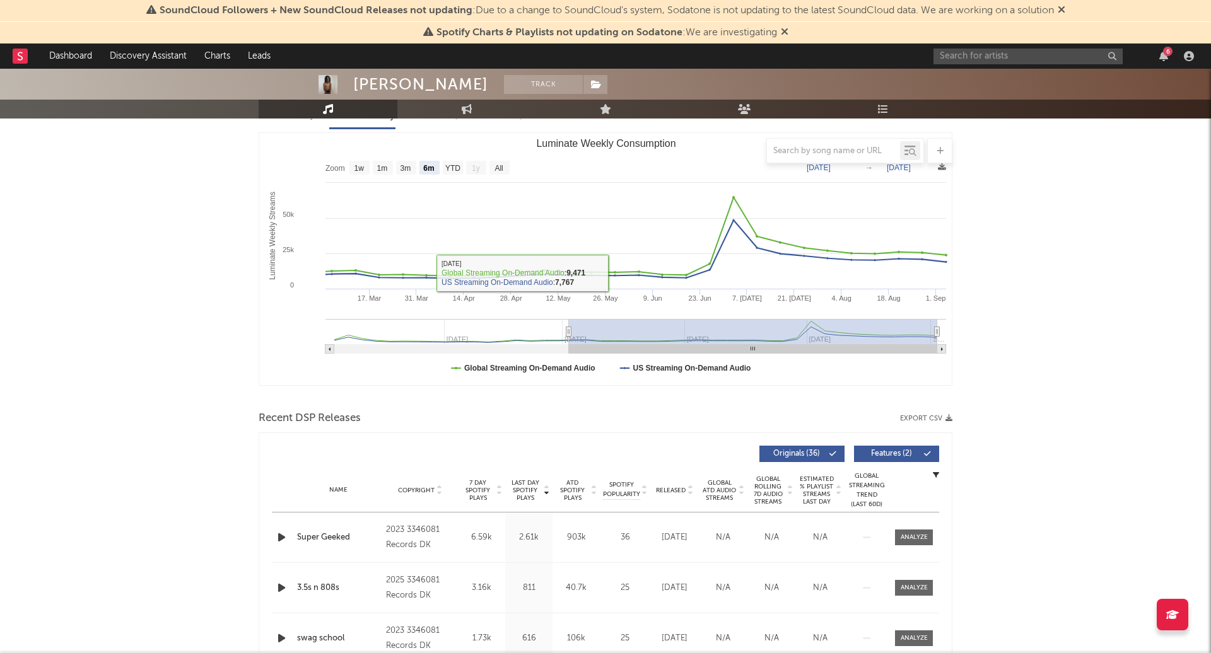
scroll to position [0, 0]
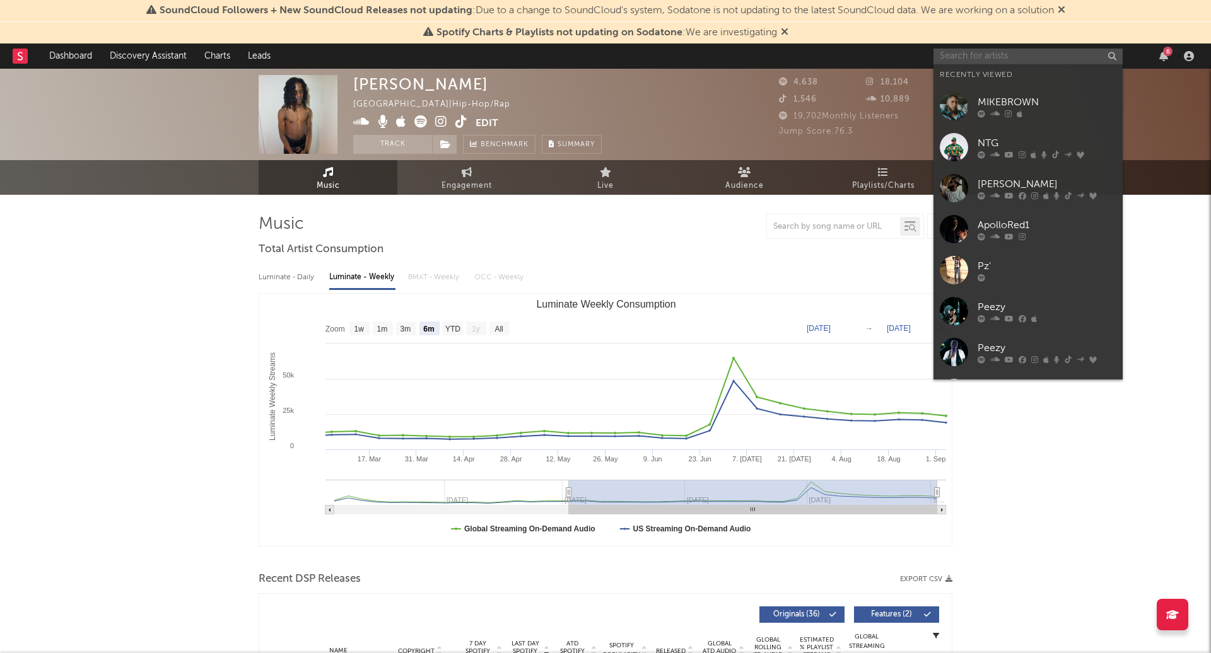
click at [973, 57] on input "text" at bounding box center [1027, 57] width 189 height 16
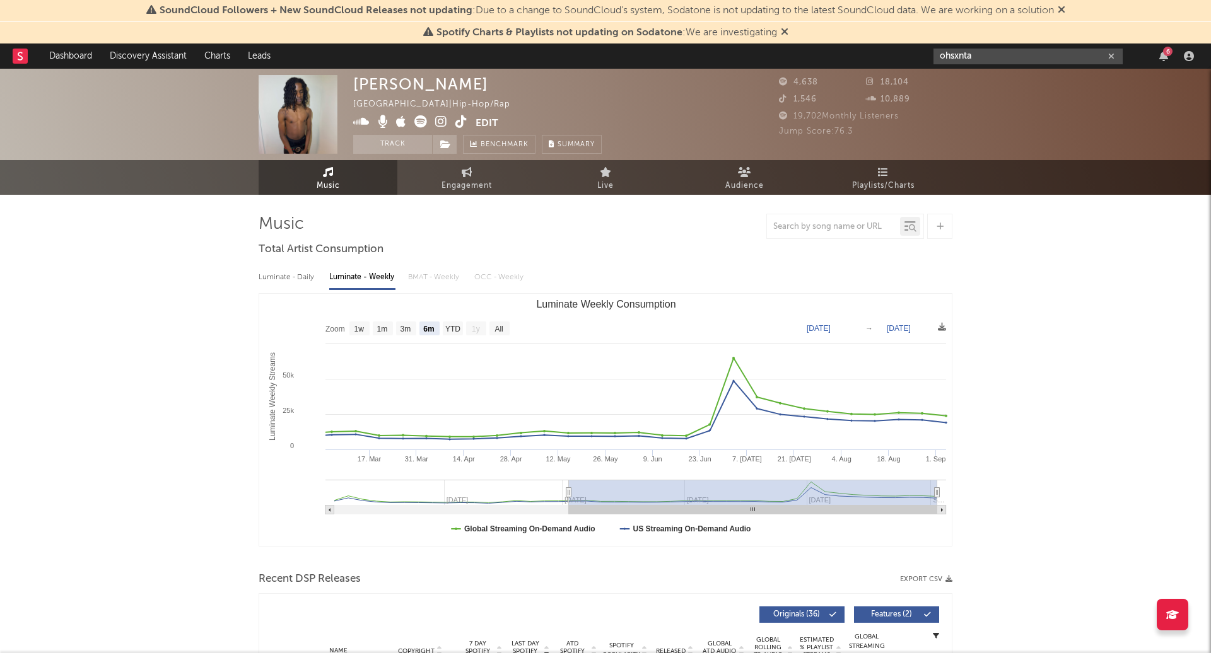
click at [1001, 55] on input "ohsxnta" at bounding box center [1027, 57] width 189 height 16
type input "ohsxnta"
click at [977, 79] on link "ohsxnta" at bounding box center [1027, 84] width 189 height 41
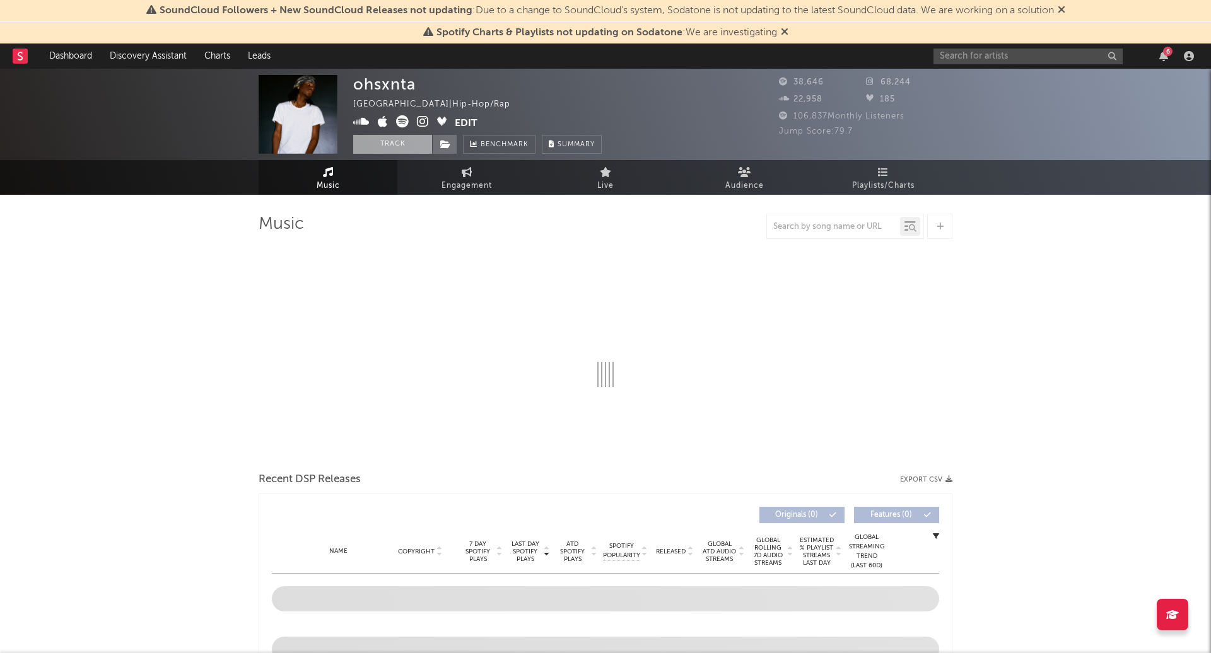
click at [392, 144] on button "Track" at bounding box center [392, 144] width 79 height 19
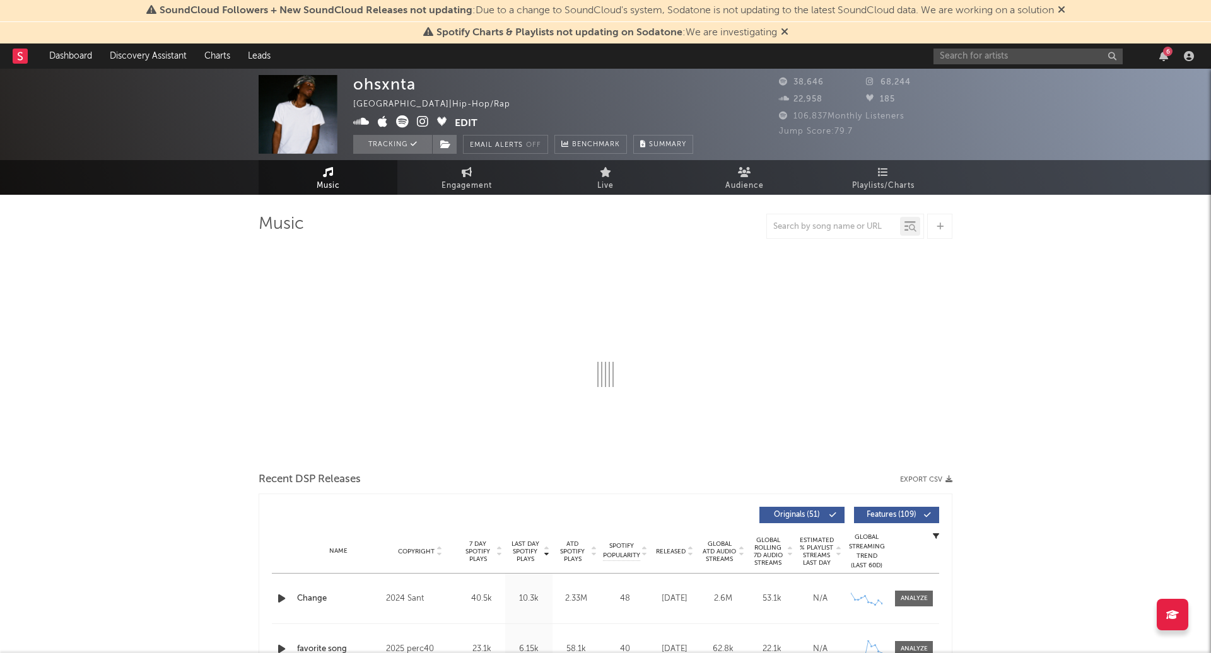
select select "6m"
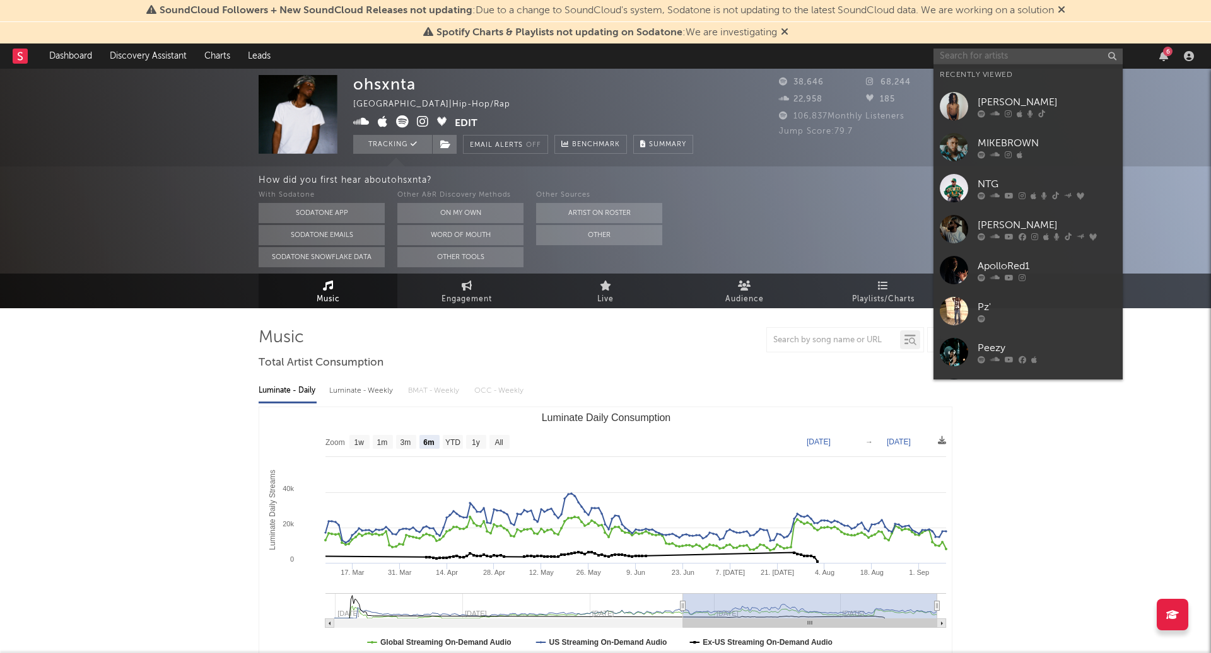
click at [980, 57] on input "text" at bounding box center [1027, 57] width 189 height 16
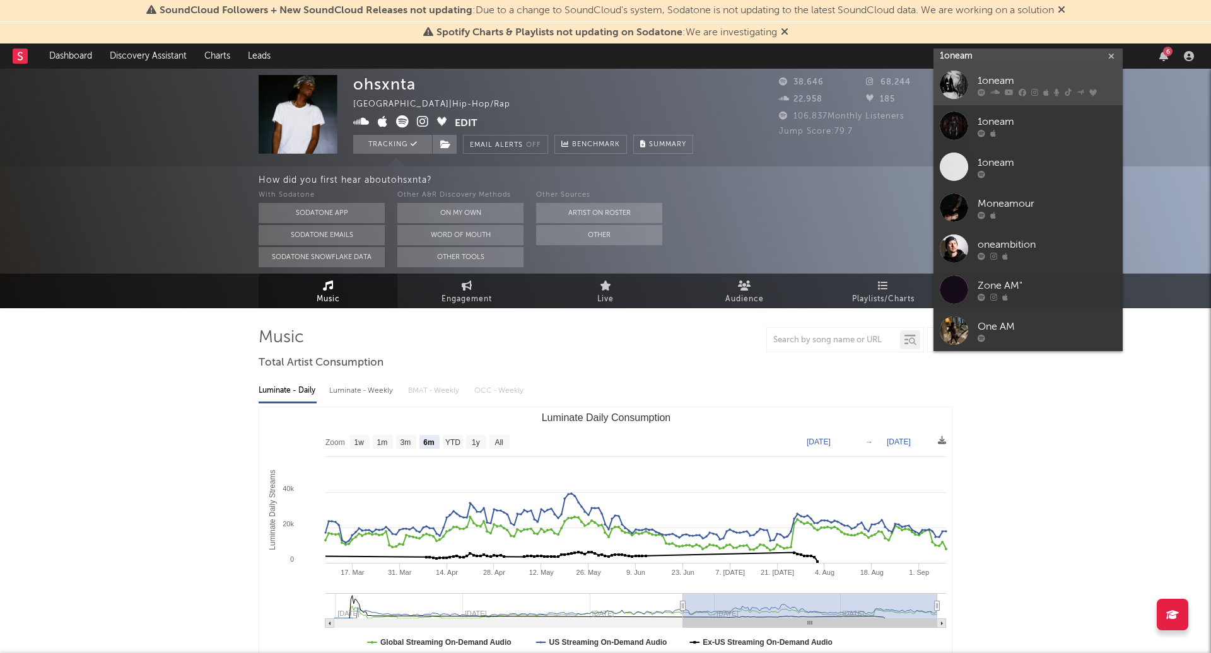
type input "1oneam"
click at [981, 78] on div "1oneam" at bounding box center [1046, 81] width 139 height 15
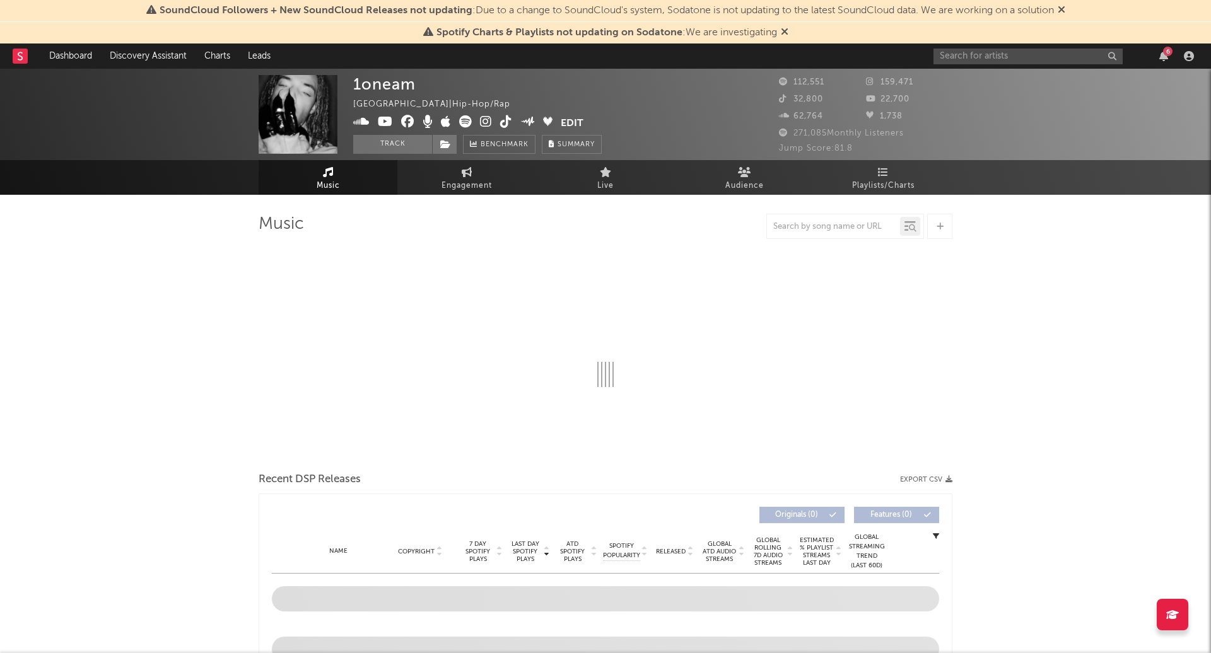
select select "6m"
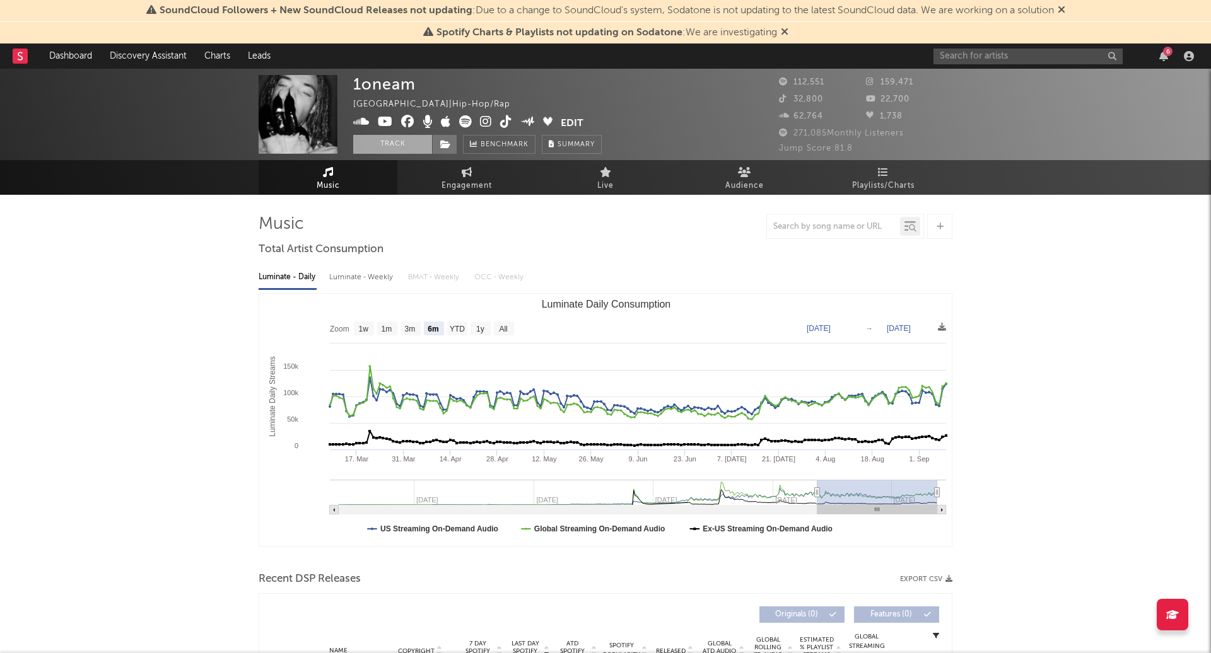
click at [381, 141] on button "Track" at bounding box center [392, 144] width 79 height 19
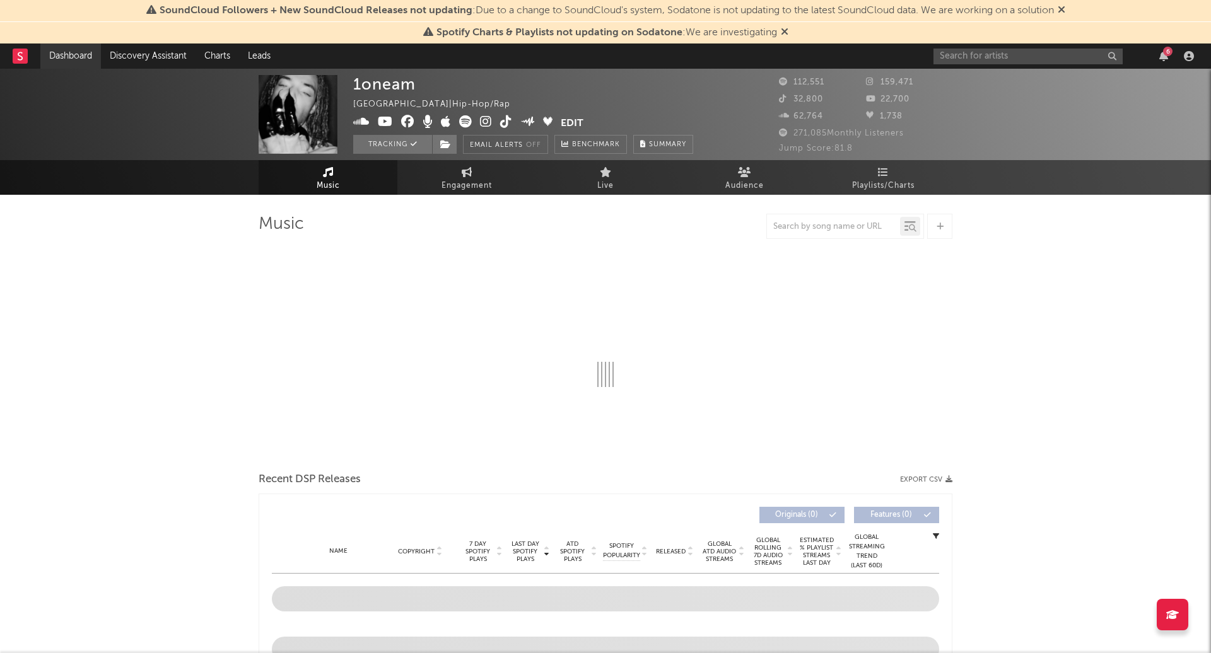
select select "6m"
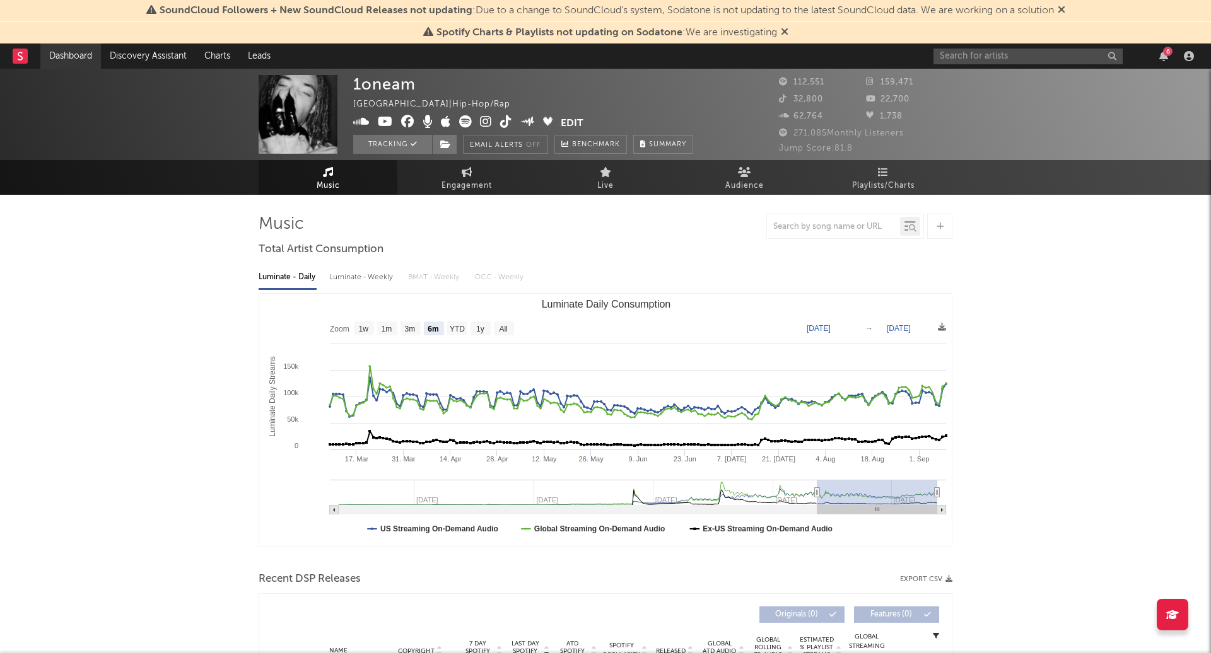
click at [72, 54] on link "Dashboard" at bounding box center [70, 56] width 61 height 25
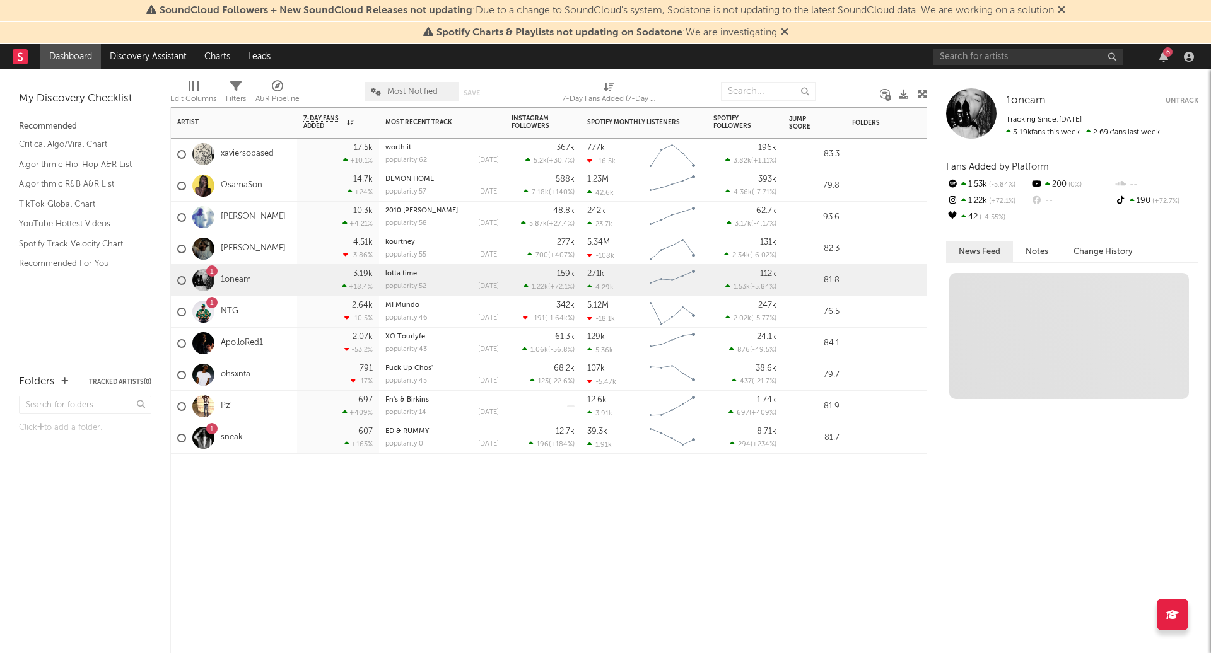
click at [466, 549] on div "Artist Notifications 7-Day Fans Added WoW % Change Most Recent Track Popularity…" at bounding box center [548, 380] width 757 height 546
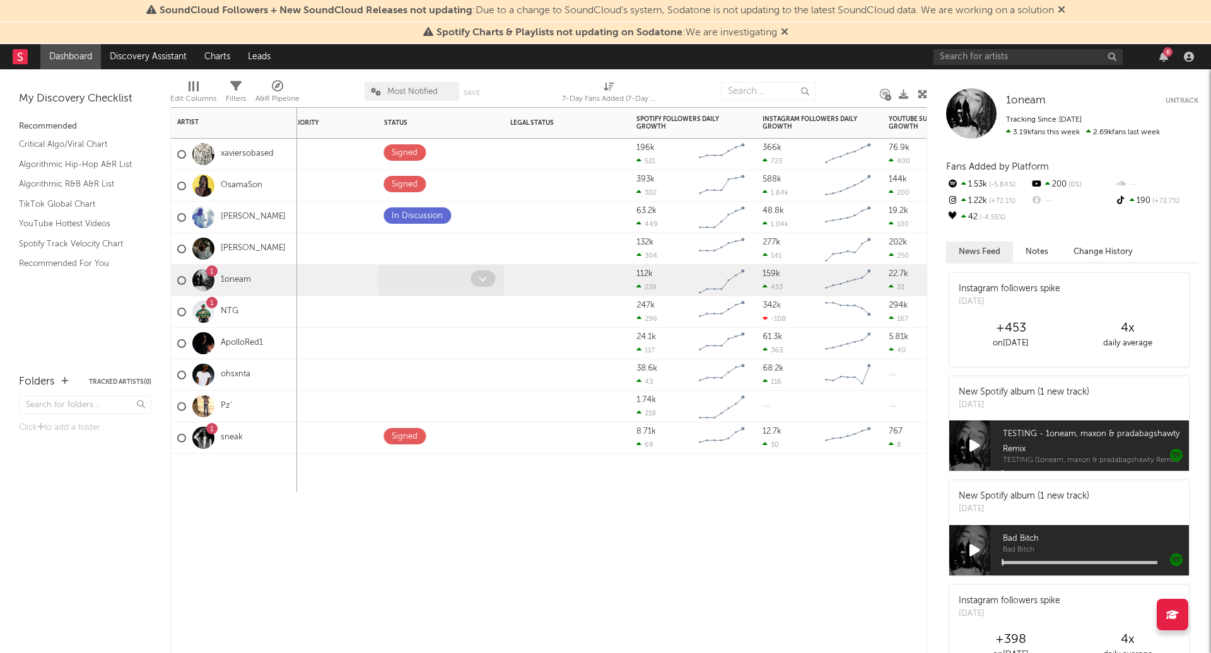
click at [481, 276] on icon at bounding box center [483, 279] width 8 height 8
click at [475, 284] on span at bounding box center [482, 279] width 25 height 16
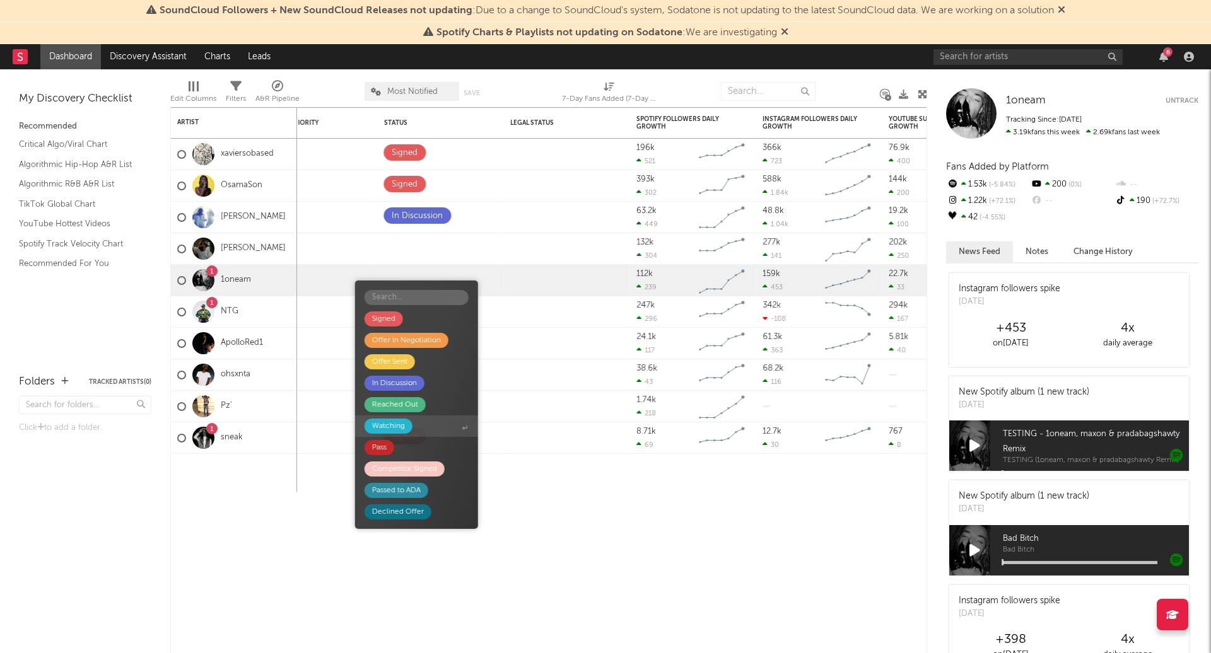
click at [398, 423] on div "Watching" at bounding box center [388, 426] width 33 height 15
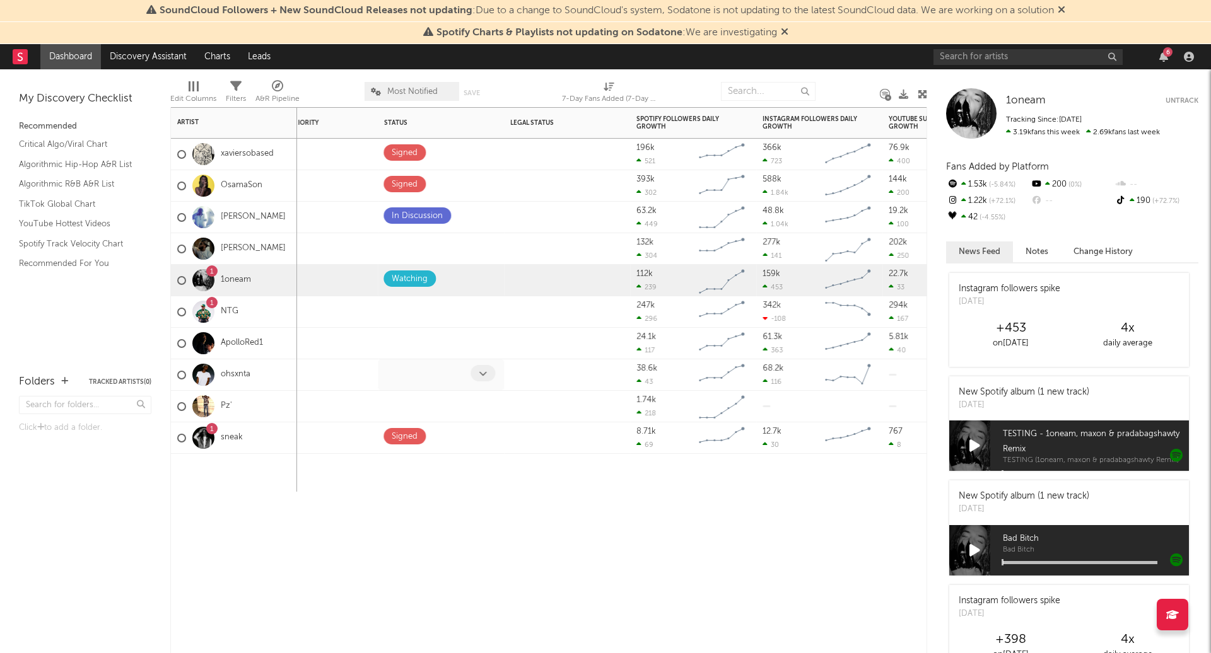
click at [478, 375] on span at bounding box center [482, 373] width 25 height 16
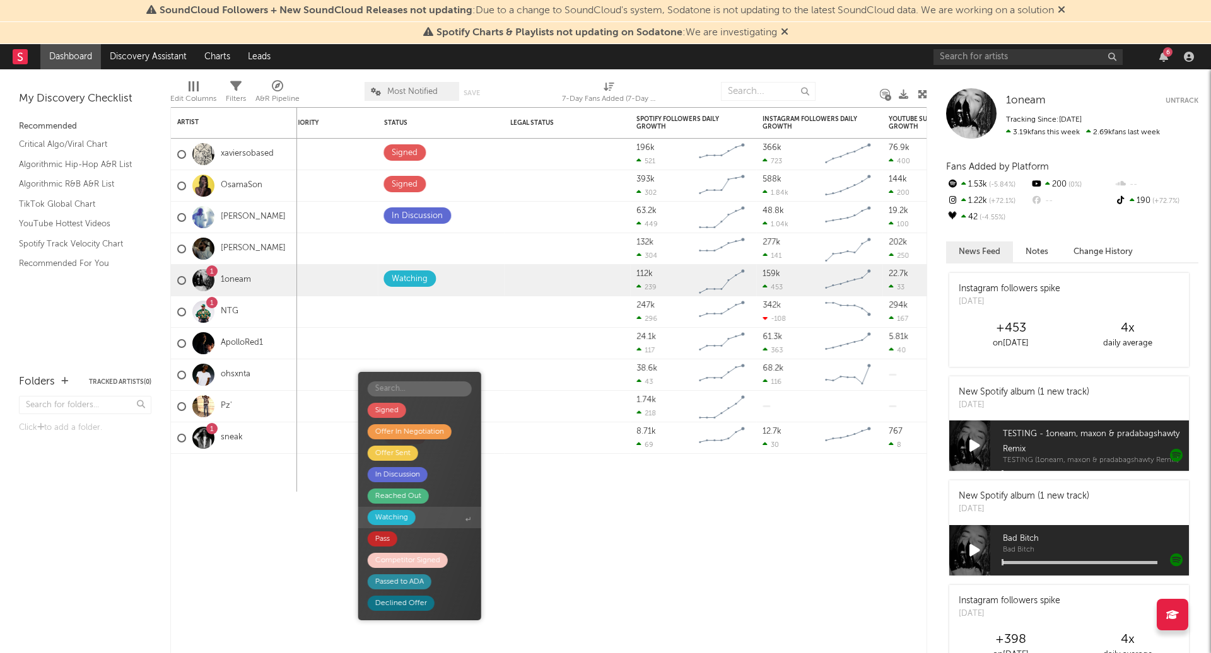
click at [395, 521] on div "Watching" at bounding box center [391, 517] width 33 height 15
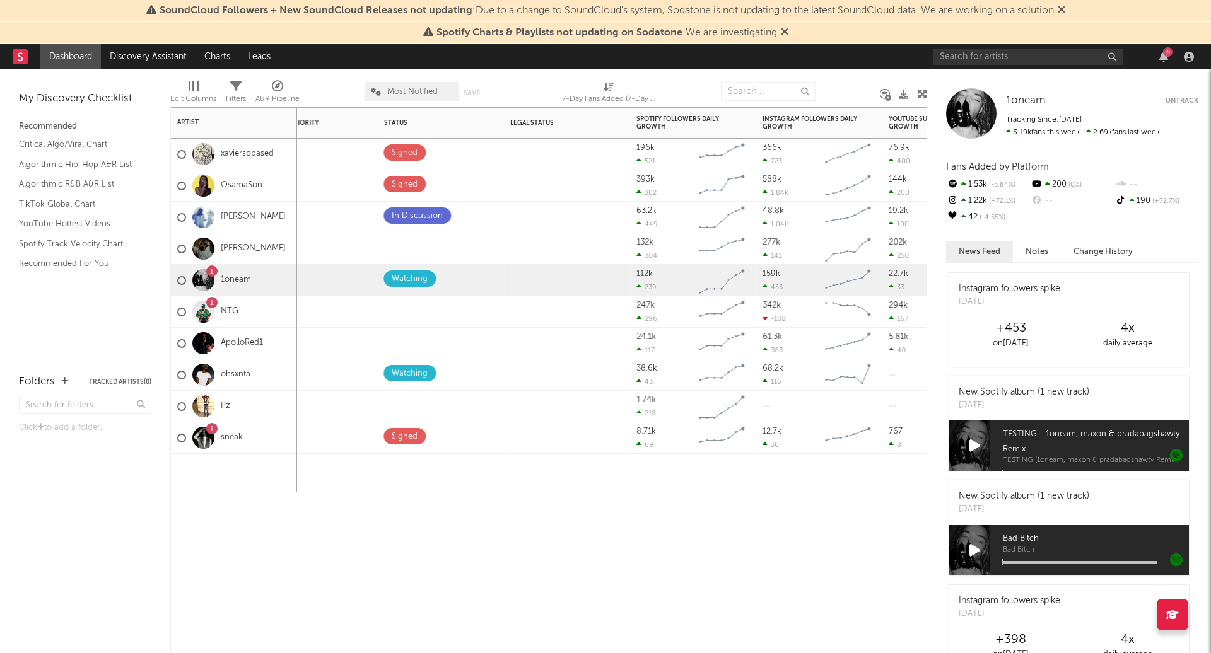
click at [459, 527] on div "Folders Weekly US Streams WoW % Change Weekly UK Streams WoW % Change Notes Pri…" at bounding box center [548, 380] width 757 height 546
click at [469, 407] on div at bounding box center [426, 407] width 87 height 20
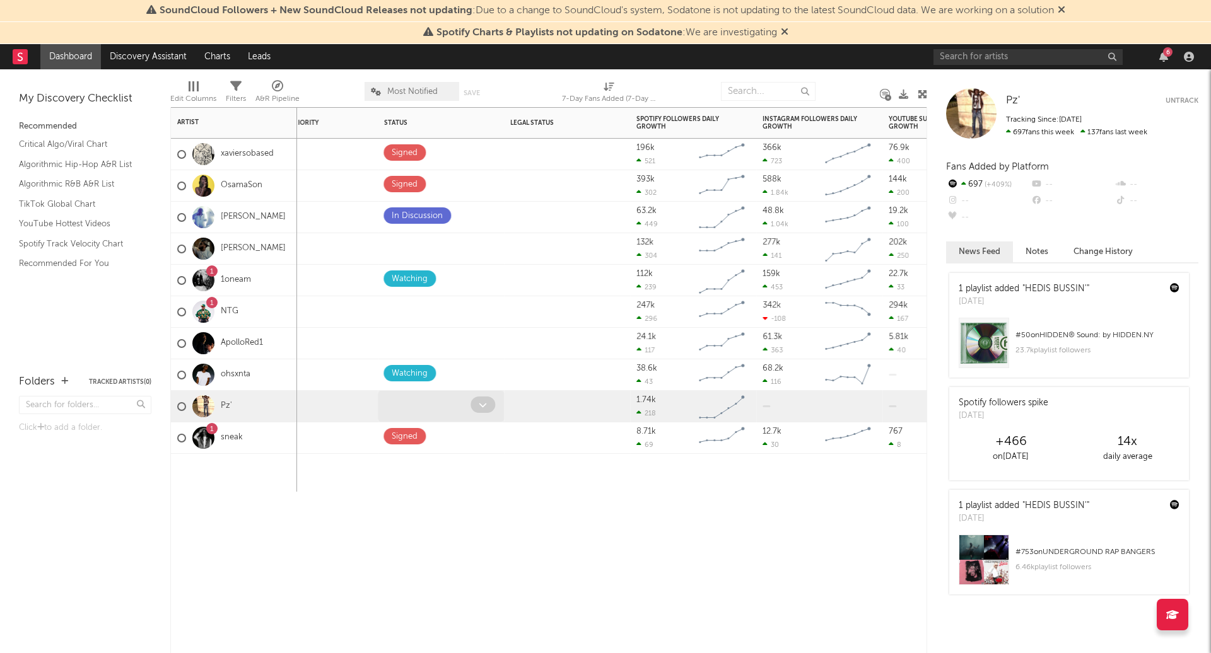
click at [487, 404] on span at bounding box center [482, 405] width 25 height 16
click at [479, 405] on icon at bounding box center [483, 405] width 8 height 8
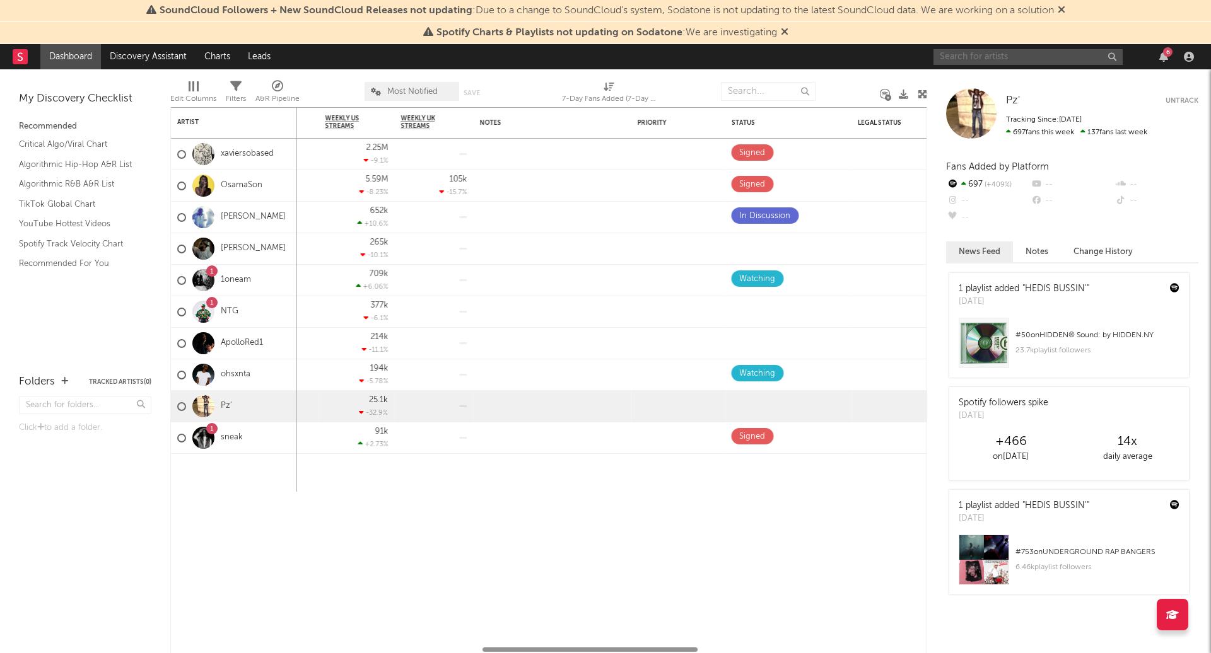
click at [991, 49] on input "text" at bounding box center [1027, 57] width 189 height 16
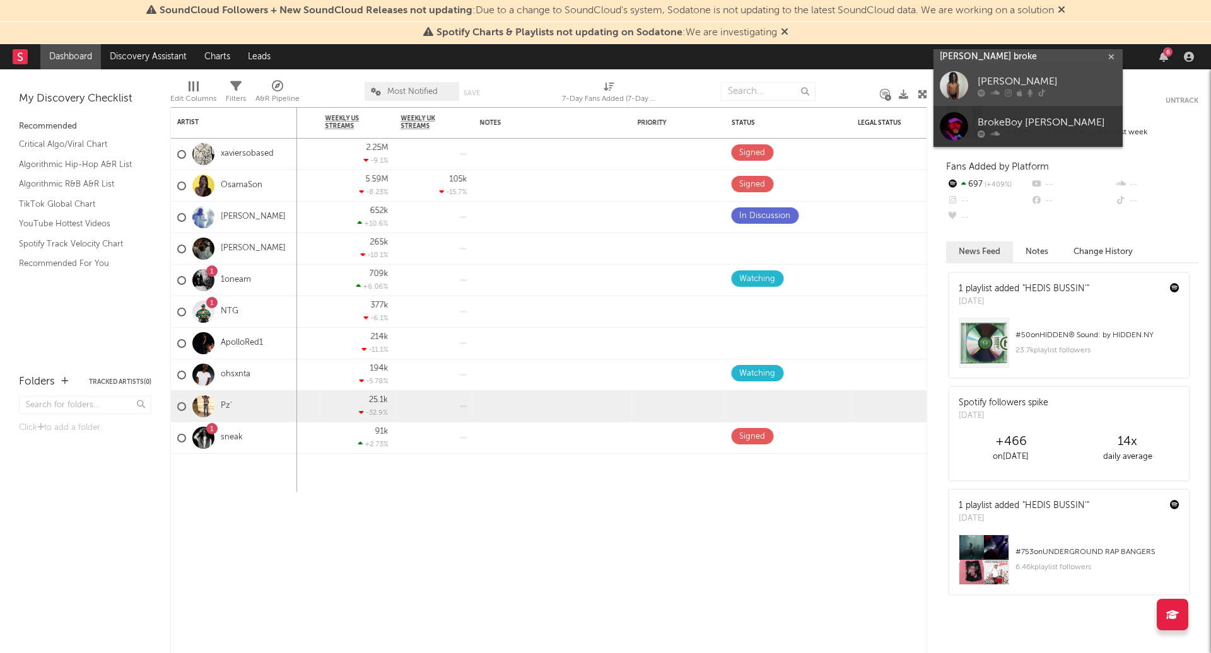
type input "mike broke"
click at [1001, 87] on div "[PERSON_NAME]" at bounding box center [1046, 81] width 139 height 15
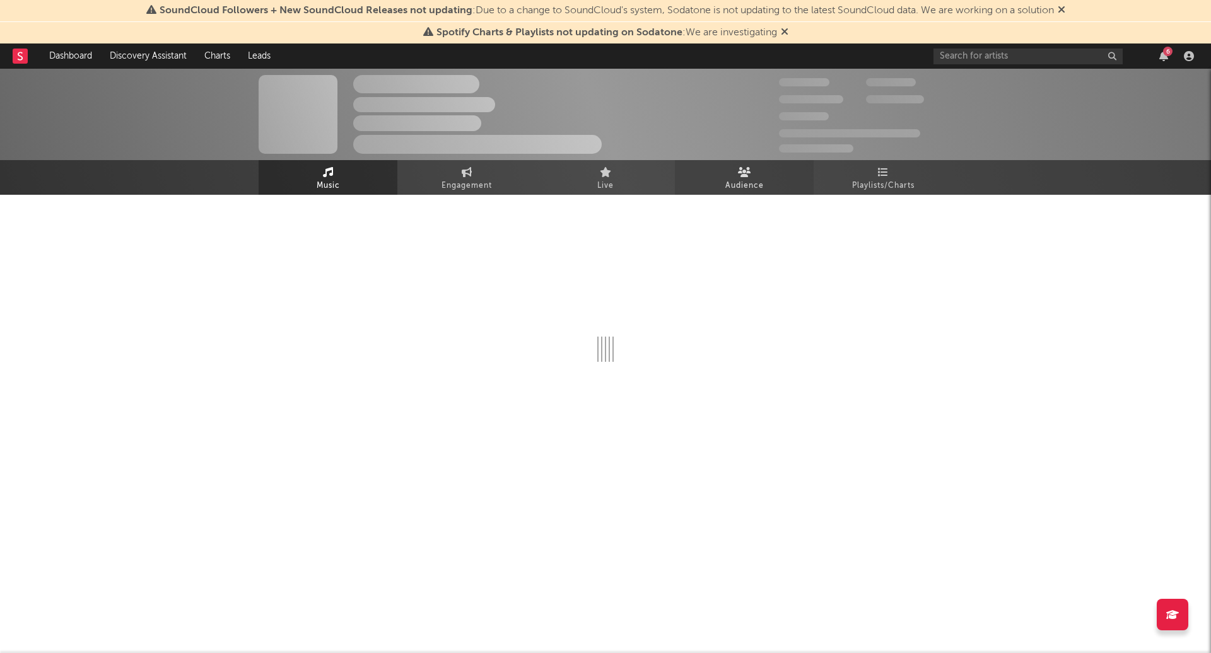
select select "6m"
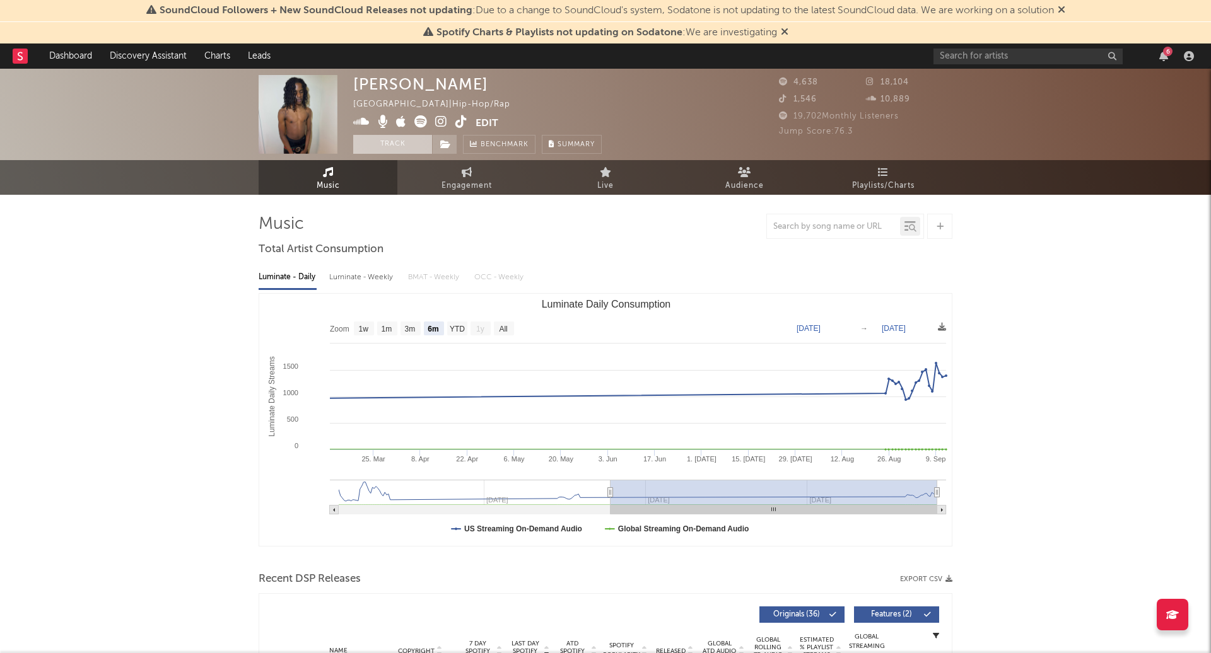
click at [413, 146] on button "Track" at bounding box center [392, 144] width 79 height 19
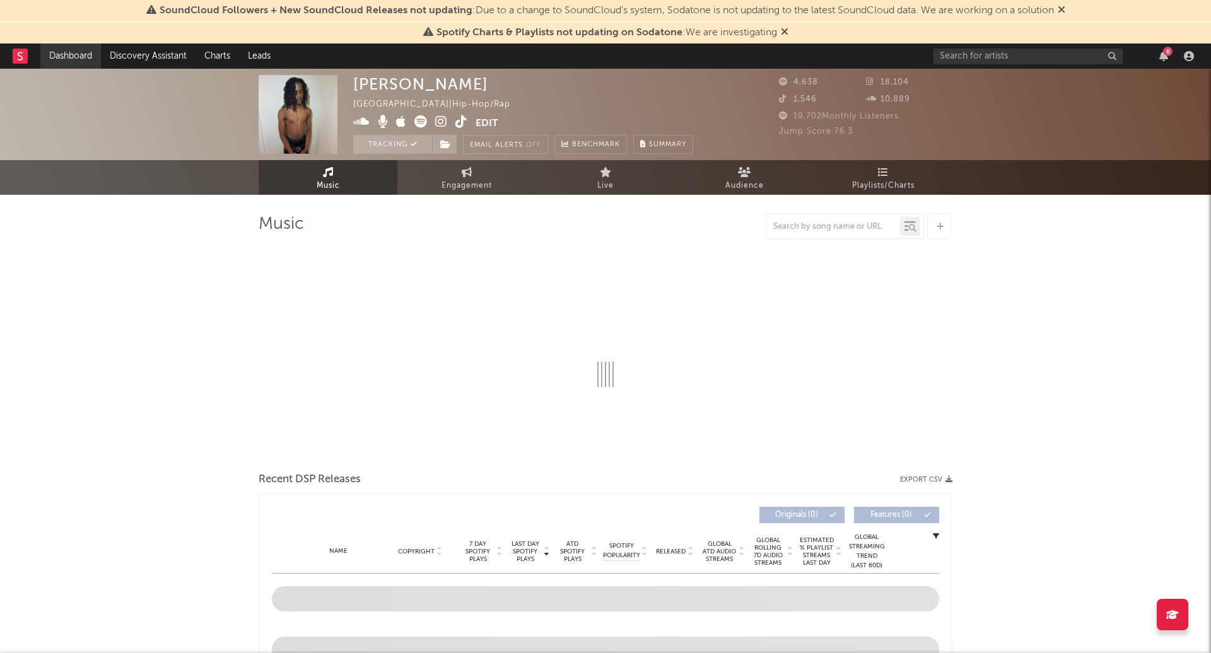
select select "6m"
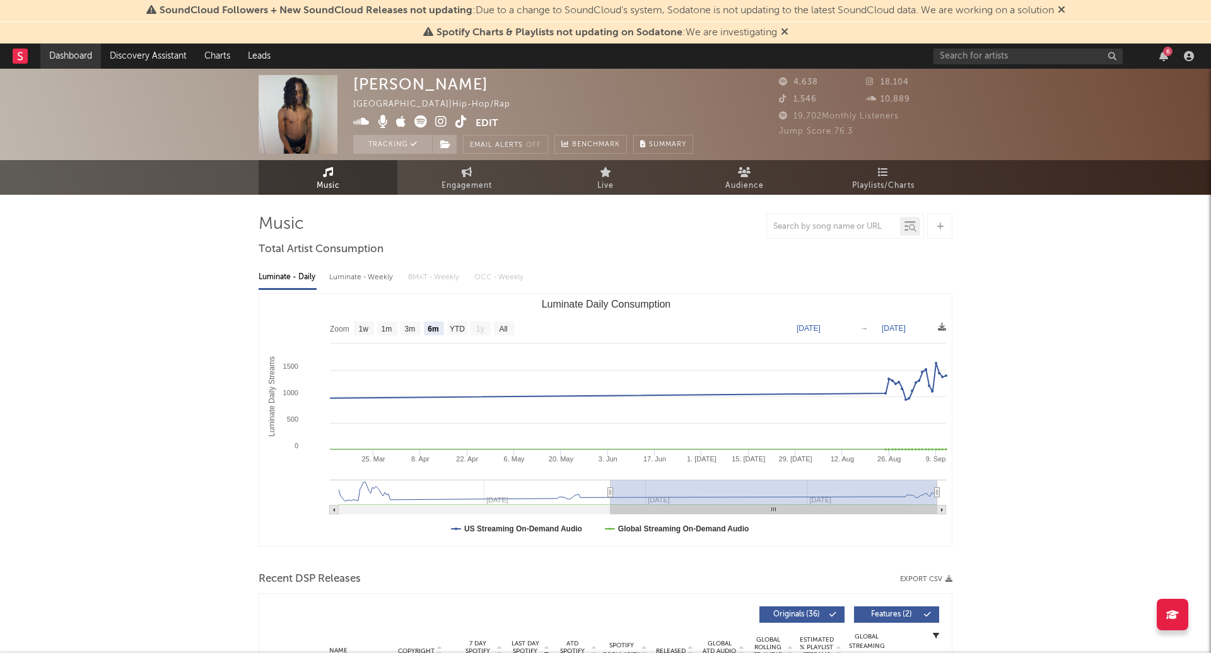
click at [78, 53] on link "Dashboard" at bounding box center [70, 56] width 61 height 25
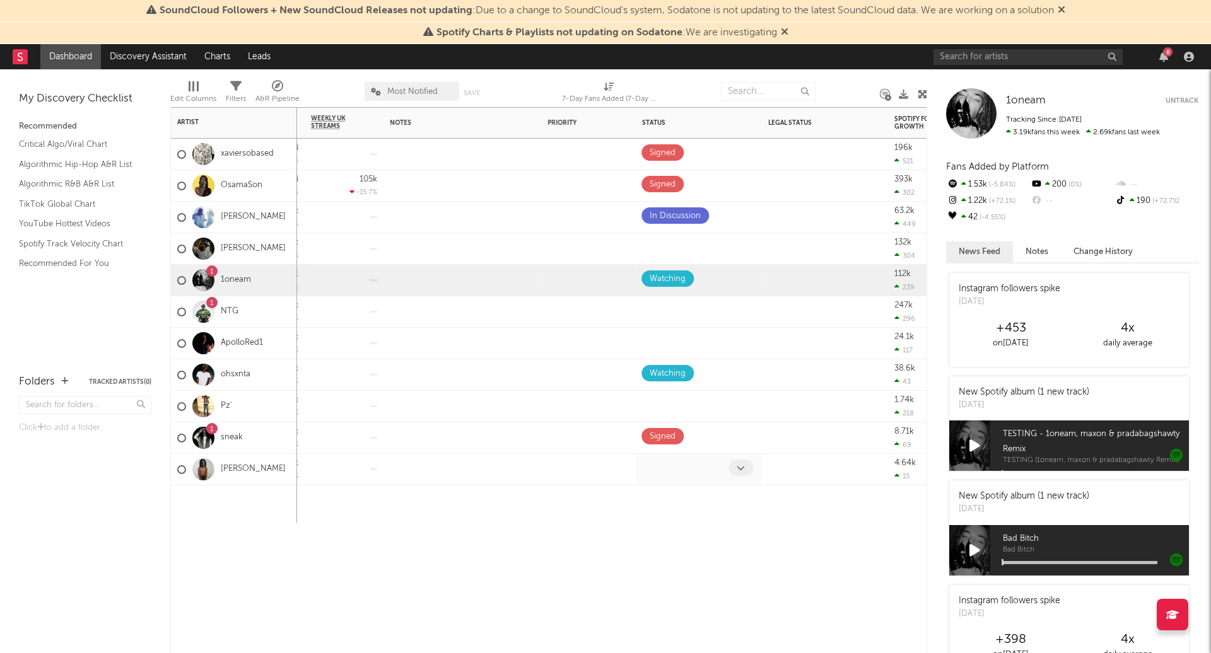
click at [736, 479] on div at bounding box center [699, 469] width 126 height 31
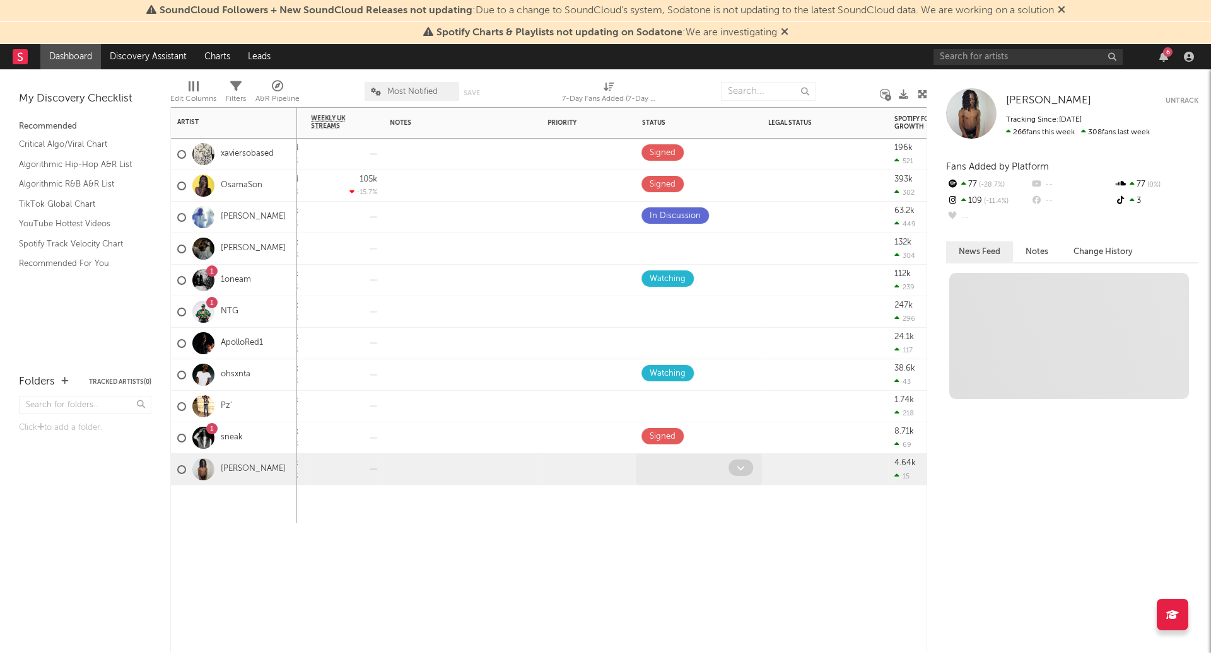
click at [735, 465] on span at bounding box center [740, 468] width 25 height 16
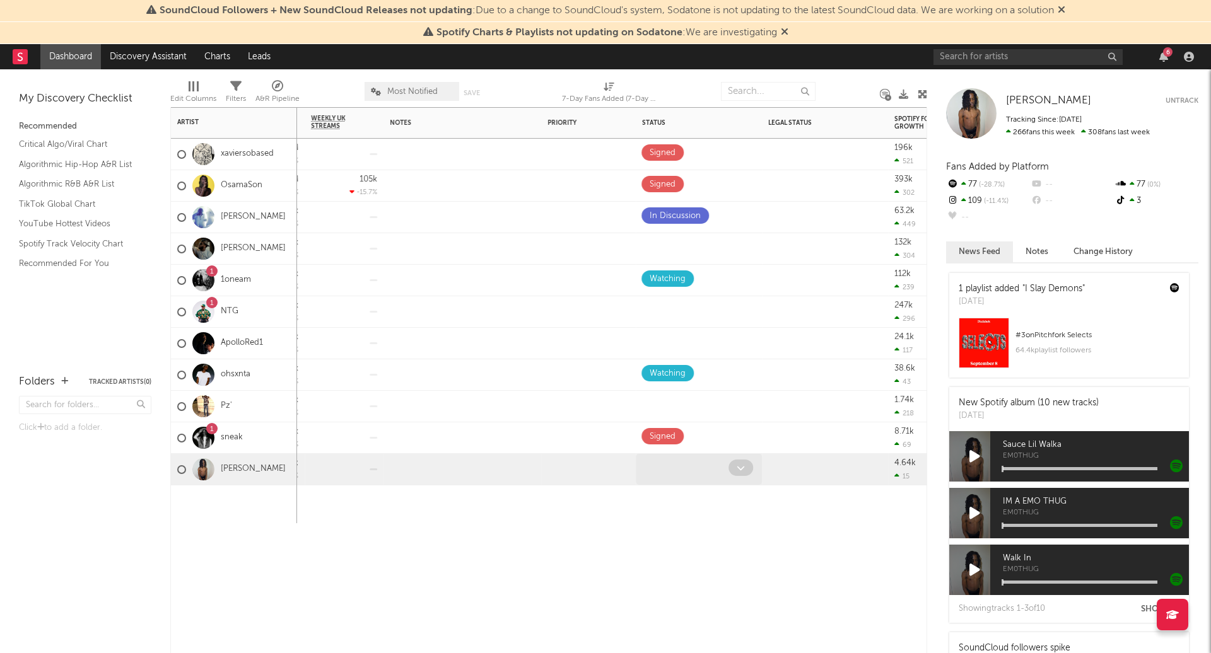
click at [741, 470] on icon at bounding box center [741, 468] width 8 height 8
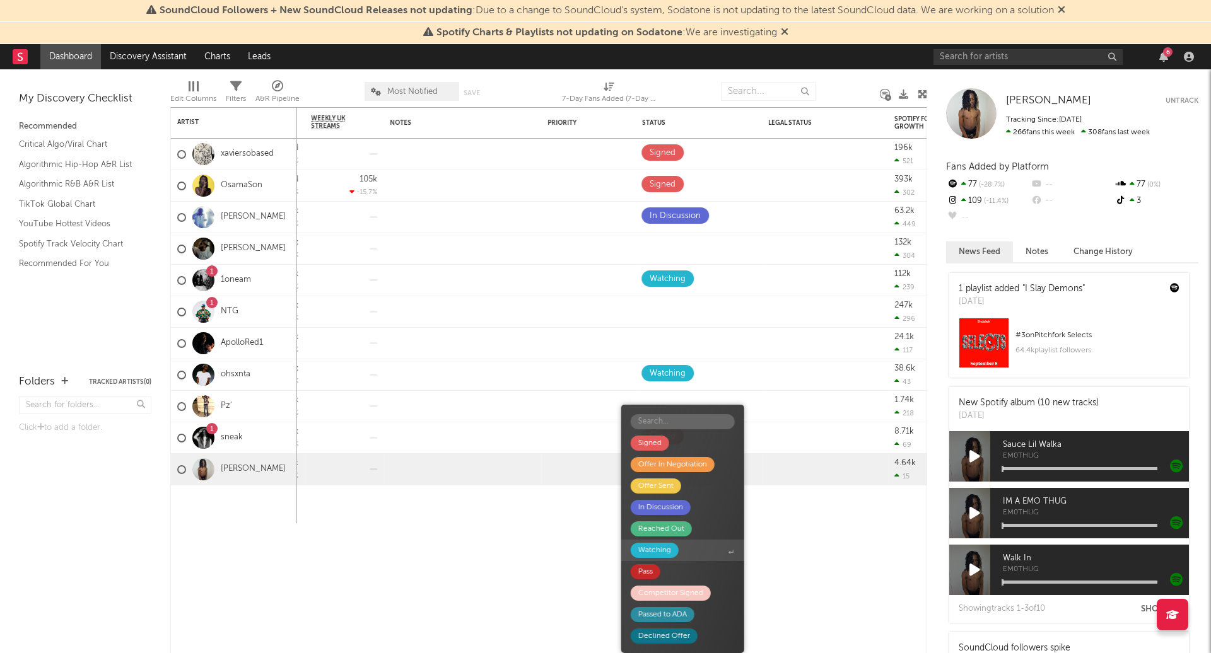
click at [662, 546] on div "Watching" at bounding box center [654, 550] width 33 height 15
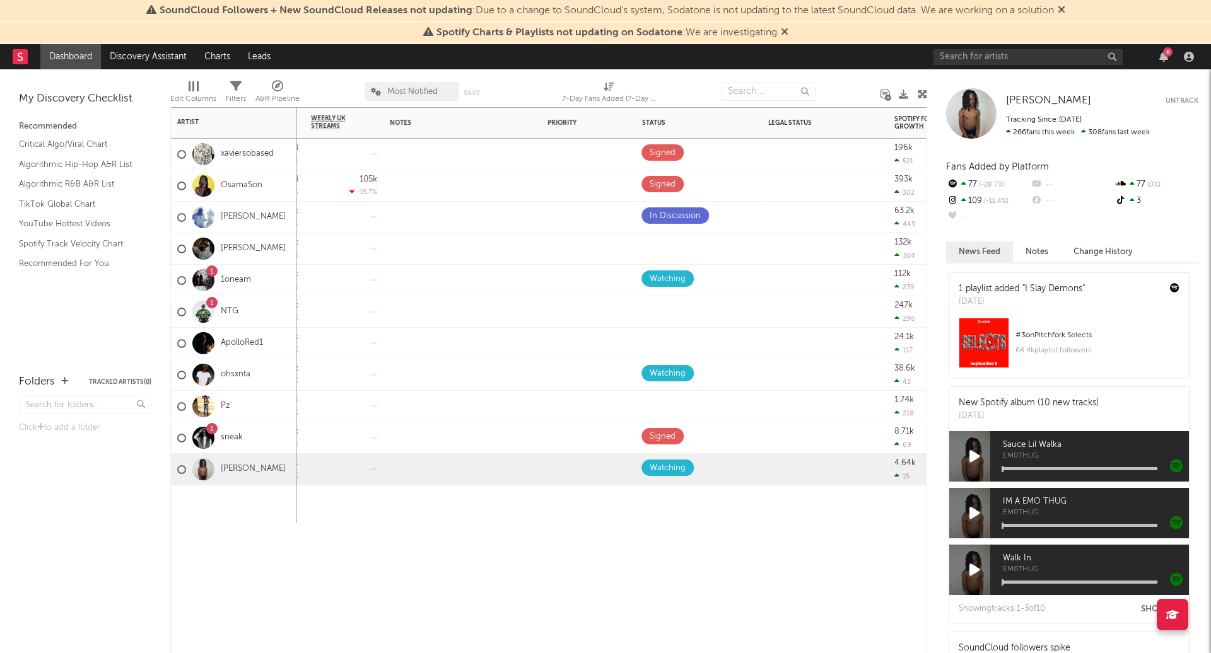
click at [723, 571] on div "Spotify Monthly Listeners 7d Change WoW % Change Spotify Followers 7d Change Wo…" at bounding box center [548, 380] width 757 height 546
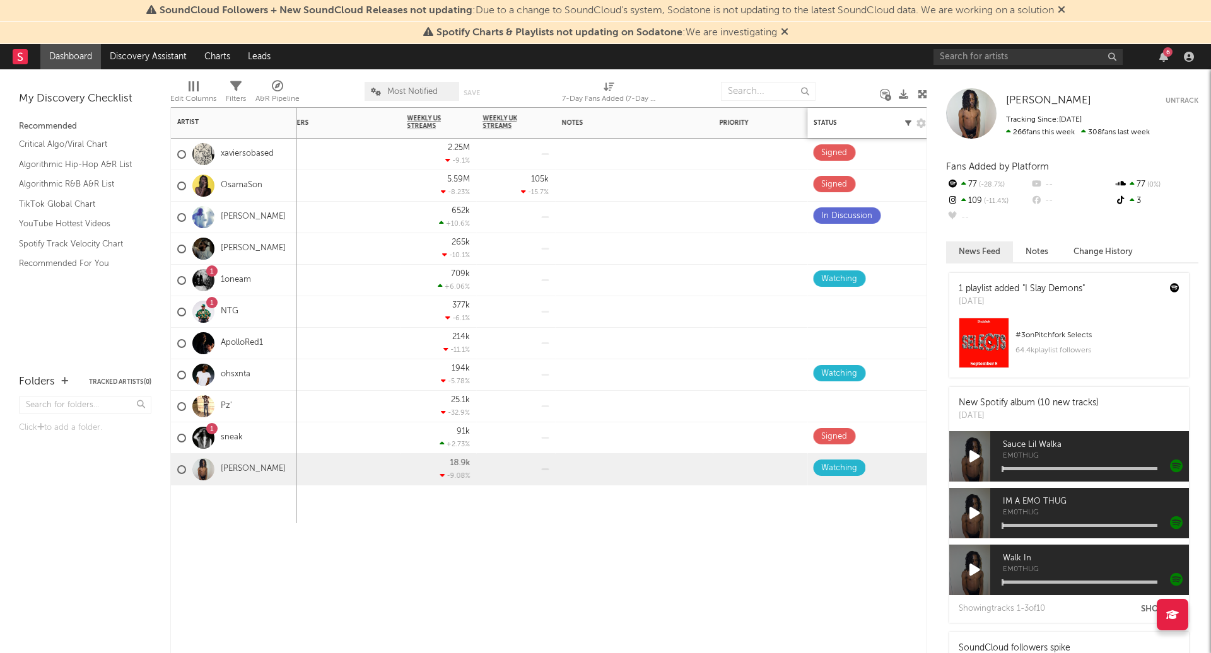
click at [906, 124] on icon "button" at bounding box center [908, 123] width 6 height 6
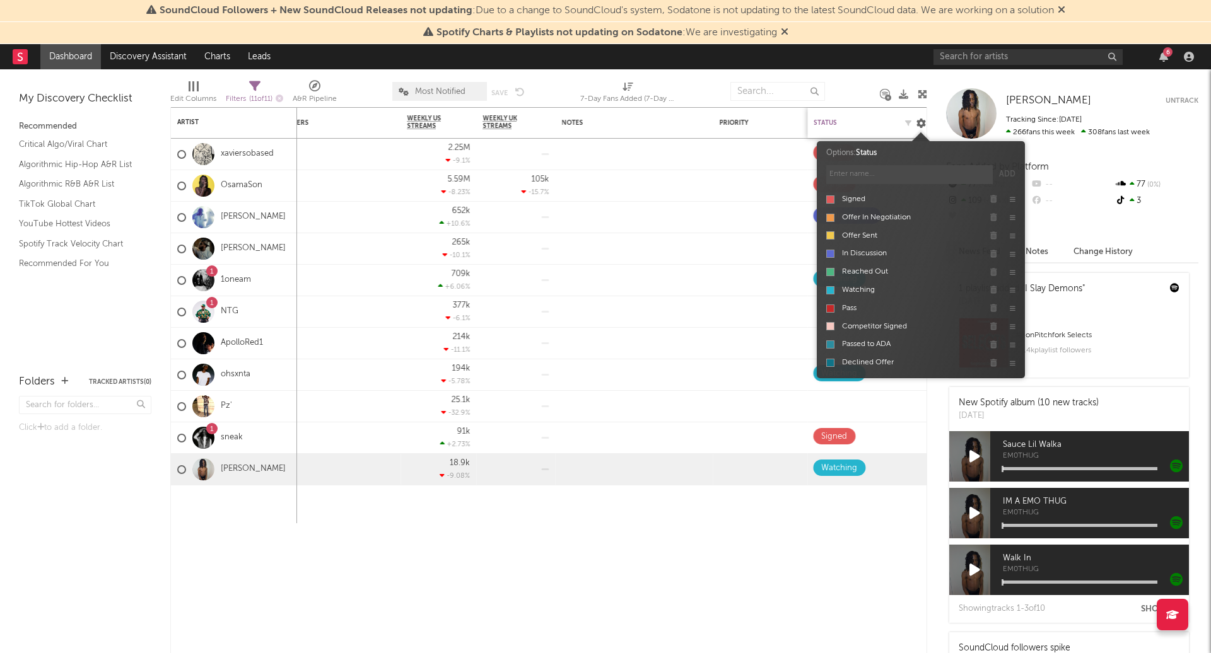
click at [917, 127] on span "Edit settings for Status" at bounding box center [920, 123] width 13 height 13
click at [917, 126] on icon at bounding box center [920, 123] width 9 height 9
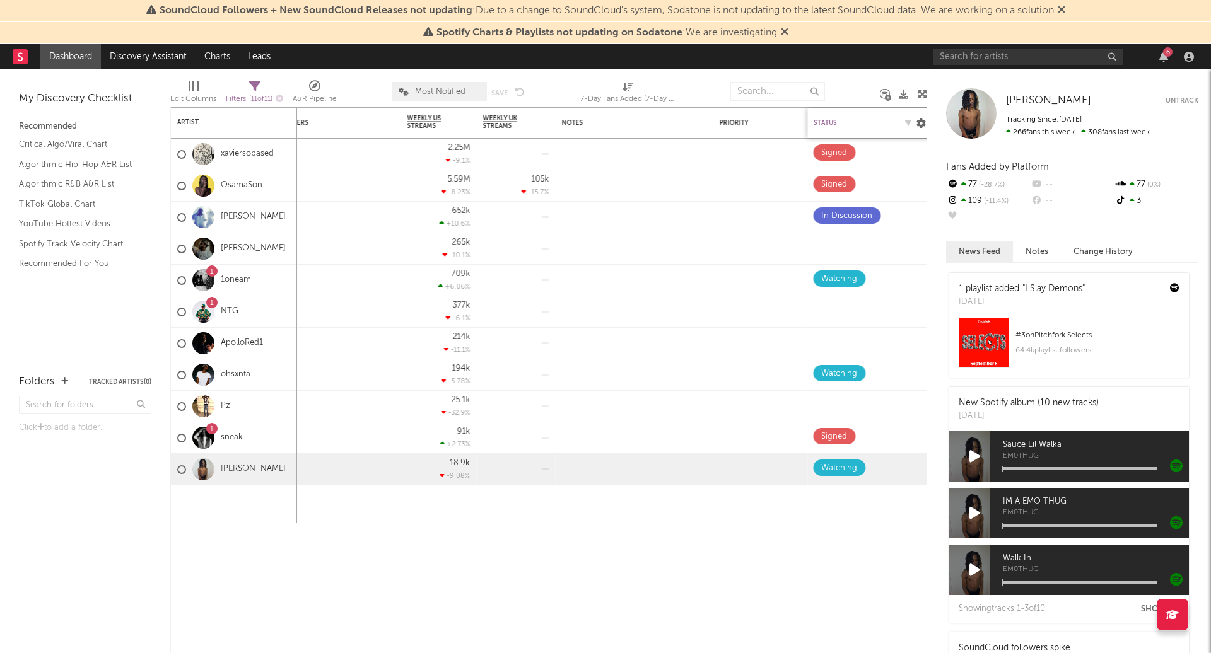
click at [917, 126] on icon at bounding box center [920, 123] width 9 height 9
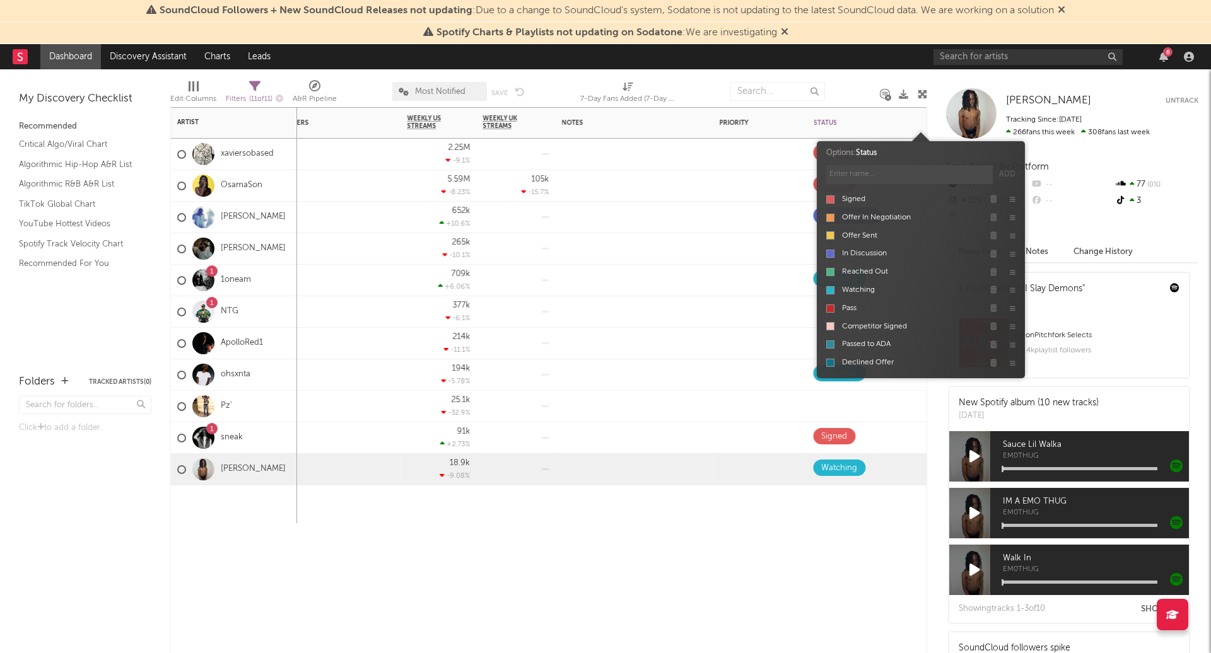
click at [726, 567] on div "Most Recent Track Popularity Released Instagram Followers 7d Change WoW % Chang…" at bounding box center [548, 380] width 757 height 546
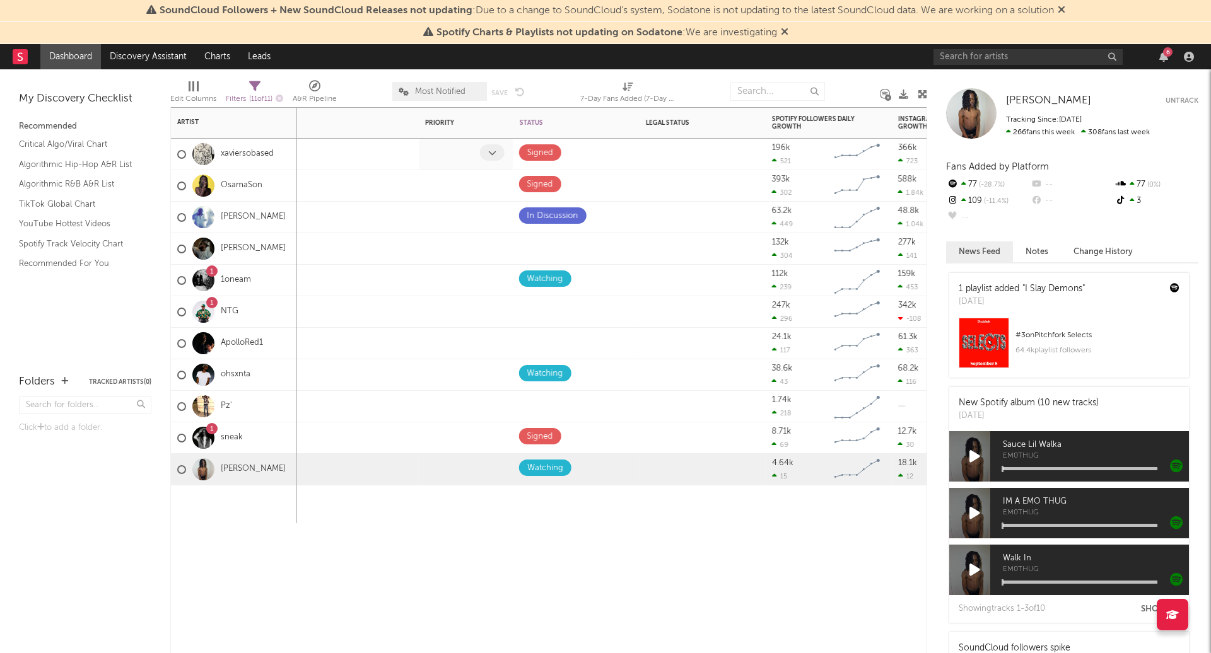
click at [497, 156] on span at bounding box center [492, 152] width 25 height 16
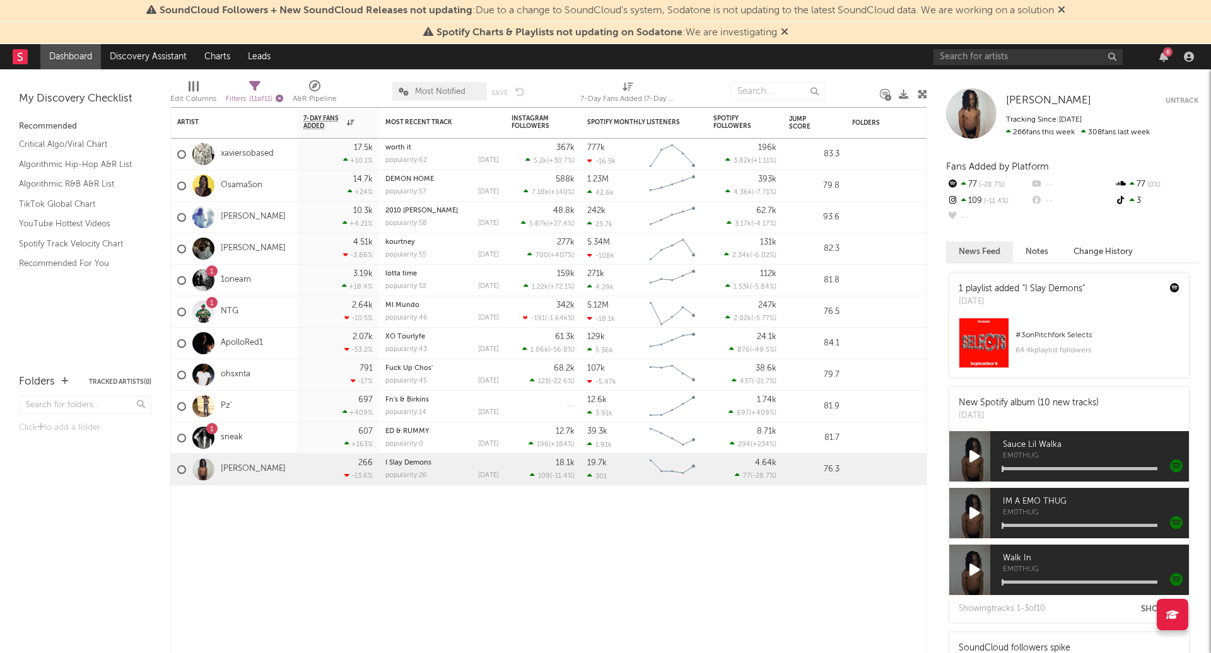
click at [283, 98] on icon "button" at bounding box center [280, 99] width 8 height 8
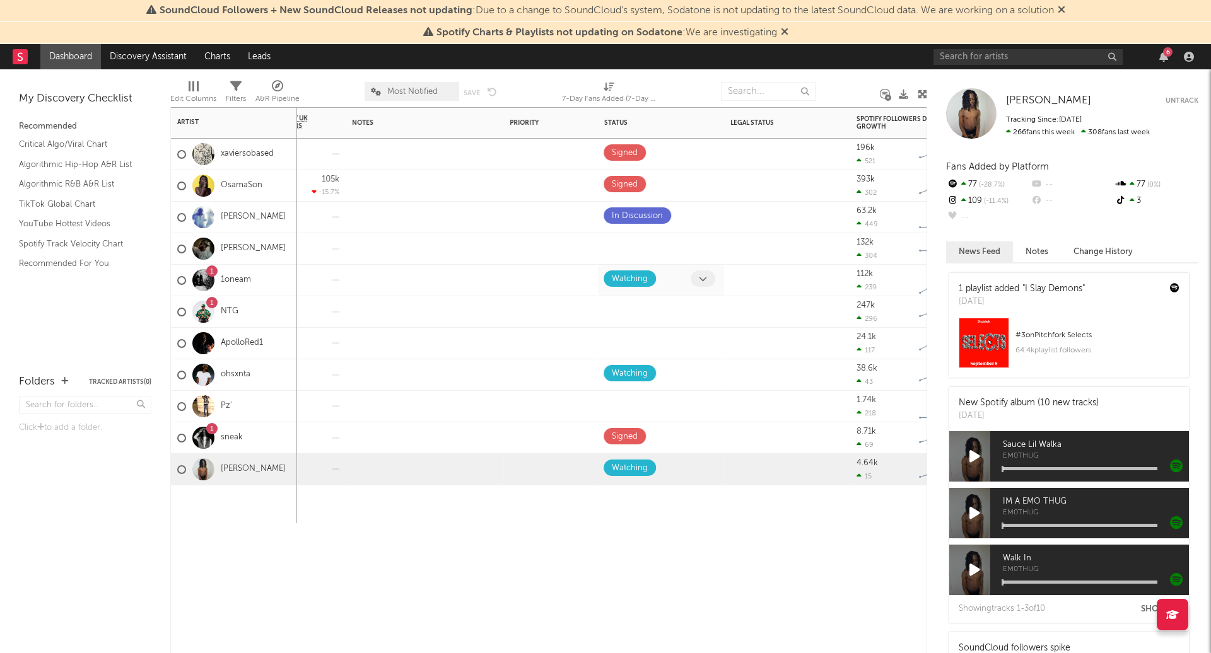
click at [704, 283] on span at bounding box center [703, 279] width 25 height 16
click at [625, 125] on div "Status" at bounding box center [645, 123] width 82 height 8
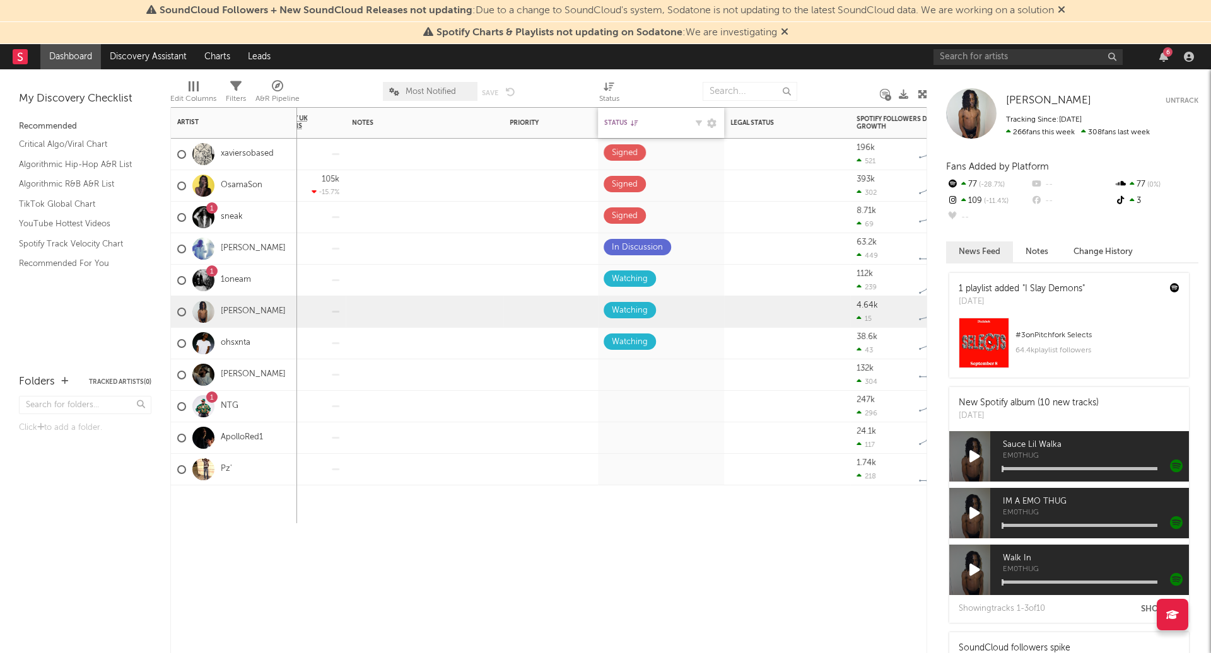
click at [622, 124] on div "Status" at bounding box center [645, 123] width 82 height 8
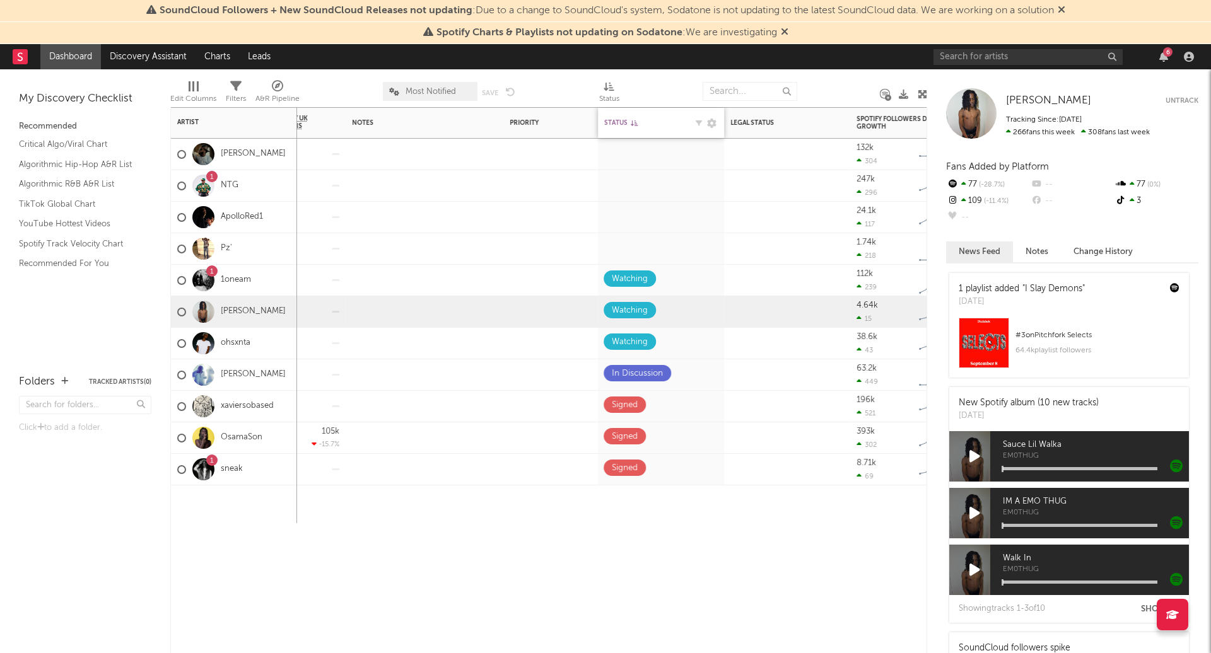
click at [622, 124] on div "Status" at bounding box center [645, 123] width 82 height 8
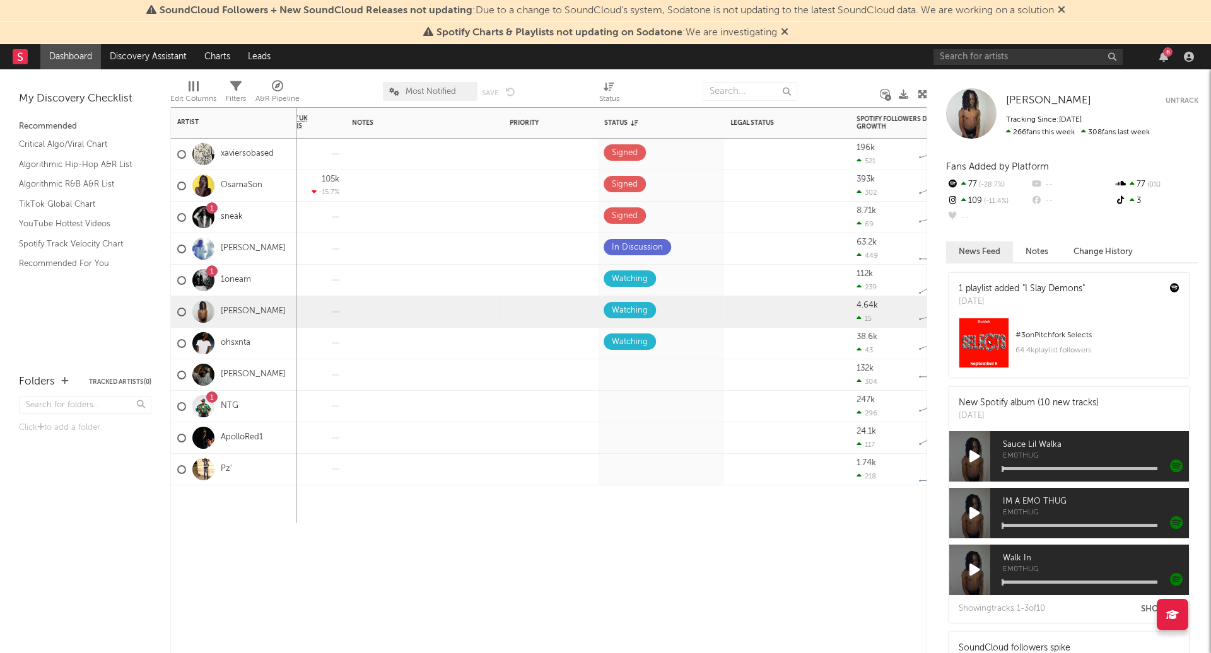
click at [714, 559] on div "Spotify Monthly Listeners 7d Change WoW % Change Spotify Followers 7d Change Wo…" at bounding box center [548, 380] width 757 height 546
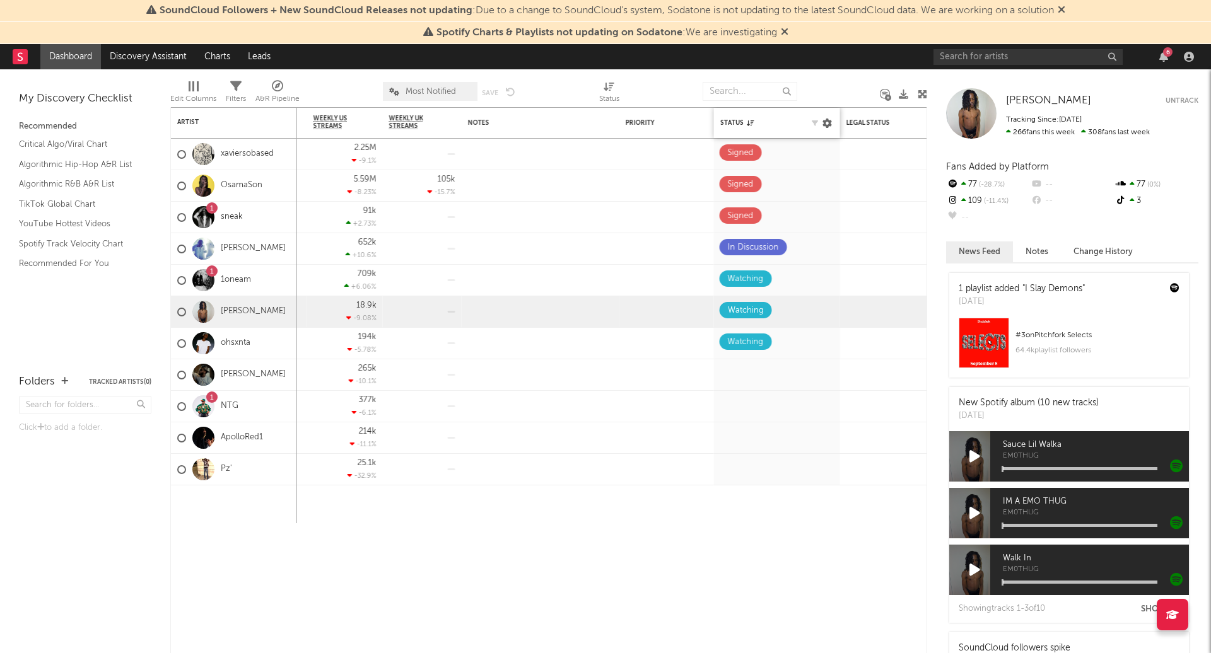
click at [831, 119] on icon at bounding box center [826, 123] width 9 height 9
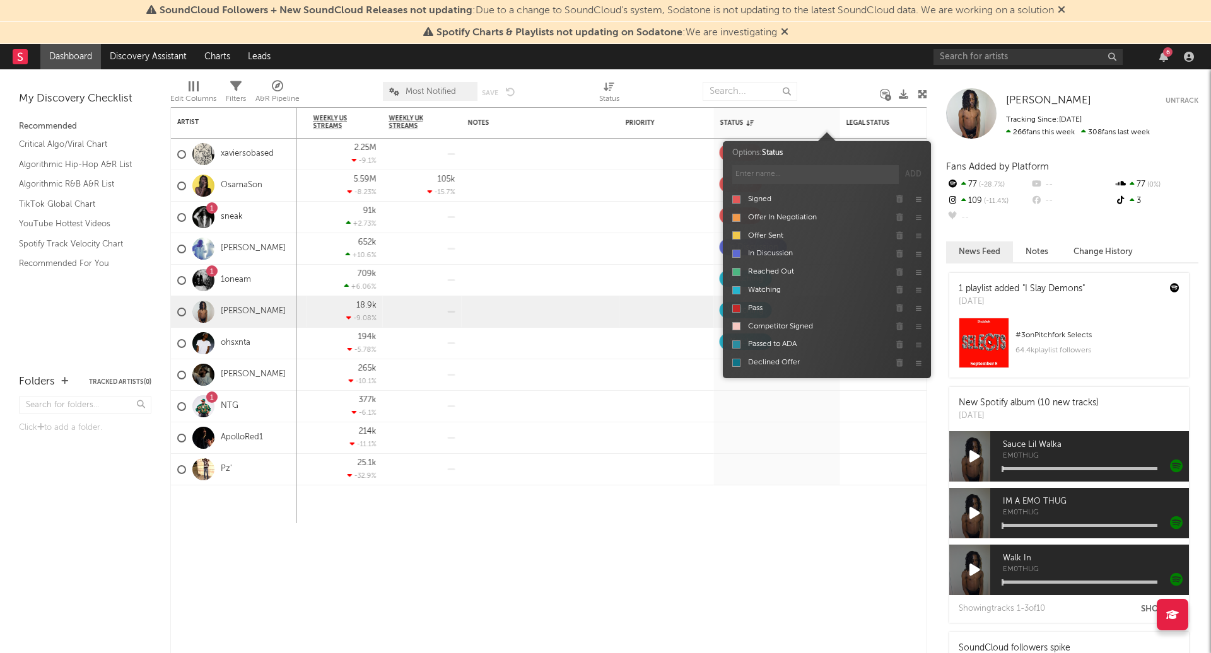
click at [807, 174] on input at bounding box center [815, 174] width 166 height 19
type input "d"
type input "Waiting"
click at [916, 168] on button "Add" at bounding box center [913, 174] width 16 height 19
click at [800, 514] on div at bounding box center [777, 505] width 126 height 38
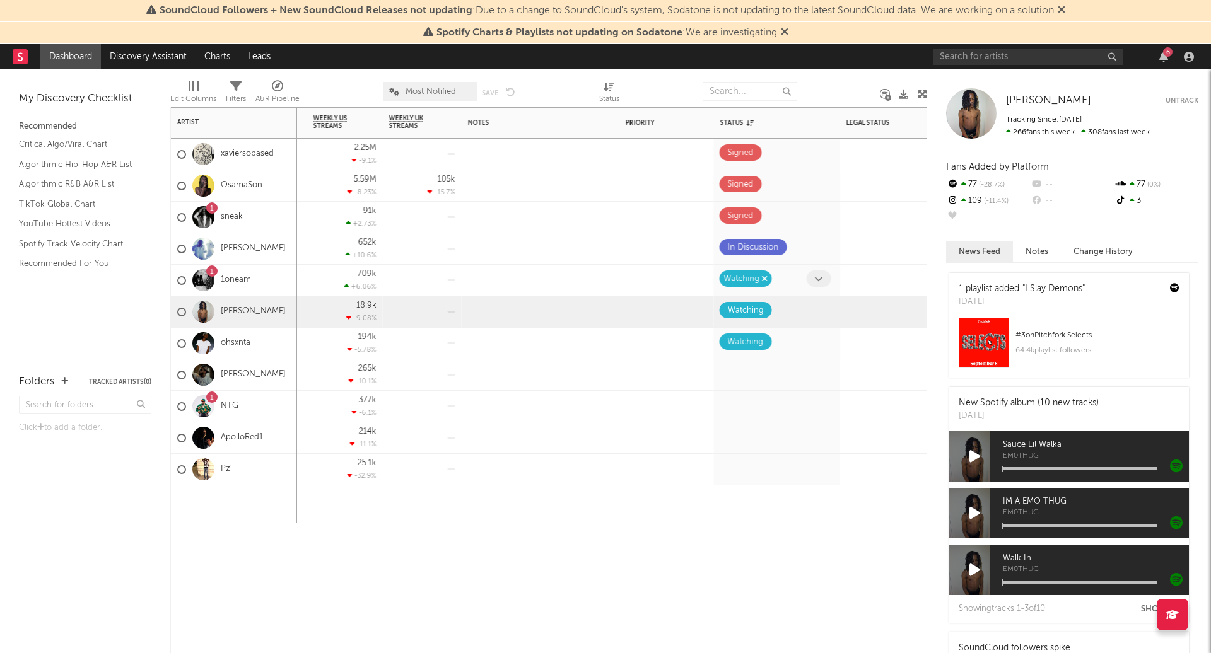
click at [764, 277] on icon "button" at bounding box center [764, 279] width 6 height 8
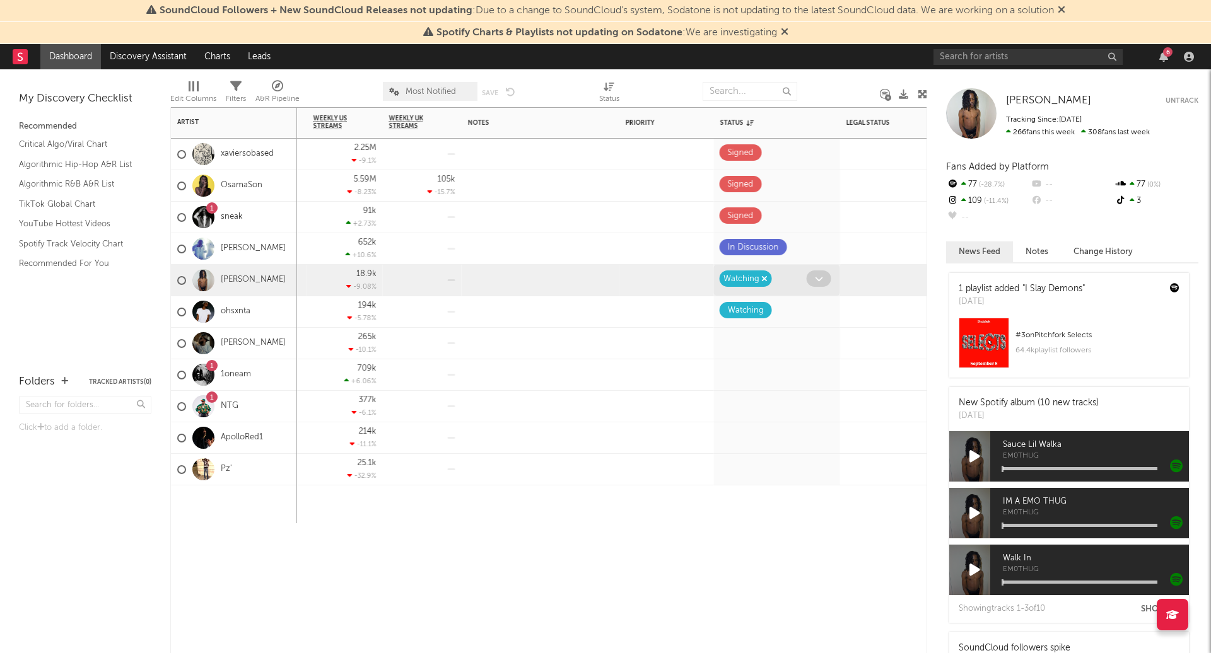
click at [764, 279] on icon "button" at bounding box center [764, 279] width 6 height 8
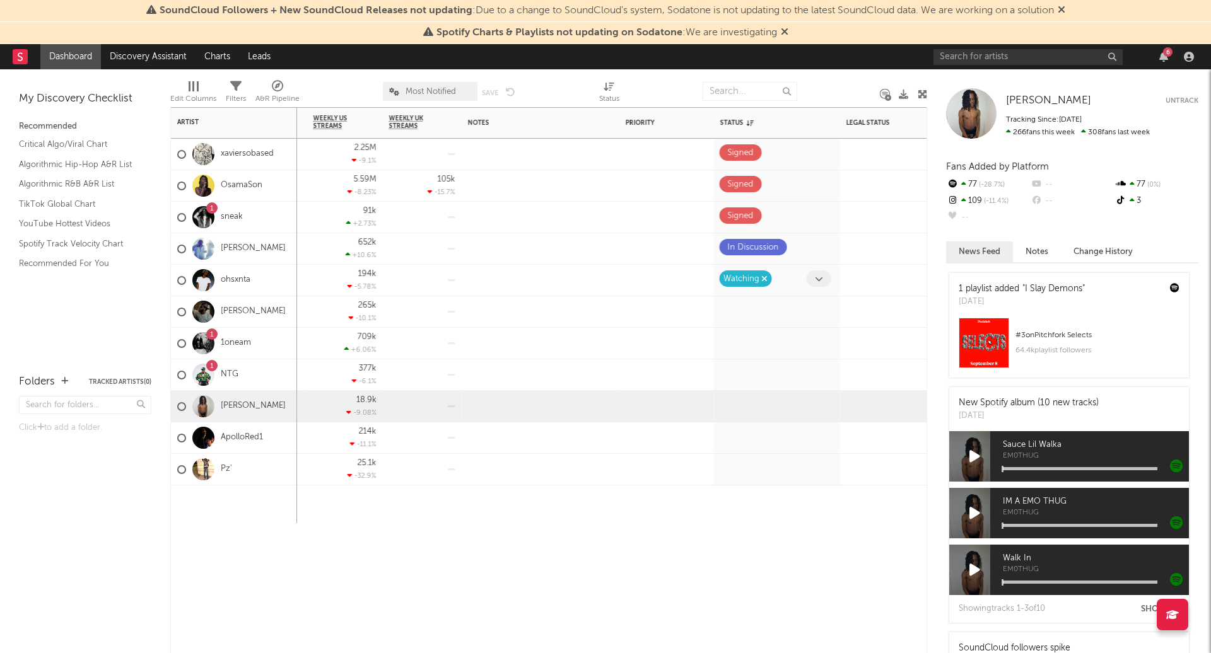
click at [764, 277] on icon "button" at bounding box center [764, 279] width 6 height 8
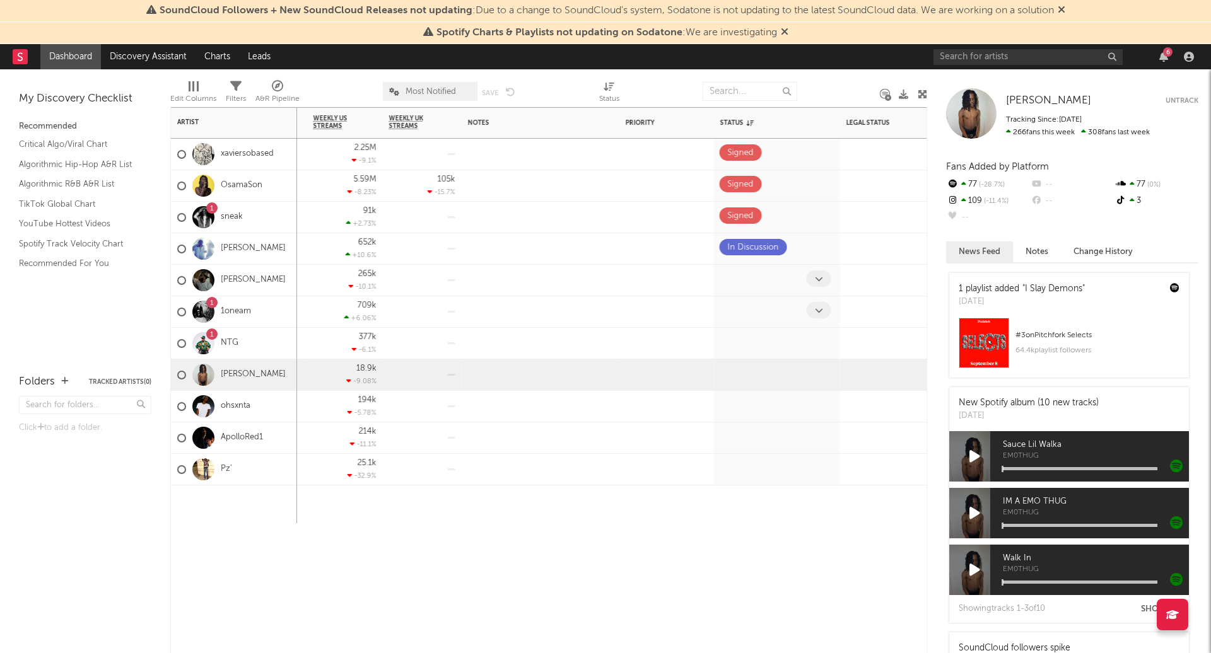
click at [814, 307] on span at bounding box center [819, 310] width 25 height 16
click at [826, 312] on span at bounding box center [819, 310] width 25 height 16
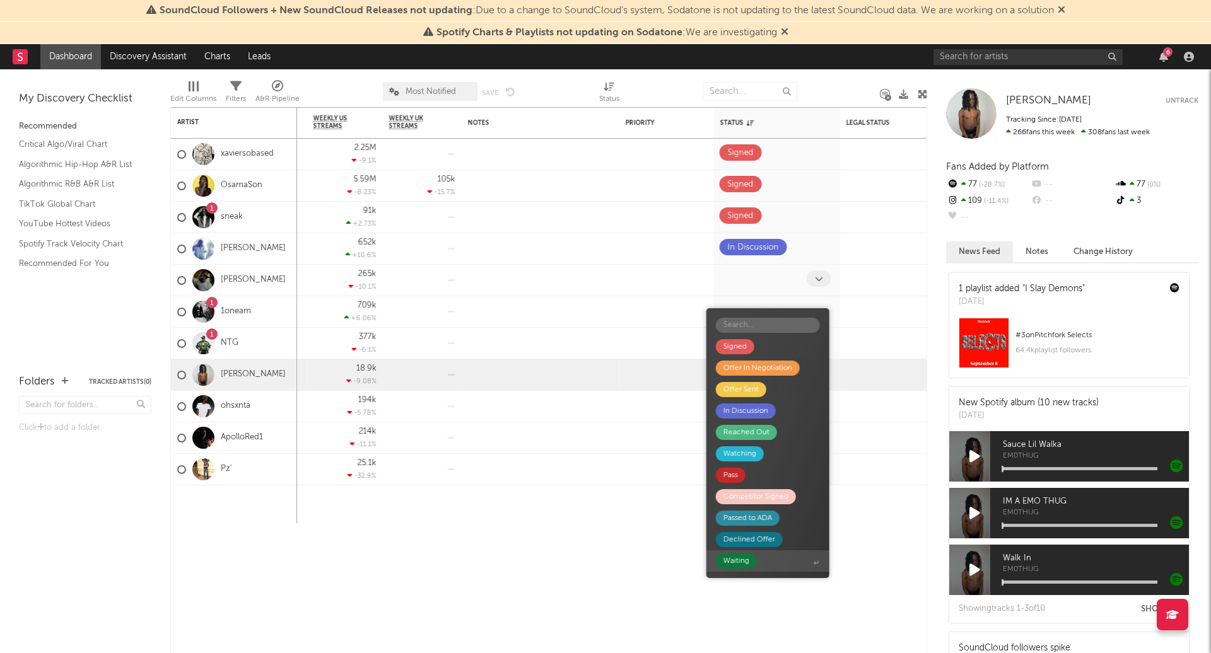
click at [742, 562] on div "Waiting" at bounding box center [736, 561] width 26 height 15
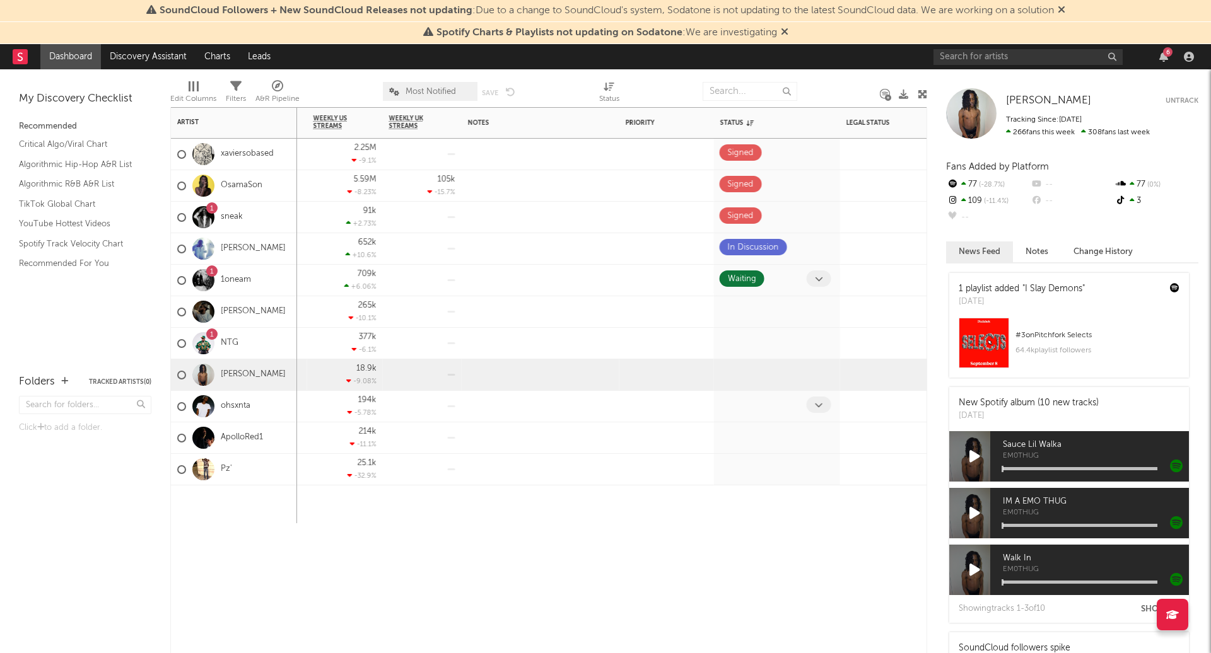
click at [822, 402] on icon at bounding box center [819, 405] width 8 height 8
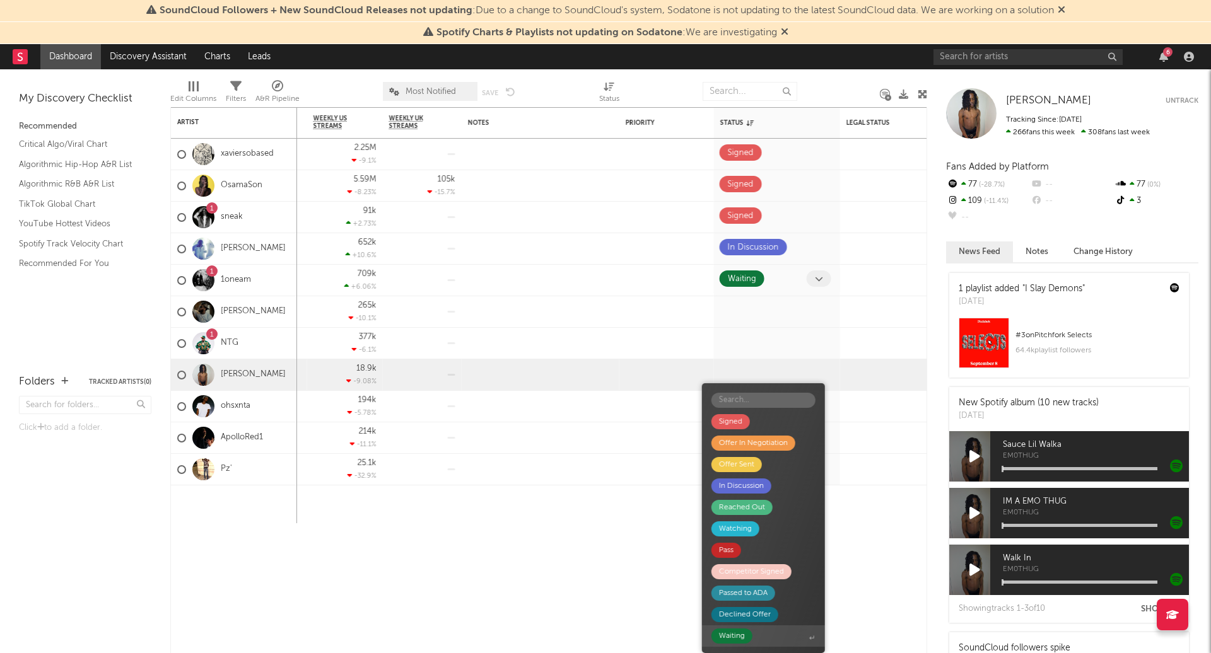
click at [726, 638] on div "Waiting" at bounding box center [732, 636] width 26 height 15
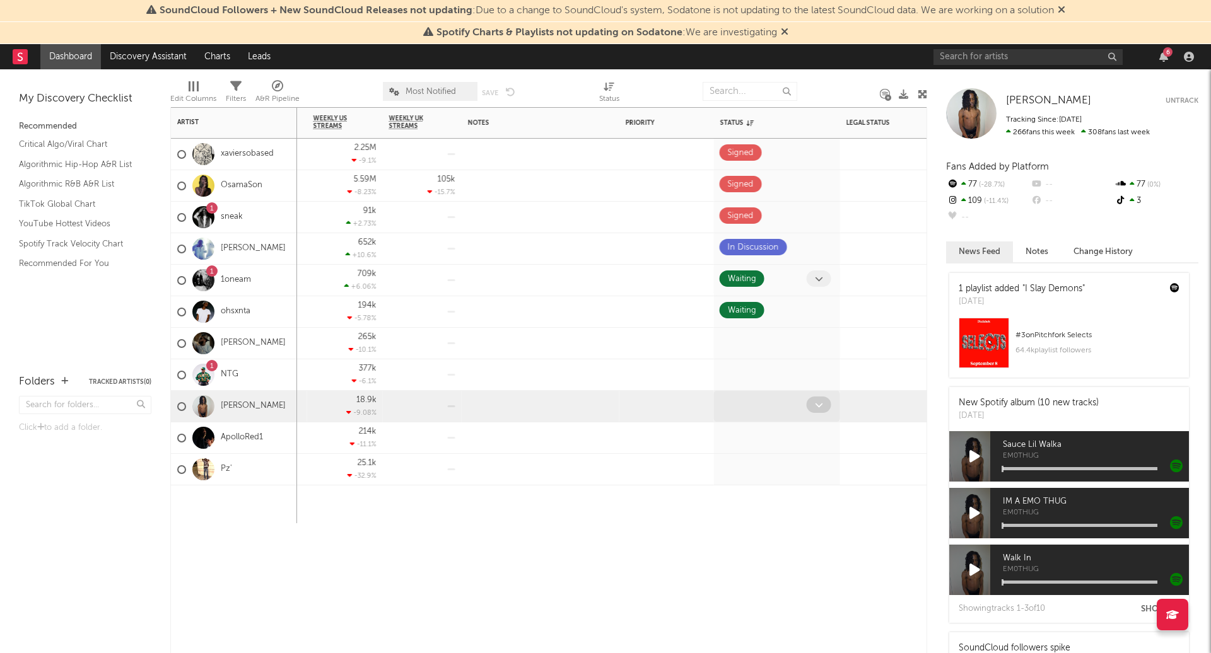
click at [819, 405] on icon at bounding box center [819, 405] width 8 height 8
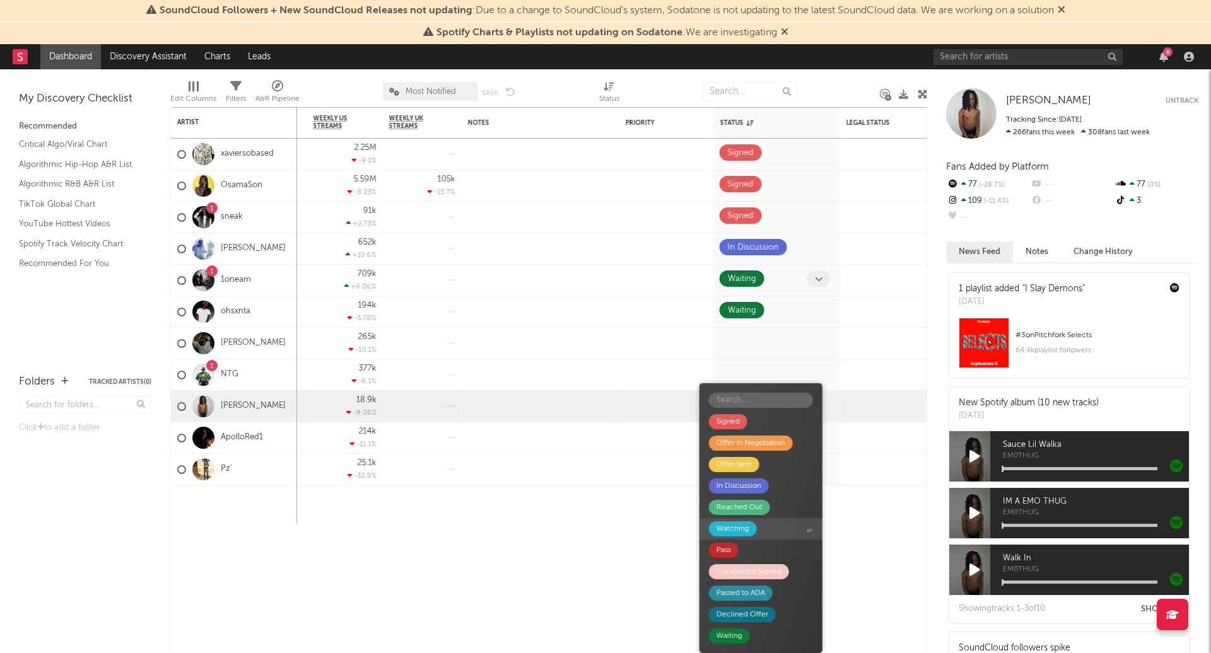
click at [748, 533] on div "Watching" at bounding box center [732, 529] width 33 height 15
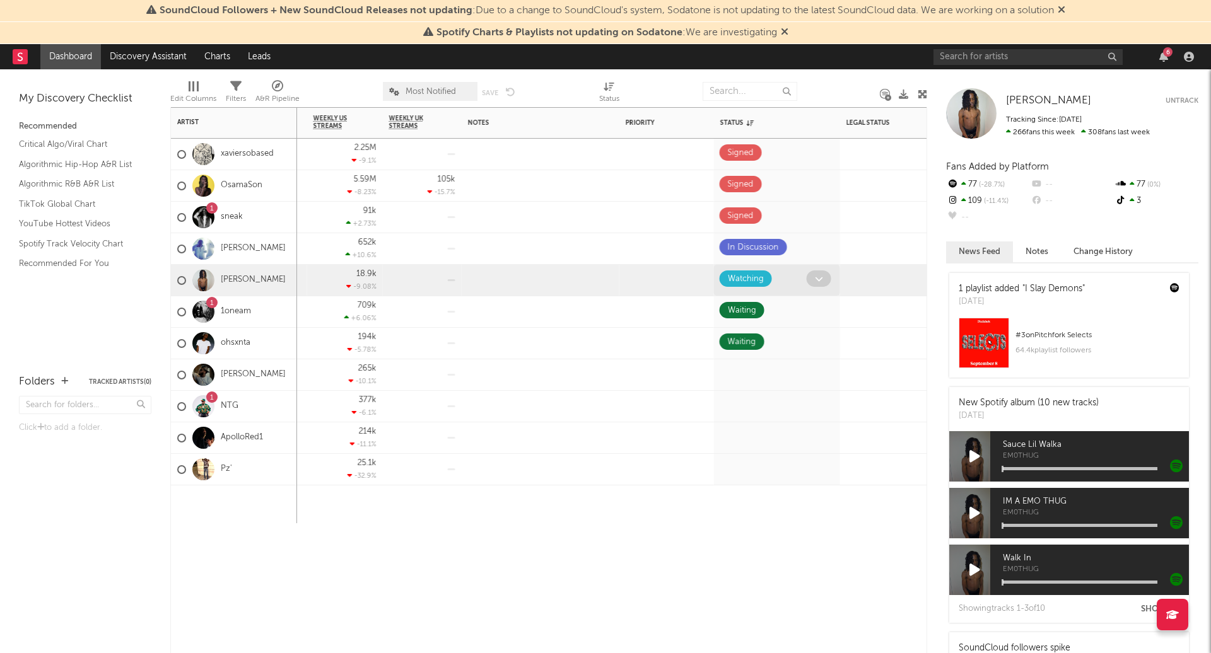
click at [728, 540] on div "Instagram Followers 7d Change WoW % Change Spotify Monthly Listeners 7d Change …" at bounding box center [548, 380] width 757 height 546
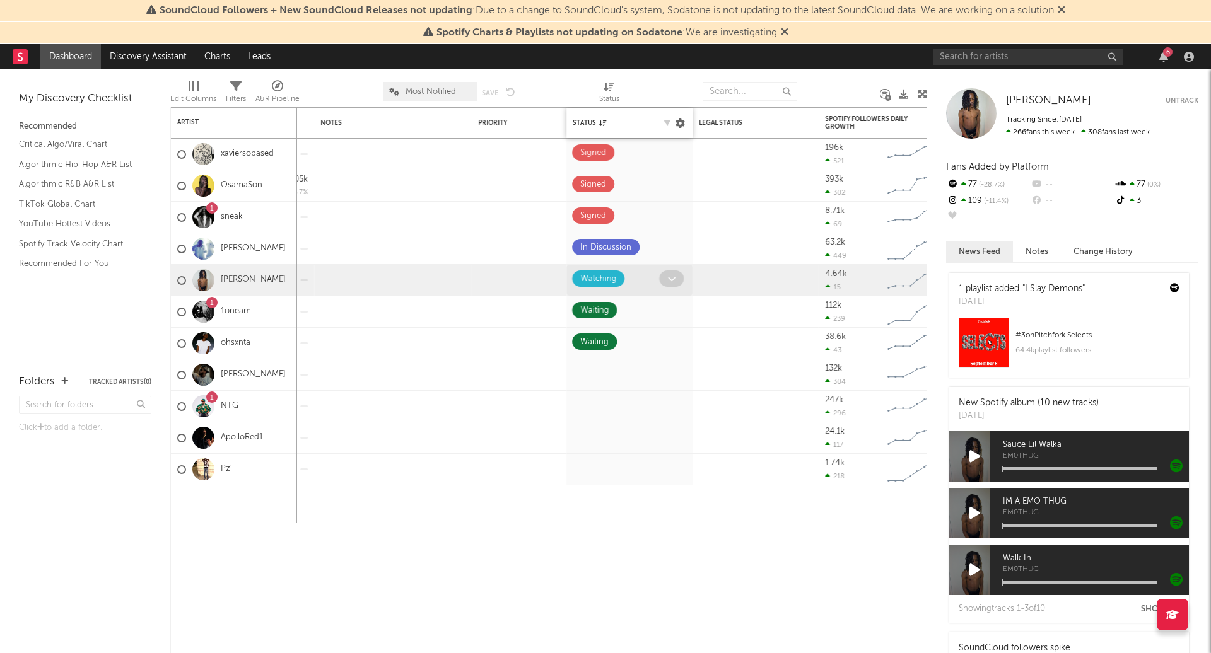
click at [679, 122] on icon at bounding box center [679, 123] width 9 height 9
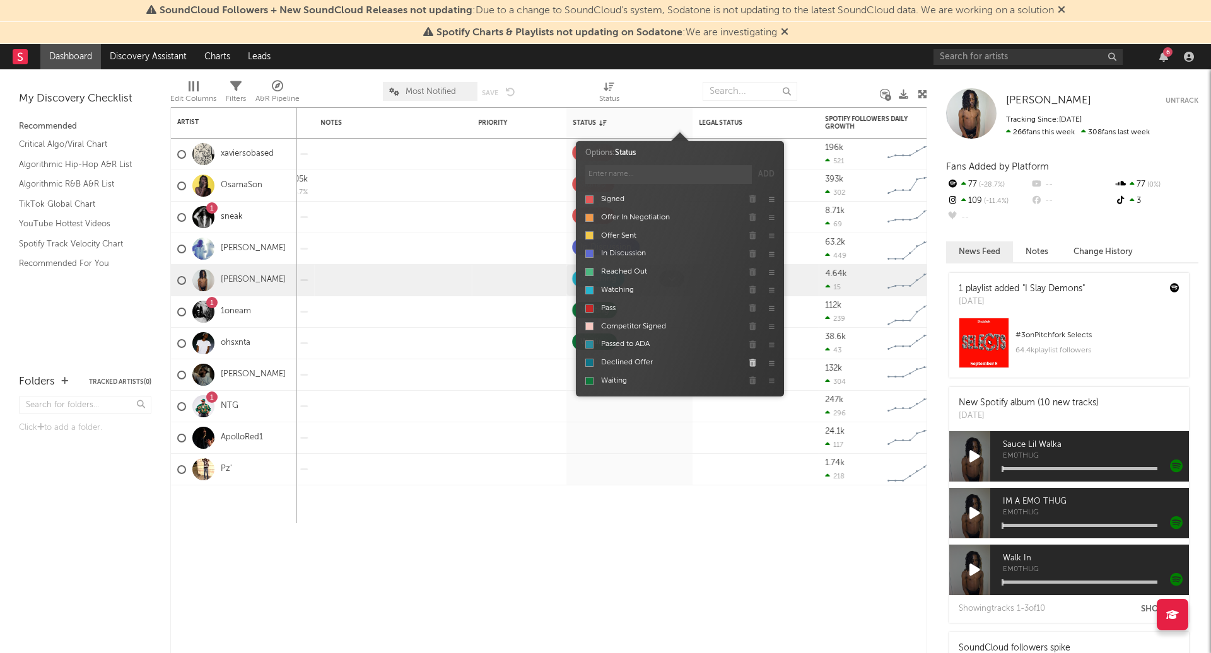
click at [750, 359] on icon "button" at bounding box center [752, 363] width 7 height 8
click at [752, 341] on icon "button" at bounding box center [752, 345] width 7 height 8
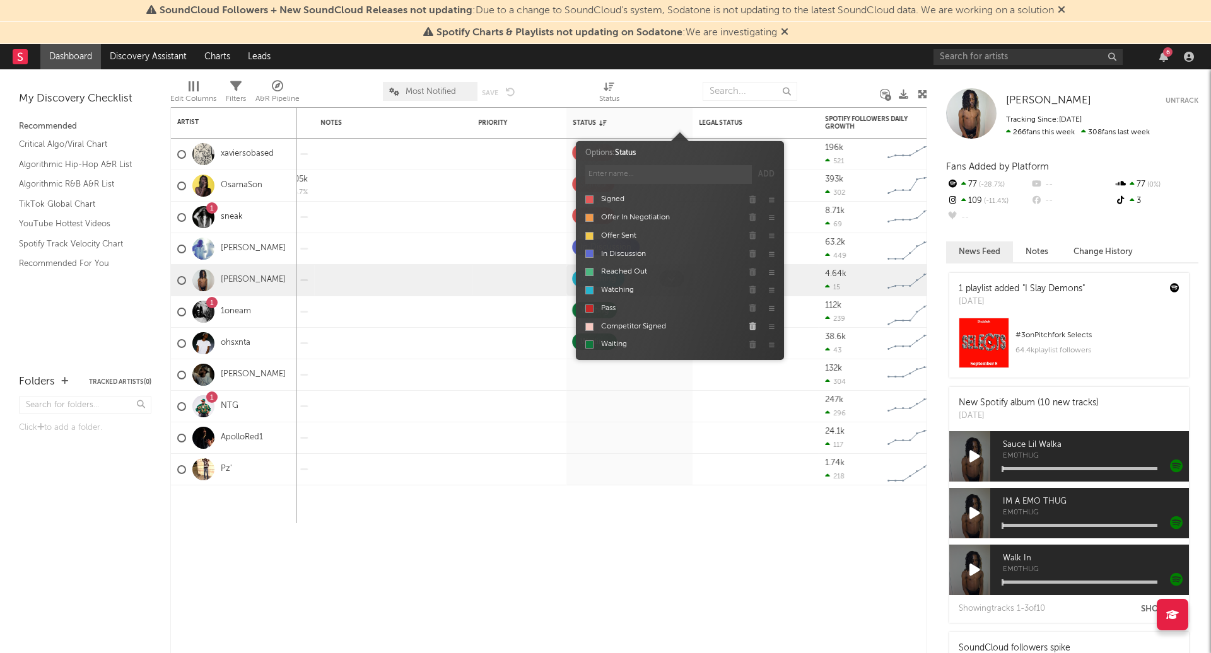
click at [751, 323] on icon "button" at bounding box center [752, 327] width 7 height 8
click at [750, 305] on icon "button" at bounding box center [752, 309] width 7 height 8
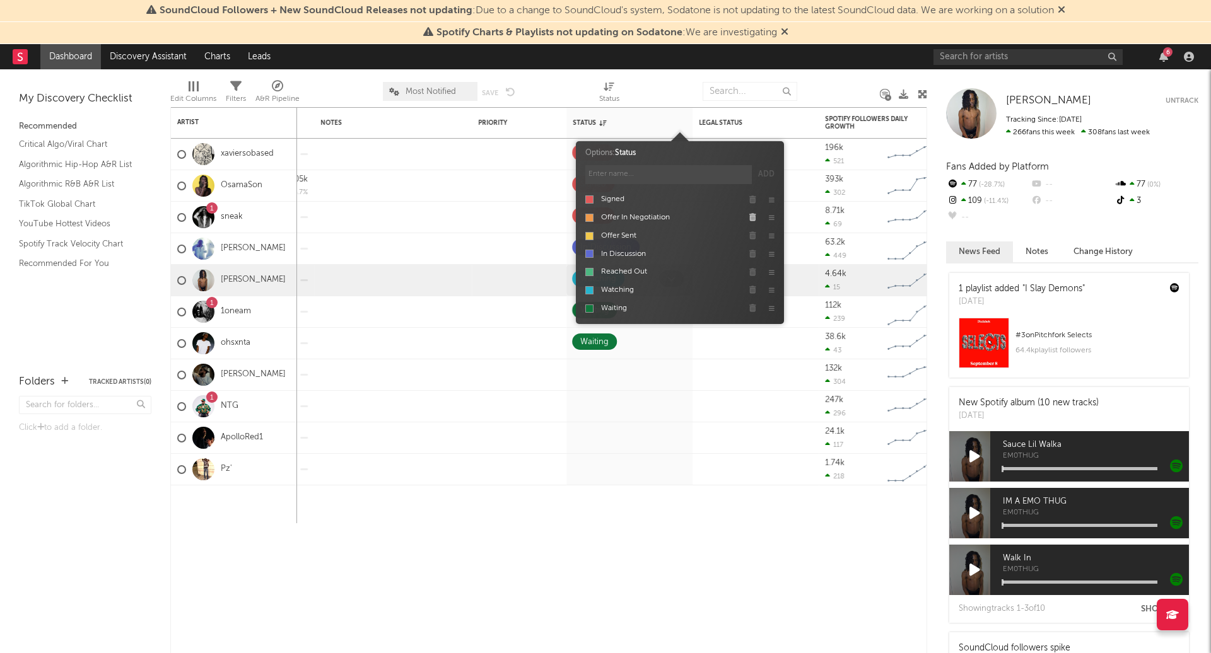
click at [754, 214] on icon "button" at bounding box center [752, 218] width 7 height 8
type input "watching passively"
click at [716, 177] on input "watching passively" at bounding box center [668, 174] width 166 height 19
type input "Watching Low Priority"
click at [764, 170] on button "Add" at bounding box center [766, 174] width 16 height 19
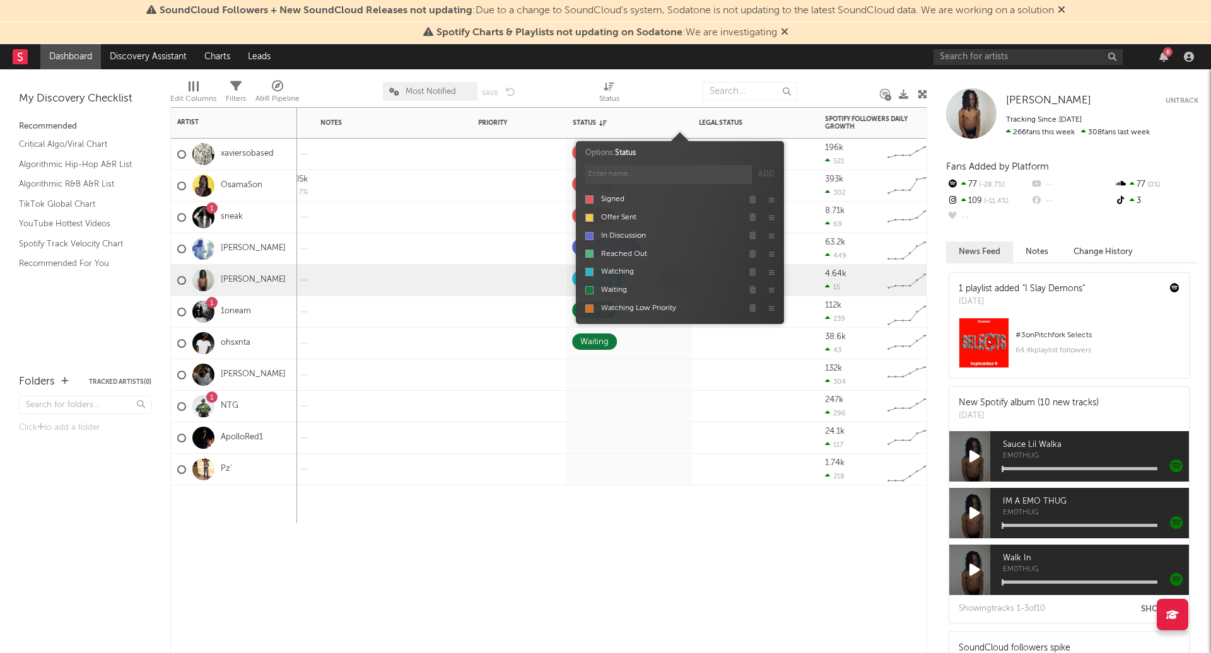
click at [640, 512] on div at bounding box center [629, 505] width 126 height 38
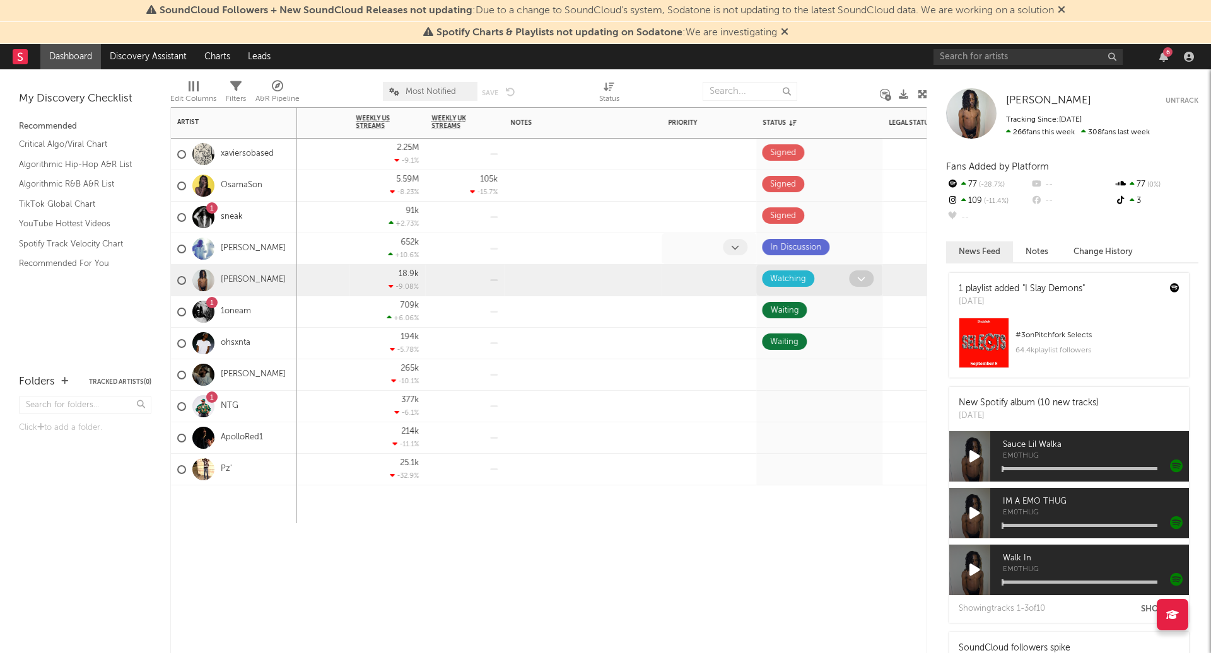
click at [739, 240] on span at bounding box center [735, 247] width 25 height 16
click at [240, 152] on link "xaviersobased" at bounding box center [247, 154] width 53 height 11
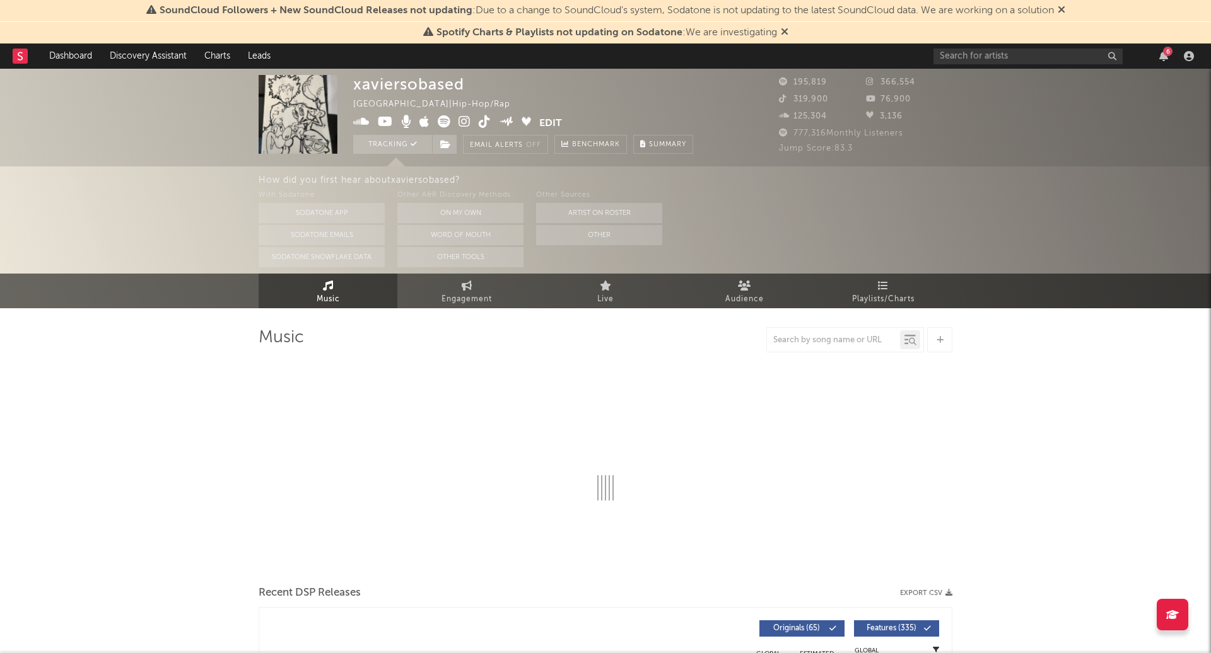
select select "6m"
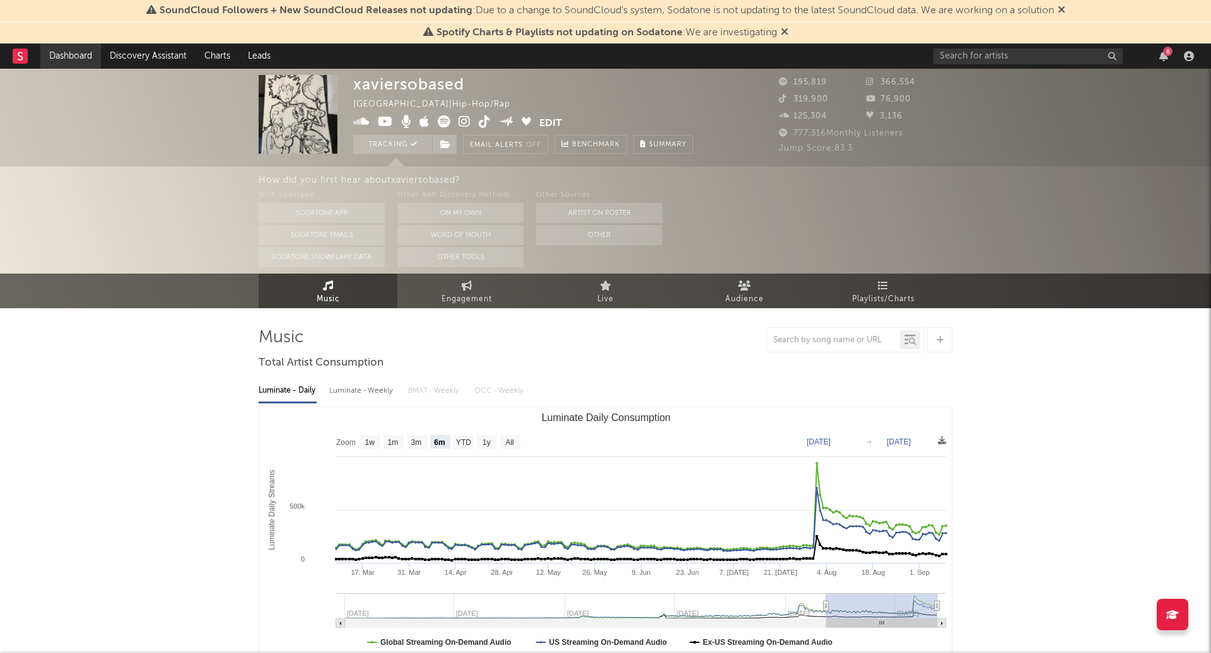
click at [84, 47] on link "Dashboard" at bounding box center [70, 56] width 61 height 25
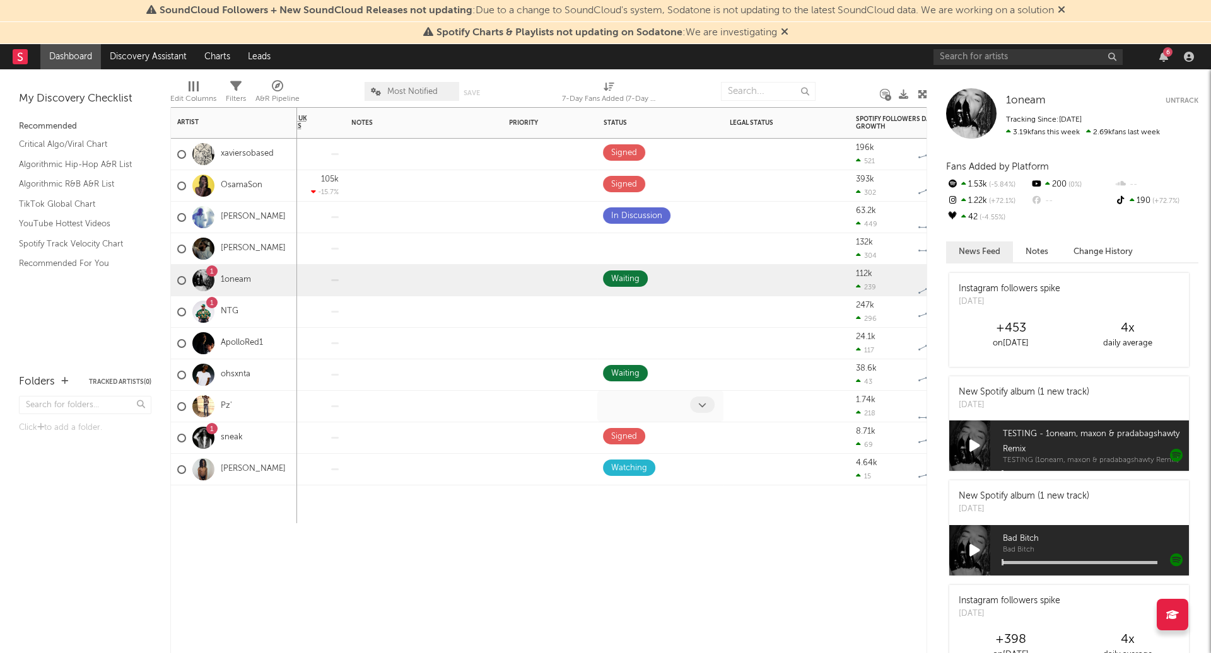
click at [713, 405] on span at bounding box center [702, 405] width 25 height 16
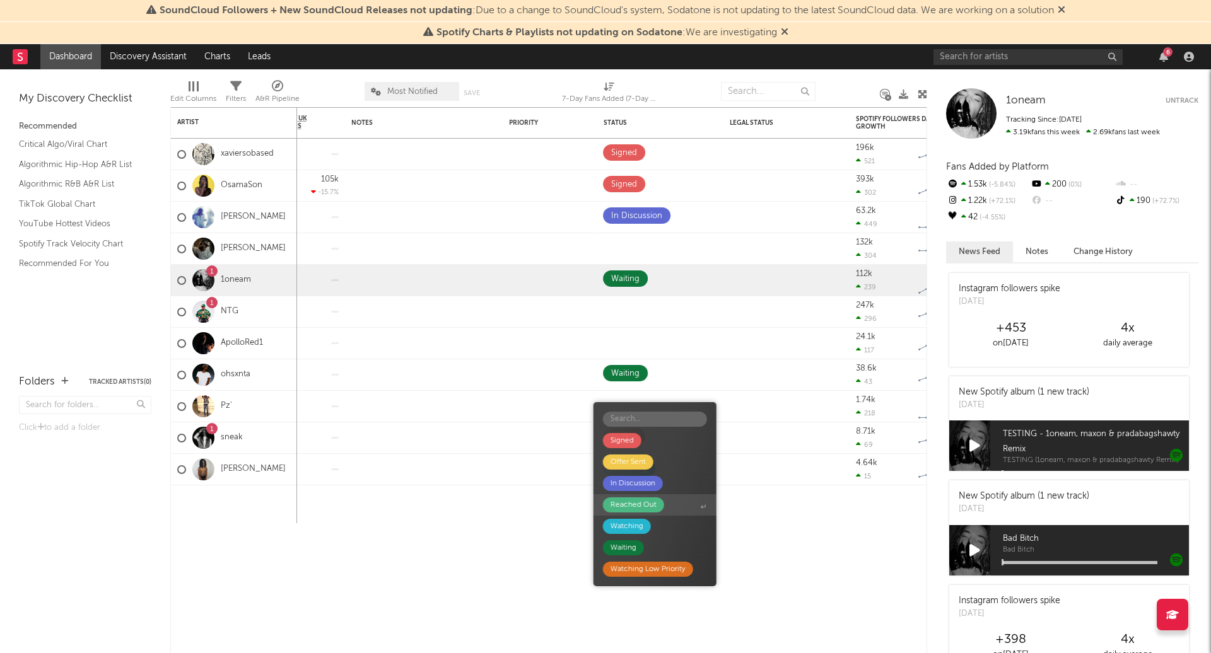
click at [657, 505] on div "Reached Out" at bounding box center [633, 505] width 61 height 15
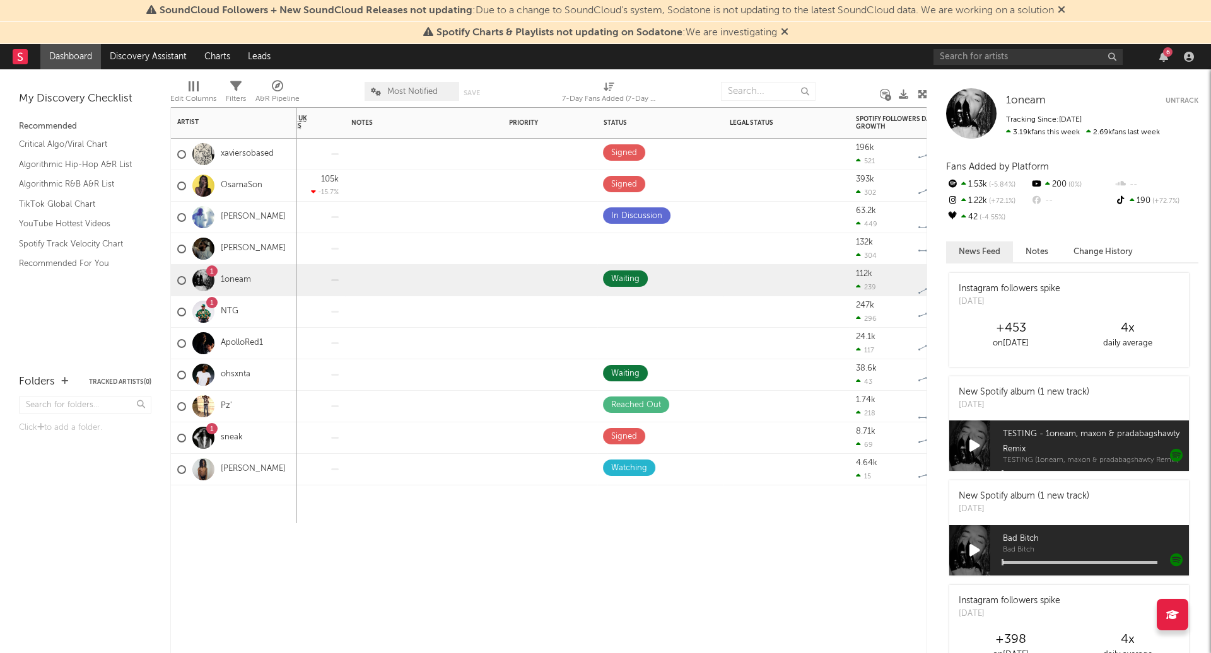
click at [766, 545] on div "Spotify Monthly Listeners 7d Change WoW % Change Spotify Followers 7d Change Wo…" at bounding box center [548, 380] width 757 height 546
click at [698, 308] on icon at bounding box center [702, 310] width 8 height 8
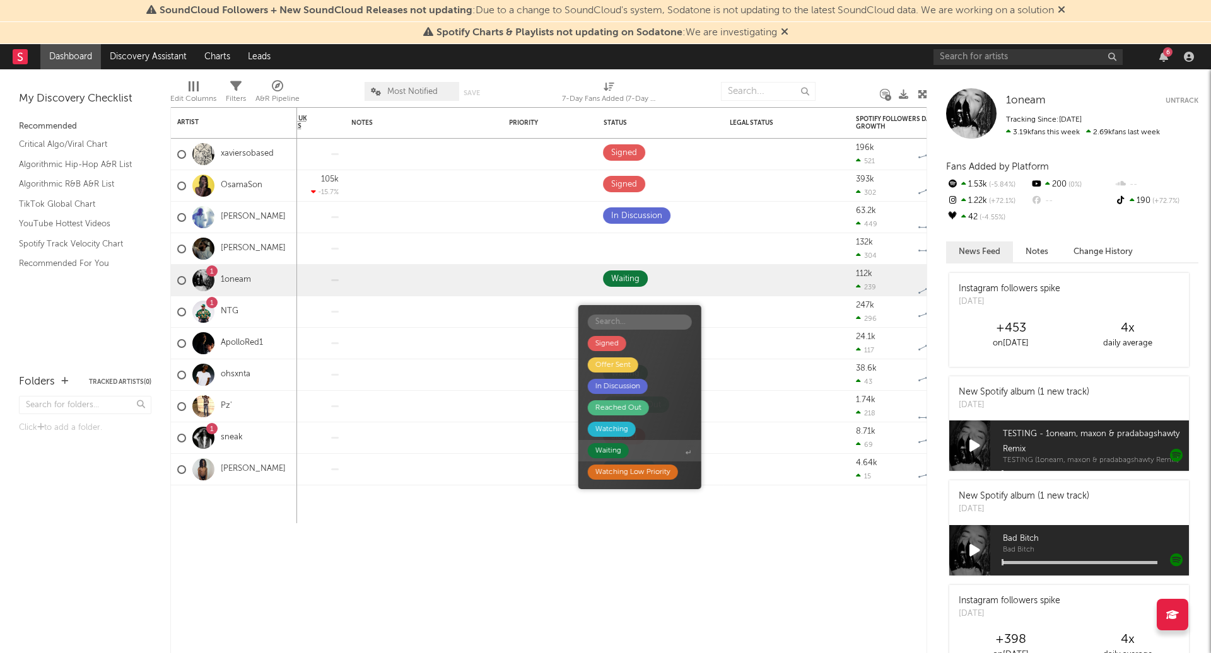
click at [611, 450] on div "Waiting" at bounding box center [608, 450] width 26 height 15
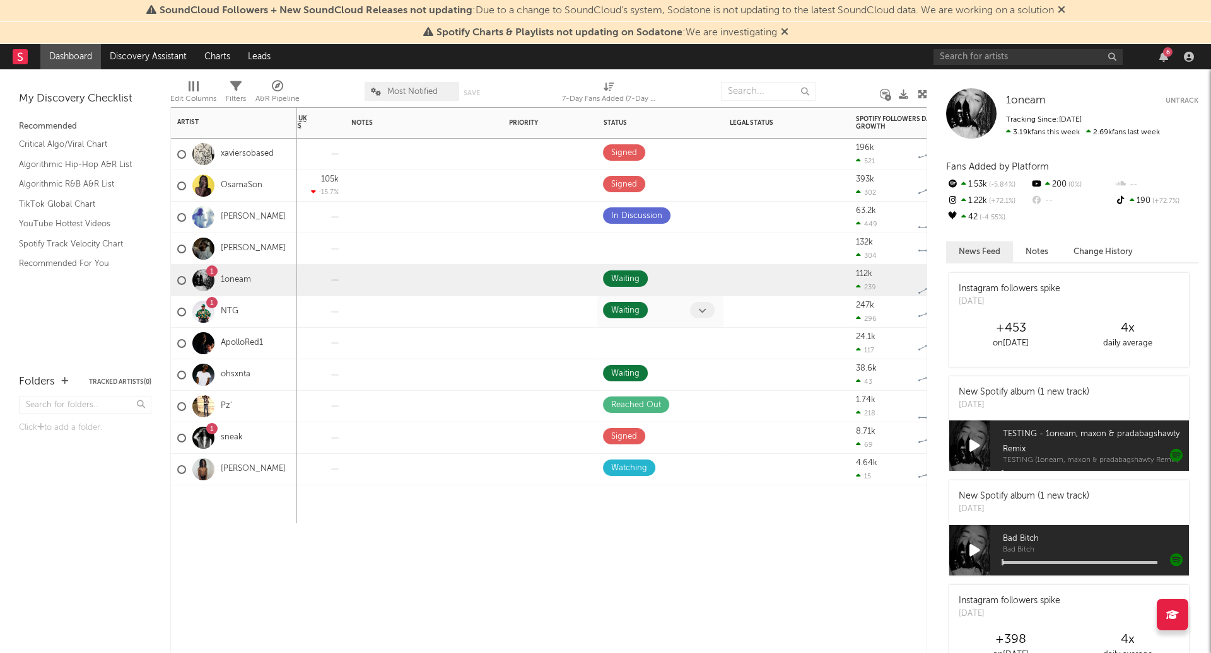
click at [701, 308] on icon at bounding box center [702, 310] width 8 height 8
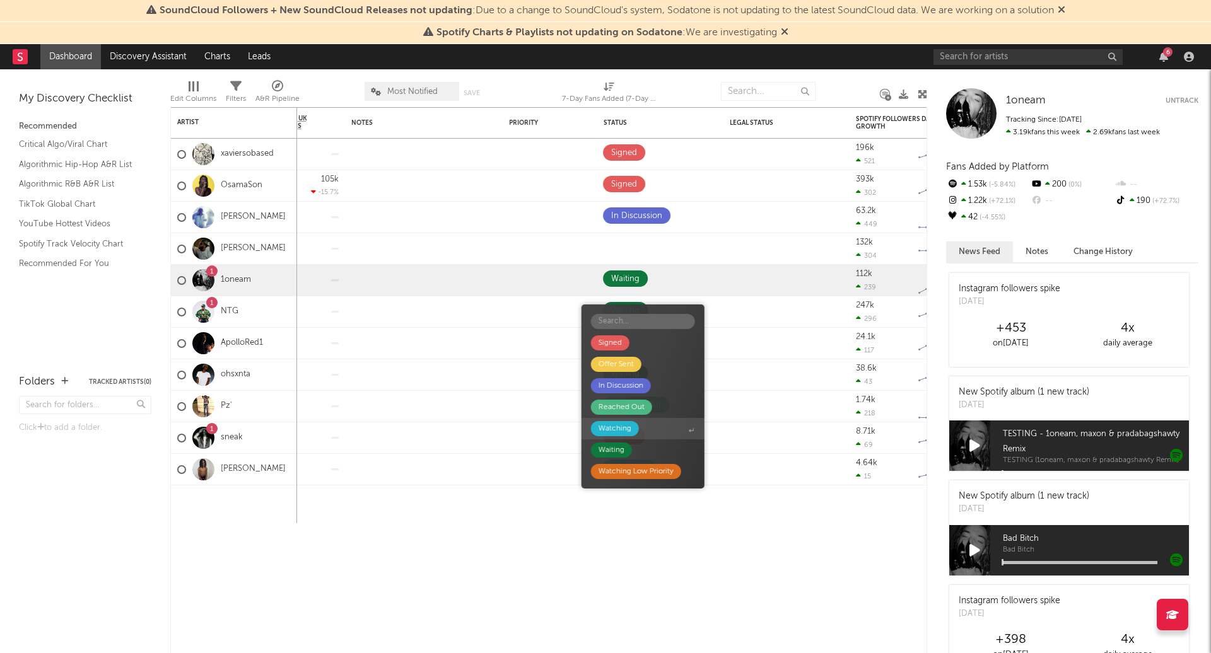
click at [614, 437] on span "Watching" at bounding box center [642, 428] width 123 height 21
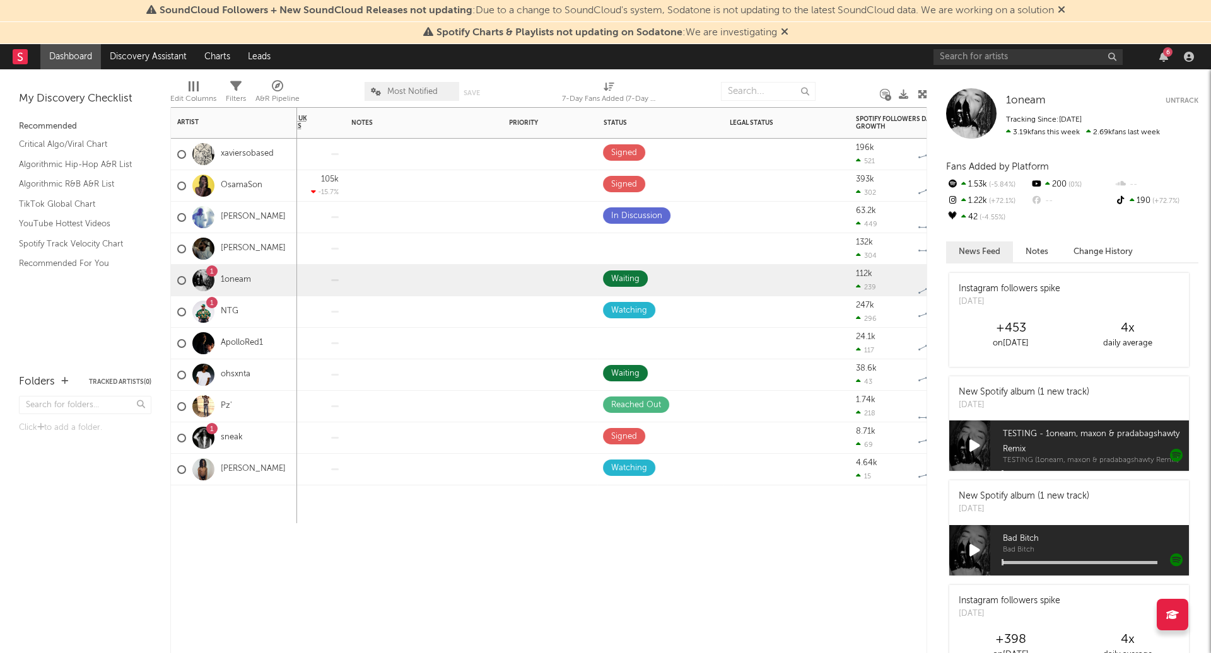
click at [617, 566] on div "Spotify Monthly Listeners 7d Change WoW % Change Spotify Followers 7d Change Wo…" at bounding box center [548, 380] width 757 height 546
click at [691, 125] on div "Edit settings for Status" at bounding box center [701, 123] width 32 height 13
click at [696, 123] on icon "button" at bounding box center [698, 123] width 6 height 6
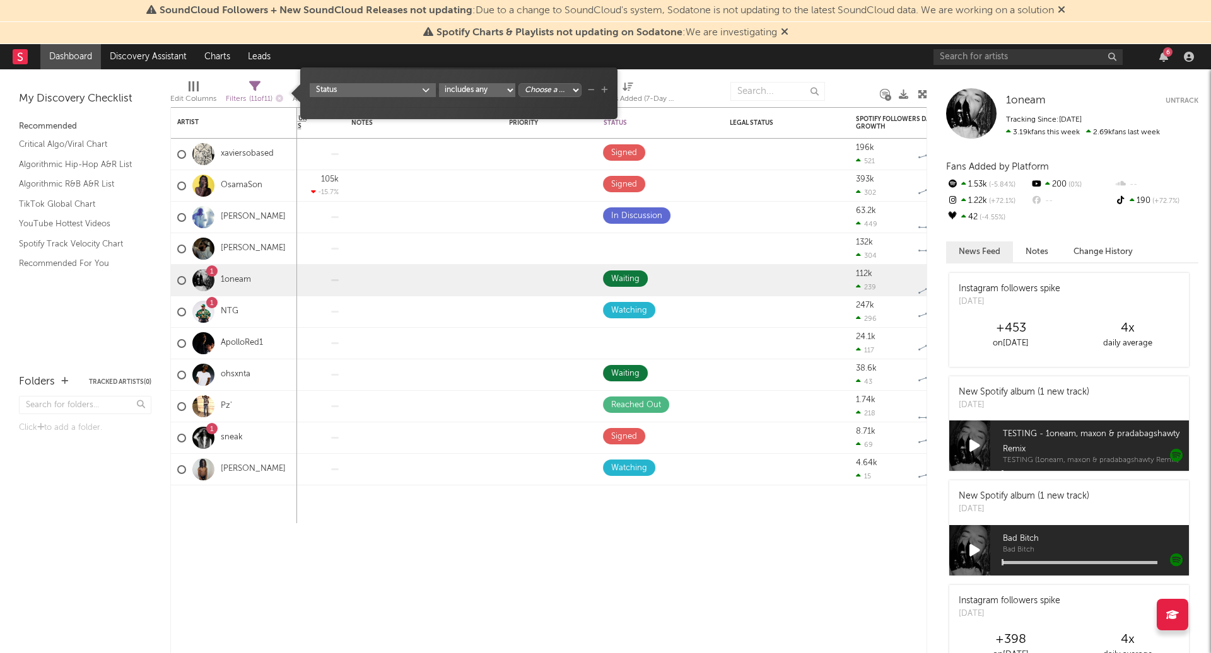
click at [695, 78] on div at bounding box center [702, 92] width 37 height 32
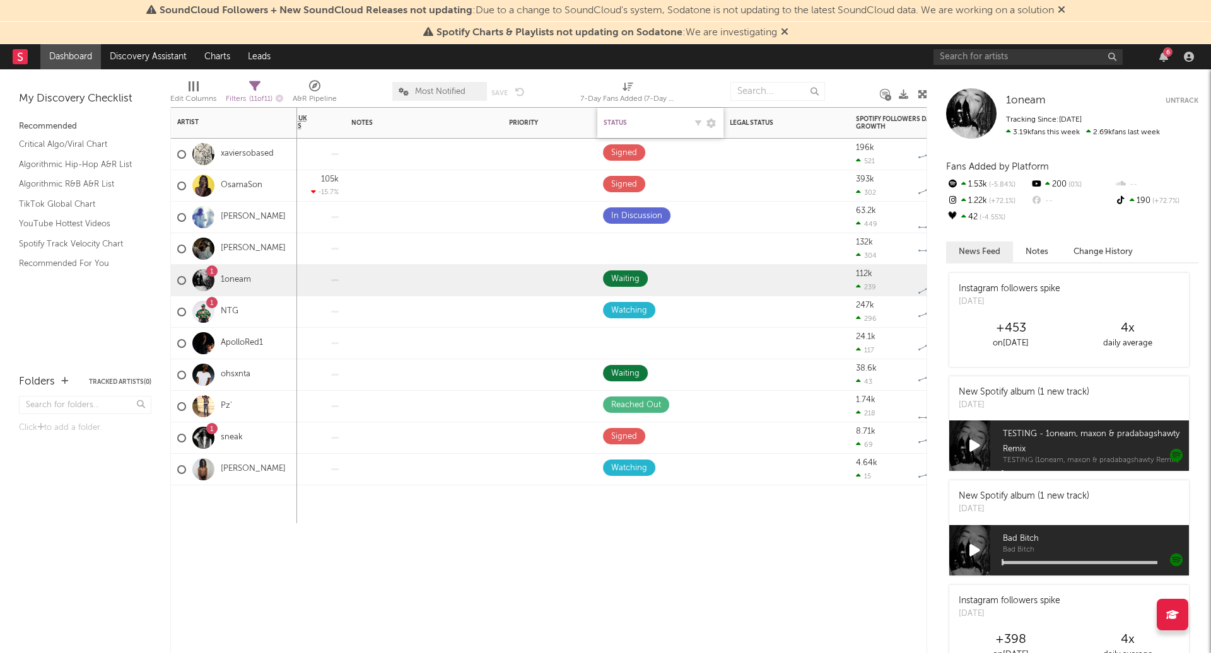
click at [659, 115] on div "Status Edit settings for Status" at bounding box center [661, 123] width 114 height 26
click at [620, 119] on div "Status" at bounding box center [645, 123] width 82 height 8
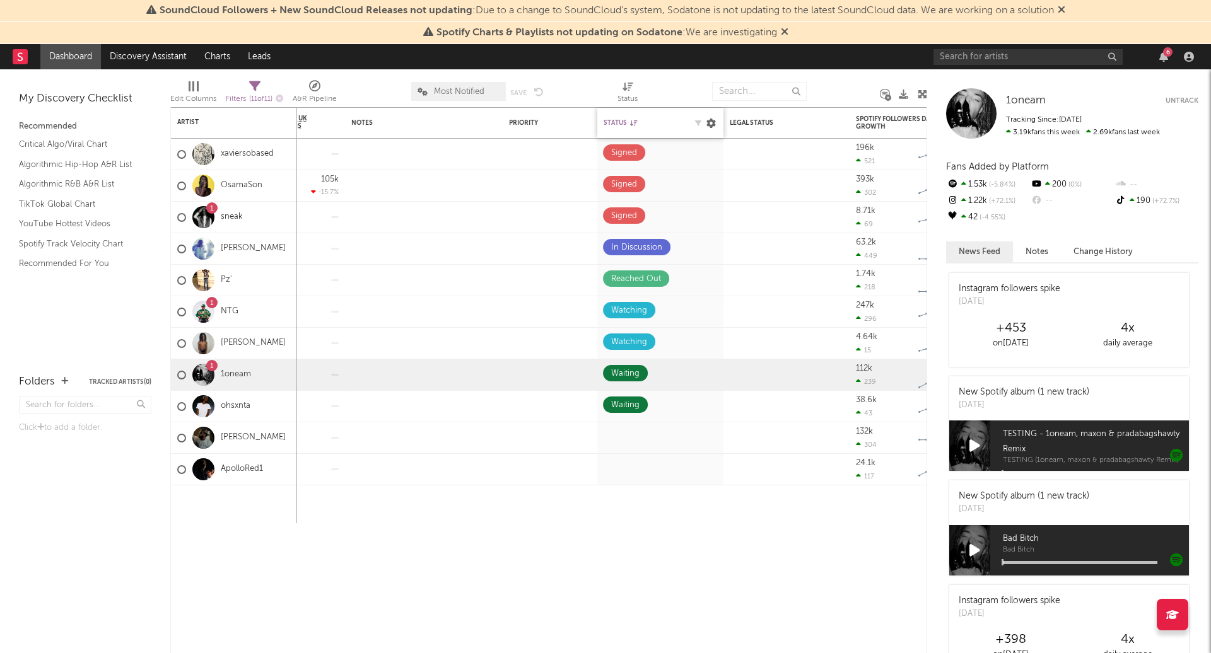
click at [710, 119] on icon at bounding box center [710, 123] width 9 height 9
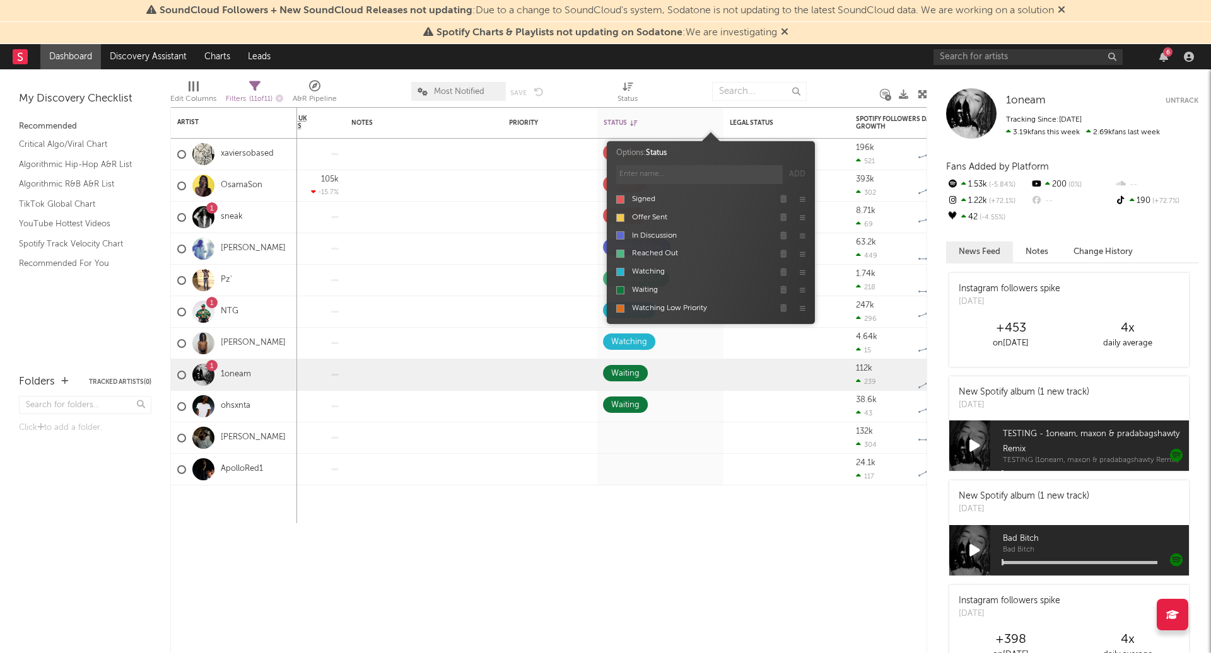
click at [803, 289] on icon at bounding box center [803, 290] width 6 height 6
click at [800, 283] on div "Signed Offer Sent In Discussion Reached Out Watching Waiting Watching Low Prior…" at bounding box center [710, 253] width 189 height 127
drag, startPoint x: 802, startPoint y: 289, endPoint x: 802, endPoint y: 256, distance: 32.8
click at [802, 256] on div "Signed Offer Sent In Discussion Reached Out Watching Waiting Watching Low Prior…" at bounding box center [710, 253] width 189 height 127
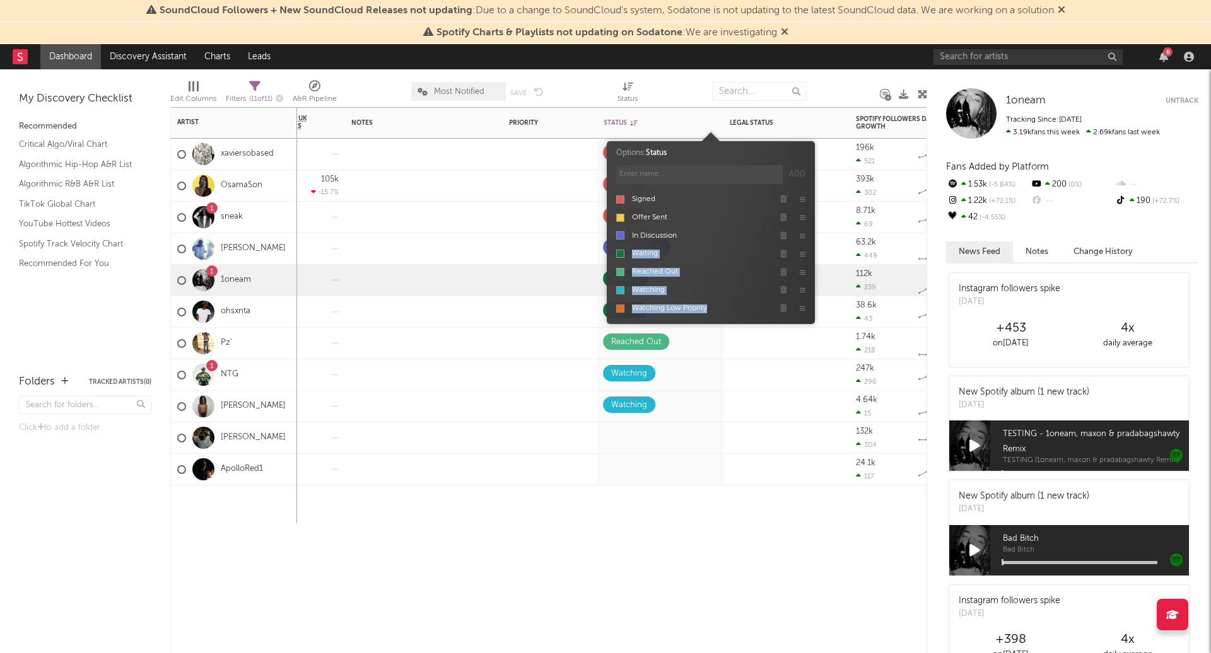
click at [758, 545] on div "Spotify Monthly Listeners 7d Change WoW % Change Spotify Followers 7d Change Wo…" at bounding box center [548, 380] width 757 height 546
click at [706, 123] on icon at bounding box center [710, 123] width 9 height 9
type input "waiting on another"
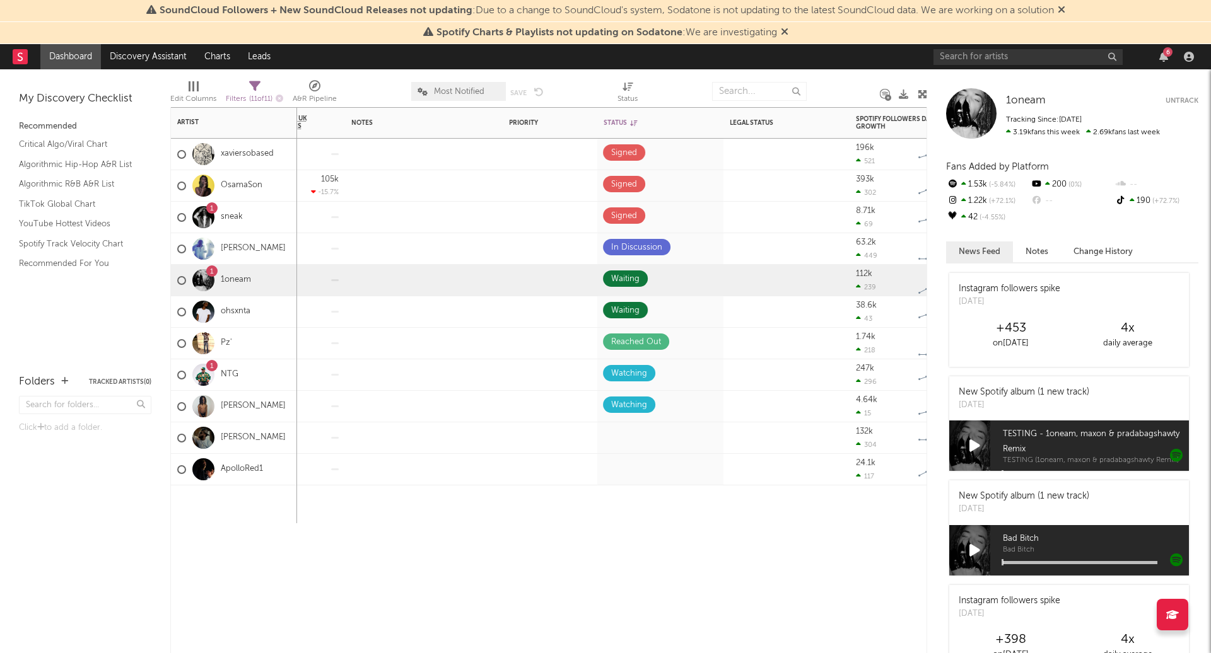
click at [658, 580] on div "Spotify Monthly Listeners 7d Change WoW % Change Spotify Followers 7d Change Wo…" at bounding box center [548, 380] width 757 height 546
click at [668, 573] on div "Spotify Monthly Listeners 7d Change WoW % Change Spotify Followers 7d Change Wo…" at bounding box center [548, 380] width 757 height 546
click at [650, 525] on div "Spotify Monthly Listeners 7d Change WoW % Change Spotify Followers 7d Change Wo…" at bounding box center [548, 380] width 757 height 546
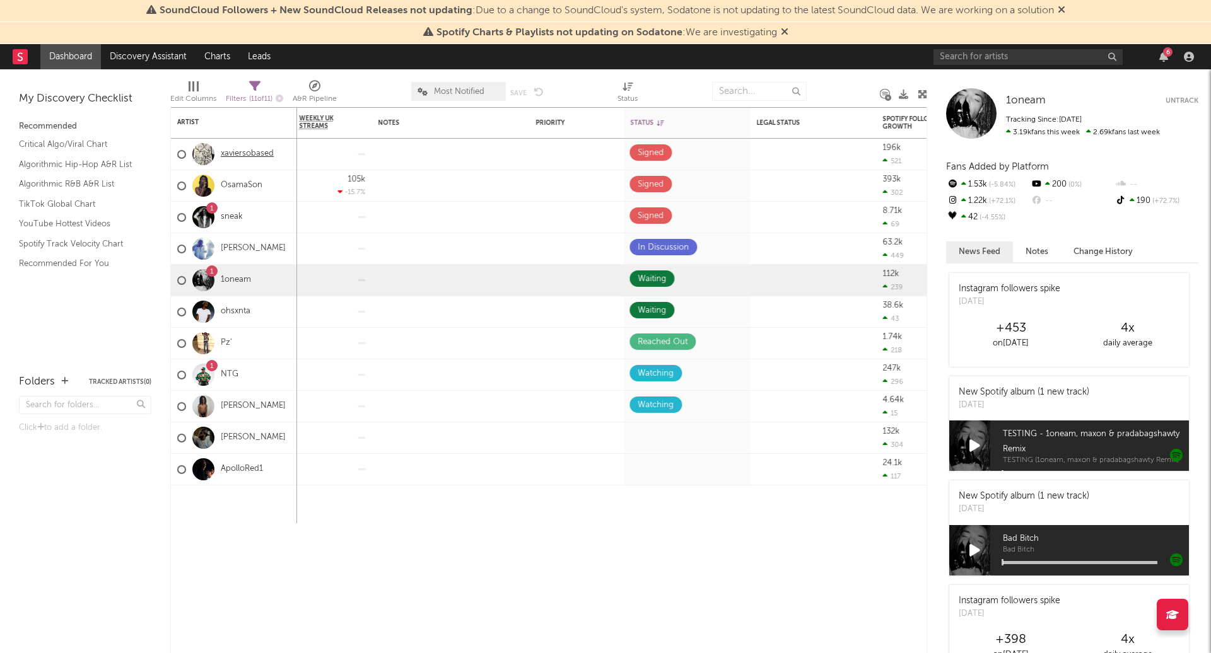
click at [239, 155] on link "xaviersobased" at bounding box center [247, 154] width 53 height 11
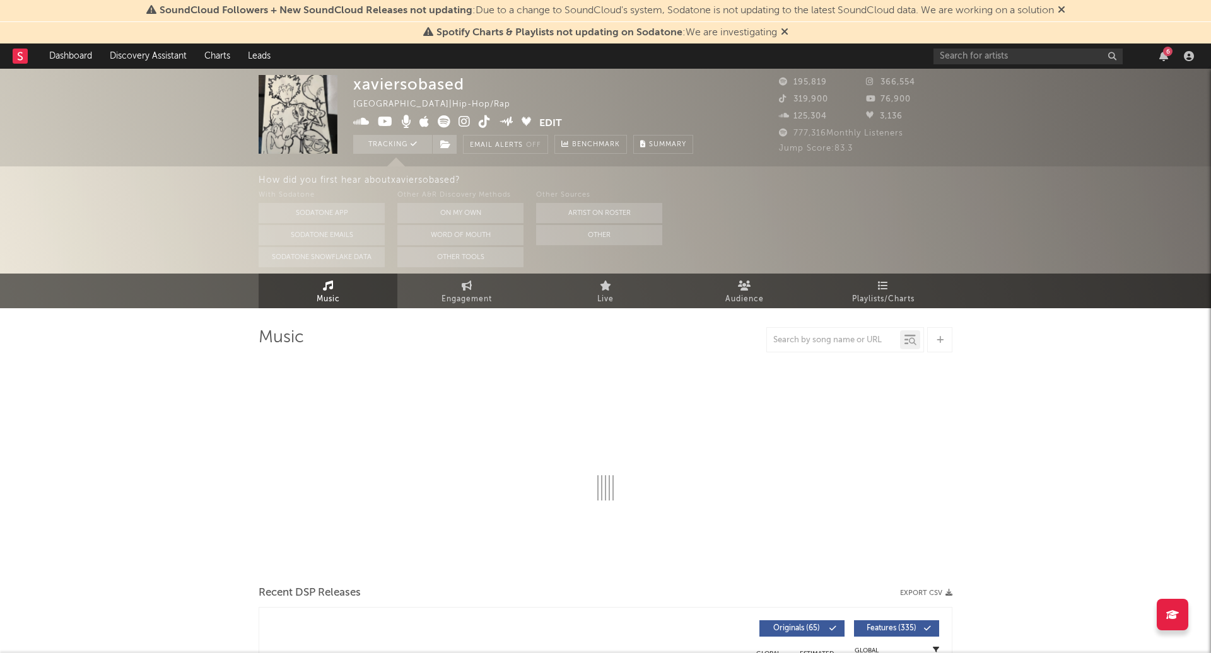
select select "6m"
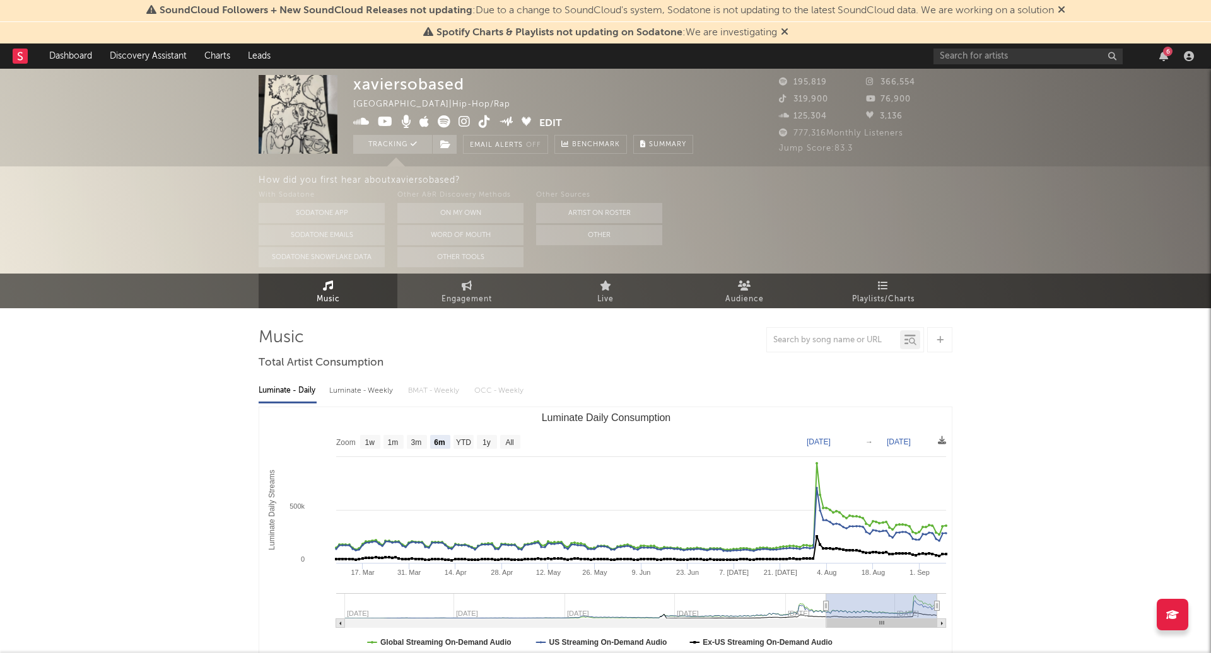
click at [547, 119] on button "Edit" at bounding box center [550, 123] width 23 height 16
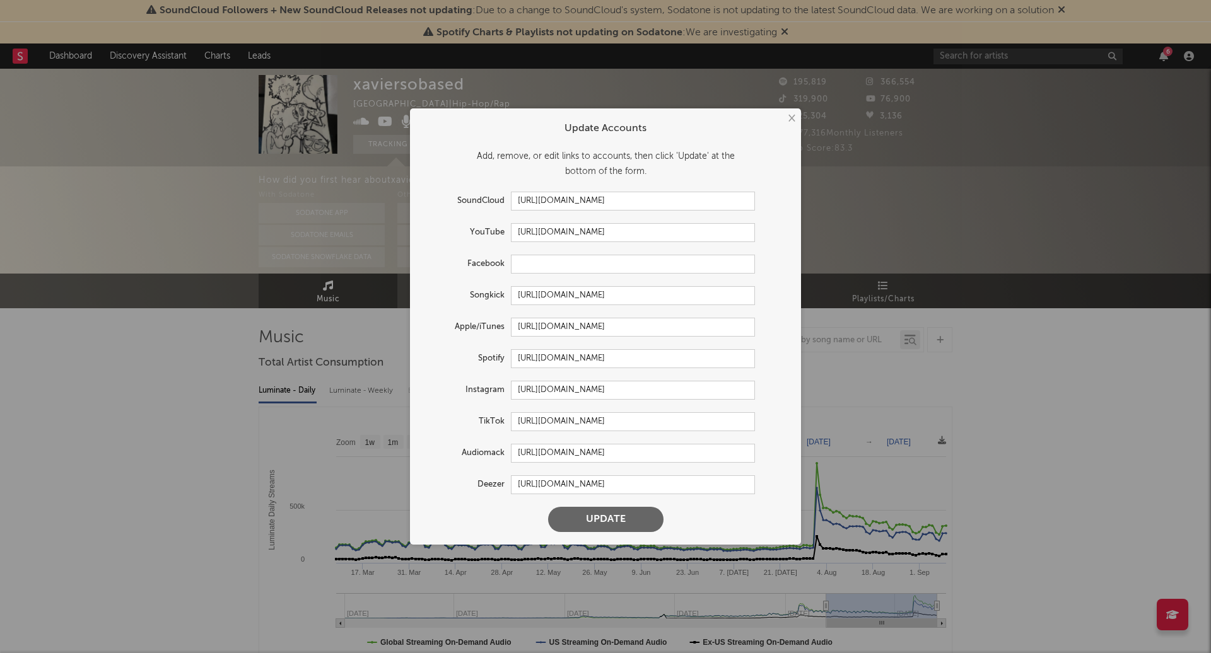
click at [786, 118] on button "×" at bounding box center [791, 119] width 14 height 14
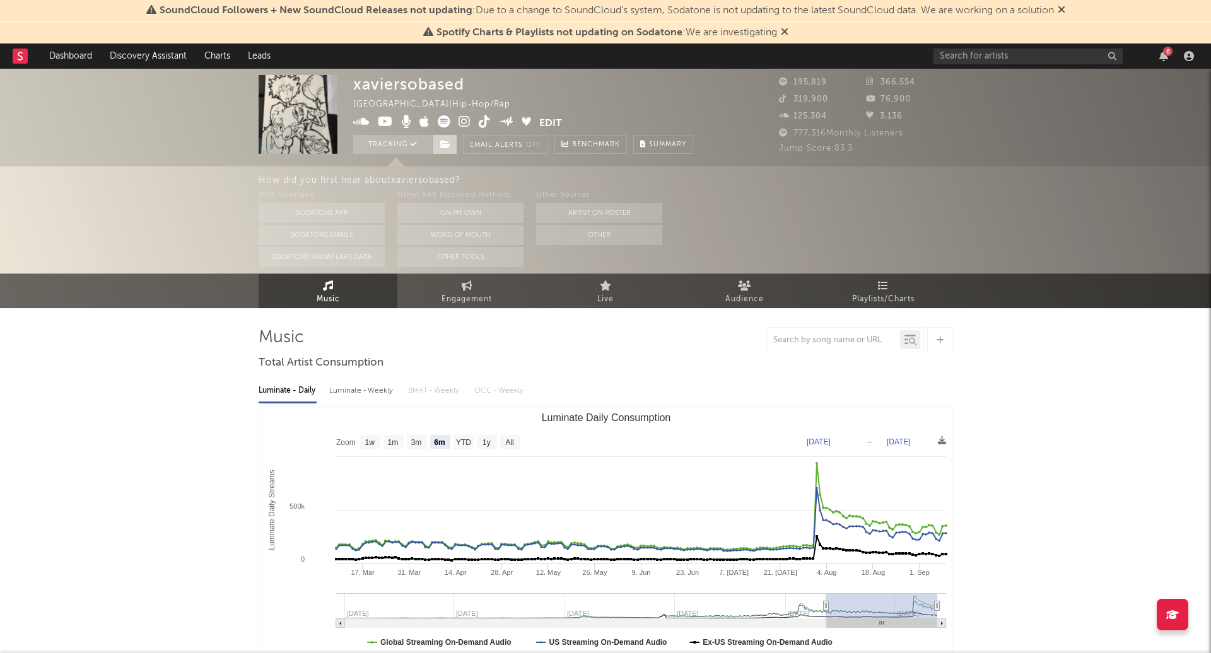
click at [441, 140] on icon at bounding box center [445, 144] width 11 height 9
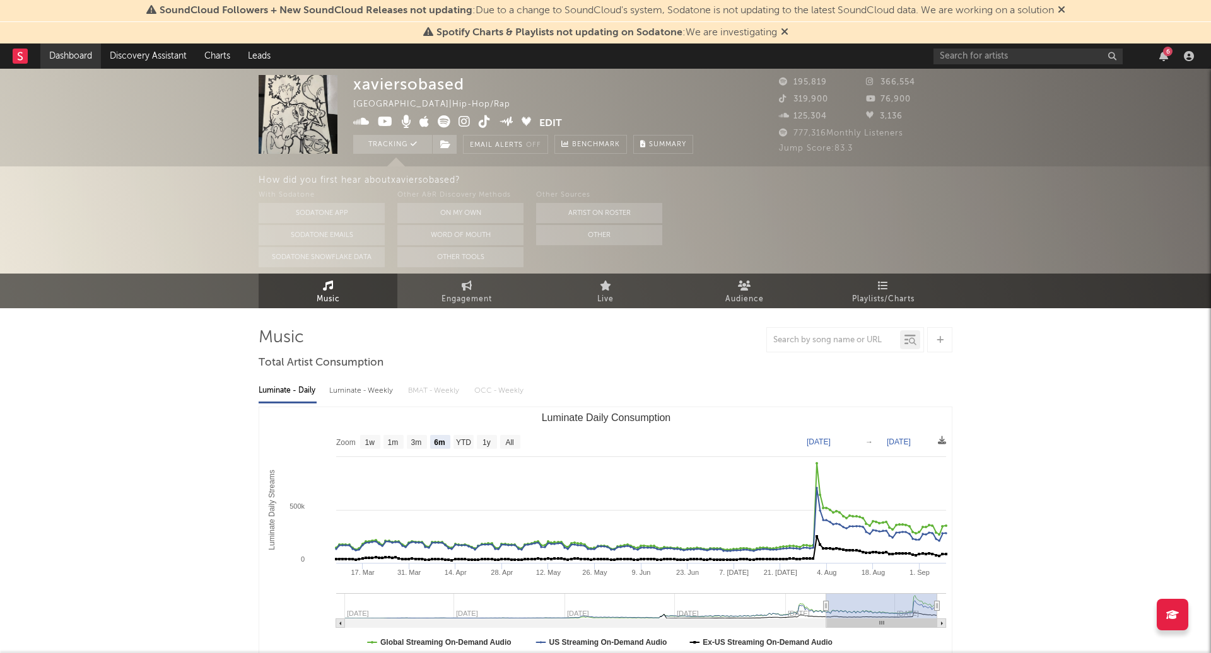
click at [82, 56] on link "Dashboard" at bounding box center [70, 56] width 61 height 25
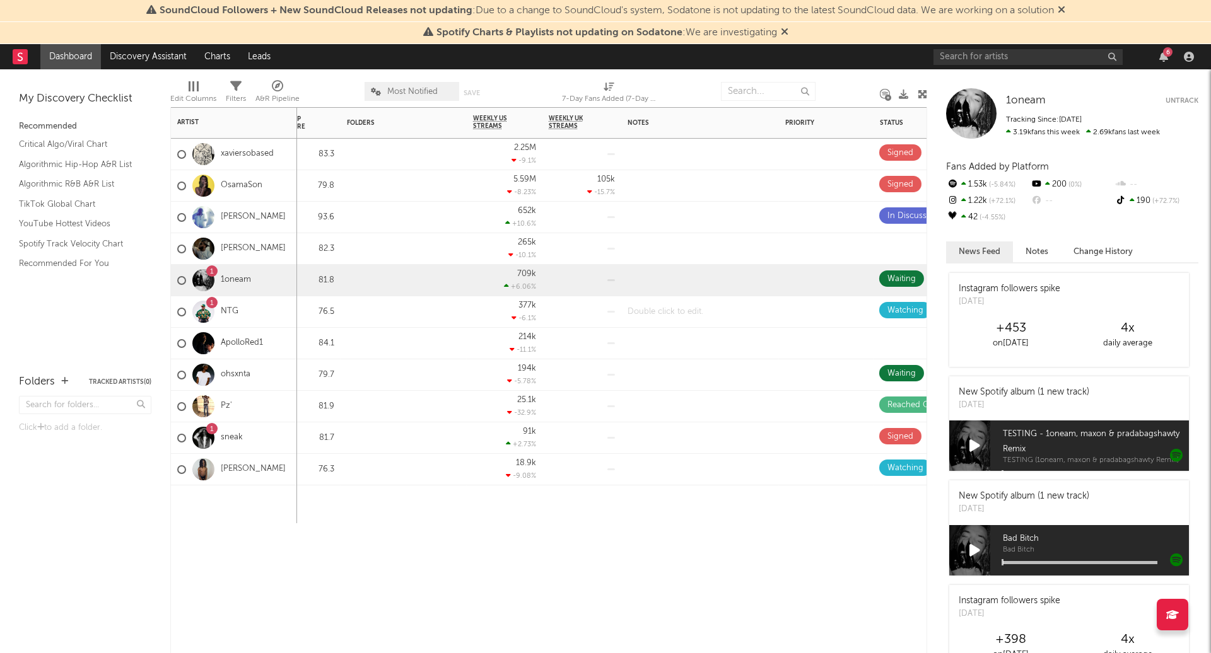
click at [687, 313] on div at bounding box center [700, 311] width 158 height 31
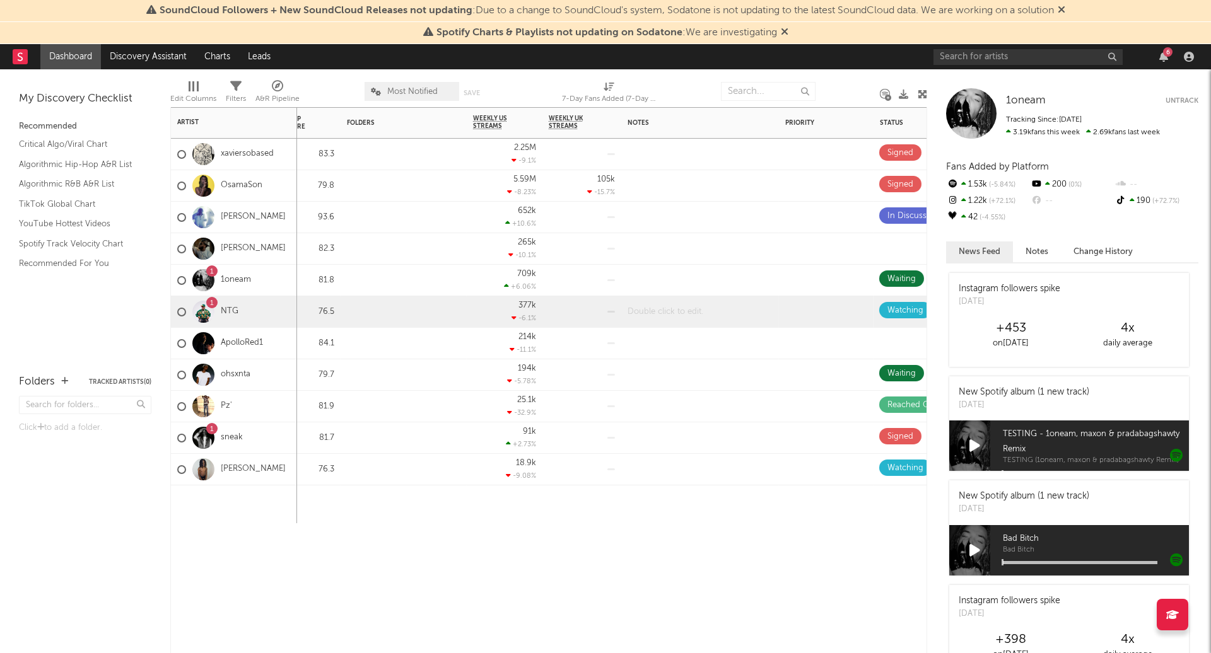
click at [687, 313] on div at bounding box center [700, 311] width 158 height 31
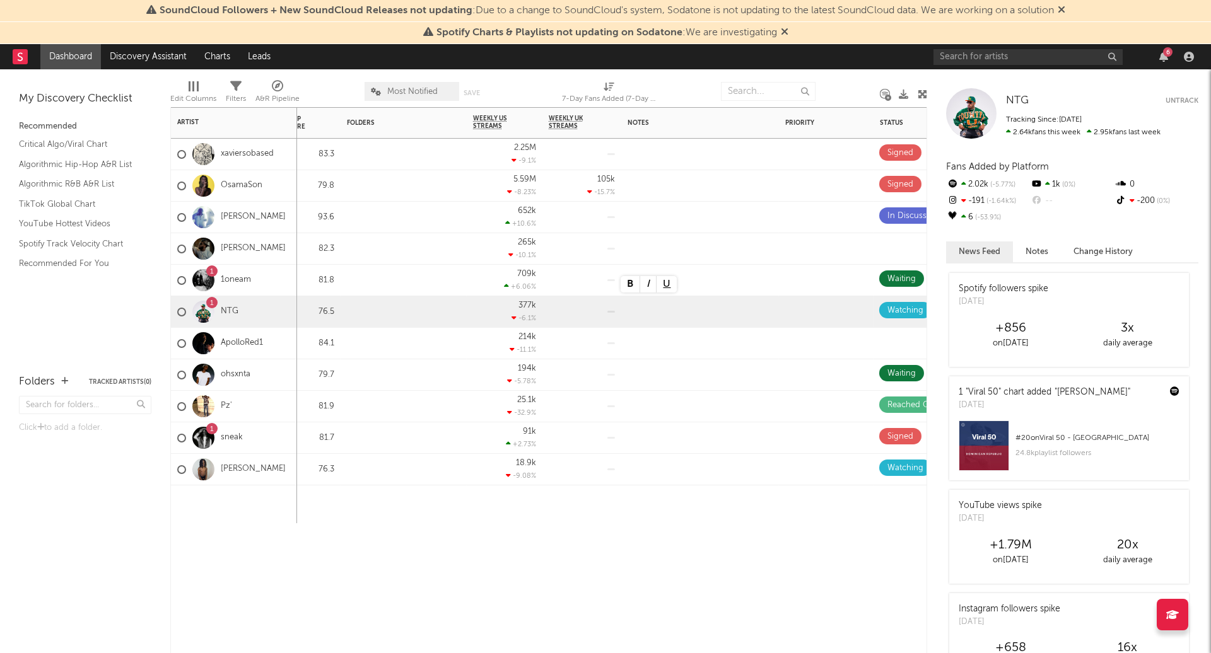
click at [670, 539] on div "7-Day Fans Added WoW % Change Most Recent Track Popularity Released Instagram F…" at bounding box center [548, 380] width 757 height 546
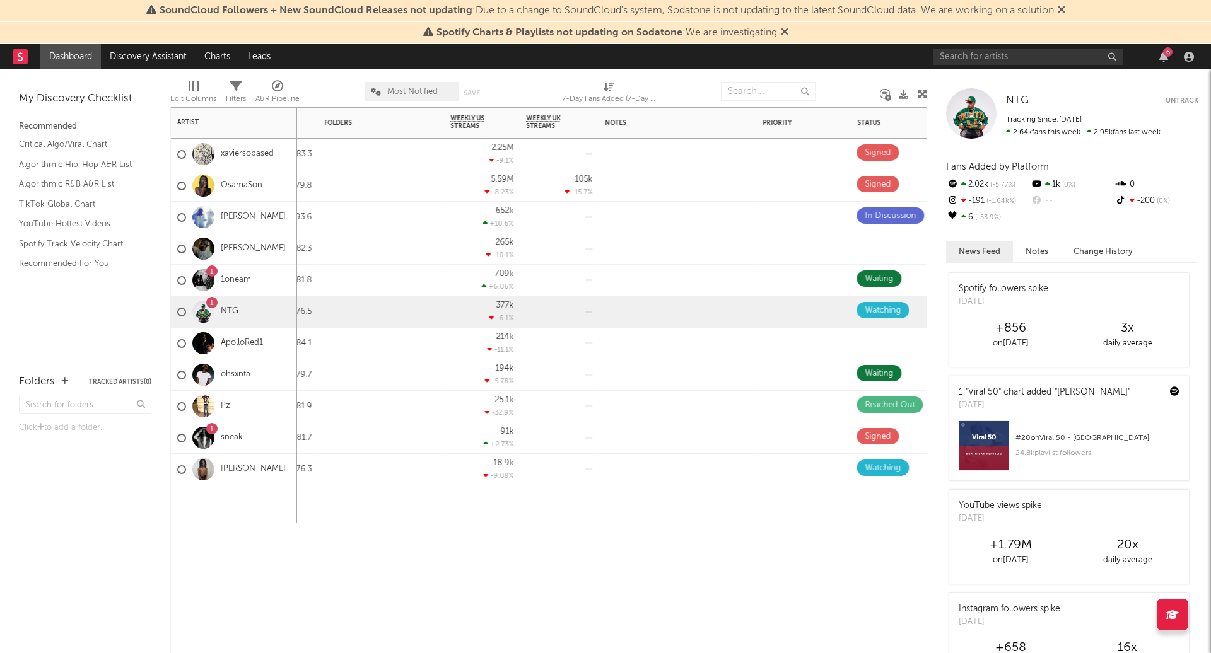
click at [662, 543] on div "7-Day Fans Added WoW % Change Most Recent Track Popularity Released Instagram F…" at bounding box center [548, 380] width 757 height 546
click at [615, 580] on div "7-Day Fans Added WoW % Change Most Recent Track Popularity Released Instagram F…" at bounding box center [548, 380] width 757 height 546
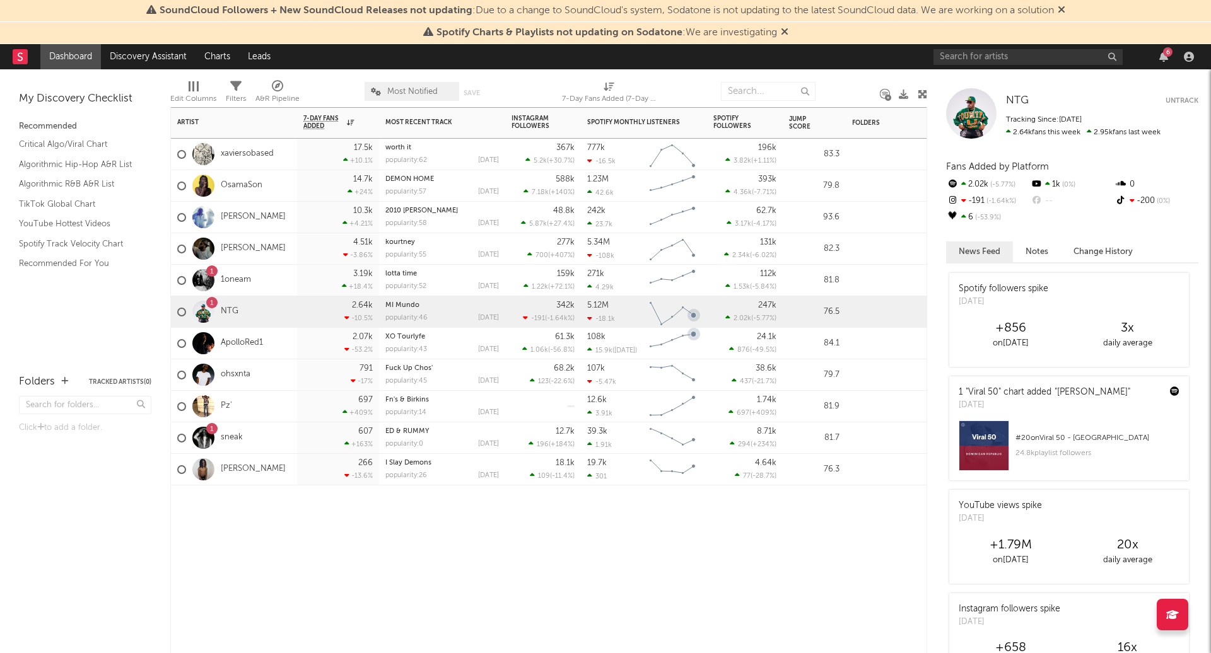
click at [470, 591] on div "Artist Notifications 7-Day Fans Added WoW % Change Most Recent Track Popularity…" at bounding box center [548, 380] width 757 height 546
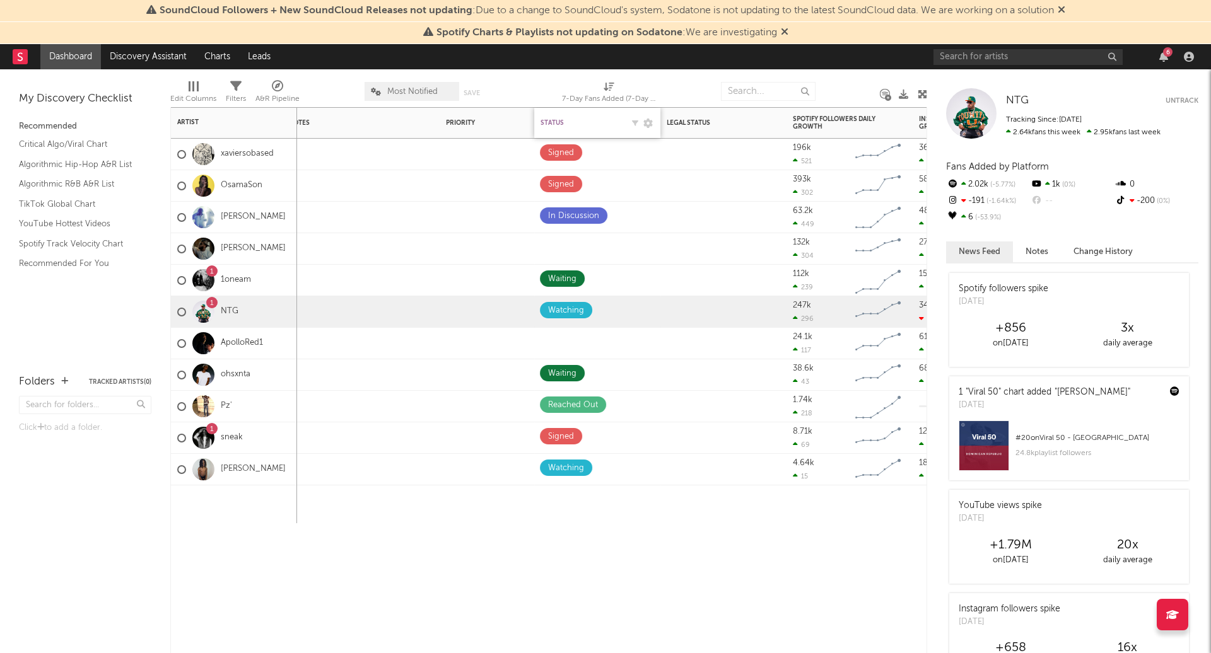
click at [598, 123] on div "Status" at bounding box center [581, 123] width 82 height 8
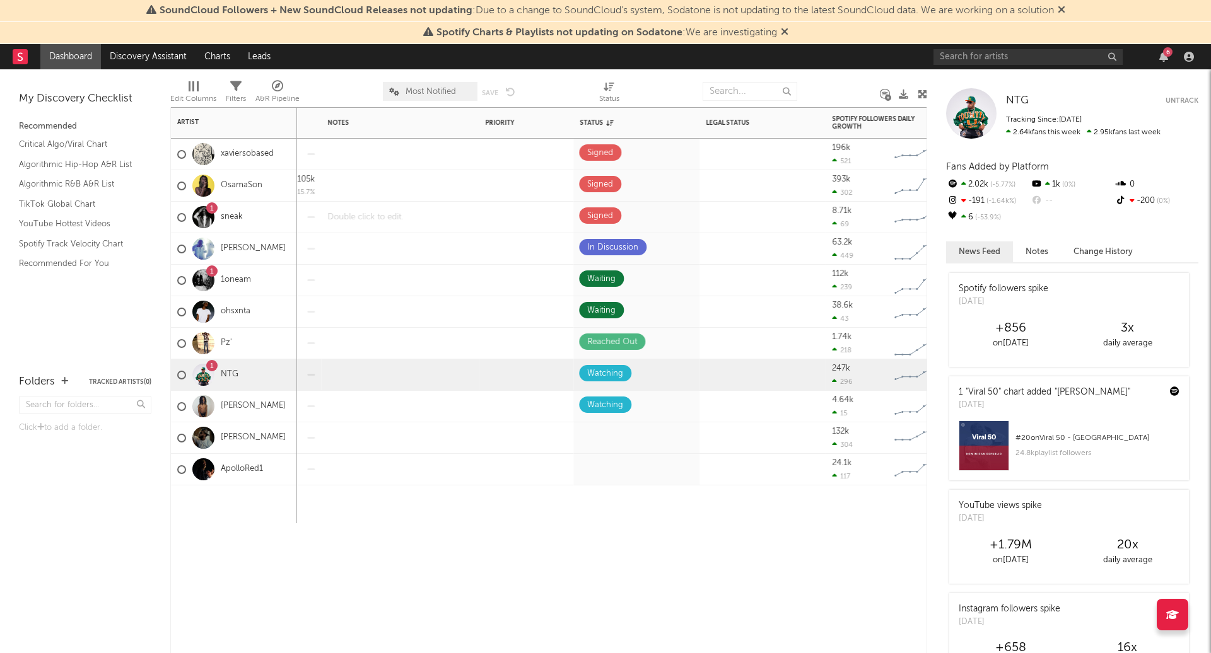
click at [391, 218] on div at bounding box center [400, 217] width 158 height 31
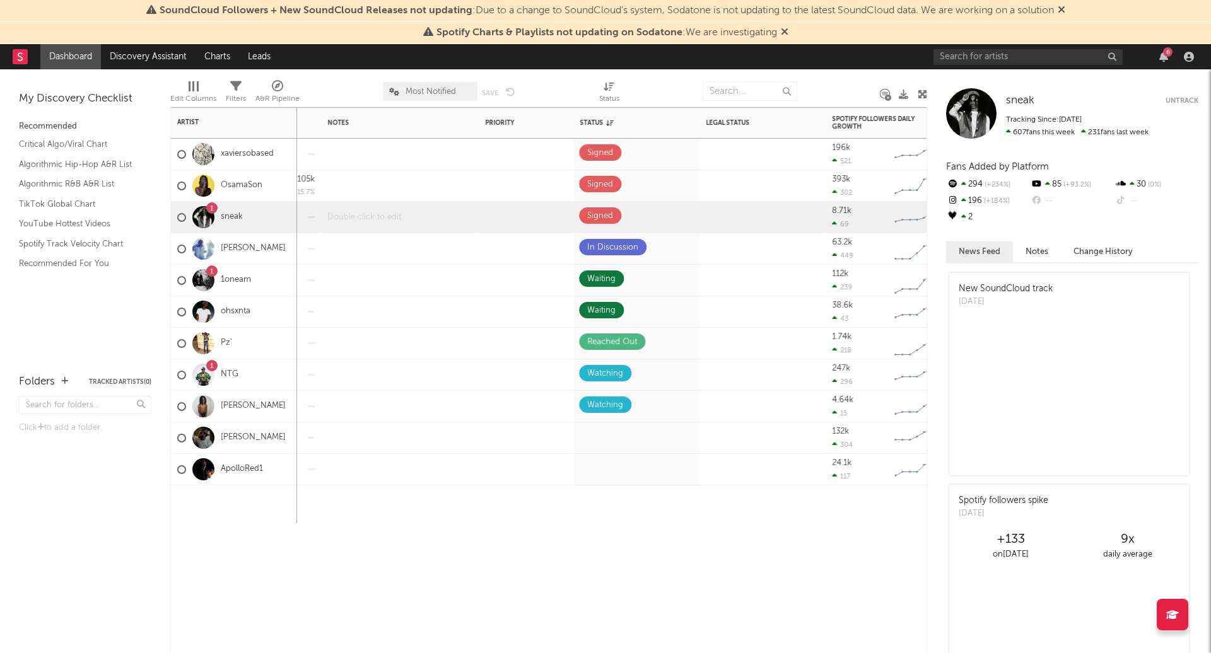
click at [391, 218] on div at bounding box center [400, 217] width 158 height 31
click at [470, 536] on div "Spotify Followers 7d Change WoW % Change Jump Score Folders Weekly US Streams W…" at bounding box center [548, 380] width 757 height 546
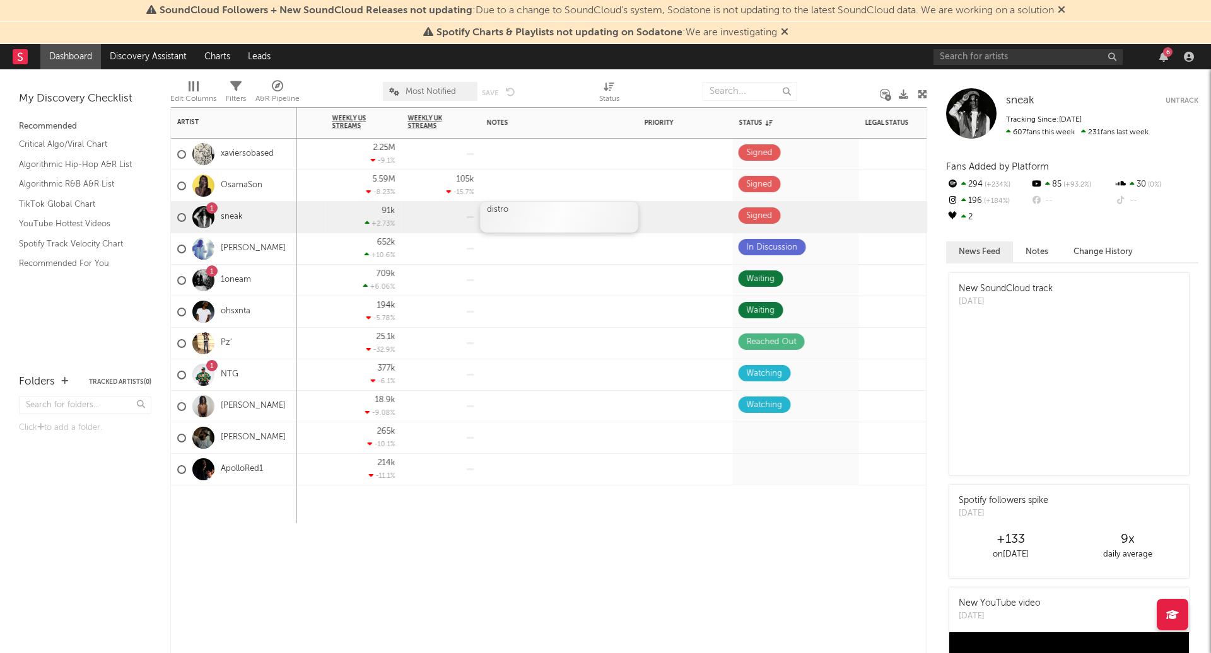
click at [530, 218] on div at bounding box center [559, 220] width 145 height 10
click at [523, 211] on div "distro" at bounding box center [560, 217] width 158 height 31
click at [578, 520] on div at bounding box center [560, 505] width 158 height 38
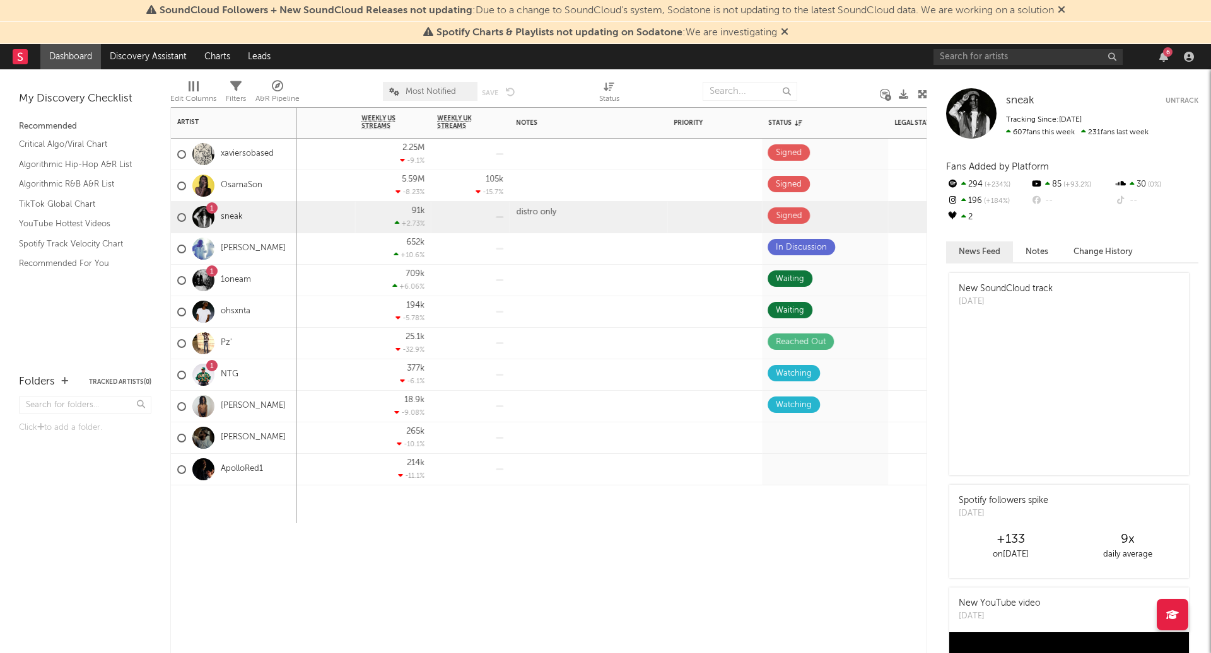
click at [671, 542] on div "Instagram Followers 7d Change WoW % Change Spotify Monthly Listeners 7d Change …" at bounding box center [548, 380] width 757 height 546
select select "-1"
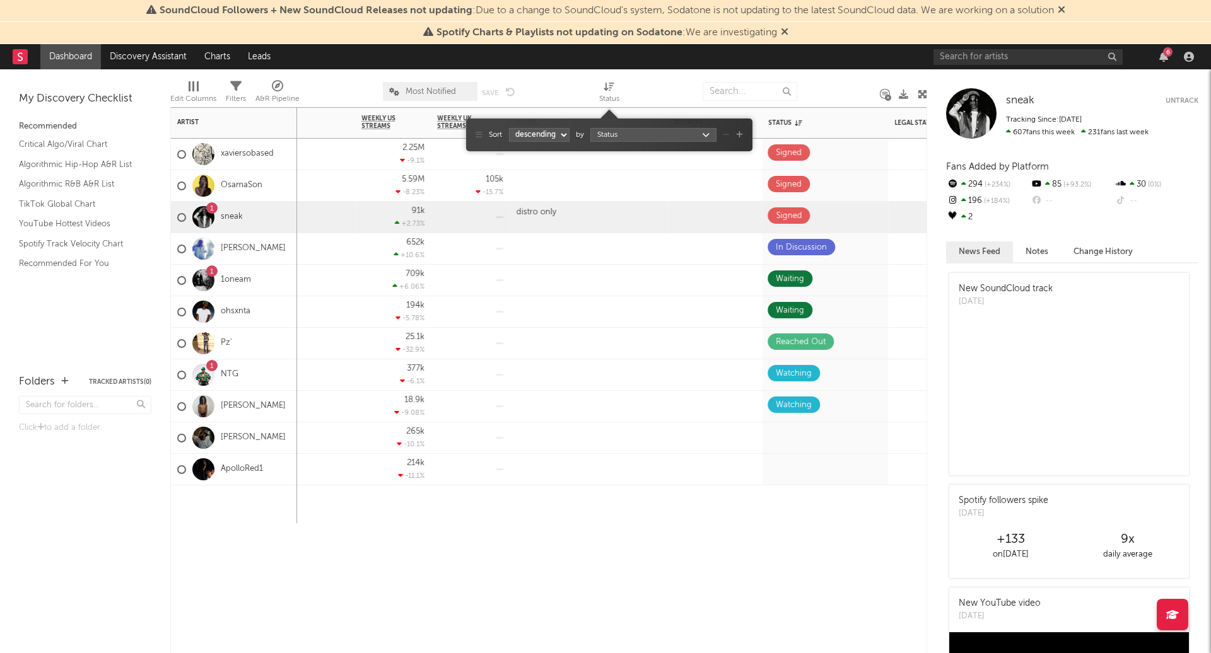
click at [607, 91] on div "Status" at bounding box center [609, 98] width 20 height 15
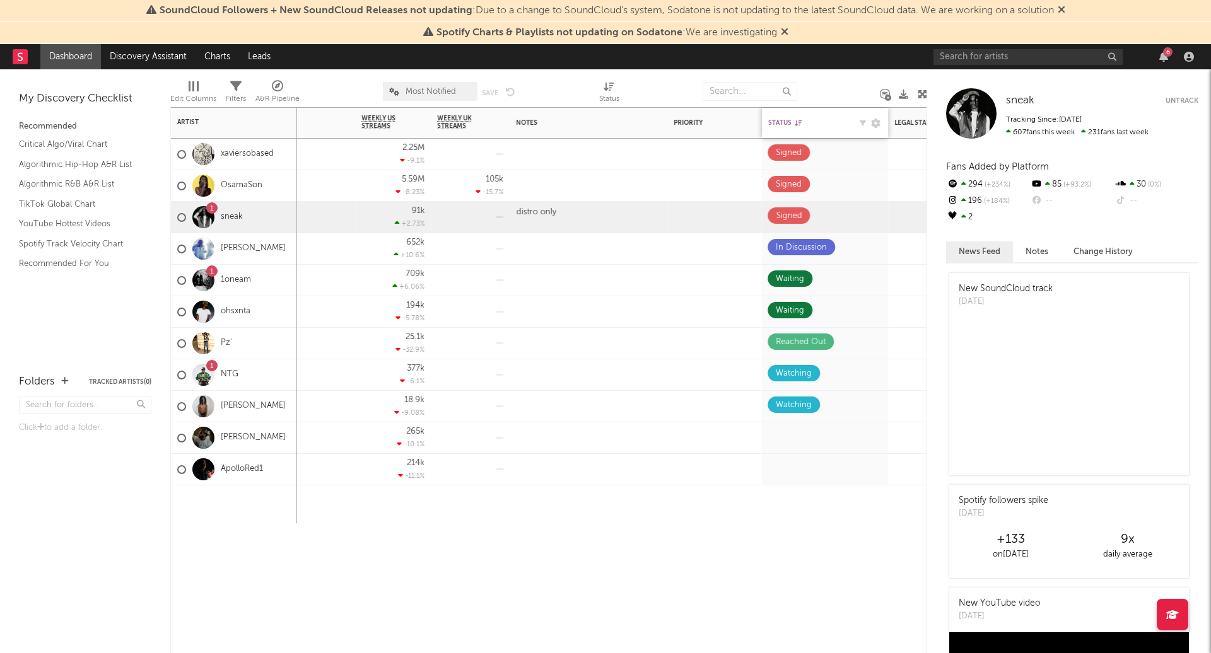
click at [797, 121] on icon at bounding box center [798, 123] width 7 height 6
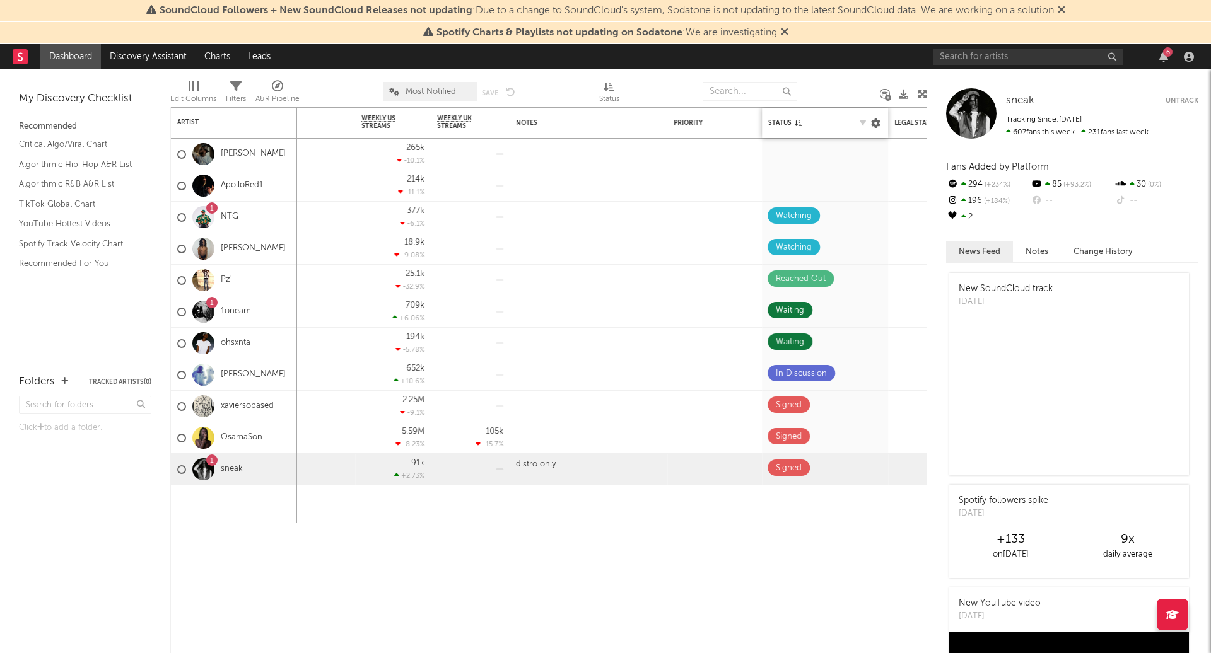
click at [876, 121] on icon at bounding box center [875, 123] width 9 height 9
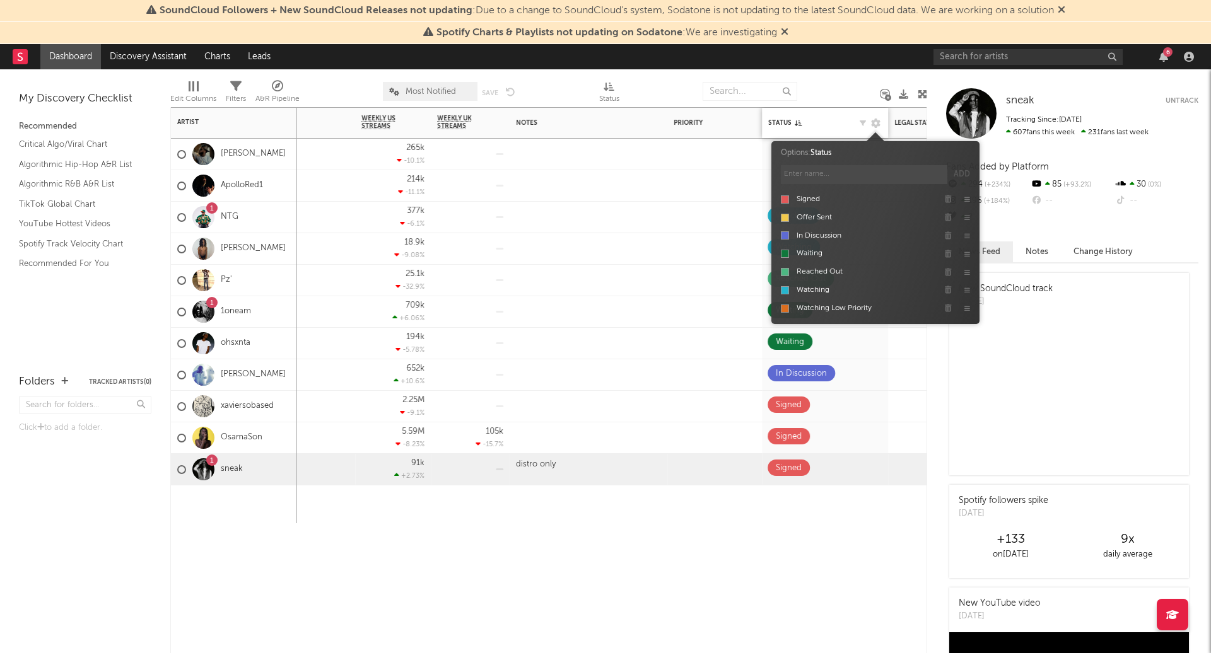
click at [802, 114] on div "Status Edit settings for Status" at bounding box center [825, 123] width 114 height 26
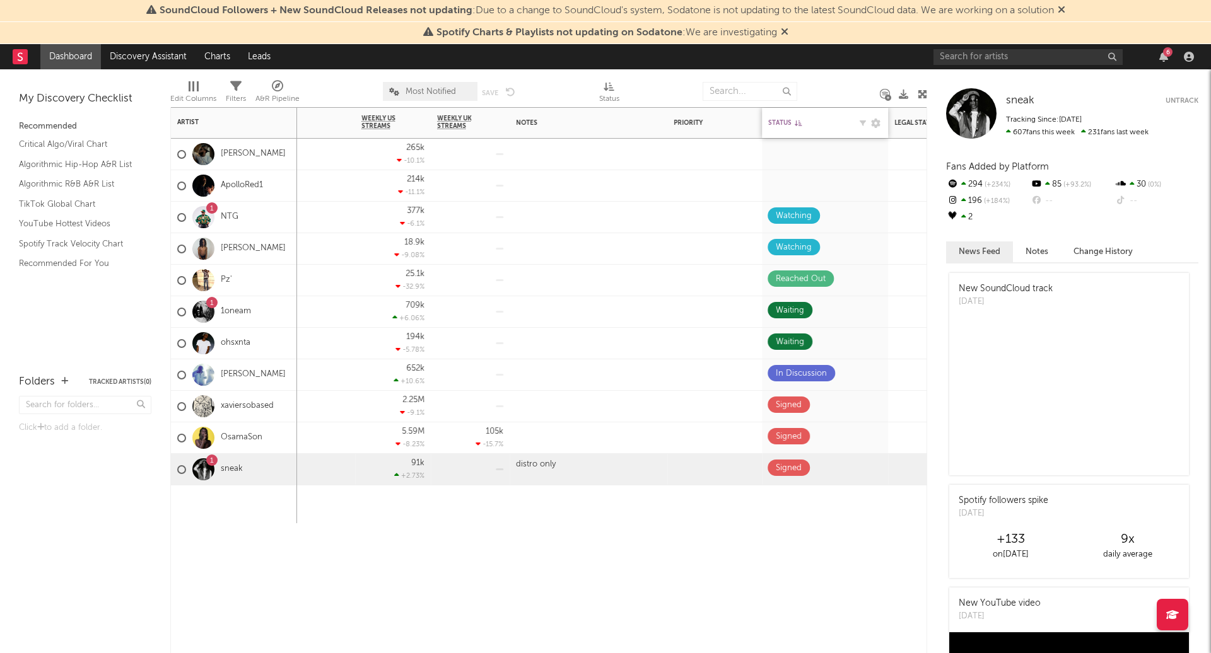
click at [802, 120] on div "Status" at bounding box center [809, 123] width 82 height 8
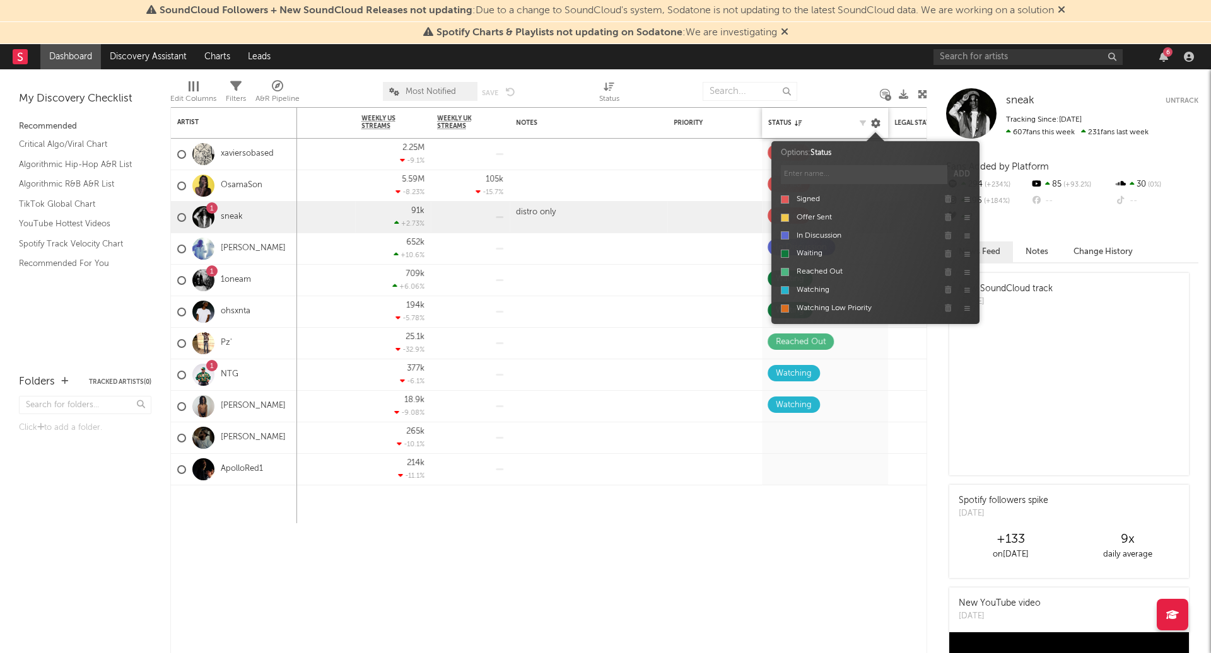
click at [876, 120] on icon at bounding box center [875, 123] width 9 height 9
click at [969, 287] on icon at bounding box center [967, 290] width 6 height 6
click at [814, 287] on input "Watching" at bounding box center [864, 290] width 139 height 11
click at [839, 288] on input "Watching" at bounding box center [864, 290] width 139 height 11
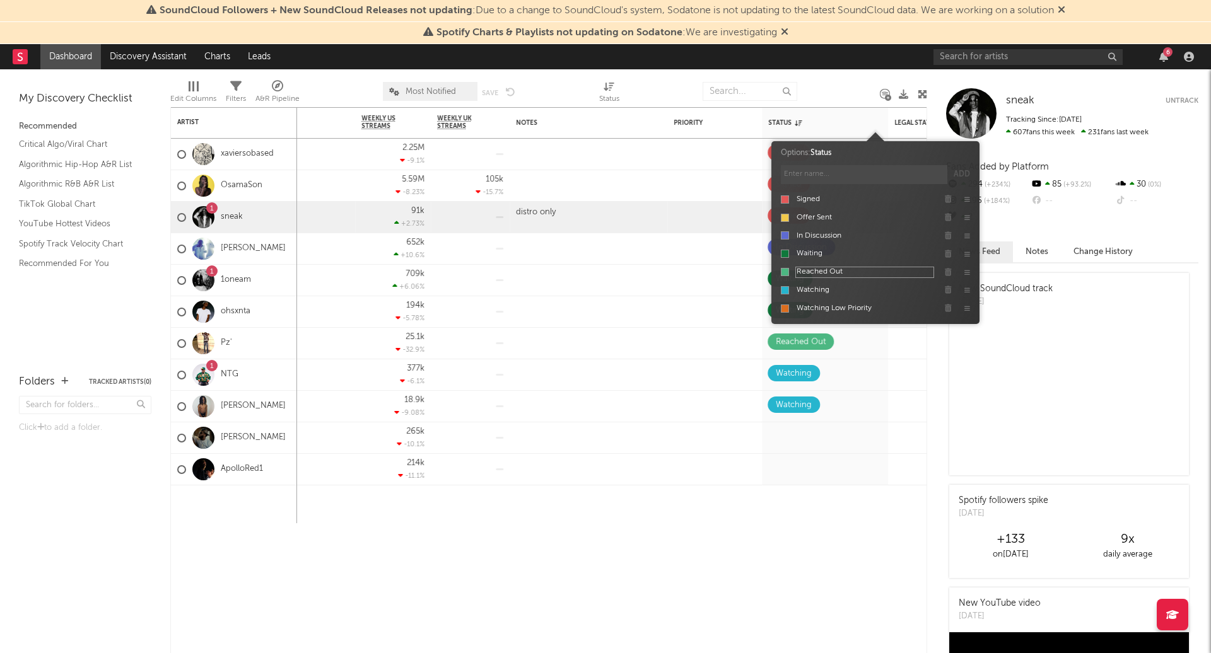
click at [842, 271] on input "Reached Out" at bounding box center [864, 272] width 139 height 11
click at [856, 272] on input "Reached Out" at bounding box center [864, 272] width 139 height 11
type input "Reached Out With Intent"
click at [823, 602] on div "Instagram Followers 7d Change WoW % Change Spotify Monthly Listeners 7d Change …" at bounding box center [548, 380] width 757 height 546
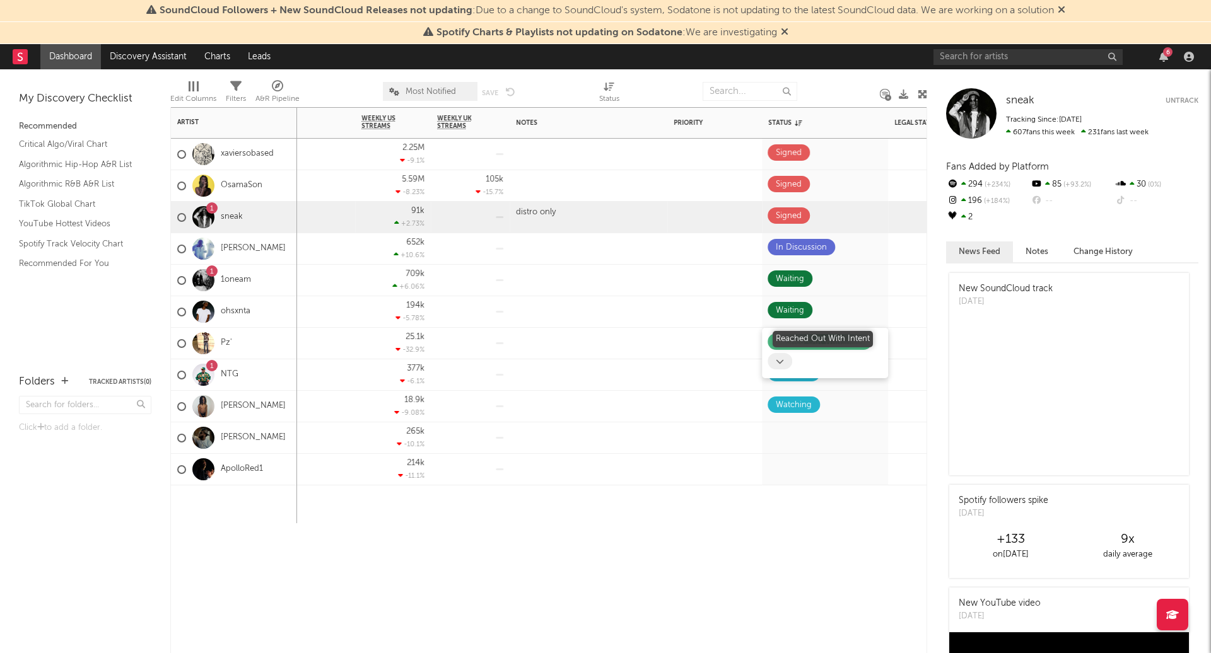
click at [836, 342] on div "Reached Out With Intent" at bounding box center [816, 342] width 88 height 15
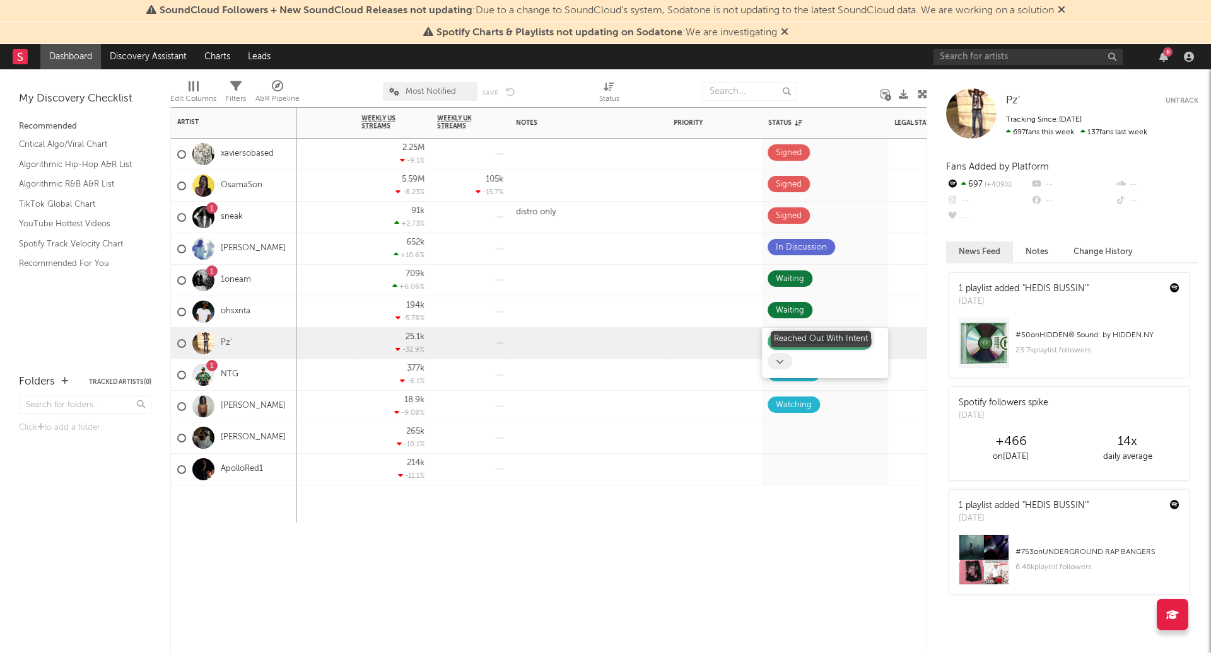
click at [814, 340] on div "Reached Out With Intent" at bounding box center [816, 342] width 88 height 15
click at [800, 119] on div "Status" at bounding box center [809, 123] width 82 height 8
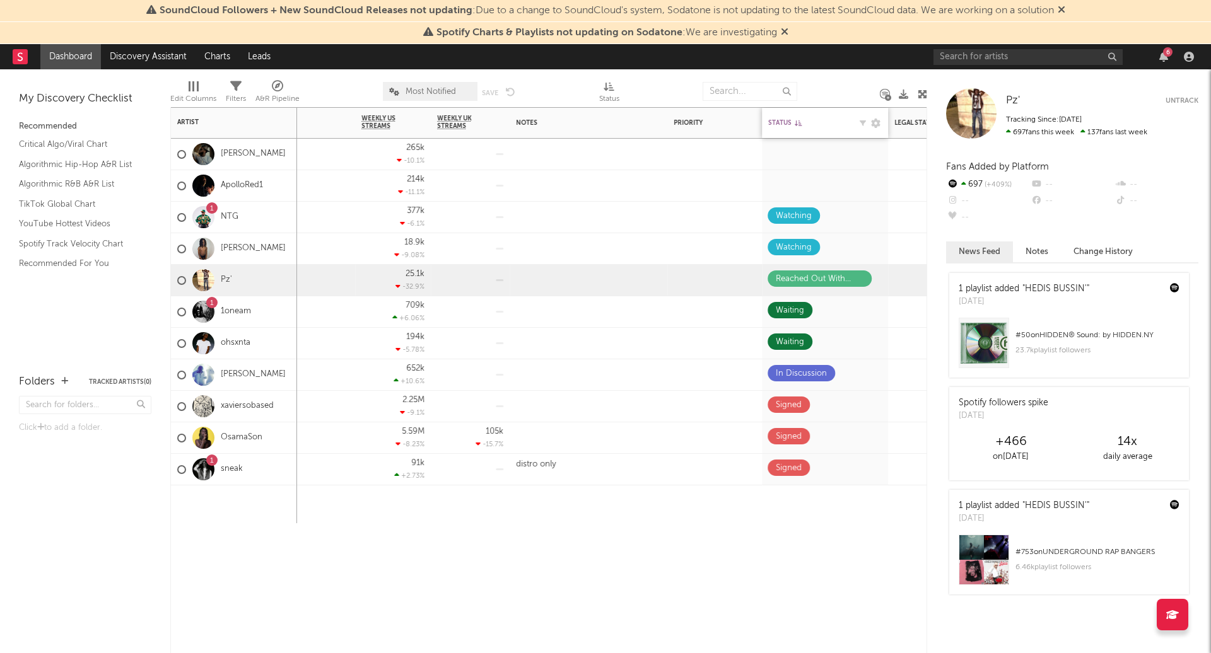
click at [795, 119] on div "Status" at bounding box center [809, 123] width 82 height 8
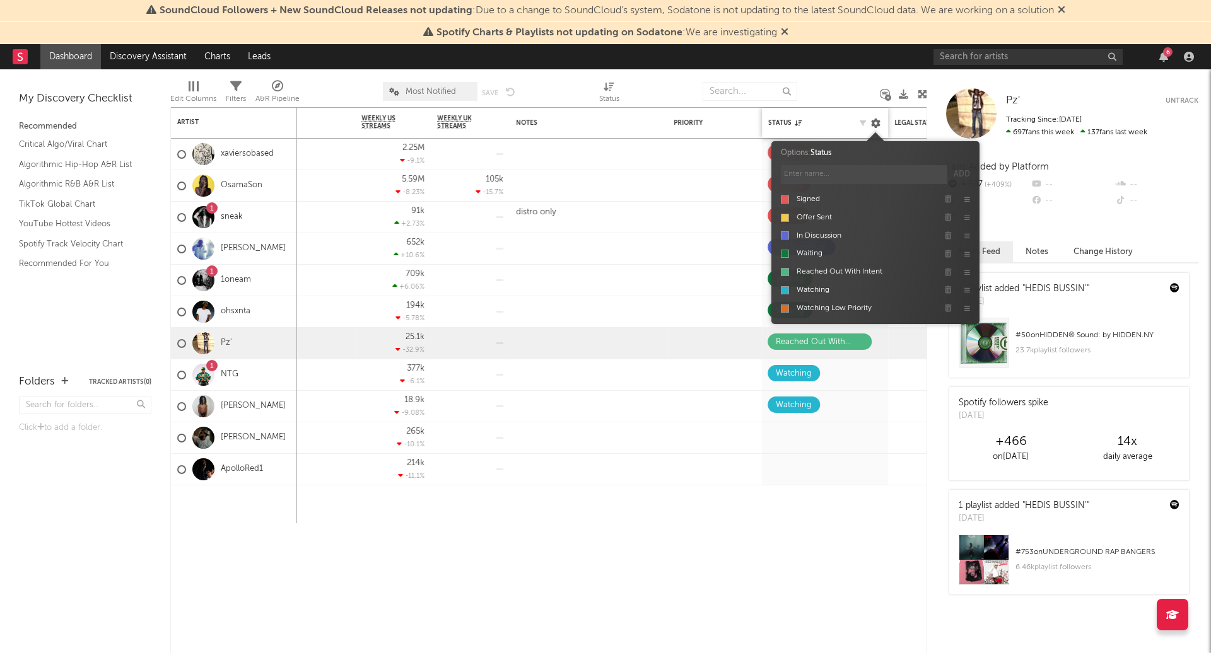
click at [875, 119] on icon at bounding box center [875, 123] width 9 height 9
click at [875, 269] on input "Reached Out With Intent" at bounding box center [864, 272] width 139 height 11
click at [858, 269] on input "Reached Out With Intent" at bounding box center [864, 272] width 139 height 11
type input "Reached Out w/ Intent"
click at [817, 526] on div "Instagram Followers 7d Change WoW % Change Spotify Monthly Listeners 7d Change …" at bounding box center [548, 380] width 757 height 546
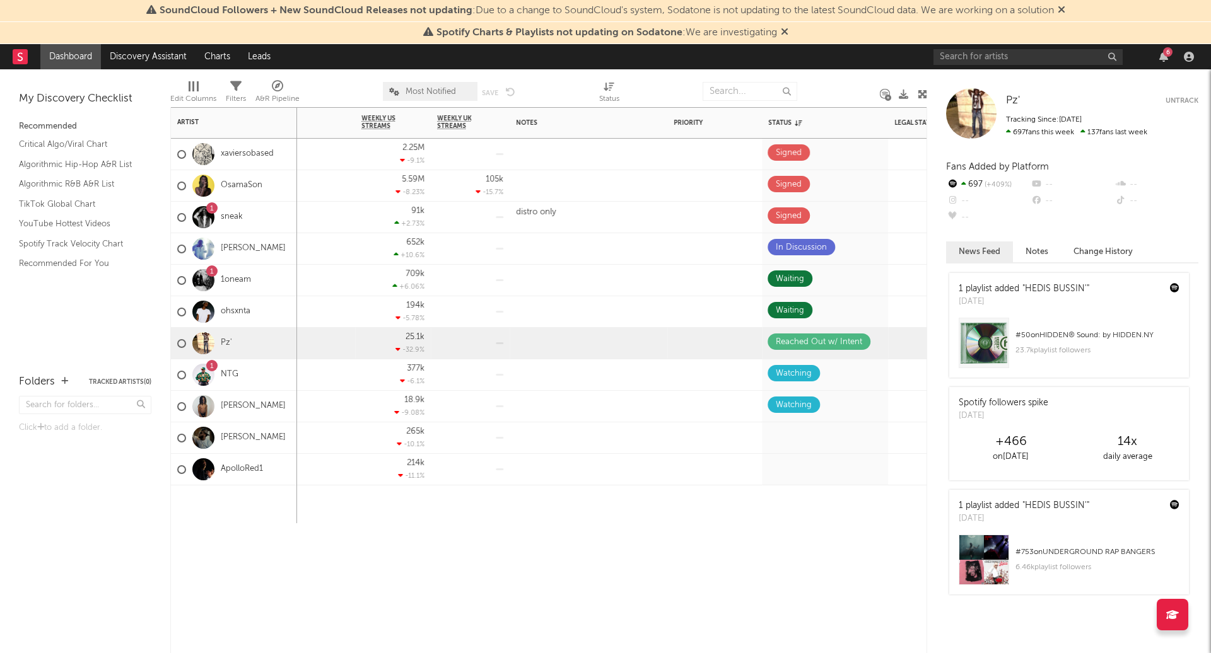
click at [869, 580] on div "Instagram Followers 7d Change WoW % Change Spotify Monthly Listeners 7d Change …" at bounding box center [548, 380] width 757 height 546
click at [782, 359] on icon at bounding box center [780, 362] width 8 height 8
click at [899, 511] on div at bounding box center [951, 505] width 126 height 38
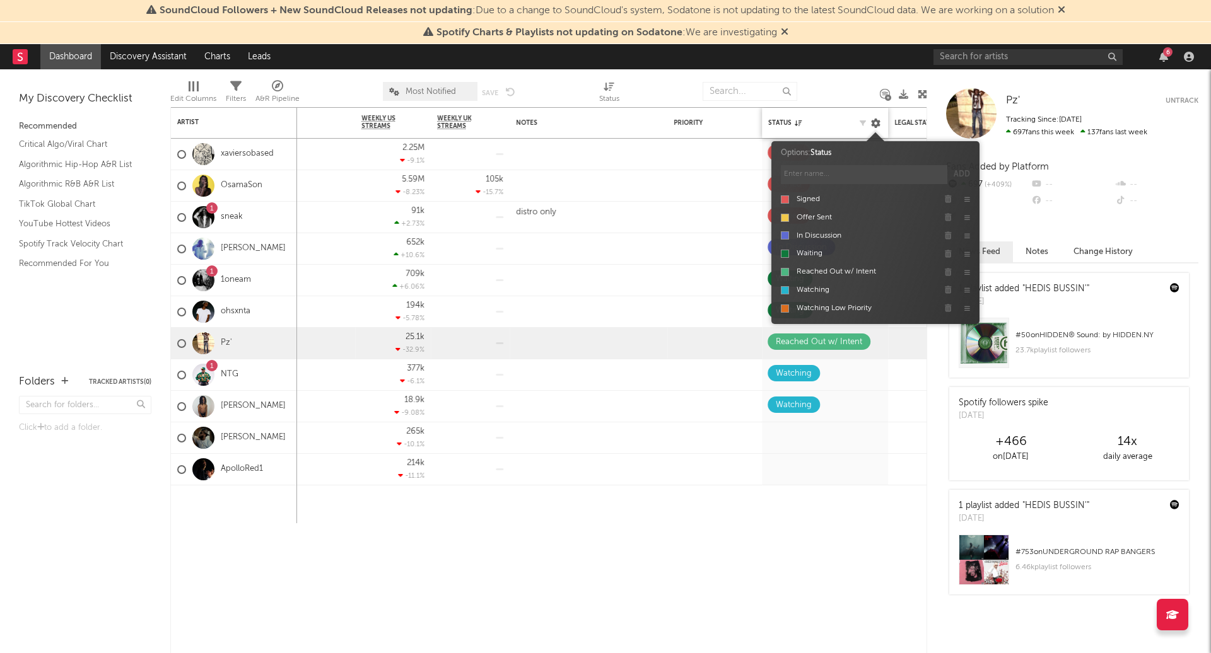
click at [875, 125] on icon at bounding box center [875, 123] width 9 height 9
drag, startPoint x: 967, startPoint y: 271, endPoint x: 967, endPoint y: 254, distance: 17.0
click at [967, 254] on div "Signed Offer Sent In Discussion Waiting Reached Out w/ Intent Watching Watching…" at bounding box center [875, 253] width 189 height 127
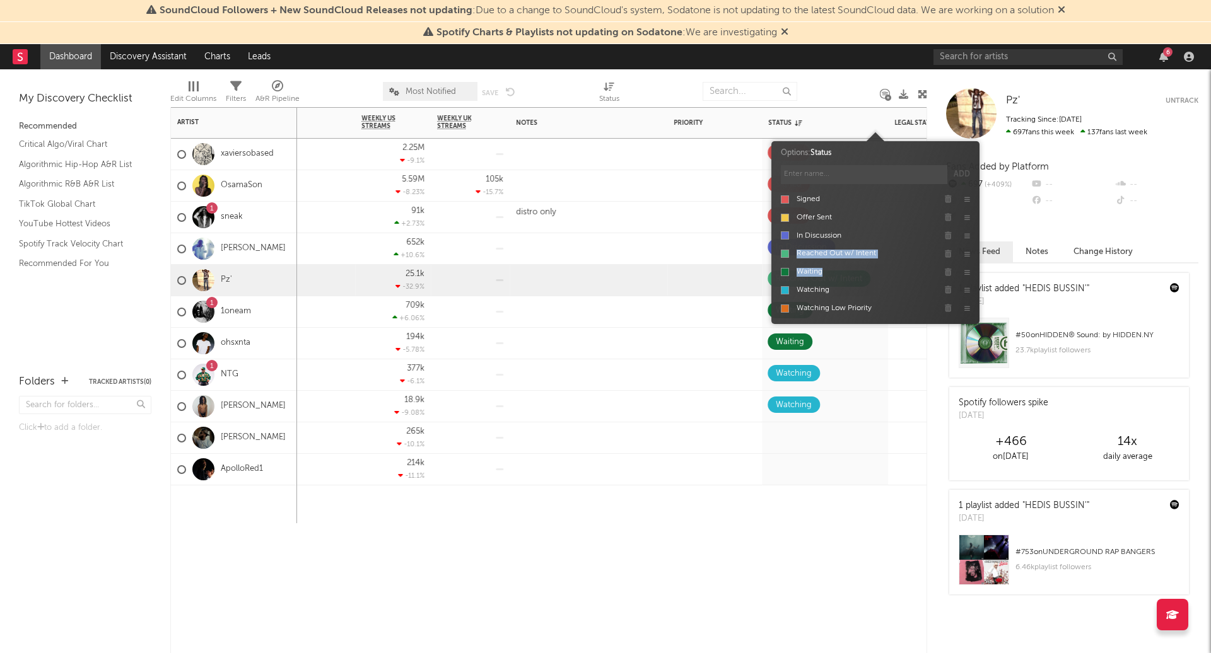
click at [786, 510] on div at bounding box center [825, 505] width 126 height 38
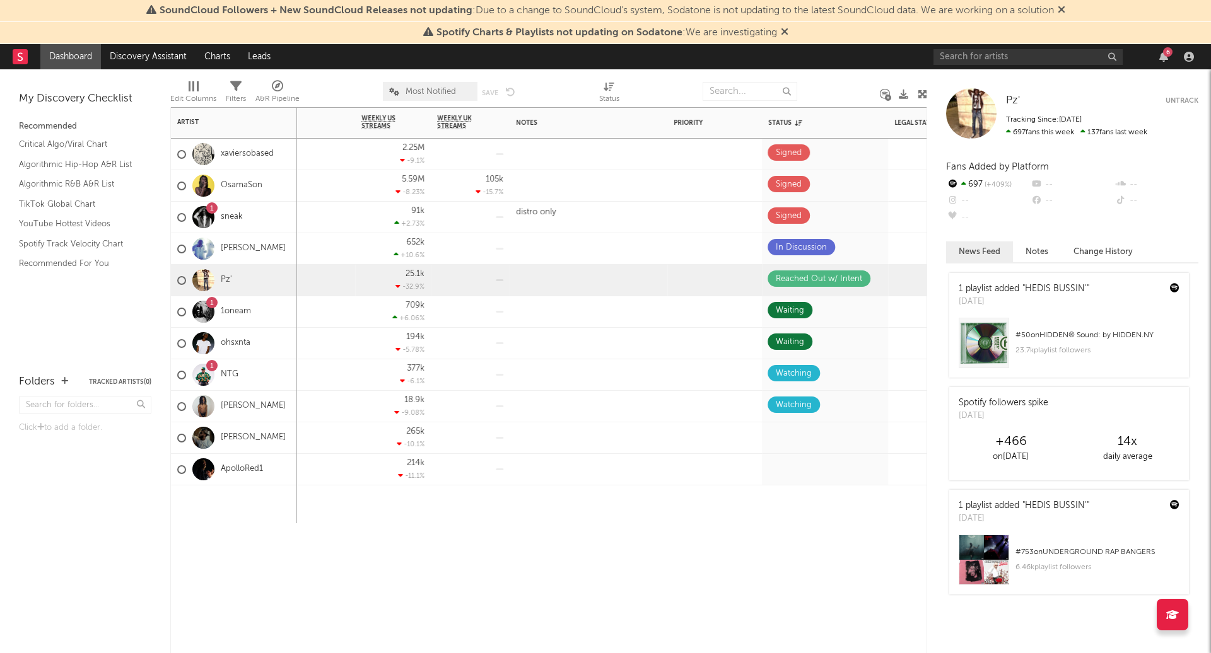
click at [640, 562] on div "Instagram Followers 7d Change WoW % Change Spotify Monthly Listeners 7d Change …" at bounding box center [548, 380] width 757 height 546
click at [784, 295] on span at bounding box center [779, 298] width 25 height 16
click at [827, 554] on div "Instagram Followers 7d Change WoW % Change Spotify Monthly Listeners 7d Change …" at bounding box center [548, 380] width 757 height 546
click at [827, 622] on div "Instagram Followers 7d Change WoW % Change Spotify Monthly Listeners 7d Change …" at bounding box center [548, 380] width 757 height 546
click at [870, 436] on icon at bounding box center [867, 437] width 8 height 8
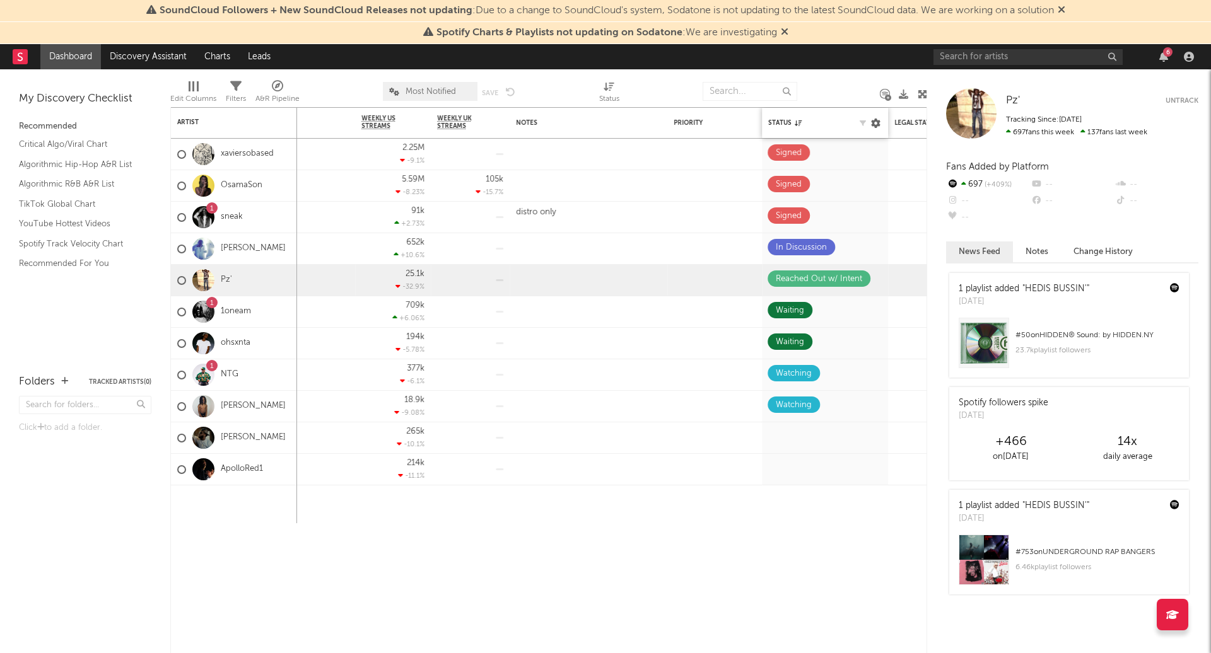
click at [874, 125] on icon at bounding box center [875, 123] width 9 height 9
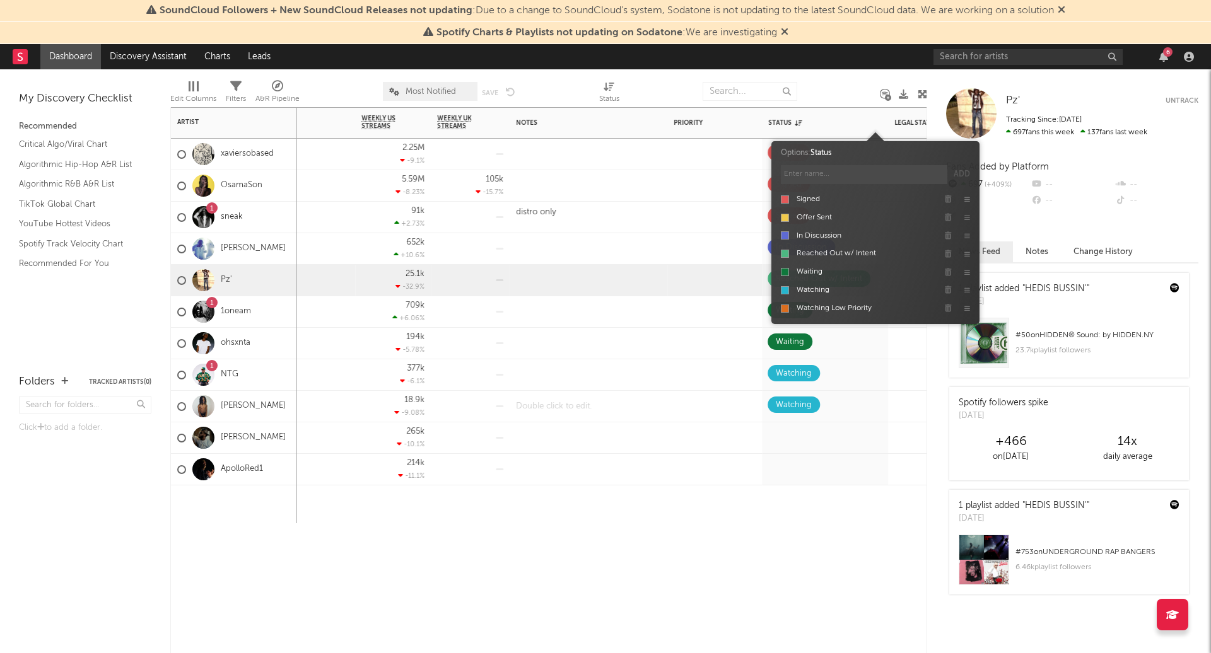
click at [540, 403] on div at bounding box center [589, 406] width 158 height 31
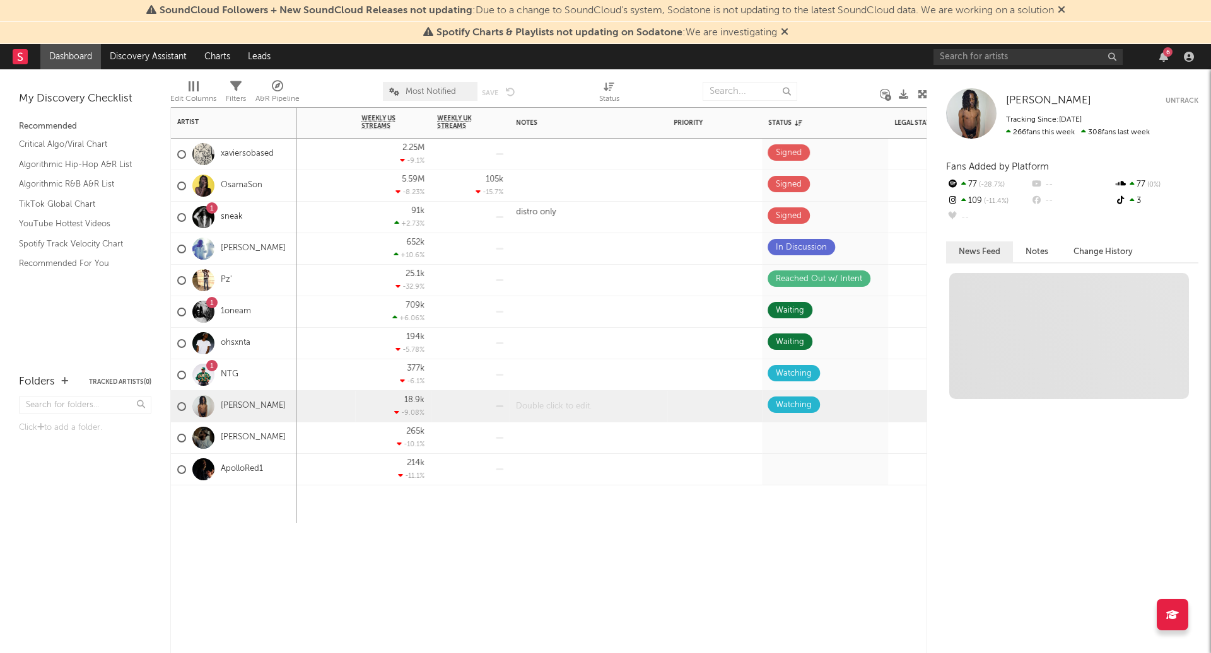
click at [540, 403] on div at bounding box center [589, 406] width 158 height 31
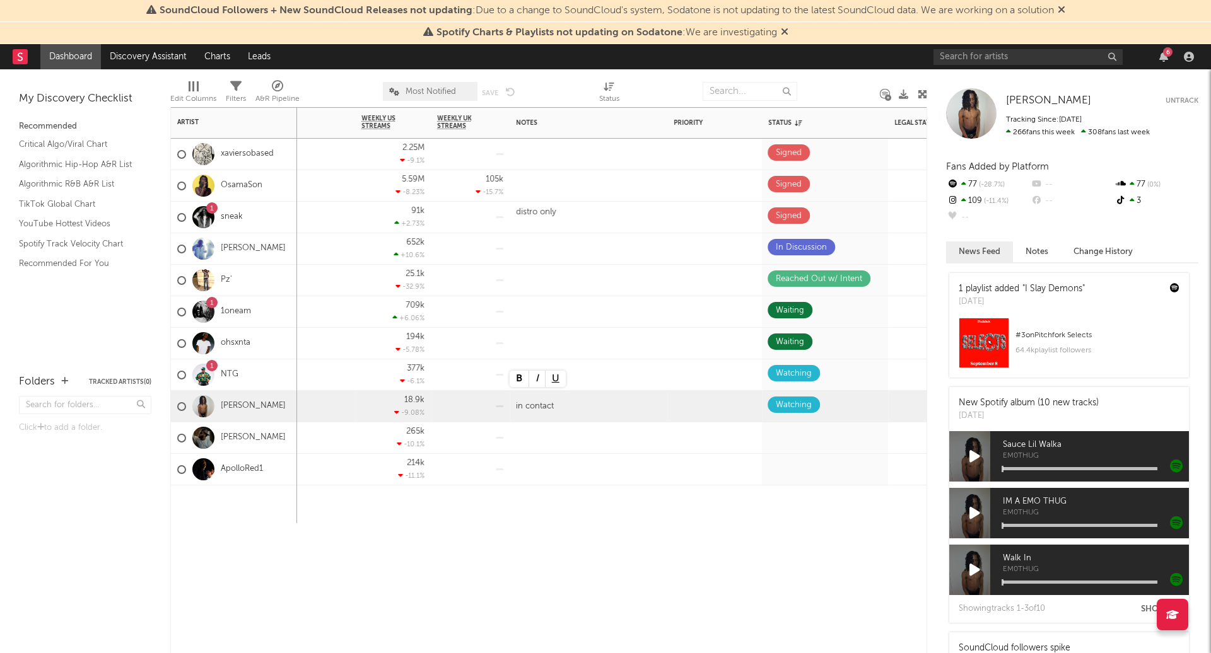
click at [600, 576] on div "Instagram Followers 7d Change WoW % Change Spotify Monthly Listeners 7d Change …" at bounding box center [548, 380] width 757 height 546
click at [660, 588] on div "Instagram Followers 7d Change WoW % Change Spotify Monthly Listeners 7d Change …" at bounding box center [548, 380] width 757 height 546
click at [823, 567] on div "Instagram Followers 7d Change WoW % Change Spotify Monthly Listeners 7d Change …" at bounding box center [548, 380] width 757 height 546
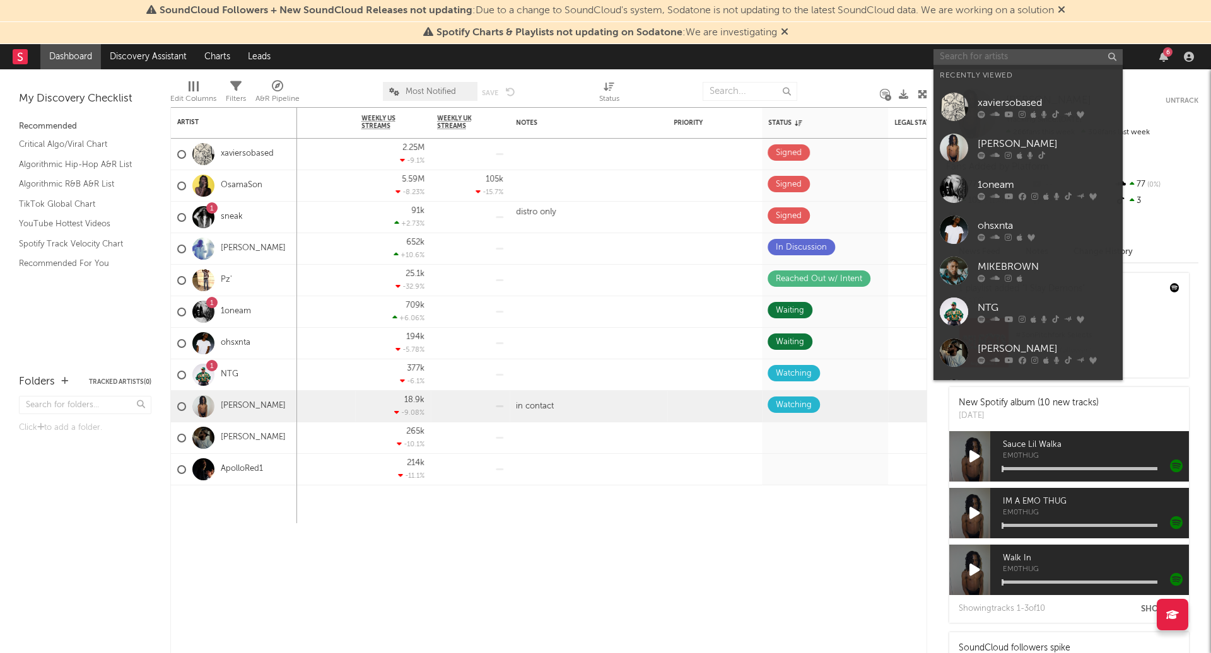
click at [967, 58] on input "text" at bounding box center [1027, 57] width 189 height 16
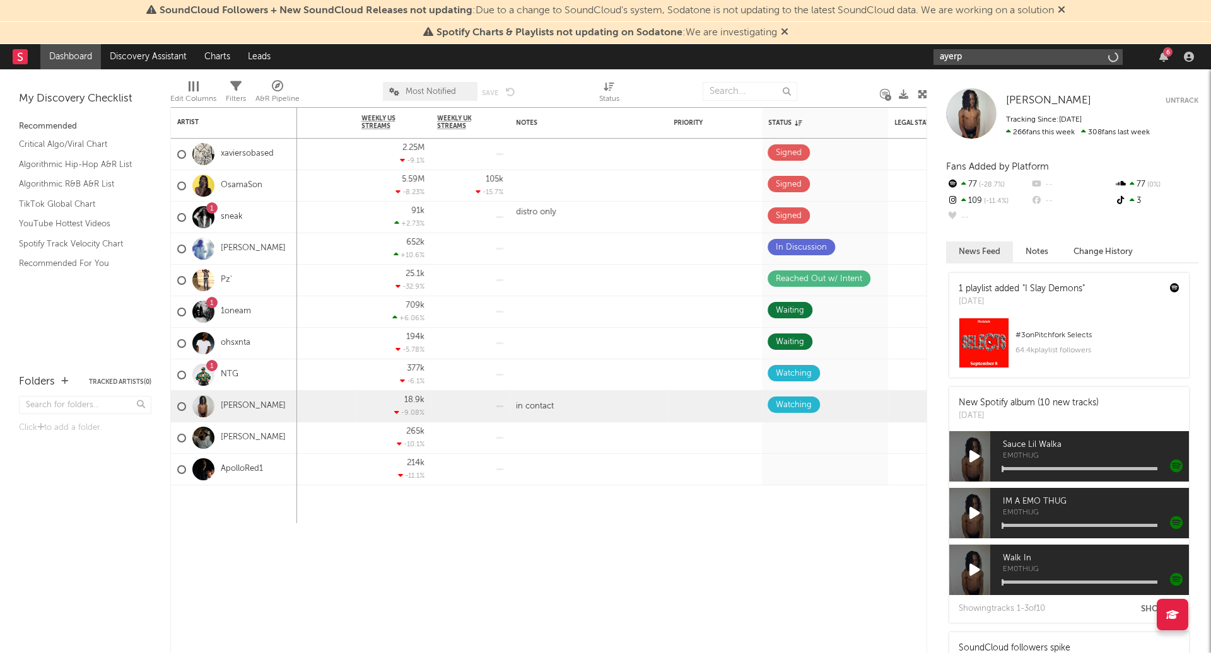
click at [969, 49] on input "ayerp" at bounding box center [1027, 57] width 189 height 16
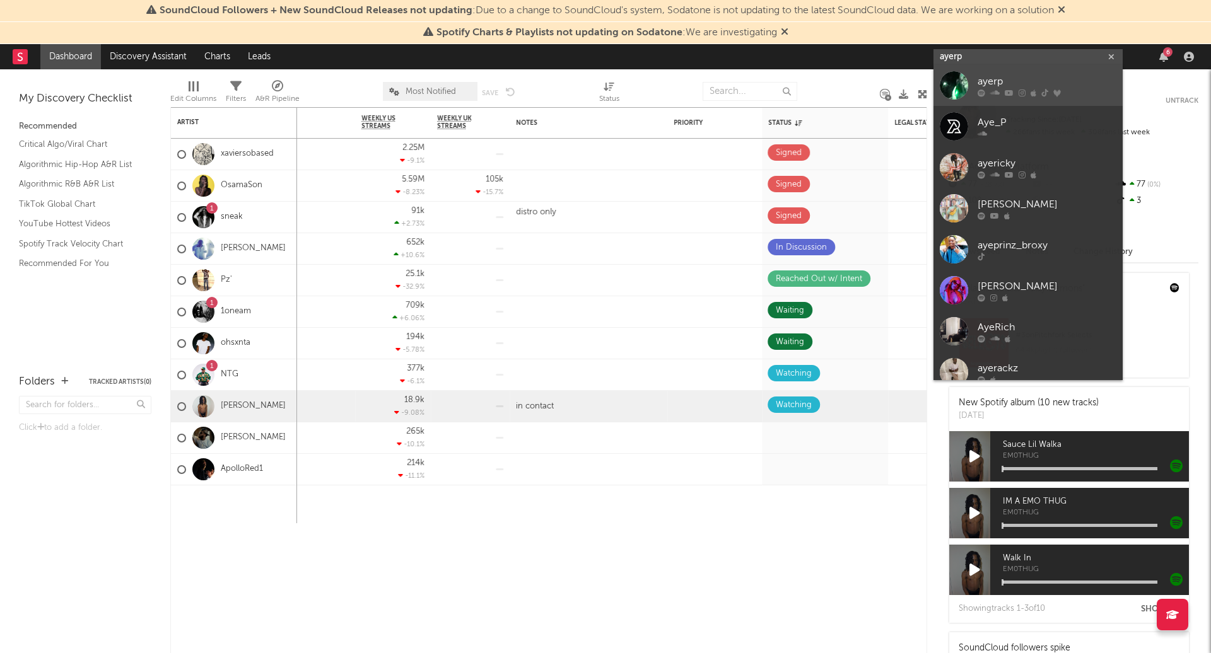
type input "ayerp"
click at [975, 75] on link "ayerp" at bounding box center [1027, 85] width 189 height 41
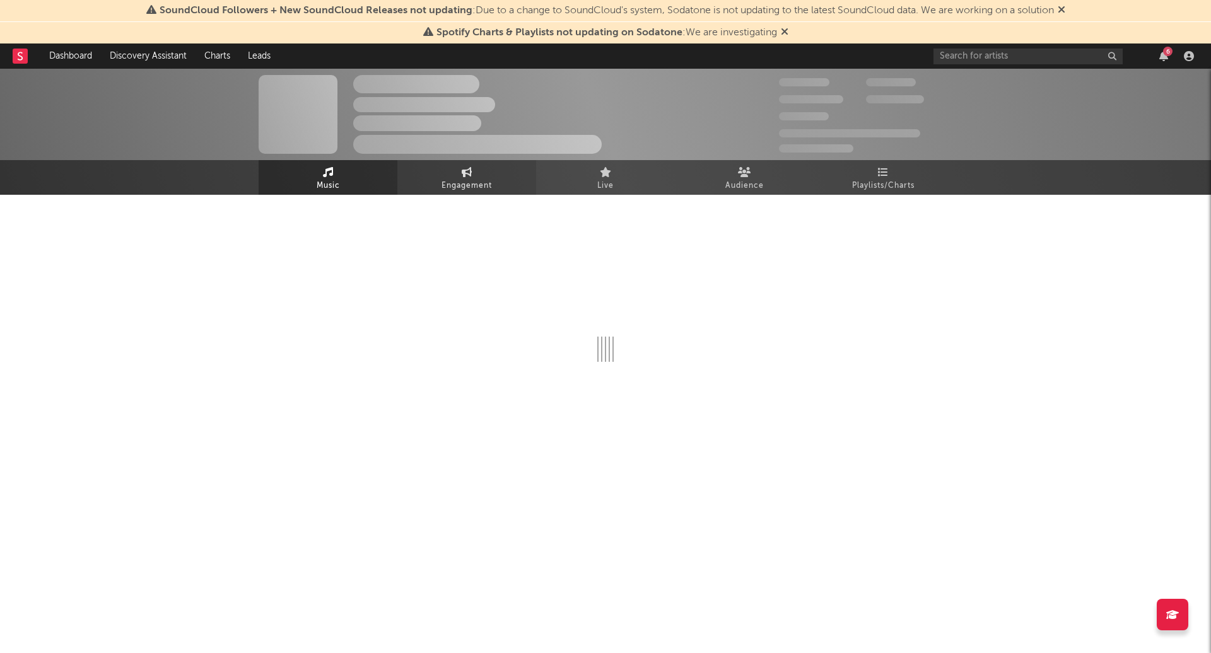
select select "6m"
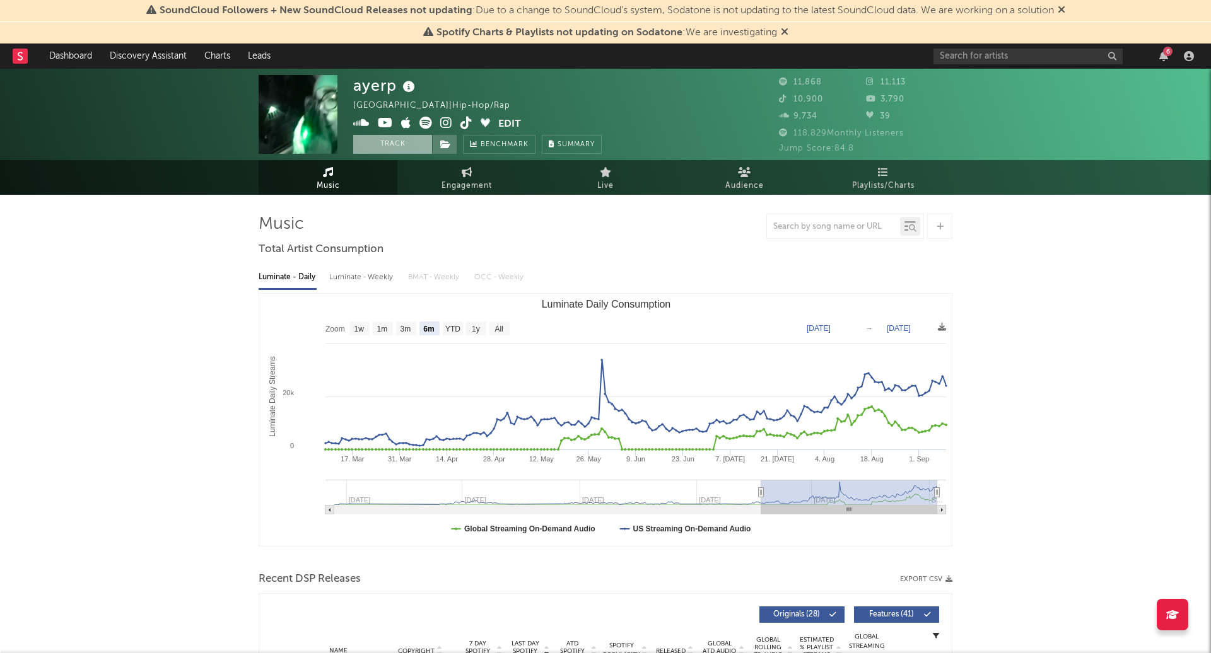
click at [409, 146] on button "Track" at bounding box center [392, 144] width 79 height 19
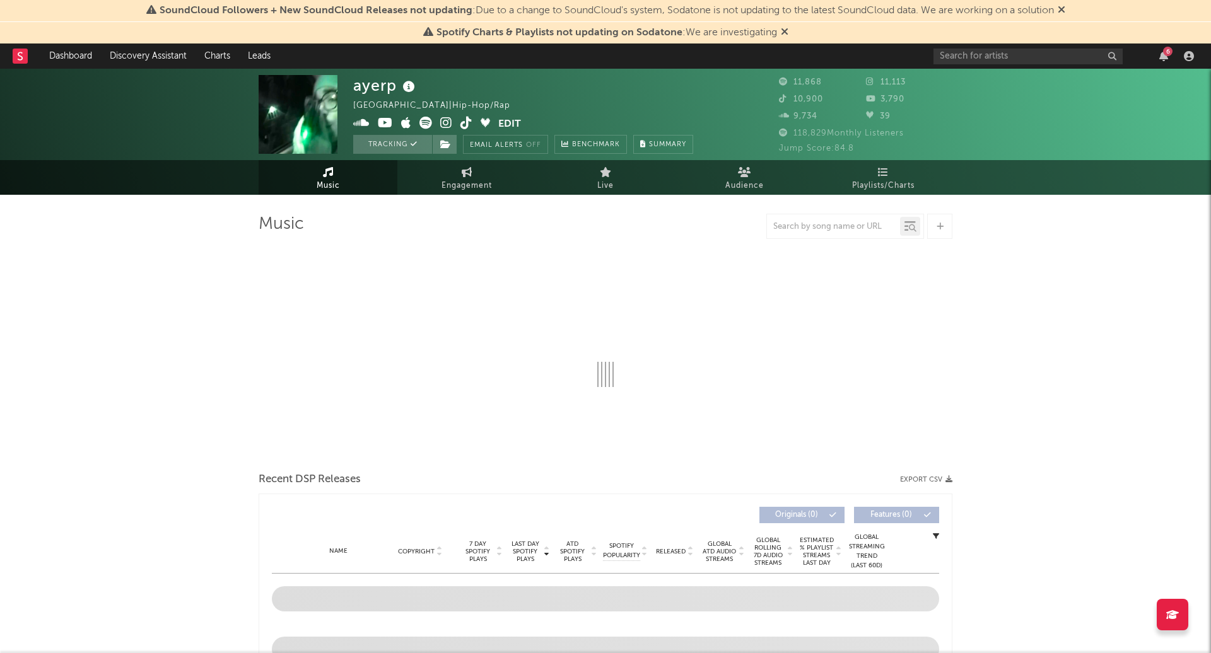
select select "6m"
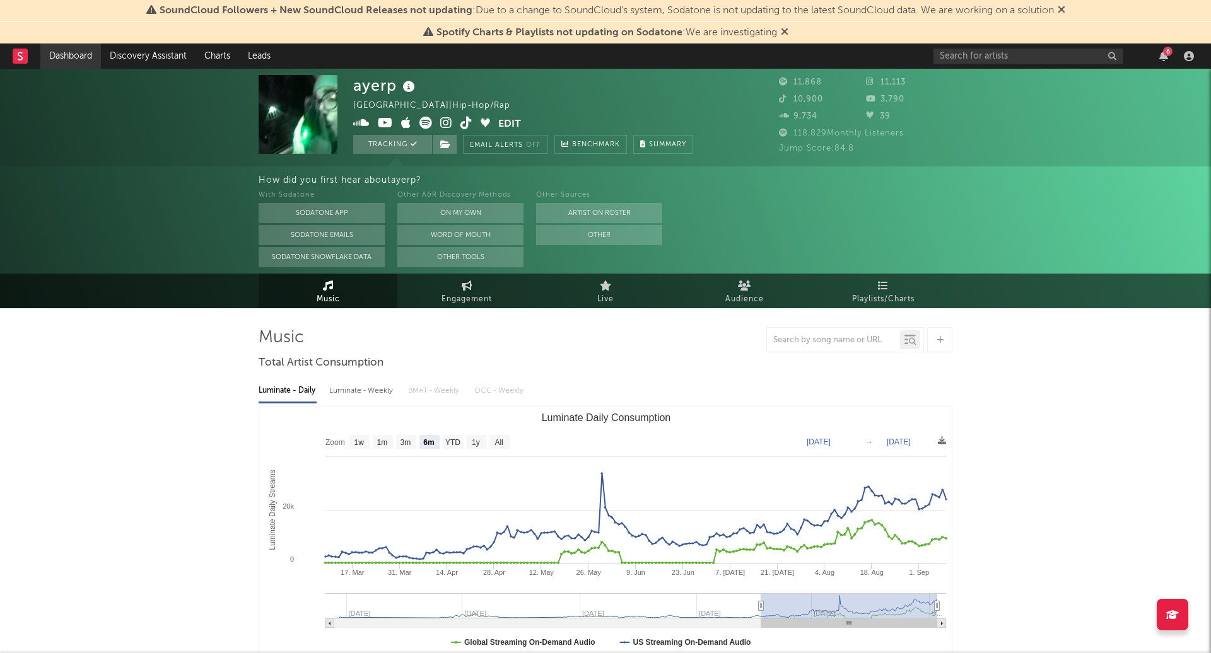
click at [74, 54] on link "Dashboard" at bounding box center [70, 56] width 61 height 25
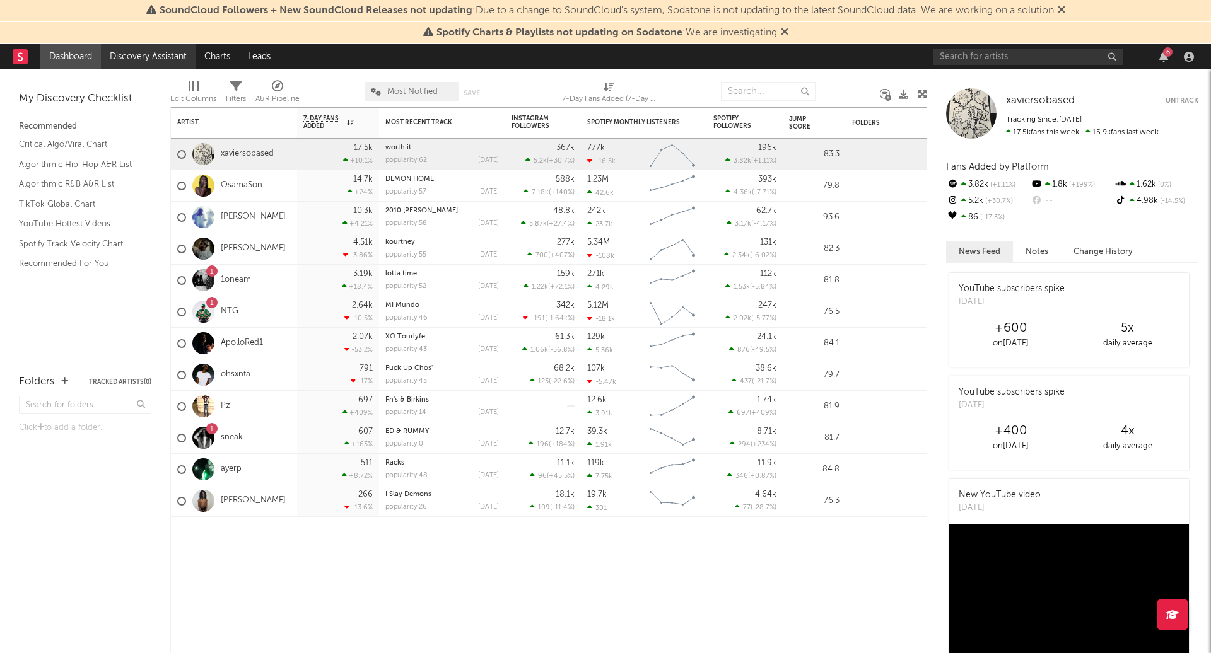
click at [182, 62] on link "Discovery Assistant" at bounding box center [148, 56] width 95 height 25
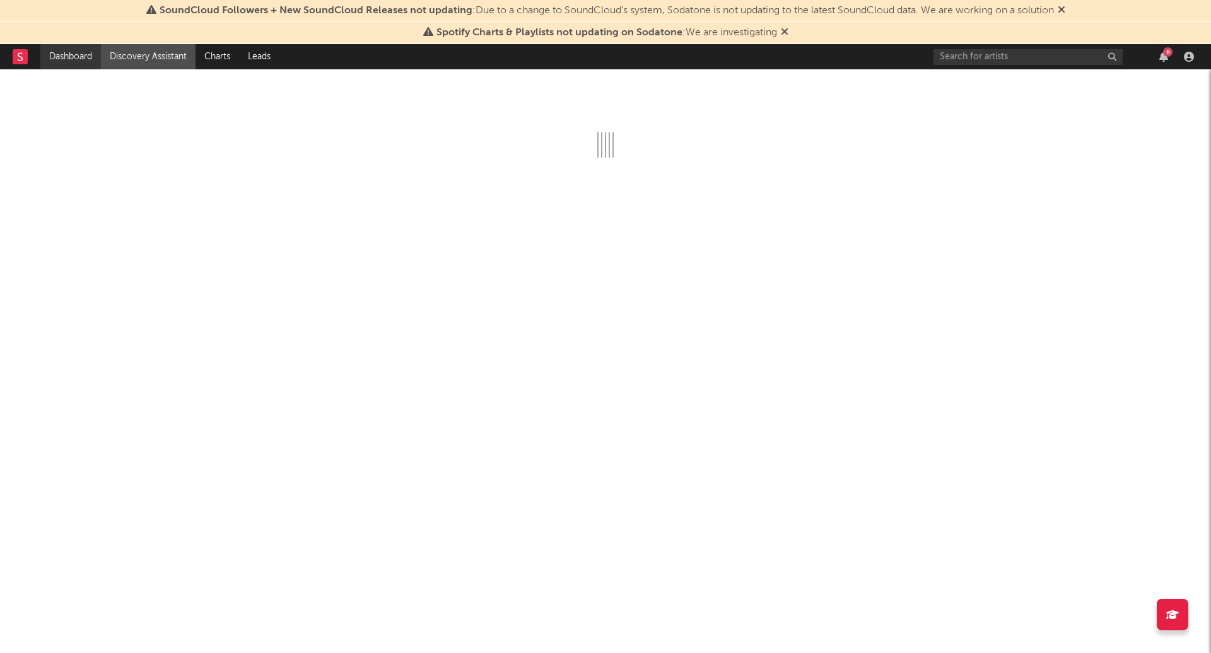
click at [83, 57] on link "Dashboard" at bounding box center [70, 56] width 61 height 25
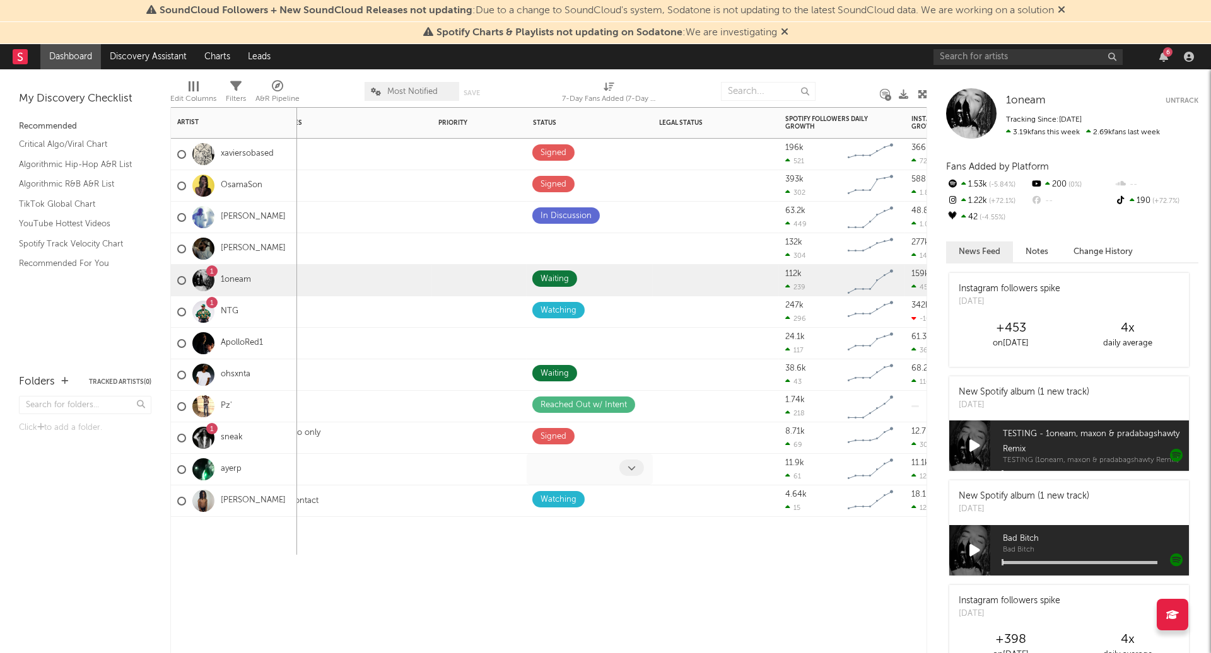
click at [631, 465] on icon at bounding box center [631, 468] width 8 height 8
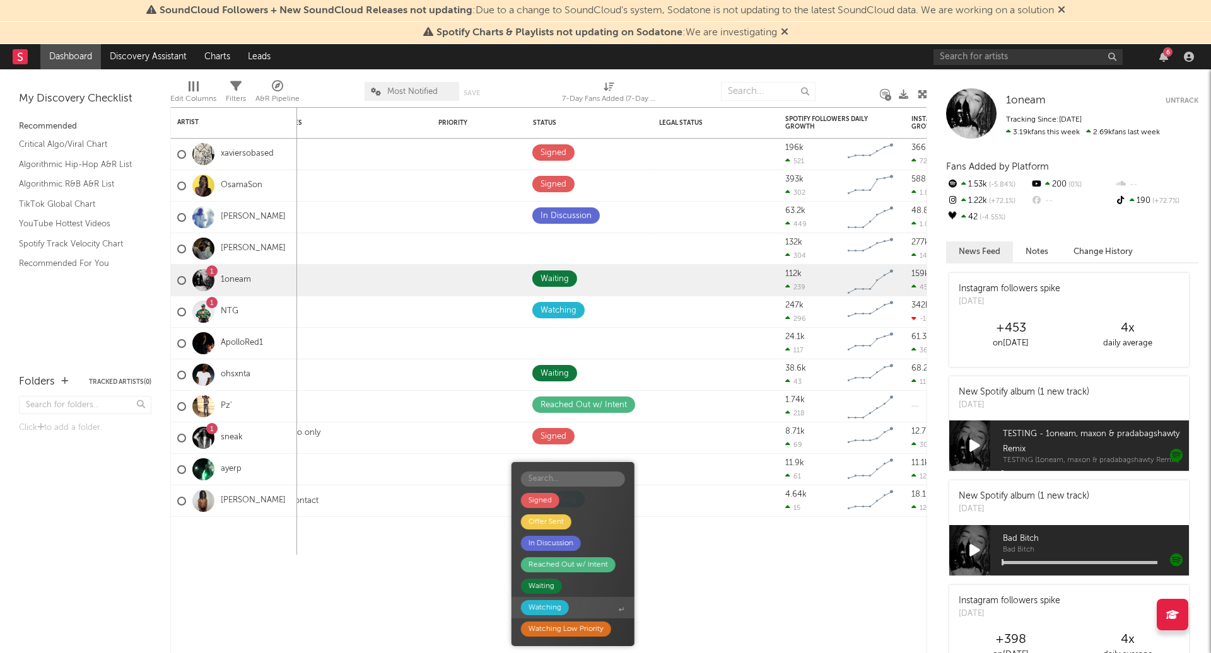
click at [561, 607] on div "Watching" at bounding box center [544, 607] width 33 height 15
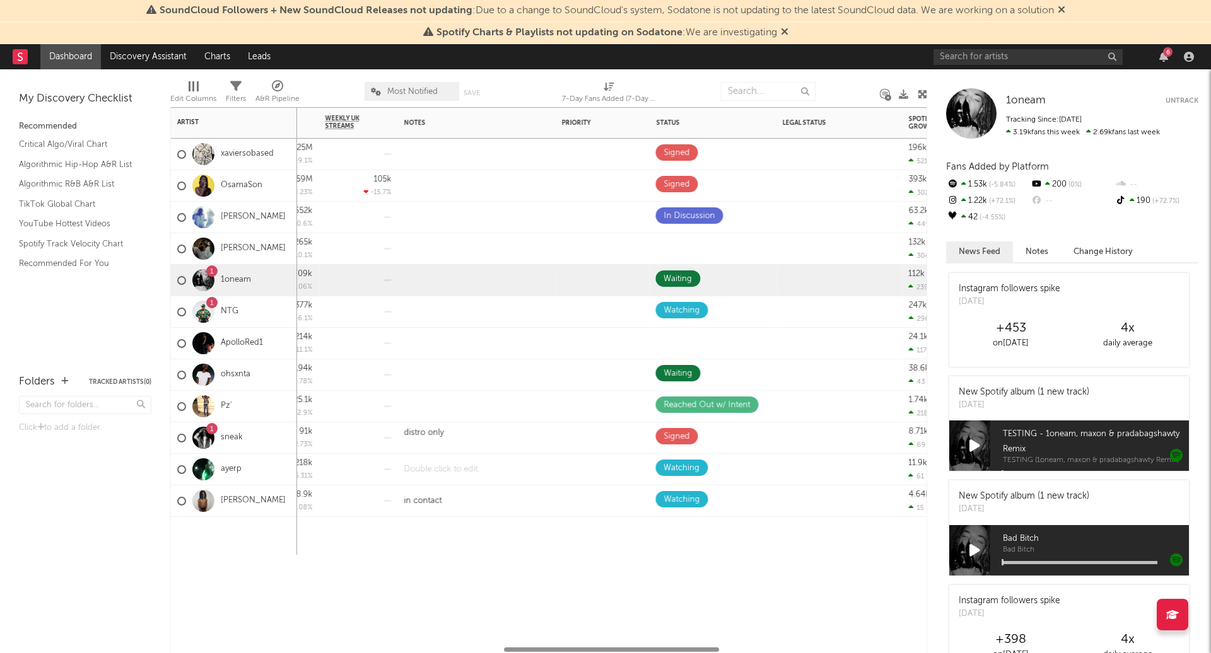
click at [443, 467] on div at bounding box center [476, 469] width 158 height 31
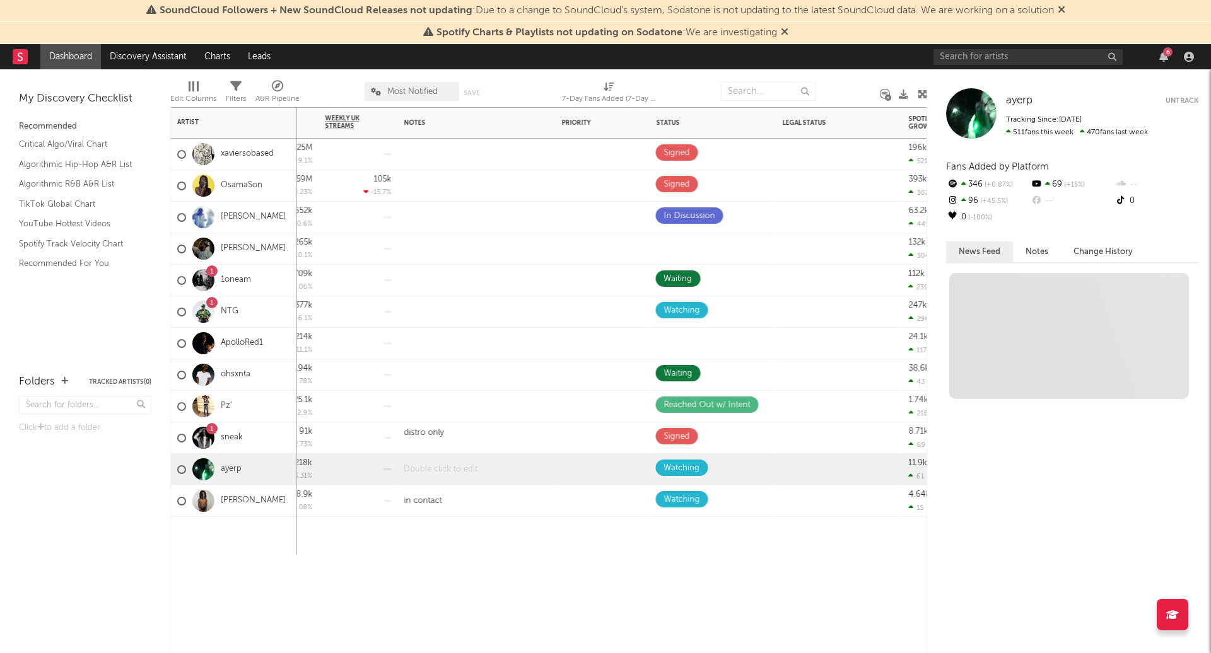
click at [443, 467] on div at bounding box center [476, 469] width 158 height 31
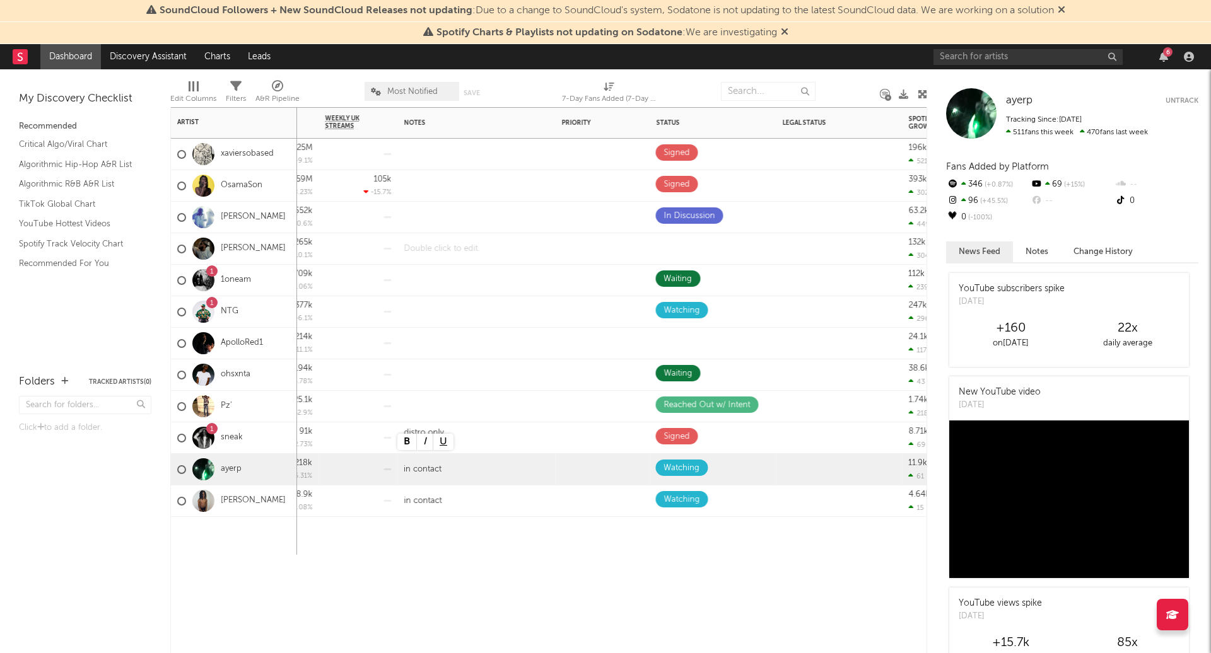
click at [495, 262] on div at bounding box center [476, 248] width 158 height 31
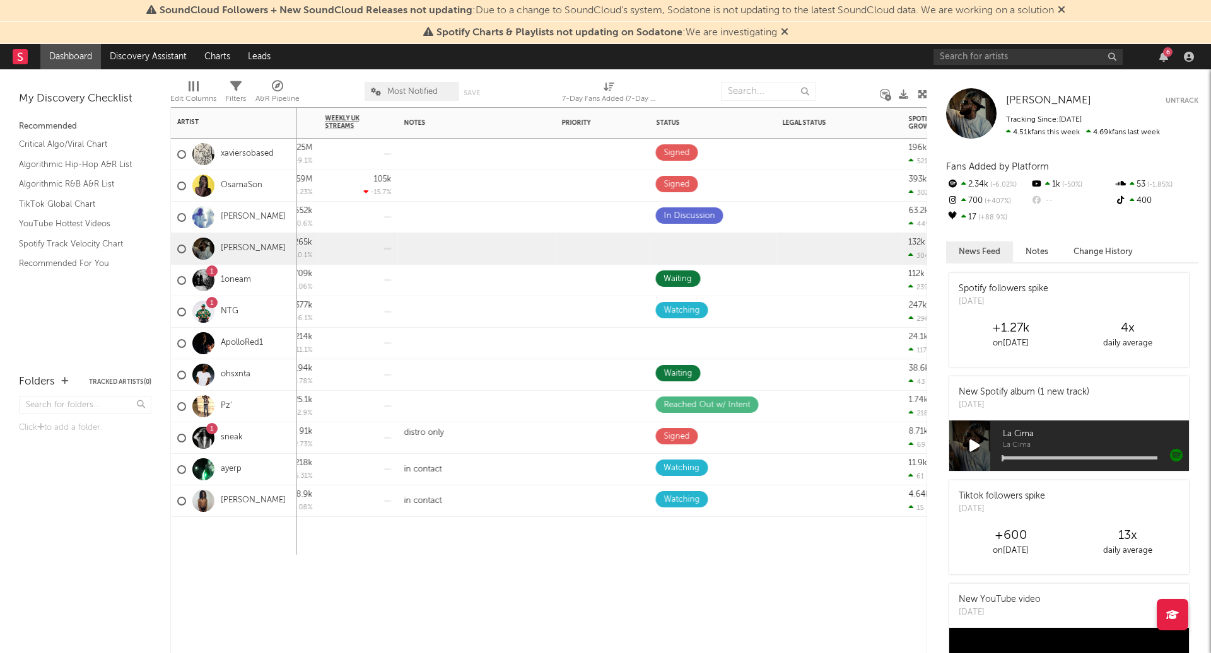
click at [654, 574] on div "Spotify Monthly Listeners 7d Change WoW % Change Spotify Followers 7d Change Wo…" at bounding box center [548, 380] width 757 height 546
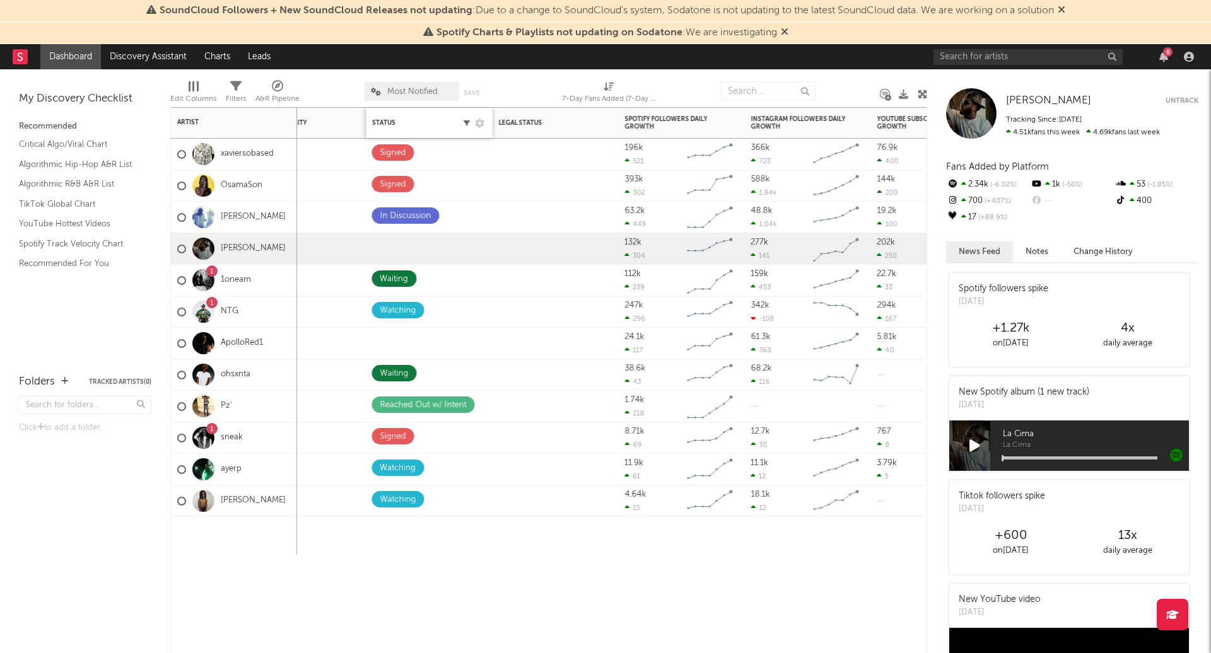
click at [467, 123] on icon "button" at bounding box center [467, 123] width 6 height 6
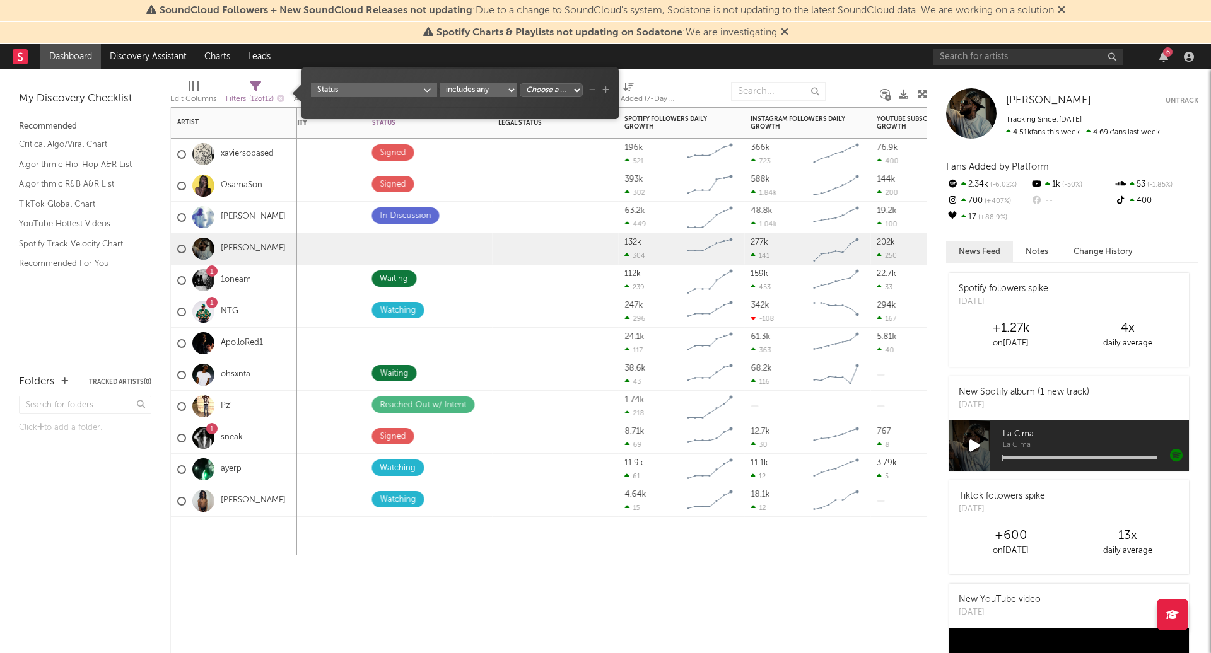
click at [536, 591] on div "Folders Weekly US Streams WoW % Change Weekly UK Streams WoW % Change Notes Pri…" at bounding box center [548, 380] width 757 height 546
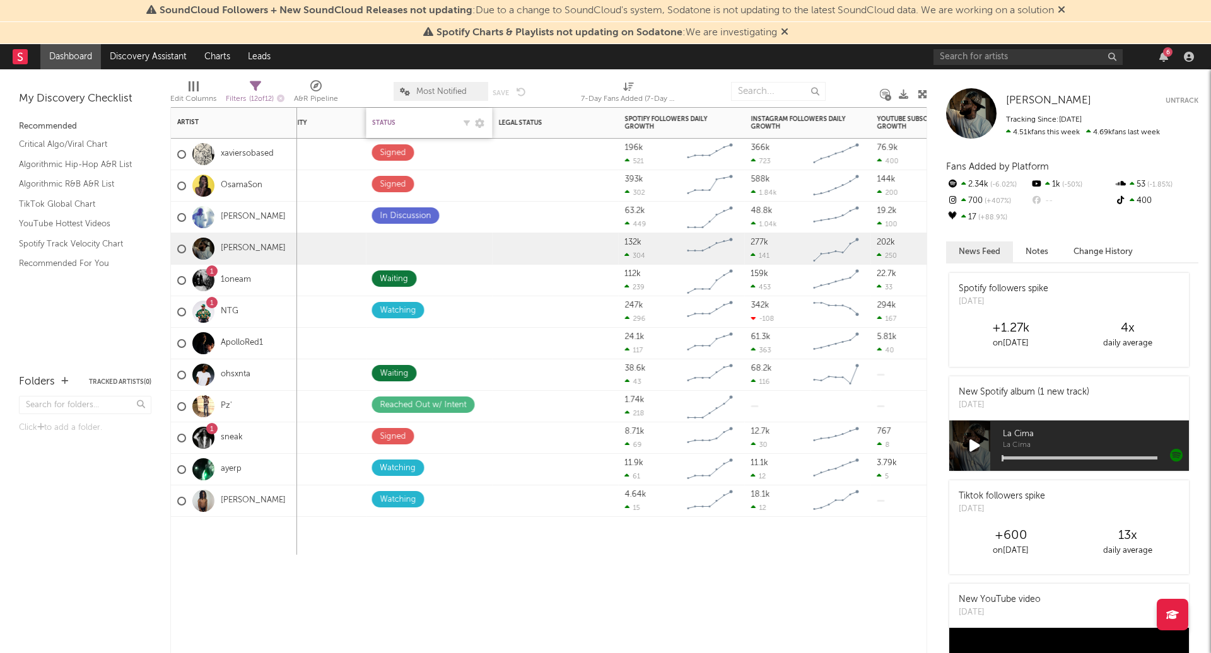
click at [388, 120] on div "Status" at bounding box center [413, 123] width 82 height 8
